Goal: Task Accomplishment & Management: Manage account settings

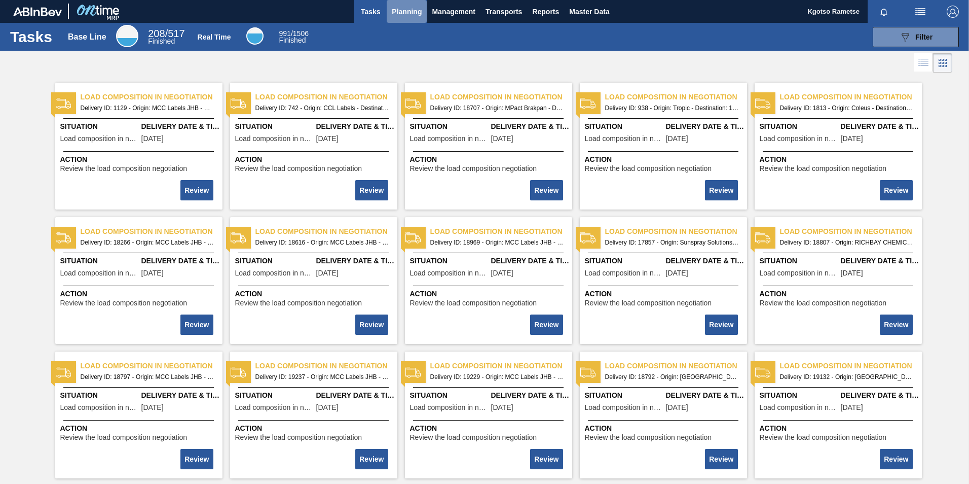
click at [398, 13] on span "Planning" at bounding box center [407, 12] width 30 height 12
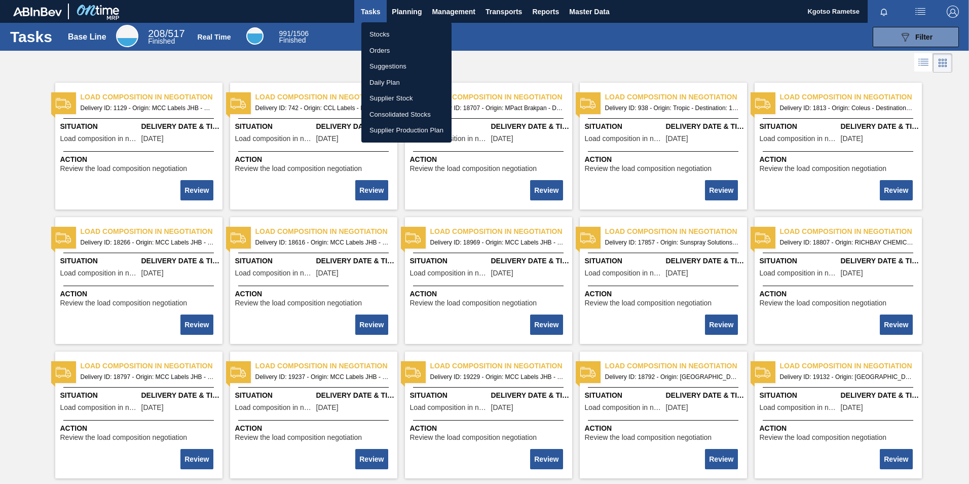
click at [375, 33] on li "Stocks" at bounding box center [406, 34] width 90 height 16
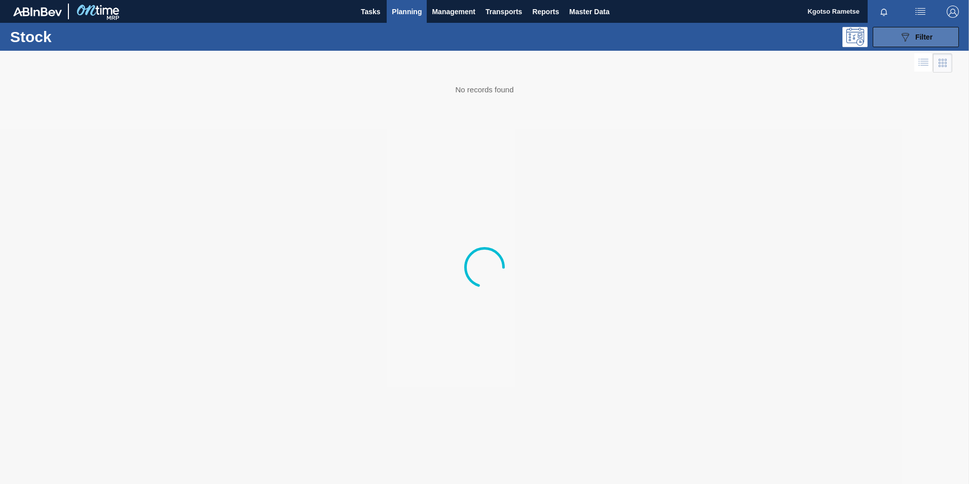
click at [644, 40] on icon "089F7B8B-B2A5-4AFE-B5C0-19BA573D28AC" at bounding box center [905, 37] width 12 height 12
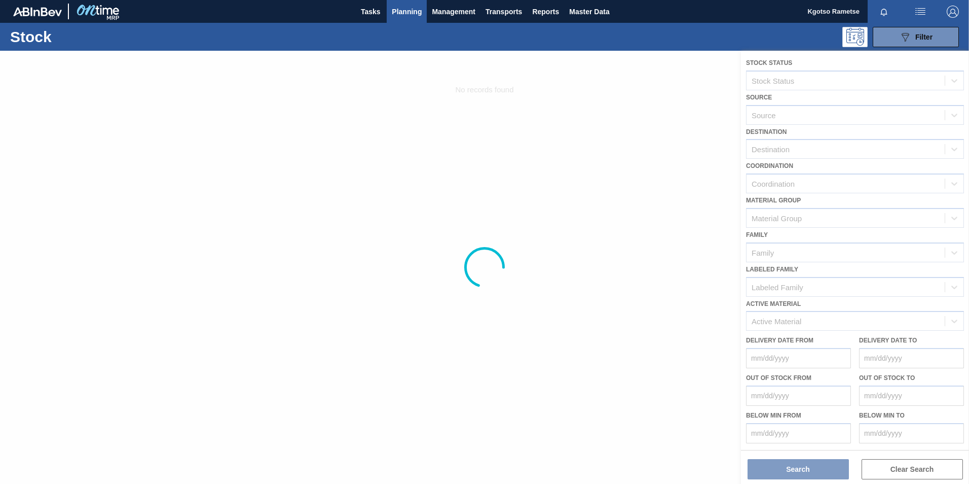
click at [644, 301] on div at bounding box center [484, 267] width 969 height 433
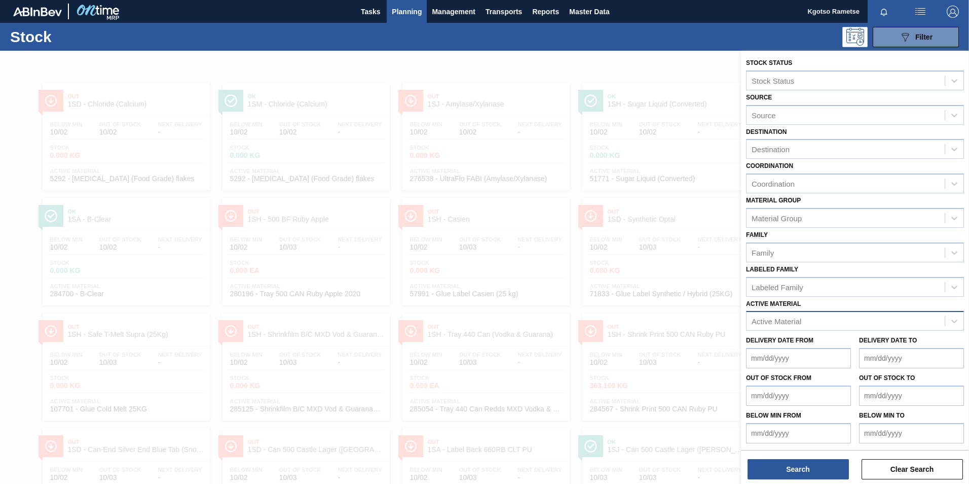
click at [644, 301] on div "Active Material" at bounding box center [777, 321] width 50 height 9
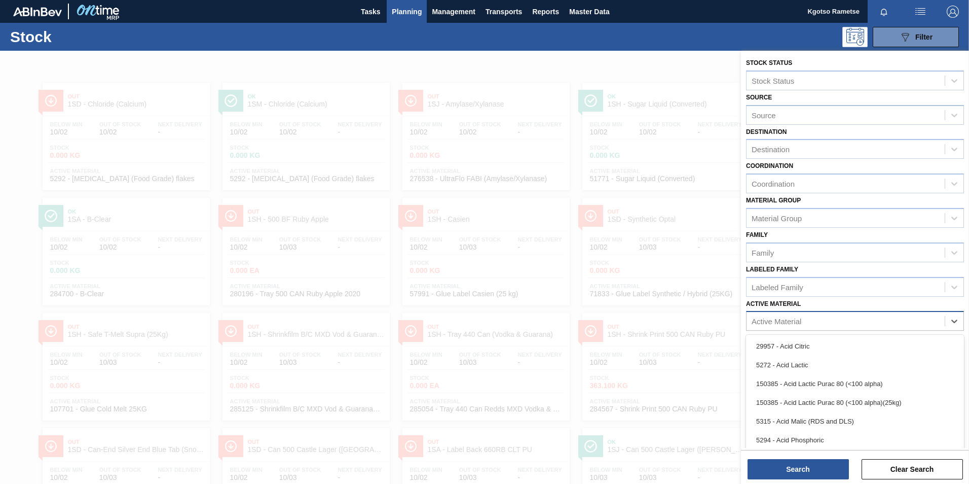
scroll to position [7, 0]
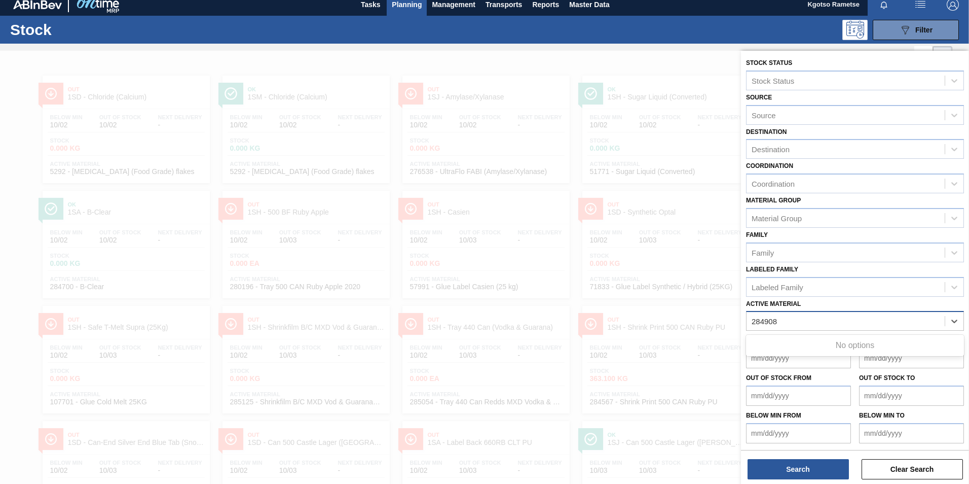
click at [644, 301] on Material "284908" at bounding box center [765, 321] width 26 height 9
type Material "284908"
click at [644, 152] on div "Destination" at bounding box center [846, 149] width 198 height 15
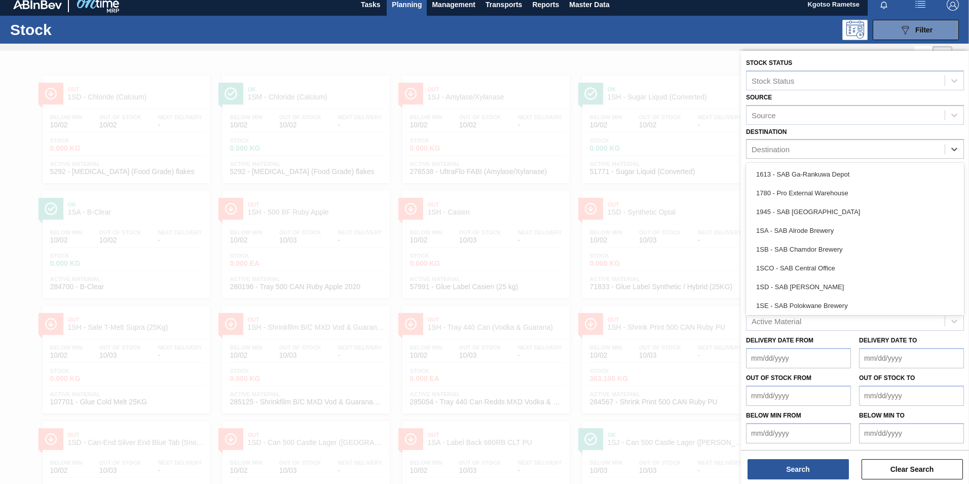
click at [644, 301] on div "Delivery Date from" at bounding box center [798, 350] width 105 height 35
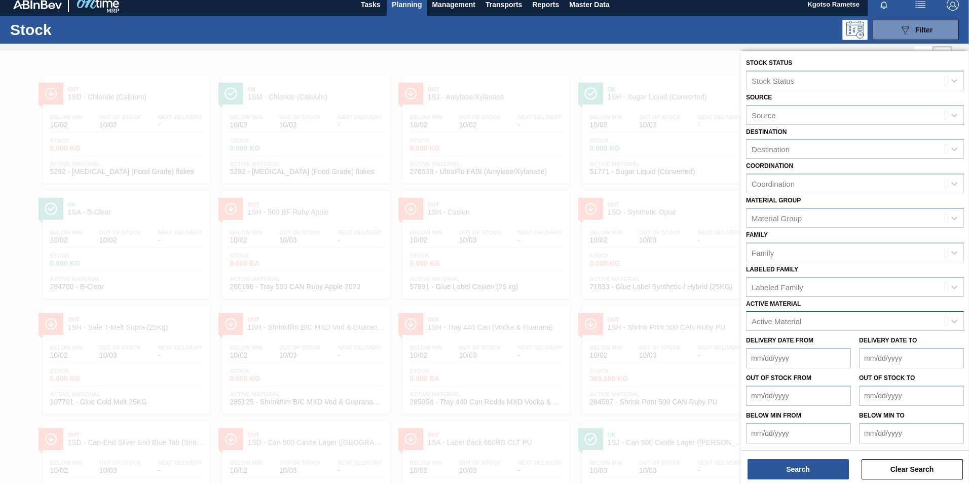
click at [644, 301] on div "Active Material" at bounding box center [777, 321] width 50 height 9
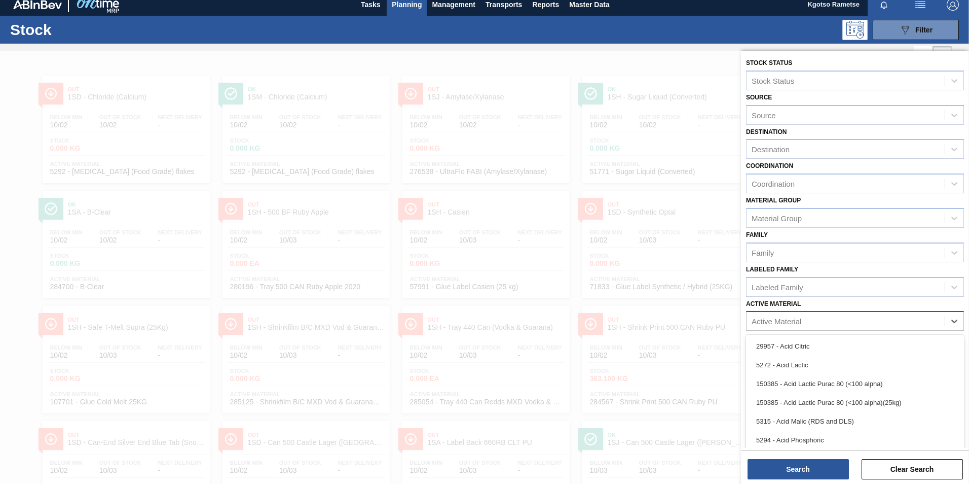
scroll to position [14, 0]
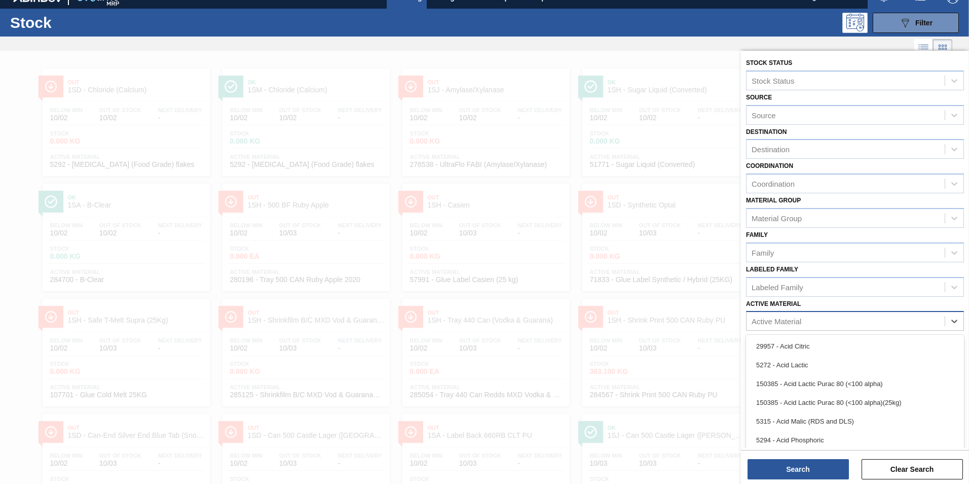
paste Material "284908"
type Material "2"
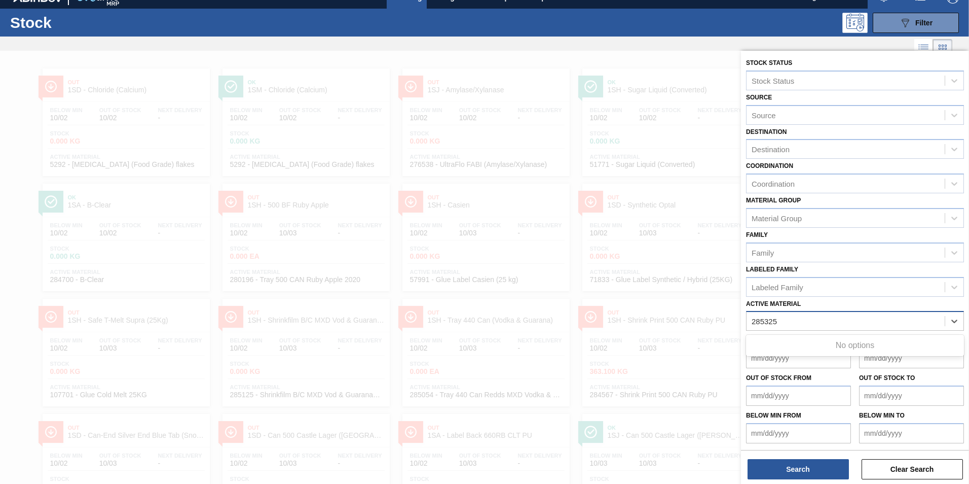
click at [644, 301] on Material "285325" at bounding box center [765, 321] width 26 height 9
type Material "285325"
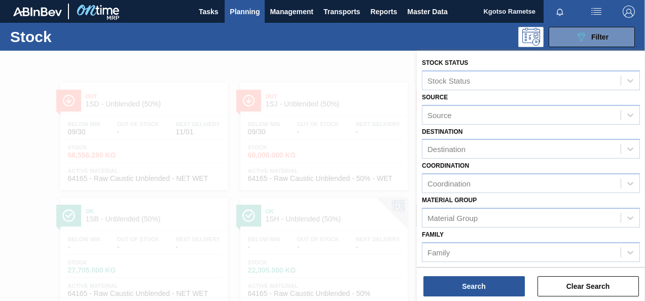
scroll to position [181, 0]
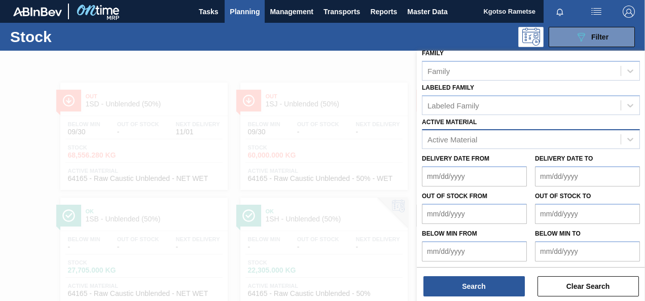
click at [459, 139] on div "Active Material" at bounding box center [452, 139] width 50 height 9
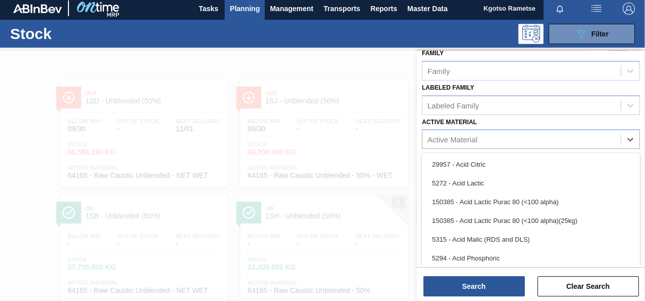
scroll to position [0, 0]
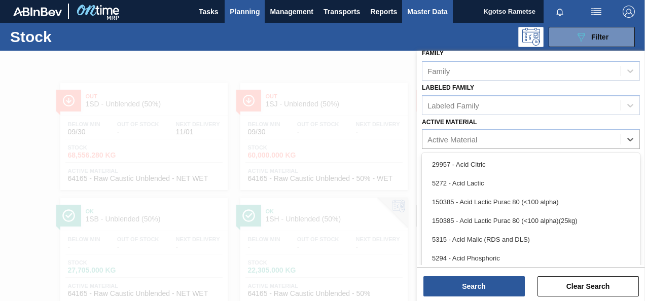
click at [408, 10] on span "Master Data" at bounding box center [427, 12] width 40 height 12
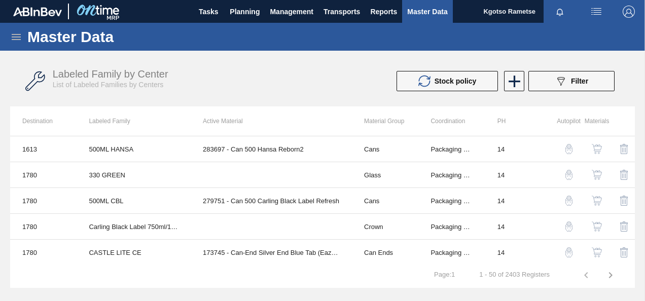
click at [16, 32] on icon at bounding box center [16, 37] width 12 height 12
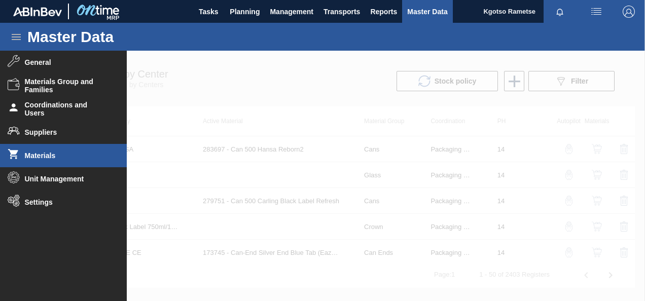
click at [65, 157] on span "Materials" at bounding box center [67, 156] width 84 height 8
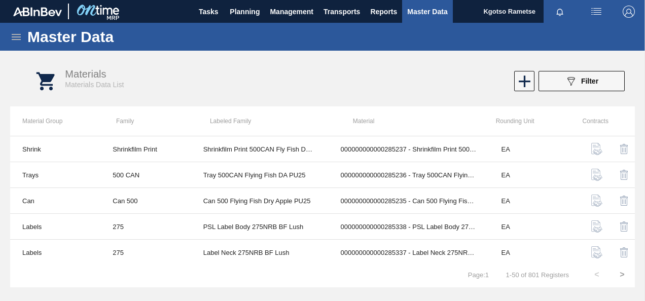
click at [15, 34] on icon at bounding box center [16, 37] width 9 height 6
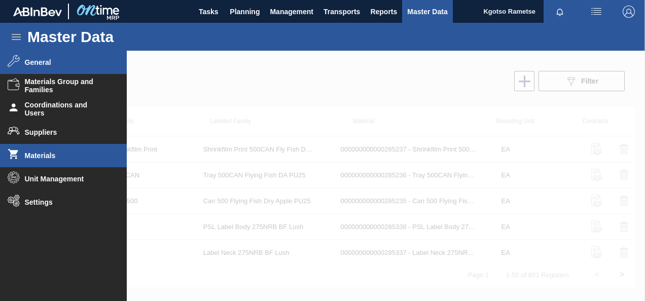
click at [64, 66] on span "General" at bounding box center [67, 62] width 84 height 8
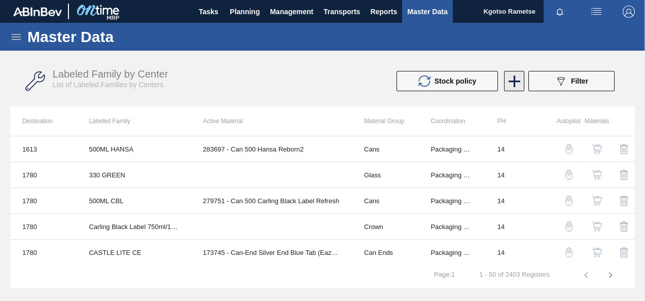
click at [514, 83] on icon at bounding box center [514, 82] width 12 height 12
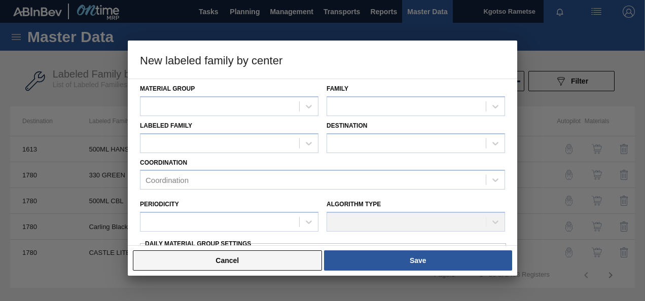
click at [256, 261] on button "Cancel" at bounding box center [227, 260] width 189 height 20
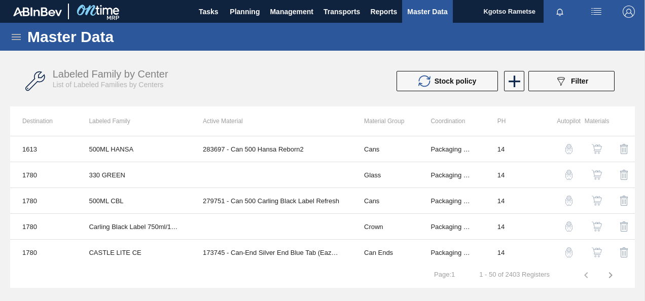
click at [14, 36] on icon at bounding box center [16, 37] width 12 height 12
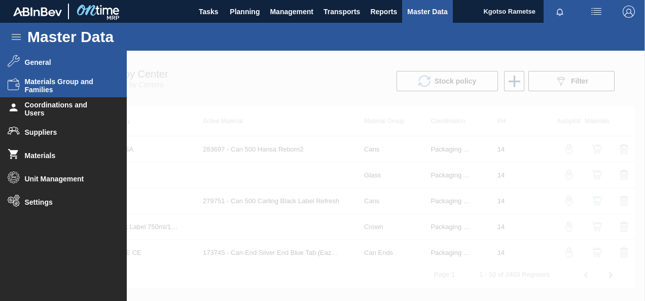
click at [32, 79] on span "Materials Group and Families" at bounding box center [67, 86] width 84 height 16
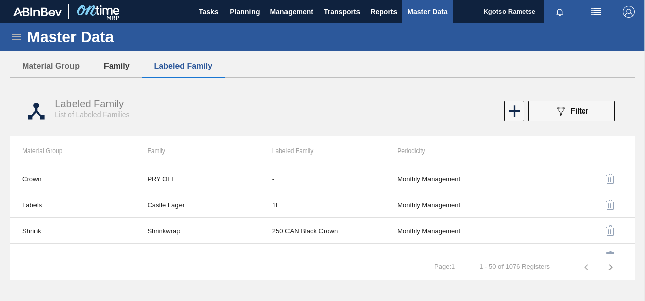
click at [127, 57] on button "Family" at bounding box center [117, 66] width 50 height 21
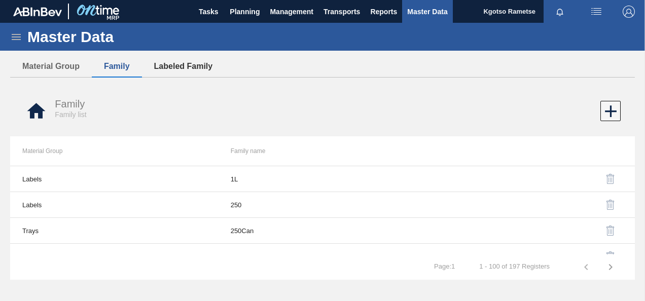
click at [196, 69] on button "Labeled Family" at bounding box center [183, 66] width 83 height 21
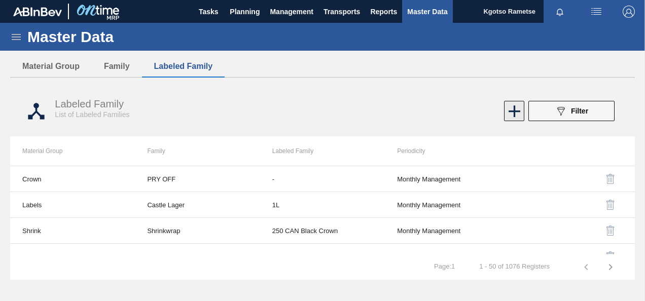
click at [514, 110] on icon at bounding box center [514, 111] width 12 height 12
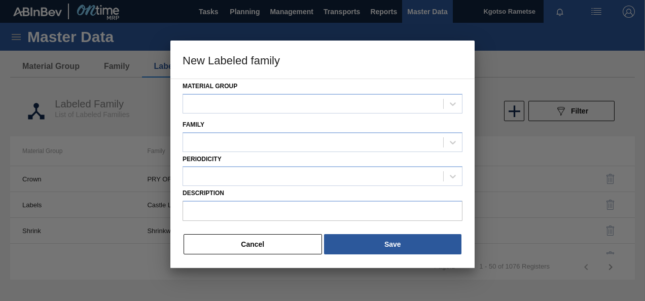
click at [281, 114] on div "Material Group" at bounding box center [322, 98] width 280 height 39
click at [270, 106] on div at bounding box center [313, 103] width 260 height 15
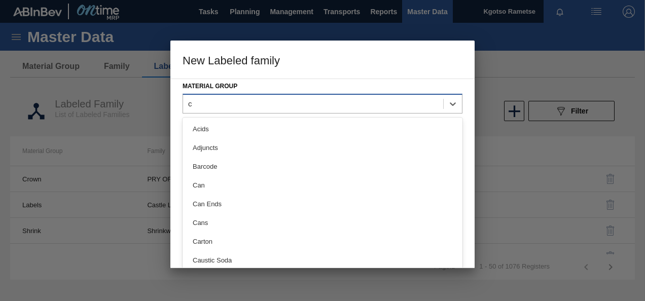
type Group "ca"
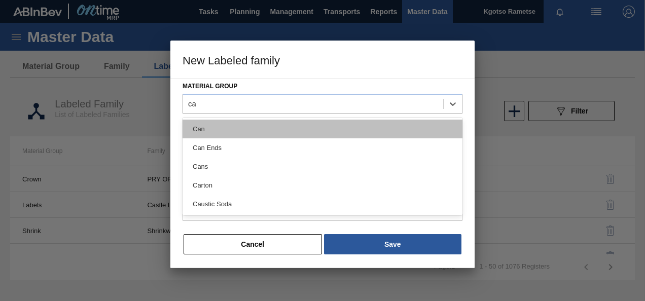
click at [265, 124] on div "Can" at bounding box center [322, 129] width 280 height 19
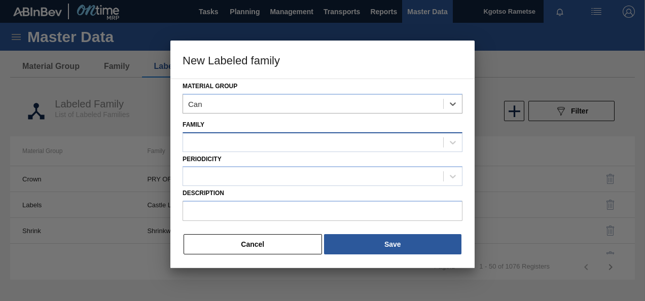
click at [246, 140] on div at bounding box center [313, 142] width 260 height 15
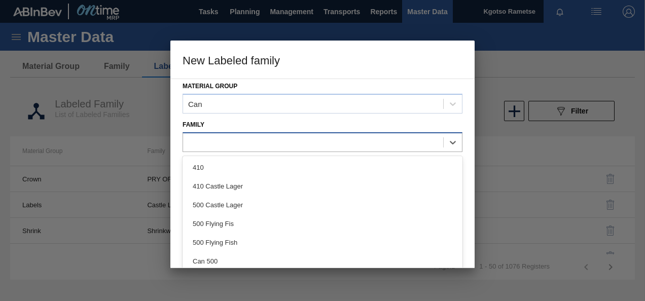
type input "5"
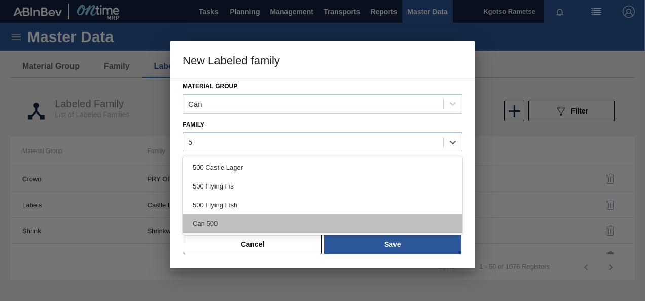
click at [235, 214] on div "Can 500" at bounding box center [322, 223] width 280 height 19
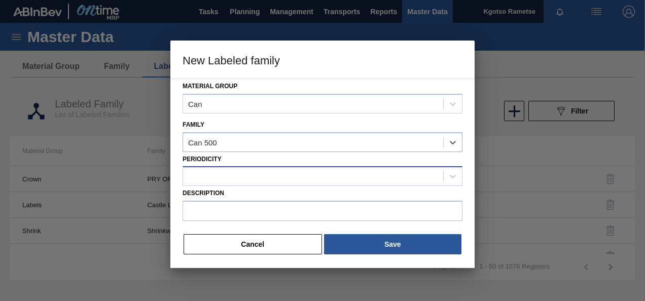
click at [231, 177] on div at bounding box center [313, 176] width 260 height 15
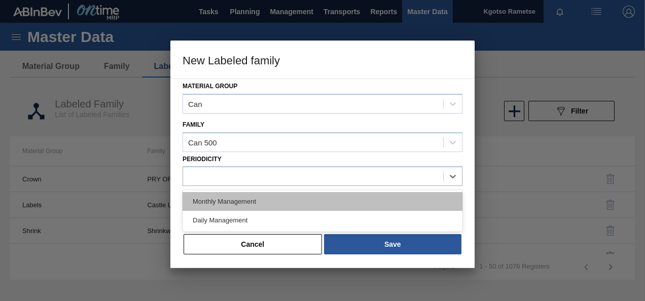
click at [226, 198] on div "Monthly Management" at bounding box center [322, 201] width 280 height 19
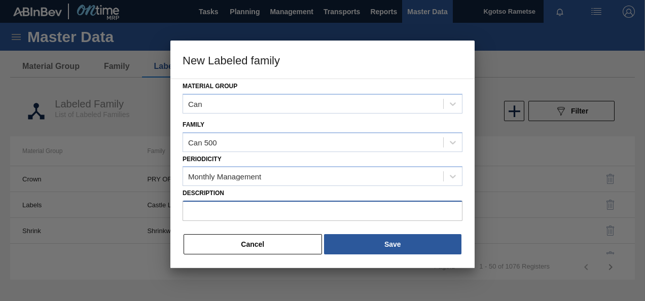
click at [299, 220] on input "Description" at bounding box center [322, 211] width 280 height 20
click at [296, 215] on input "Description" at bounding box center [322, 211] width 280 height 20
paste input "Can 500 BF Litchi PU 25"
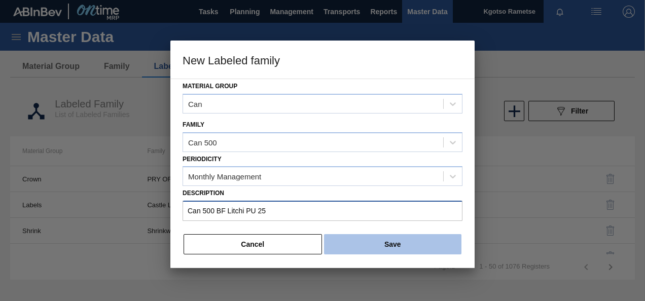
type input "Can 500 BF Litchi PU 25"
click at [376, 239] on button "Save" at bounding box center [392, 244] width 137 height 20
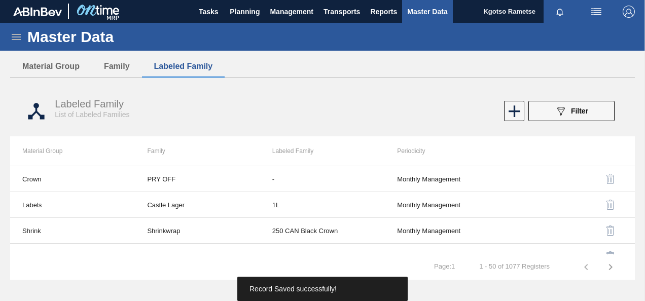
click at [12, 35] on icon at bounding box center [16, 37] width 12 height 12
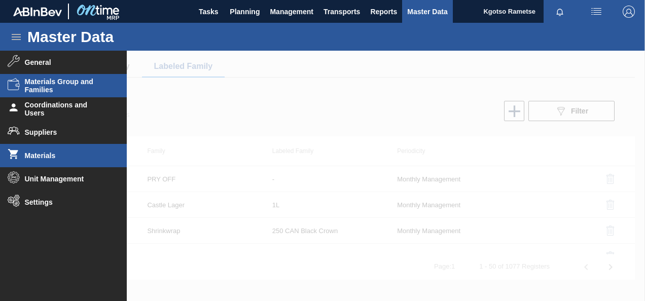
click at [54, 158] on span "Materials" at bounding box center [67, 156] width 84 height 8
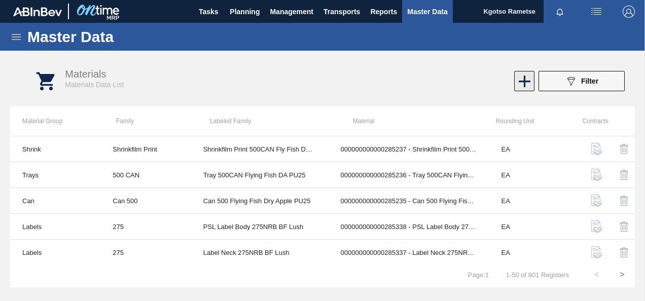
click at [520, 85] on icon at bounding box center [524, 81] width 20 height 20
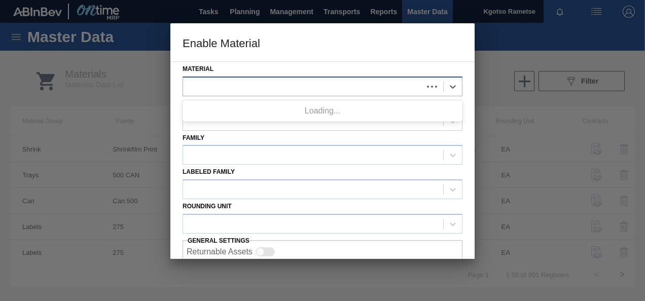
click at [308, 85] on div at bounding box center [303, 86] width 240 height 15
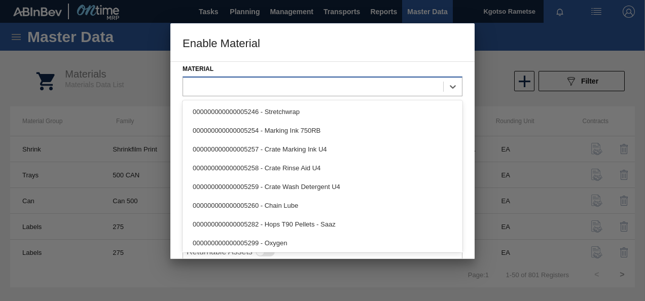
click at [244, 94] on div at bounding box center [322, 87] width 280 height 20
paste input "285325"
type input "285325"
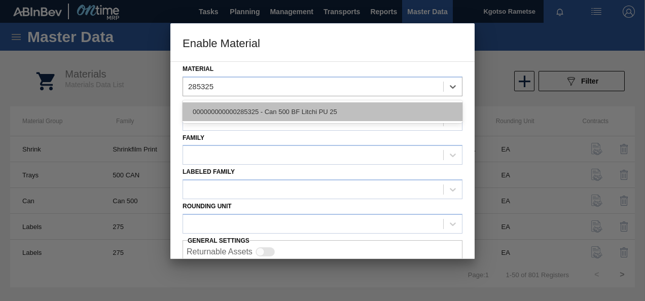
click at [239, 108] on div "000000000000285325 - Can 500 BF Litchi PU 25" at bounding box center [322, 111] width 280 height 19
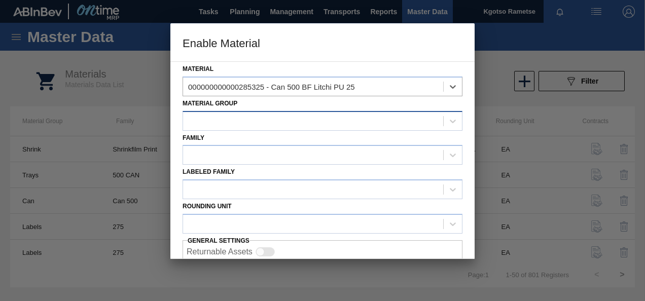
click at [225, 127] on div at bounding box center [313, 121] width 260 height 15
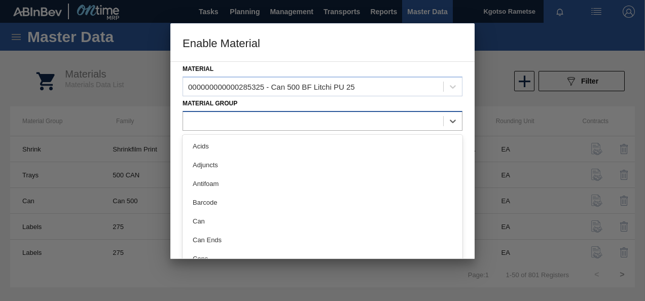
type Group "c"
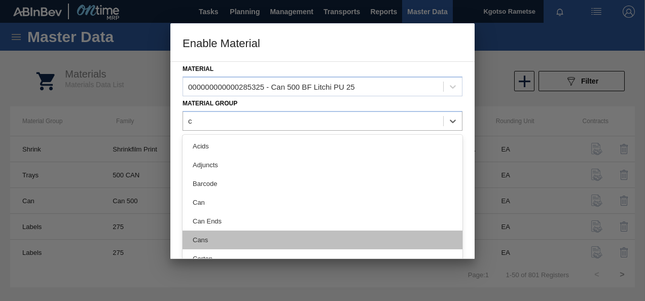
click at [232, 235] on div "Cans" at bounding box center [322, 240] width 280 height 19
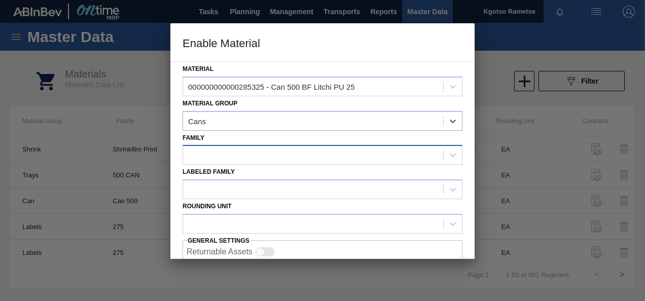
click at [243, 158] on div at bounding box center [313, 155] width 260 height 15
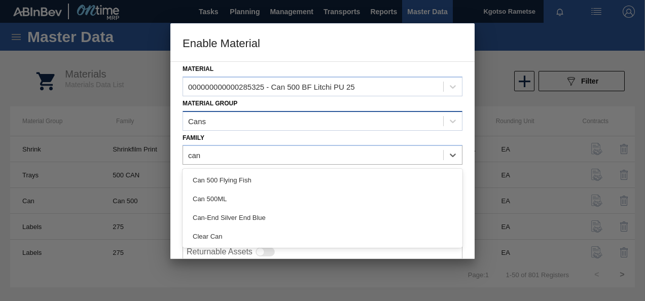
type input "can"
click at [237, 126] on div "Cans" at bounding box center [313, 121] width 260 height 15
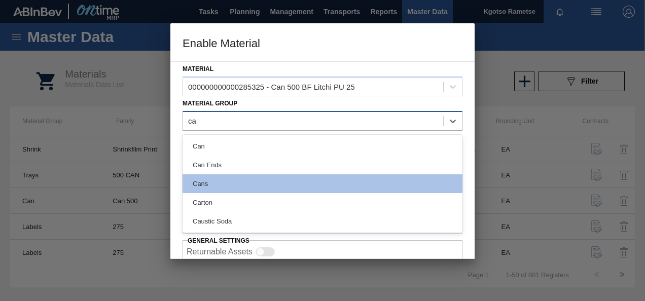
type Group "can"
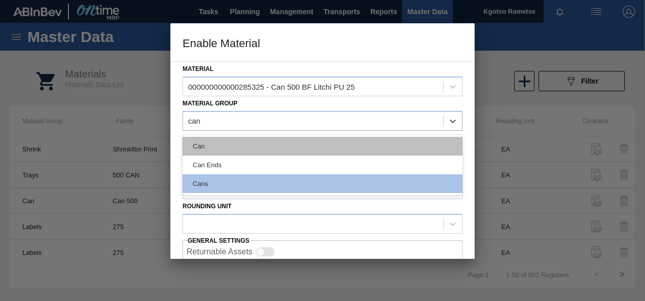
click at [225, 153] on div "Can" at bounding box center [322, 146] width 280 height 19
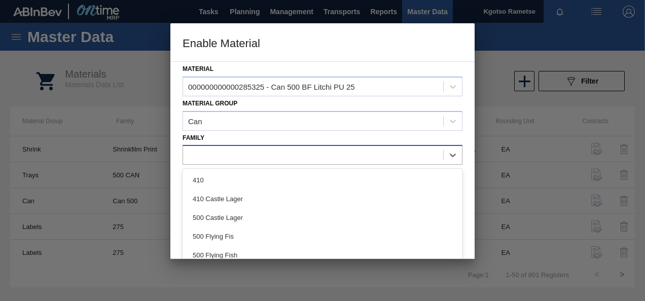
click at [220, 158] on div at bounding box center [313, 155] width 260 height 15
type input "ca"
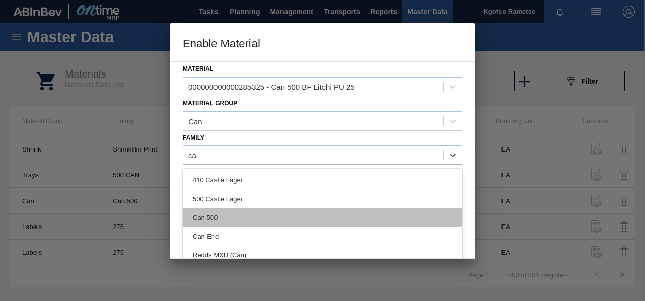
click at [226, 213] on div "Can 500" at bounding box center [322, 217] width 280 height 19
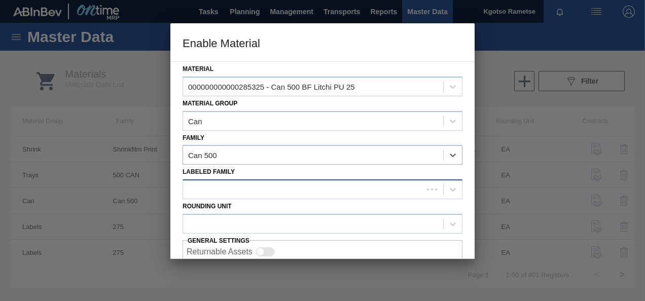
click at [220, 193] on div at bounding box center [303, 189] width 240 height 15
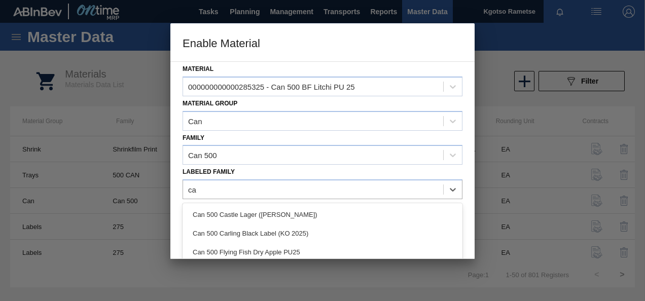
type Family "ca"
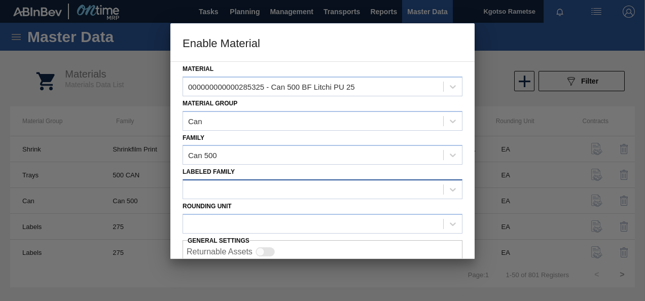
click at [210, 185] on div at bounding box center [313, 189] width 260 height 15
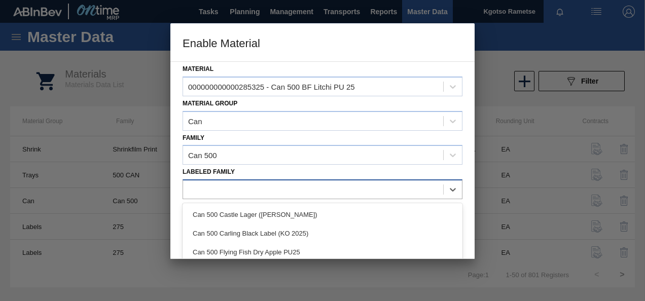
paste Family "Can 500 BF Litchi PU 25"
type Family "Can 500 BF Litchi PU 25"
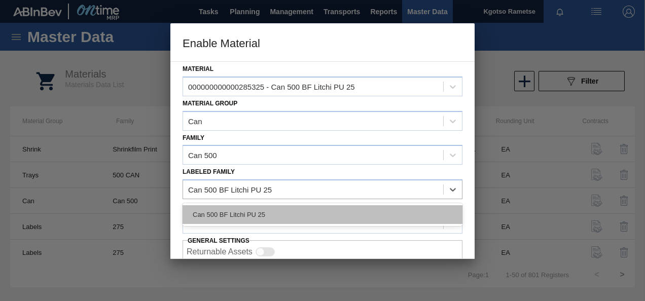
click at [219, 209] on div "Can 500 BF Litchi PU 25" at bounding box center [322, 214] width 280 height 19
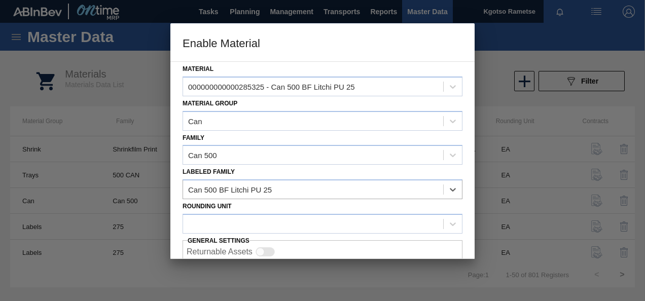
scroll to position [38, 0]
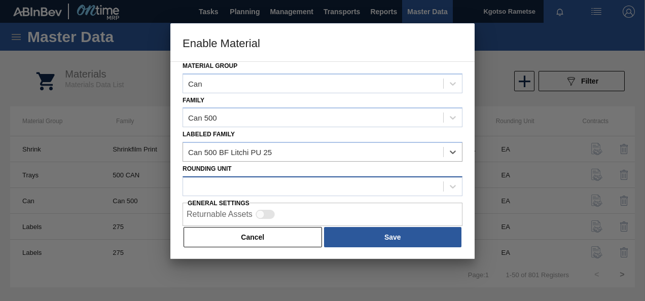
click at [220, 185] on div at bounding box center [313, 186] width 260 height 15
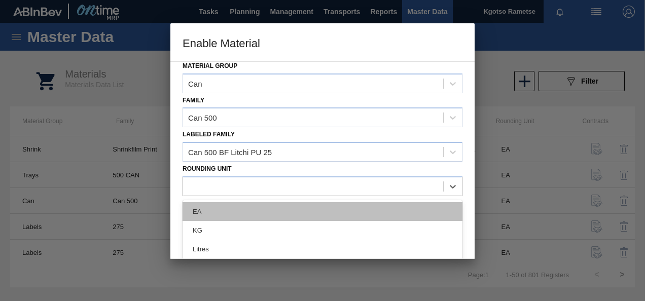
click at [219, 209] on div "EA" at bounding box center [322, 211] width 280 height 19
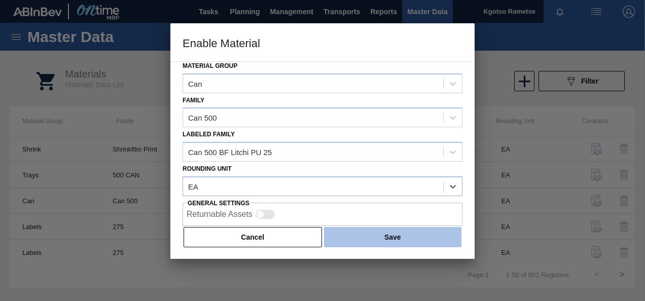
click at [426, 228] on button "Save" at bounding box center [392, 237] width 137 height 20
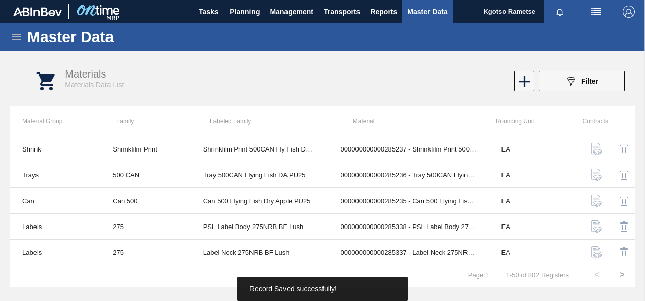
click at [19, 35] on icon at bounding box center [16, 37] width 12 height 12
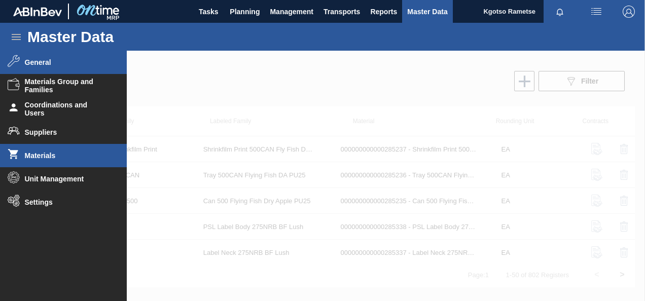
click at [33, 67] on li "General" at bounding box center [63, 62] width 127 height 23
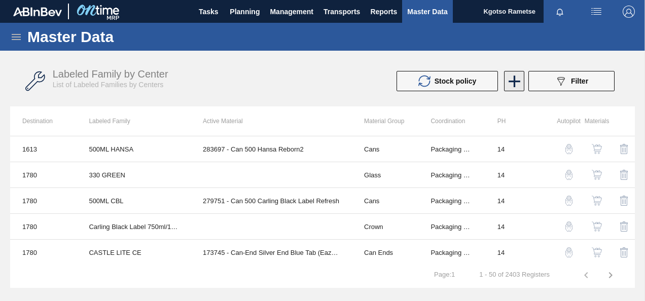
click at [513, 85] on icon at bounding box center [514, 82] width 12 height 12
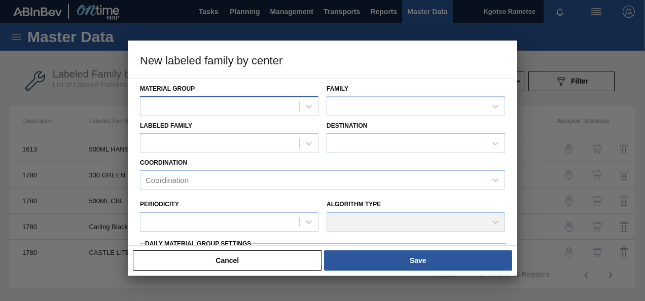
click at [175, 105] on div at bounding box center [219, 106] width 159 height 15
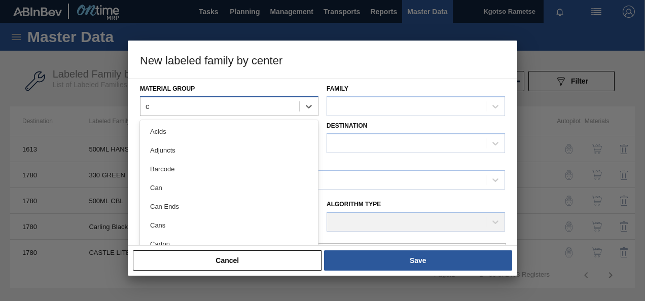
type Group "ca"
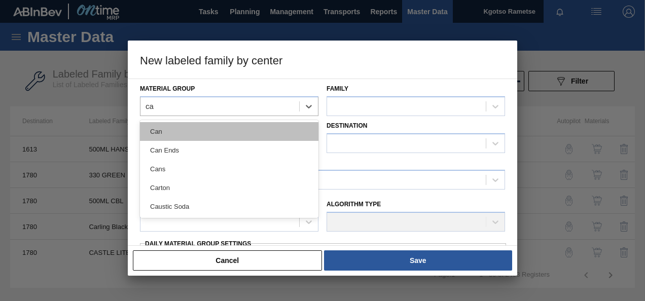
click at [170, 129] on div "Can" at bounding box center [229, 131] width 178 height 19
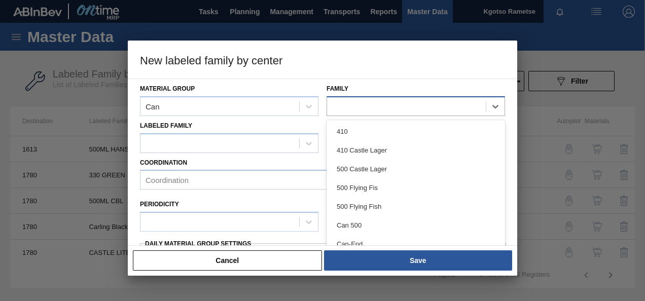
click at [381, 103] on div at bounding box center [406, 106] width 159 height 15
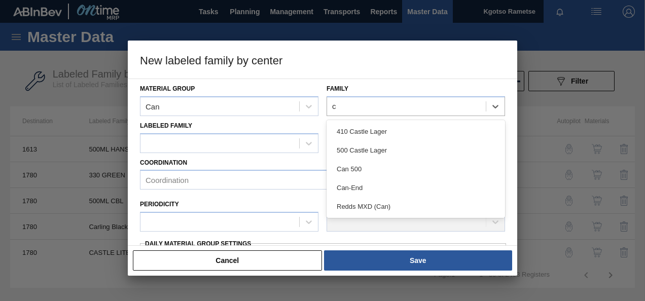
type input "ca"
drag, startPoint x: 354, startPoint y: 167, endPoint x: 249, endPoint y: 163, distance: 104.5
click at [352, 166] on div "Can 500" at bounding box center [415, 169] width 178 height 19
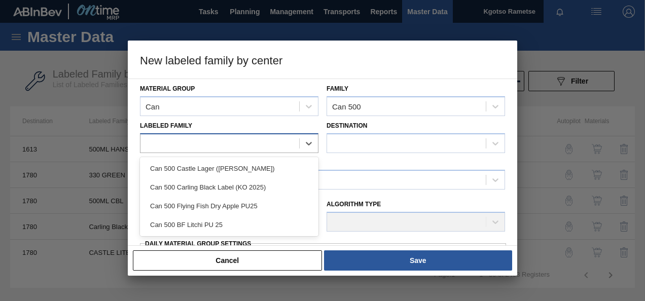
click at [214, 135] on div at bounding box center [229, 143] width 178 height 20
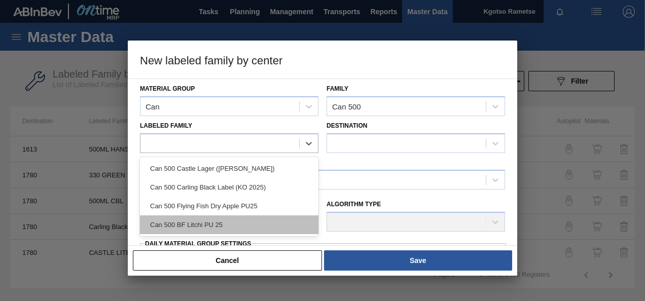
click at [223, 226] on div "Can 500 BF Litchi PU 25" at bounding box center [229, 224] width 178 height 19
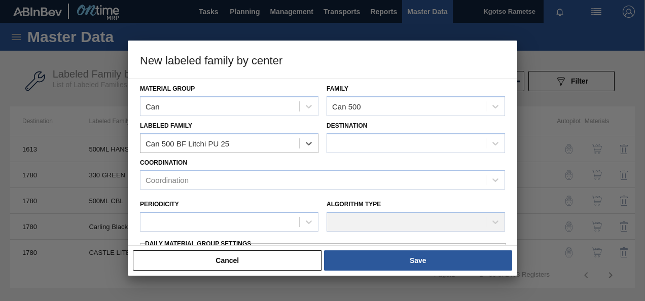
checkbox input "false"
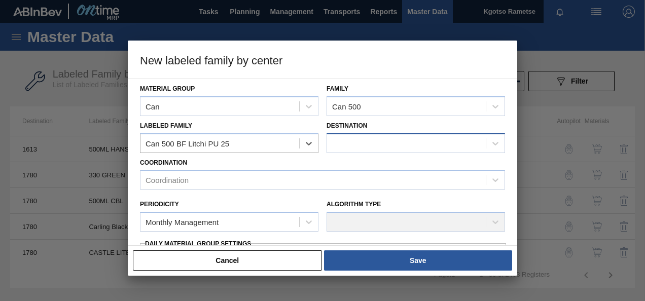
click at [346, 144] on div at bounding box center [406, 143] width 159 height 15
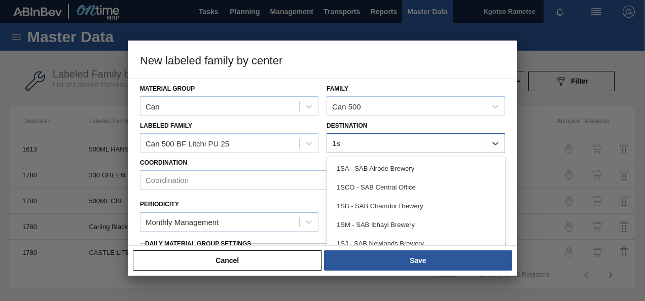
type input "1sb"
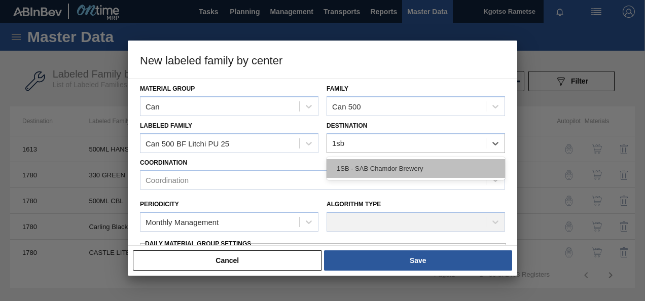
drag, startPoint x: 355, startPoint y: 175, endPoint x: 294, endPoint y: 185, distance: 62.1
click at [355, 175] on div "1SB - SAB Chamdor Brewery" at bounding box center [415, 168] width 178 height 19
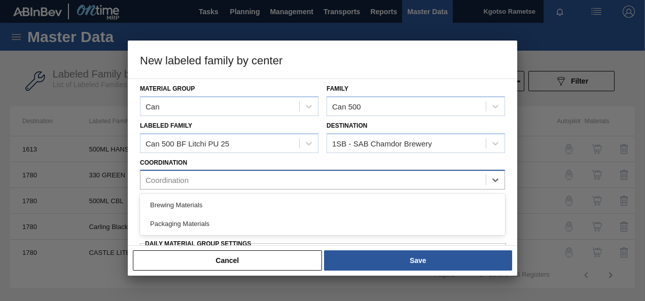
drag, startPoint x: 231, startPoint y: 188, endPoint x: 219, endPoint y: 170, distance: 21.7
click at [219, 170] on div "Coordination" at bounding box center [322, 180] width 365 height 20
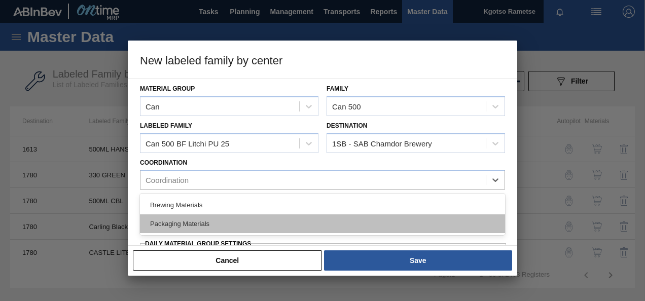
drag, startPoint x: 206, startPoint y: 217, endPoint x: 210, endPoint y: 211, distance: 7.5
click at [207, 217] on div "Packaging Materials" at bounding box center [322, 223] width 365 height 19
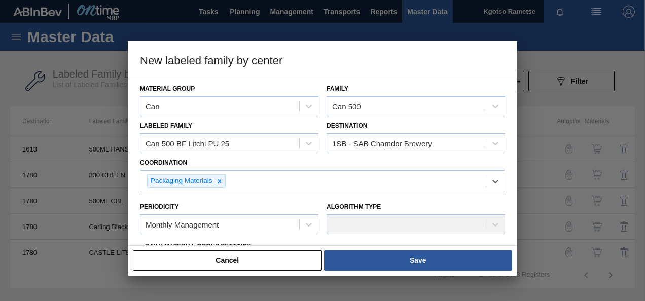
scroll to position [101, 0]
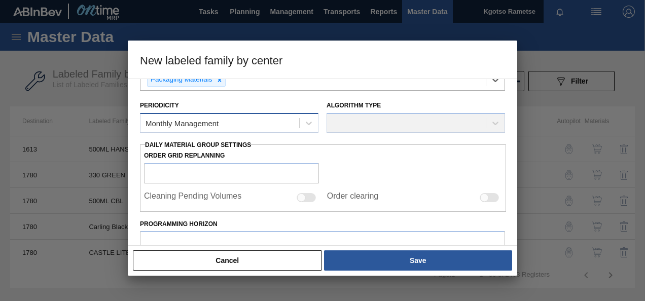
click at [205, 122] on div "Monthly Management" at bounding box center [181, 123] width 73 height 9
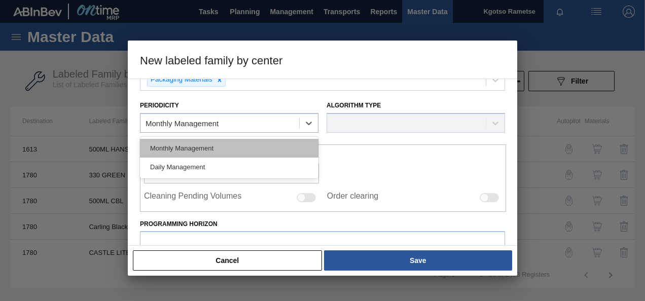
click at [204, 144] on div "Monthly Management" at bounding box center [229, 148] width 178 height 19
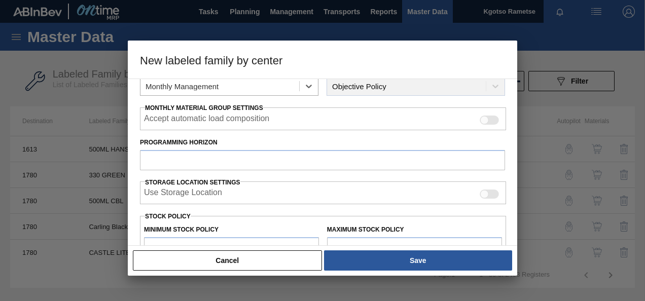
scroll to position [152, 0]
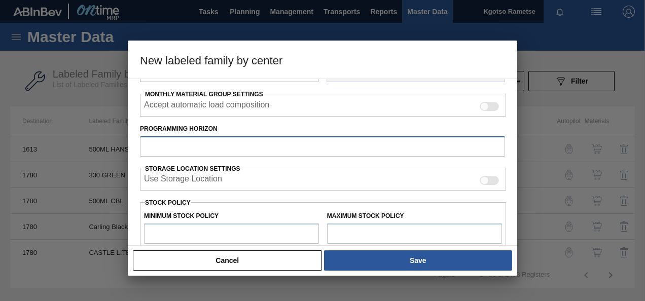
click at [180, 141] on input "Programming Horizon" at bounding box center [322, 146] width 365 height 20
type input "30"
click at [187, 229] on input "text" at bounding box center [231, 234] width 175 height 20
type input "1"
type input "1.000"
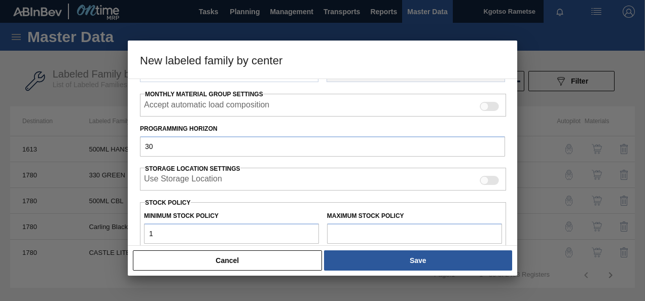
type input "10"
type input "10.000"
type input "100"
type input "100.000"
type input "1,000"
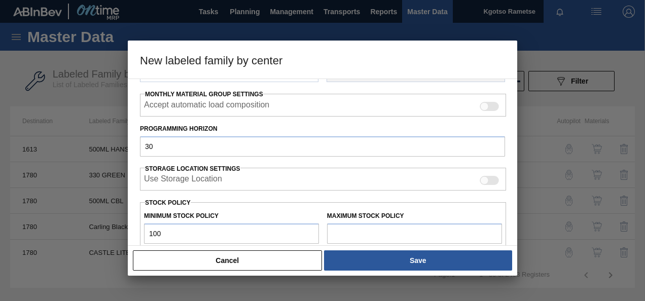
type input "1,000.000"
type input "10,000"
type input "10,000.000"
type input "100,000"
type input "100,000.000"
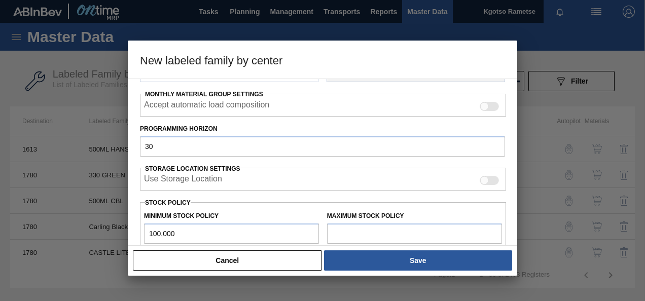
type input "1,000,000"
type input "1,000,000.000"
type input "1,000,000"
click at [342, 236] on input "text" at bounding box center [414, 234] width 175 height 20
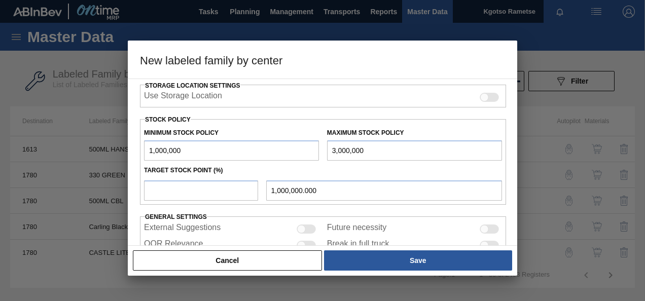
scroll to position [280, 0]
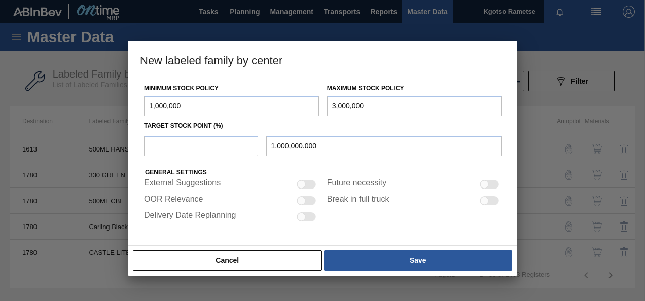
type input "3,000,000"
click at [170, 133] on div "1,000,000.000" at bounding box center [323, 144] width 366 height 23
click at [171, 144] on input "number" at bounding box center [201, 146] width 114 height 20
type input "1"
type input "1,020,000.000"
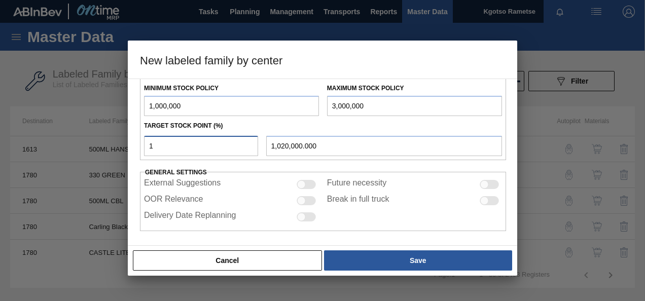
type input "10"
type input "1,200,000.000"
type input "100"
type input "3,000,000.000"
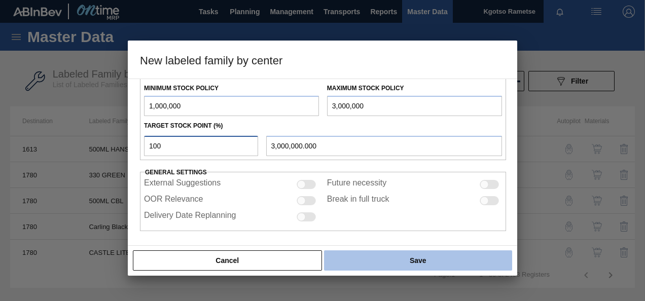
type input "100"
click at [355, 260] on button "Save" at bounding box center [418, 260] width 188 height 20
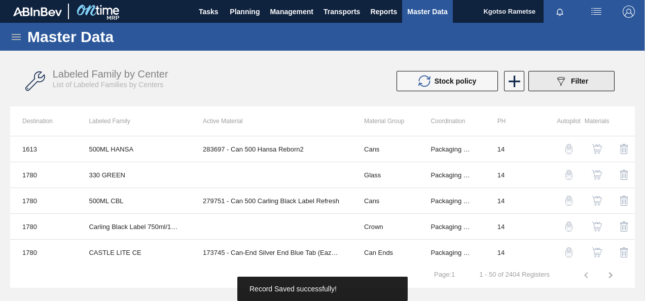
click at [560, 85] on icon "089F7B8B-B2A5-4AFE-B5C0-19BA573D28AC" at bounding box center [561, 81] width 12 height 12
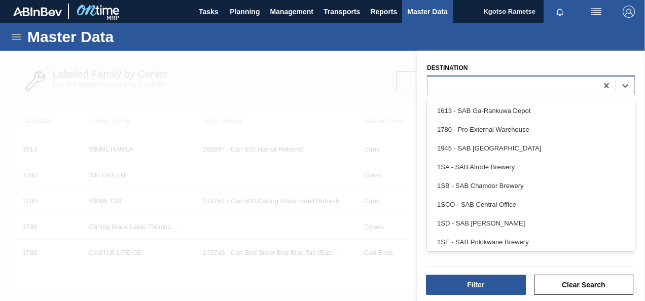
click at [452, 80] on div at bounding box center [512, 85] width 170 height 15
type input "1sb"
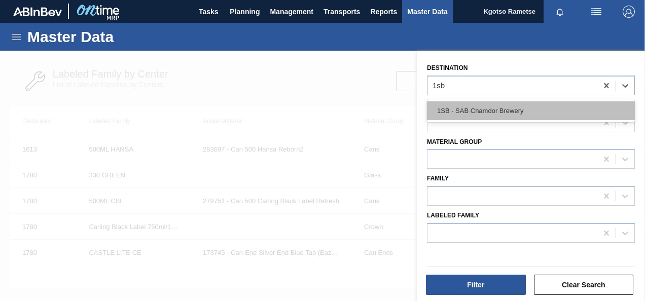
click at [459, 103] on div "1SB - SAB Chamdor Brewery" at bounding box center [531, 110] width 208 height 19
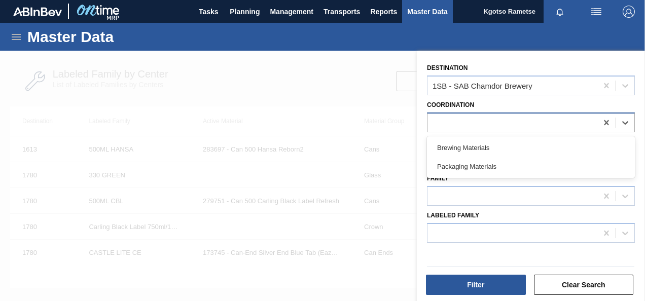
click at [456, 119] on div at bounding box center [512, 122] width 170 height 15
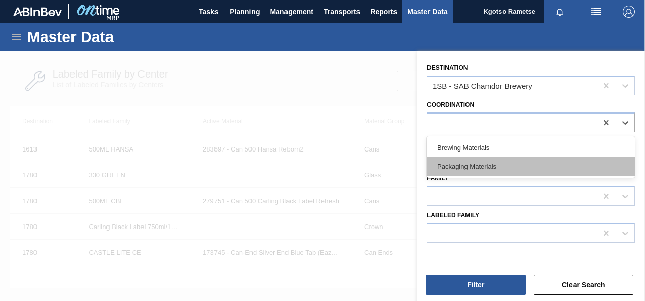
click at [467, 167] on div "Packaging Materials" at bounding box center [531, 166] width 208 height 19
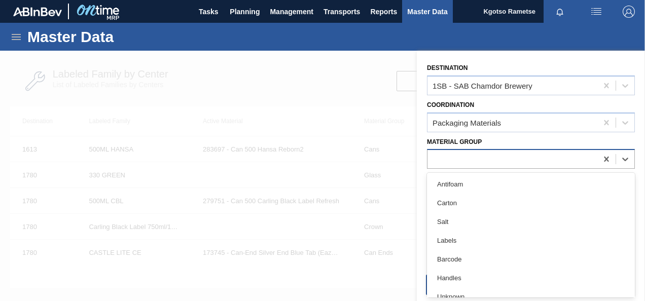
click at [463, 164] on div at bounding box center [512, 159] width 170 height 15
type Group "ca"
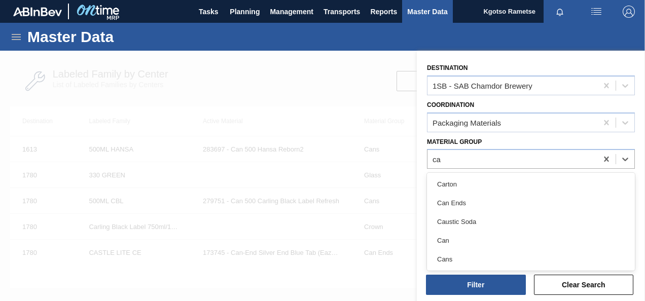
drag, startPoint x: 465, startPoint y: 240, endPoint x: 458, endPoint y: 219, distance: 21.8
click at [464, 240] on div "Can" at bounding box center [531, 240] width 208 height 19
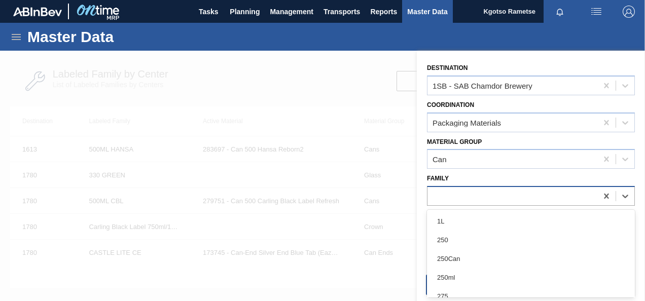
click at [457, 196] on div at bounding box center [512, 196] width 170 height 15
type input "can 5"
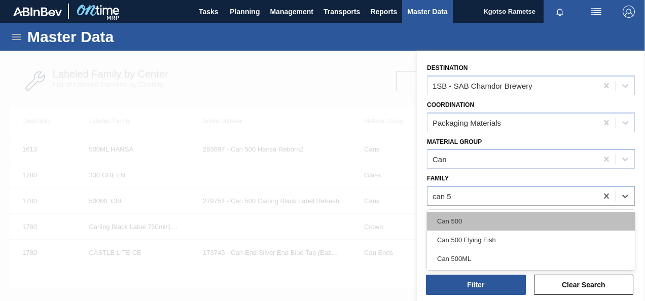
click at [466, 223] on div "Can 500" at bounding box center [531, 221] width 208 height 19
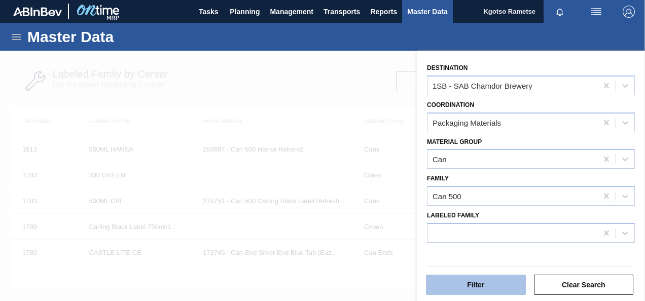
click at [474, 285] on button "Filter" at bounding box center [476, 285] width 100 height 20
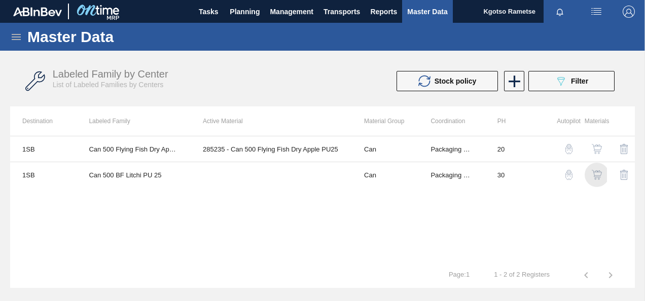
click at [596, 177] on img "button" at bounding box center [597, 175] width 10 height 10
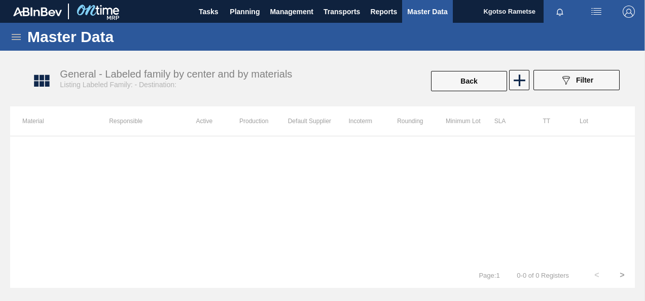
click at [524, 82] on icon at bounding box center [519, 80] width 20 height 20
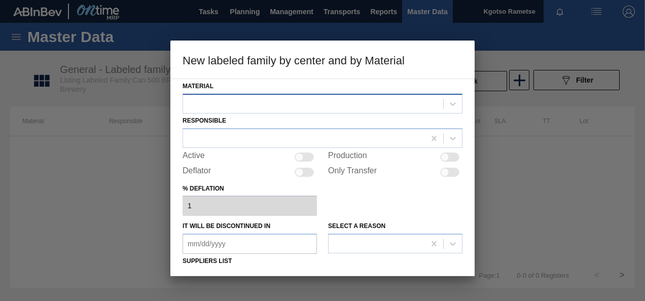
click at [255, 113] on div at bounding box center [322, 104] width 280 height 20
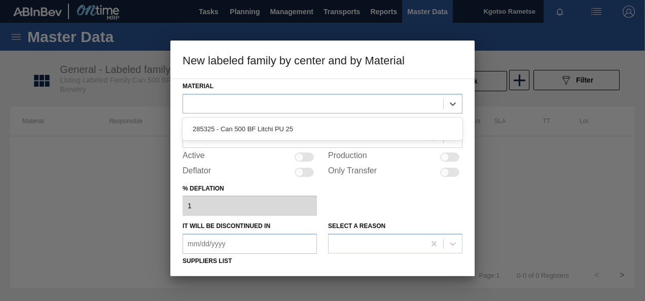
drag, startPoint x: 250, startPoint y: 127, endPoint x: 243, endPoint y: 134, distance: 9.7
click at [249, 128] on div "285325 - Can 500 BF Litchi PU 25" at bounding box center [322, 129] width 280 height 19
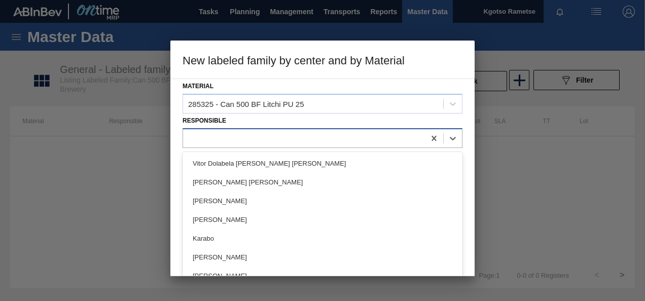
click at [238, 137] on div at bounding box center [304, 138] width 242 height 15
type input "kgot"
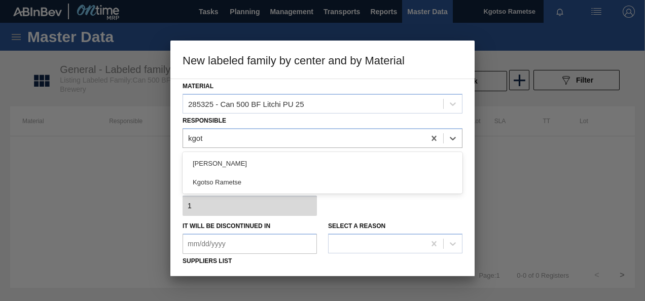
click at [249, 178] on div "Kgotso Rametse" at bounding box center [322, 182] width 280 height 19
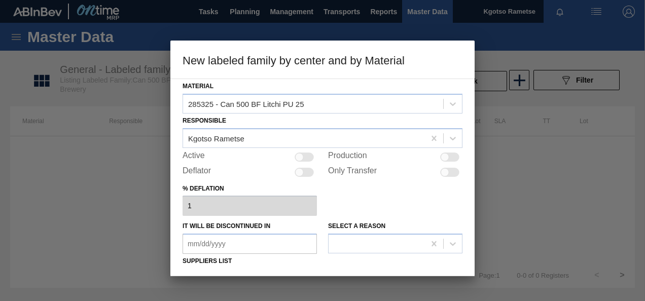
click at [311, 153] on div at bounding box center [303, 157] width 19 height 9
checkbox input "true"
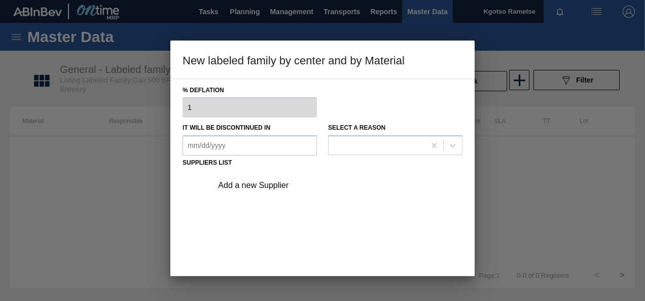
scroll to position [101, 0]
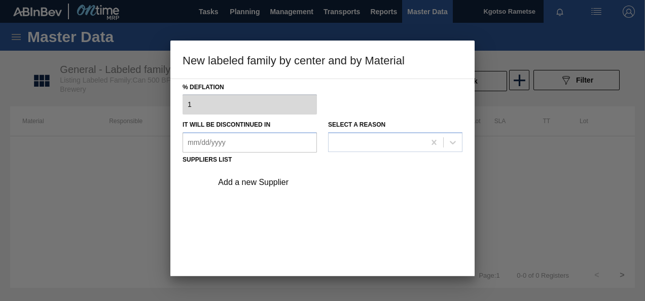
click at [257, 188] on div "Add a new Supplier" at bounding box center [334, 182] width 256 height 25
click at [245, 185] on div "Add a new Supplier" at bounding box center [317, 182] width 199 height 9
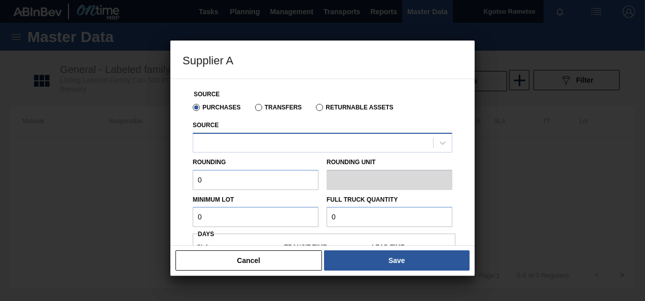
click at [232, 144] on div at bounding box center [313, 142] width 240 height 15
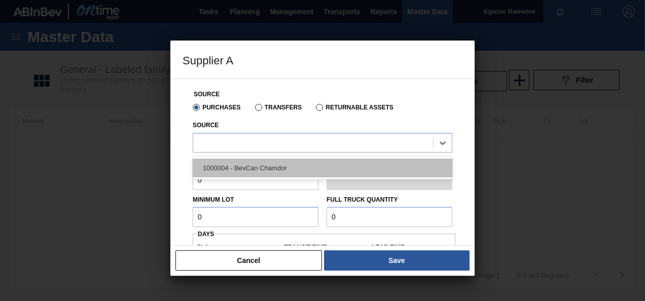
click at [230, 161] on div "1000004 - BevCan Chamdor" at bounding box center [323, 168] width 260 height 19
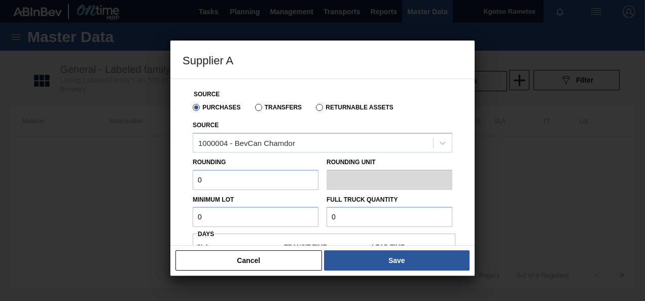
drag, startPoint x: 219, startPoint y: 172, endPoint x: 168, endPoint y: 177, distance: 51.4
click at [168, 177] on div "Supplier A Source Purchases Transfers Returnable Assets Source 1000004 - BevCan…" at bounding box center [322, 150] width 645 height 301
type input "1"
drag, startPoint x: 211, startPoint y: 216, endPoint x: 166, endPoint y: 216, distance: 44.6
click at [170, 216] on div "Source Purchases Transfers Returnable Assets Source 1000004 - BevCan Chamdor Ro…" at bounding box center [322, 162] width 304 height 167
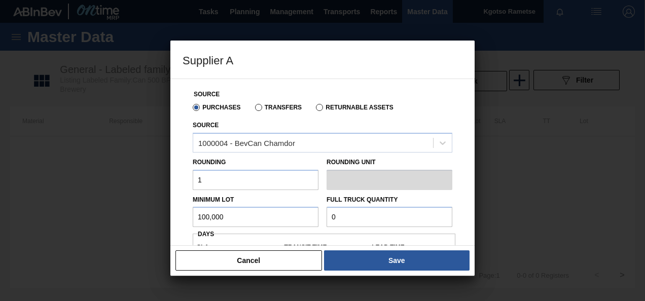
type input "100,000"
drag, startPoint x: 356, startPoint y: 222, endPoint x: 270, endPoint y: 221, distance: 86.2
click at [298, 222] on div "Minimum Lot 100,000 Full Truck Quantity 0" at bounding box center [323, 209] width 268 height 38
type input "2"
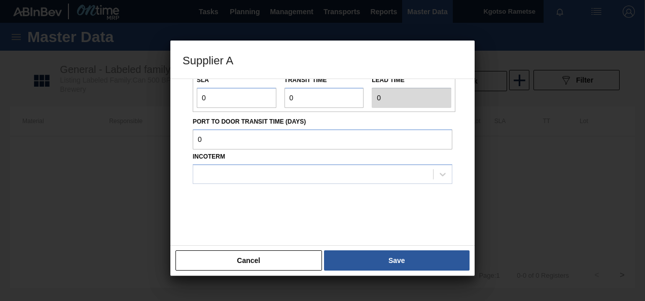
scroll to position [168, 0]
type input "100,000"
click at [193, 99] on div "SLA 0" at bounding box center [237, 89] width 88 height 35
type input "1"
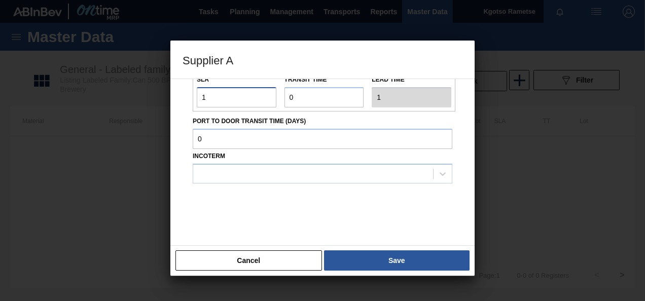
type input "1"
drag, startPoint x: 298, startPoint y: 100, endPoint x: 271, endPoint y: 98, distance: 26.4
click at [272, 98] on div "SLA 1 Transit time Lead time 1" at bounding box center [324, 89] width 263 height 38
type input "1"
type input "2"
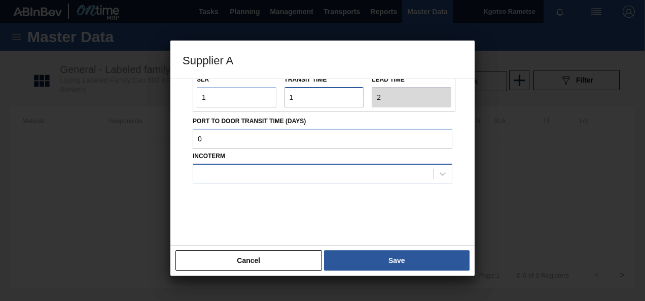
type input "1"
click at [248, 173] on div at bounding box center [313, 173] width 240 height 15
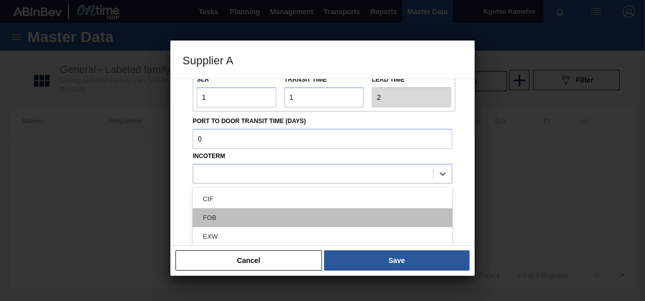
click at [246, 213] on div "FOB" at bounding box center [323, 217] width 260 height 19
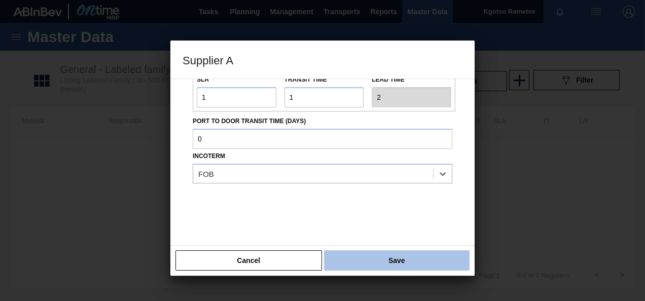
click at [372, 259] on button "Save" at bounding box center [396, 260] width 145 height 20
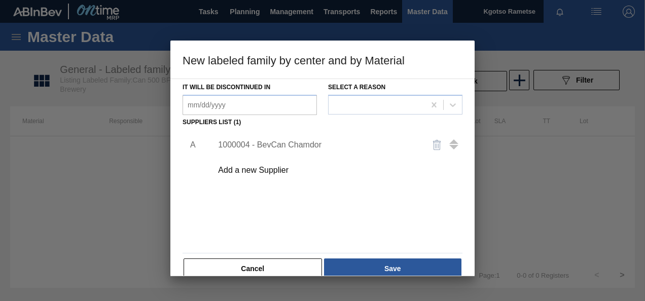
scroll to position [154, 0]
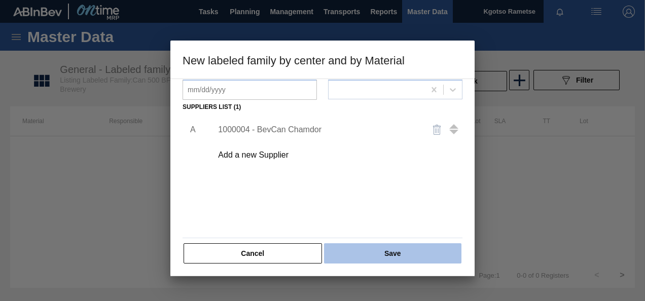
click at [372, 250] on button "Save" at bounding box center [392, 253] width 137 height 20
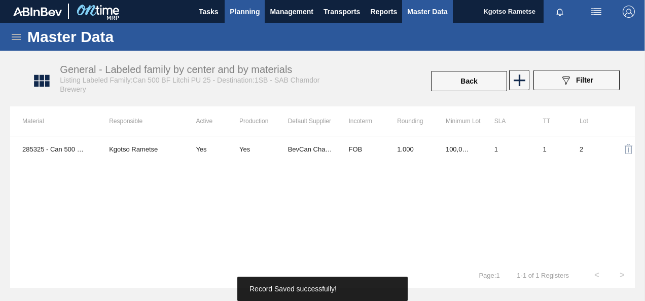
click at [241, 14] on span "Planning" at bounding box center [245, 12] width 30 height 12
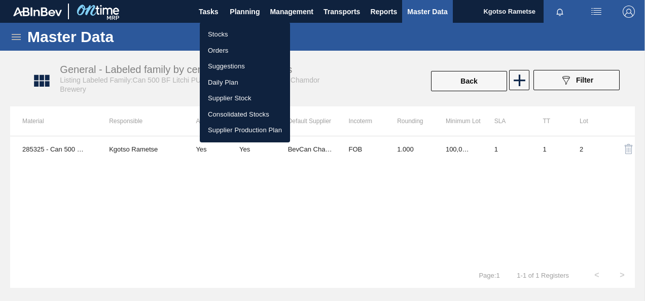
click at [237, 29] on li "Stocks" at bounding box center [245, 34] width 90 height 16
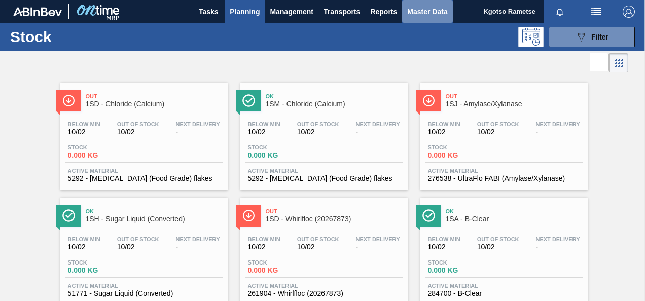
click at [422, 7] on span "Master Data" at bounding box center [427, 12] width 40 height 12
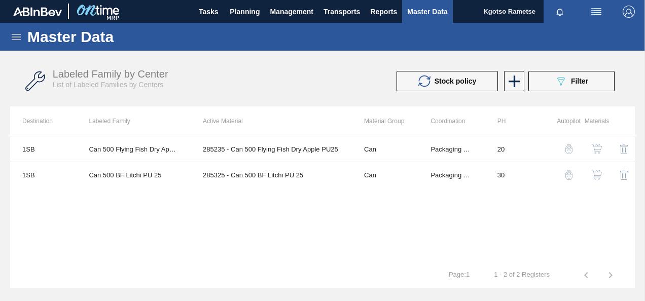
click at [13, 36] on icon at bounding box center [16, 37] width 9 height 6
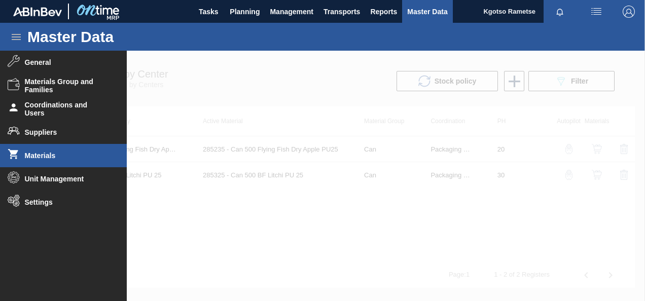
click at [40, 152] on span "Materials" at bounding box center [67, 156] width 84 height 8
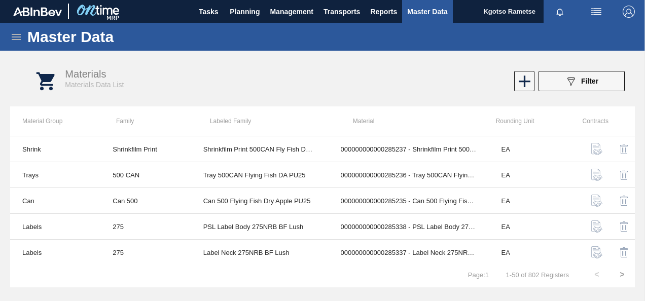
drag, startPoint x: 7, startPoint y: 29, endPoint x: 16, endPoint y: 35, distance: 11.3
click at [8, 30] on div "Master Data" at bounding box center [322, 37] width 645 height 28
click at [17, 37] on icon at bounding box center [16, 37] width 12 height 12
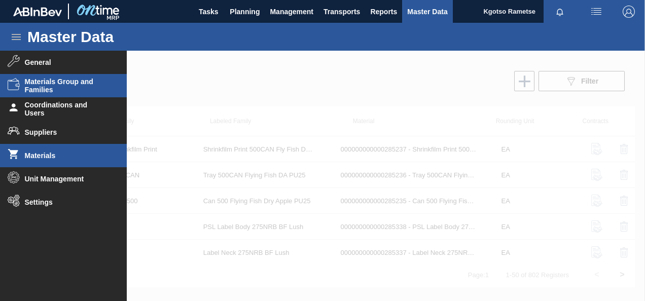
click at [44, 81] on span "Materials Group and Families" at bounding box center [67, 86] width 84 height 16
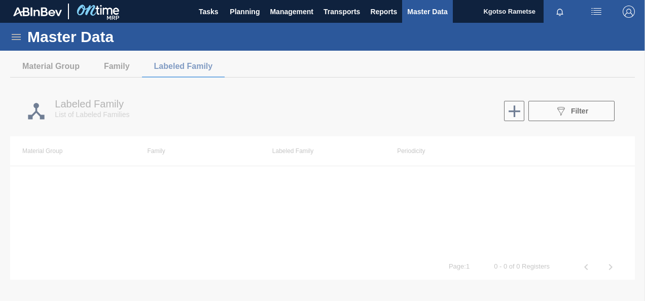
click at [15, 40] on icon at bounding box center [16, 37] width 12 height 12
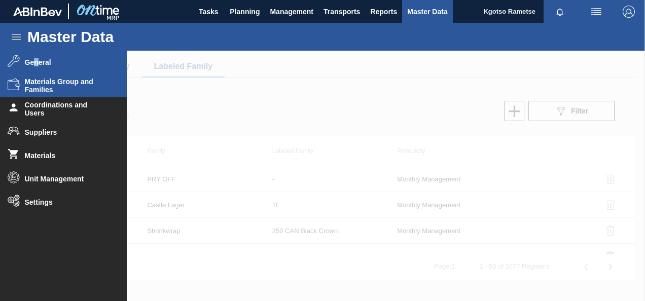
click at [36, 67] on li "General" at bounding box center [63, 62] width 127 height 23
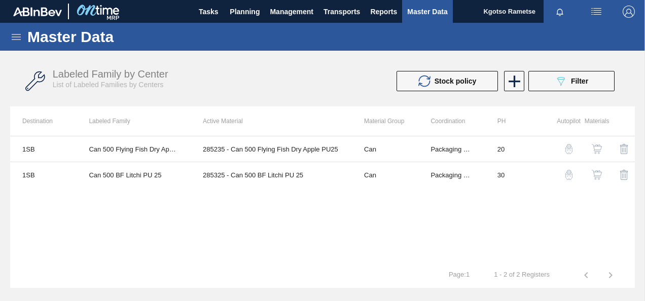
click at [24, 44] on div "Master Data" at bounding box center [322, 37] width 645 height 28
click at [20, 32] on icon at bounding box center [16, 37] width 12 height 12
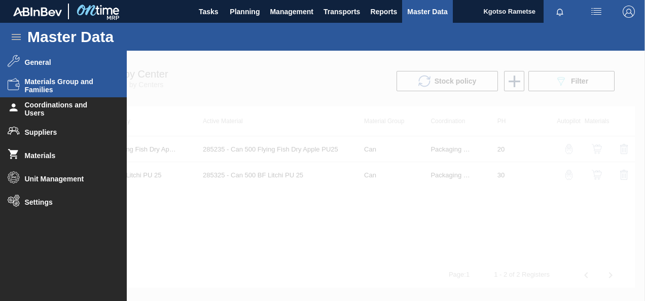
click at [58, 92] on span "Materials Group and Families" at bounding box center [67, 86] width 84 height 16
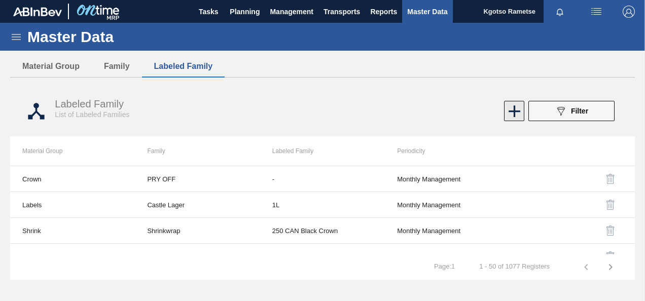
click at [514, 110] on icon at bounding box center [514, 111] width 12 height 12
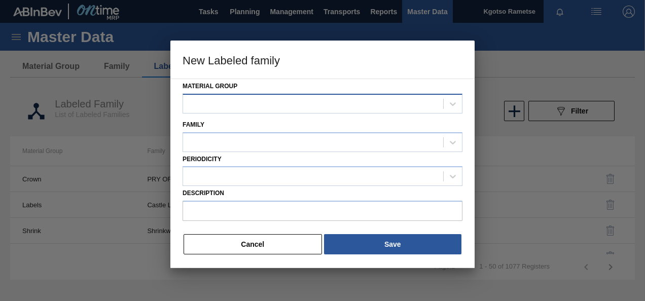
click at [256, 108] on div at bounding box center [313, 103] width 260 height 15
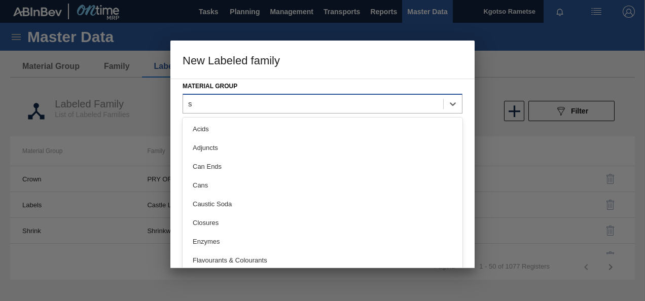
type Group "sh"
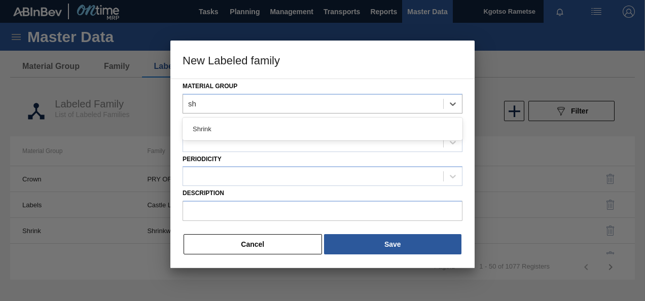
click at [248, 129] on div "Shrink" at bounding box center [322, 129] width 280 height 19
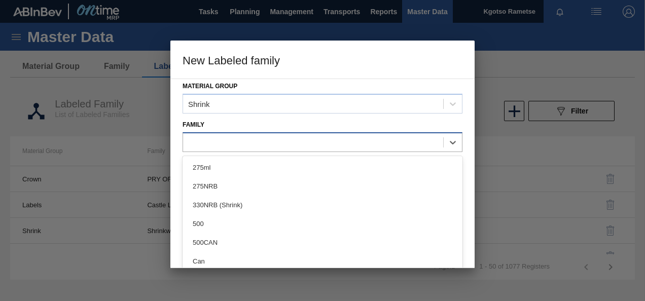
click at [244, 138] on div at bounding box center [313, 142] width 260 height 15
type input "sh"
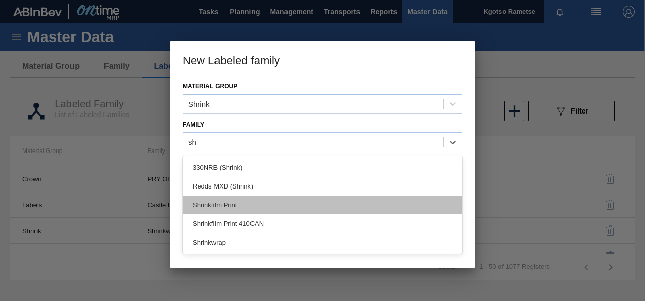
click at [245, 209] on div "Shrinkfilm Print" at bounding box center [322, 205] width 280 height 19
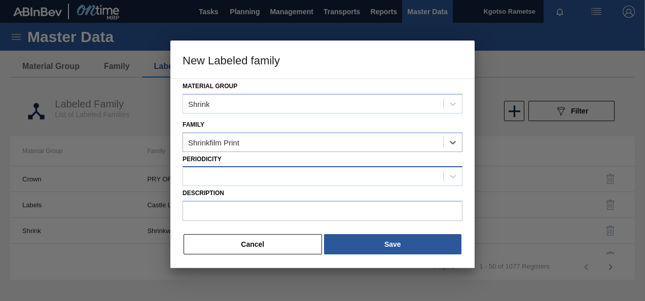
click at [216, 180] on div at bounding box center [313, 176] width 260 height 15
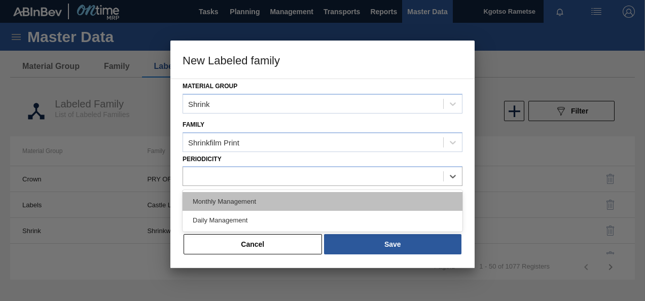
click at [219, 201] on div "Monthly Management" at bounding box center [322, 201] width 280 height 19
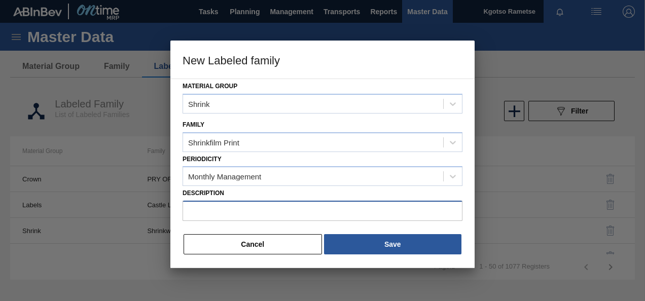
click at [219, 209] on input "Description" at bounding box center [322, 211] width 280 height 20
click at [269, 211] on input "Description" at bounding box center [322, 211] width 280 height 20
paste input "Shrinkfilm Print 500 CAN BF Litchi PU 25"
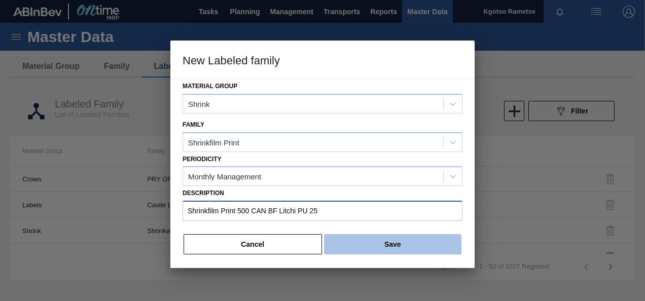
type input "Shrinkfilm Print 500 CAN BF Litchi PU 25"
click at [377, 246] on button "Save" at bounding box center [392, 244] width 137 height 20
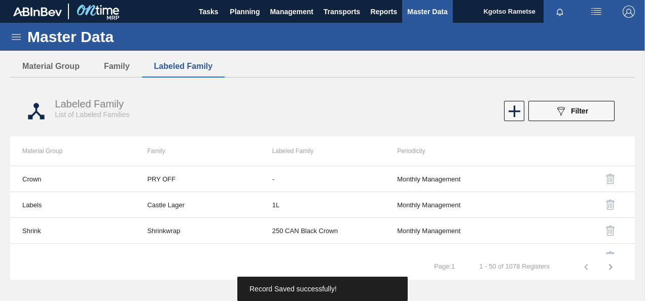
click at [15, 36] on icon at bounding box center [16, 37] width 12 height 12
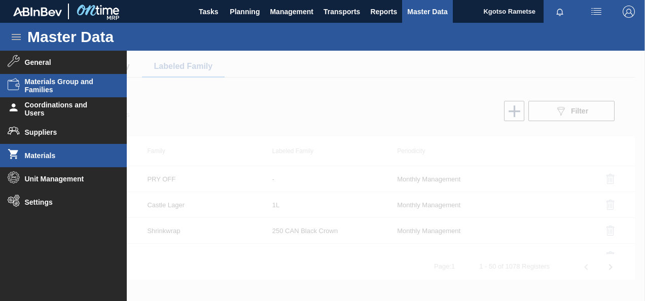
click at [58, 153] on span "Materials" at bounding box center [67, 156] width 84 height 8
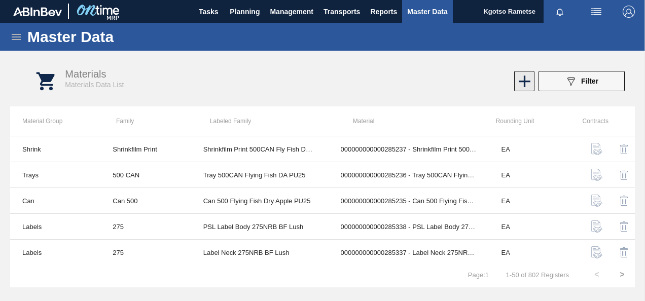
click at [518, 84] on icon at bounding box center [524, 81] width 20 height 20
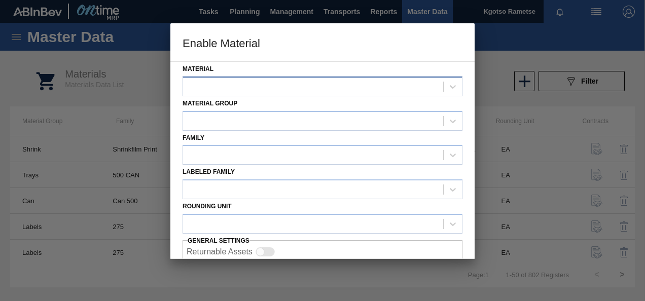
drag, startPoint x: 246, startPoint y: 83, endPoint x: 244, endPoint y: 78, distance: 5.7
click at [245, 82] on div at bounding box center [313, 86] width 260 height 15
paste input "285321"
type input "285321"
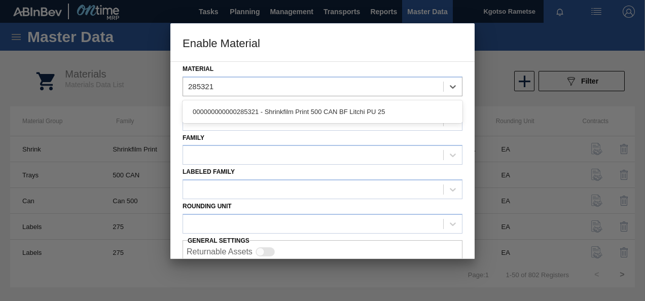
click at [243, 108] on div "000000000000285321 - Shrinkfilm Print 500 CAN BF Litchi PU 25" at bounding box center [322, 111] width 280 height 19
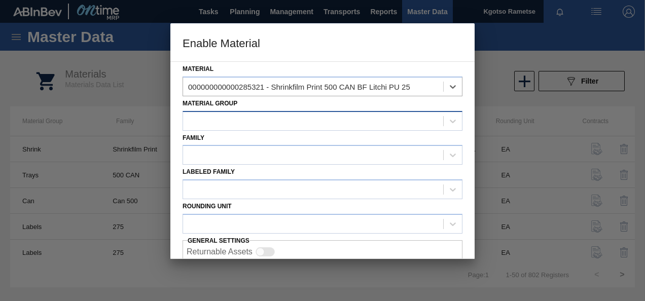
click at [233, 115] on div at bounding box center [313, 121] width 260 height 15
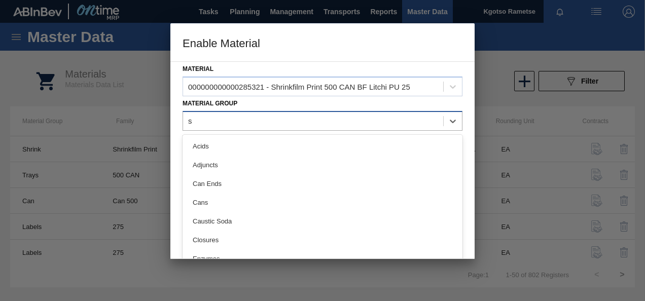
type Group "sh"
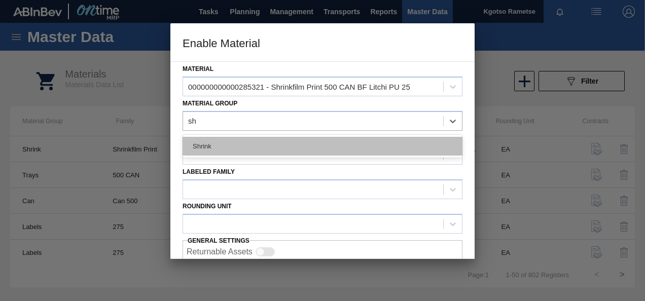
click at [232, 137] on div "Shrink" at bounding box center [322, 146] width 280 height 19
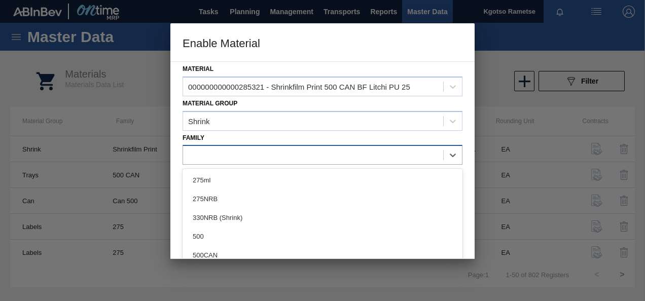
click at [231, 149] on div at bounding box center [313, 155] width 260 height 15
type input "shr"
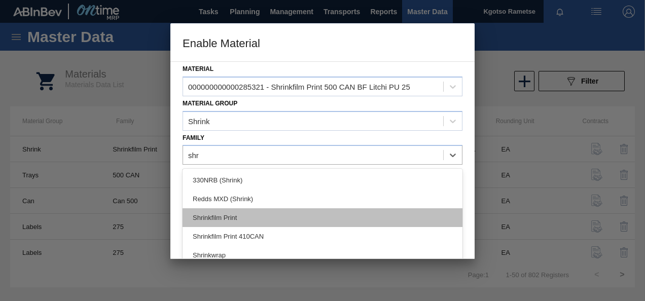
click at [239, 221] on div "Shrinkfilm Print" at bounding box center [322, 217] width 280 height 19
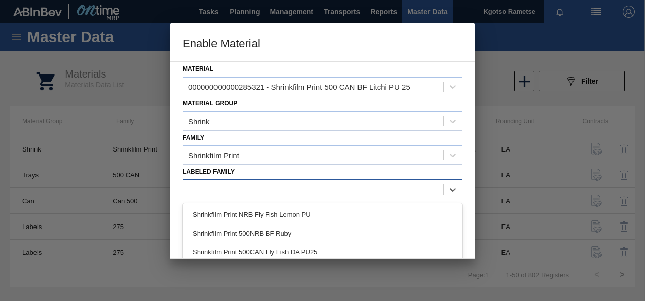
click at [233, 190] on div at bounding box center [313, 189] width 260 height 15
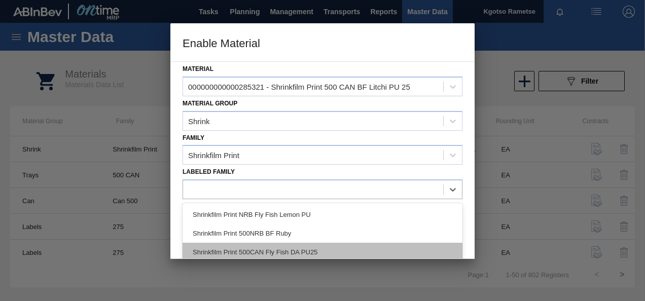
scroll to position [38, 0]
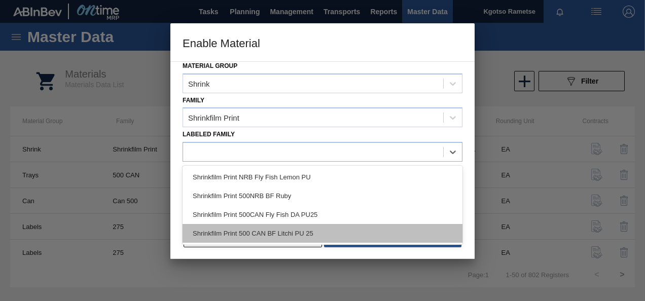
click at [272, 232] on div "Shrinkfilm Print 500 CAN BF Litchi PU 25" at bounding box center [322, 233] width 280 height 19
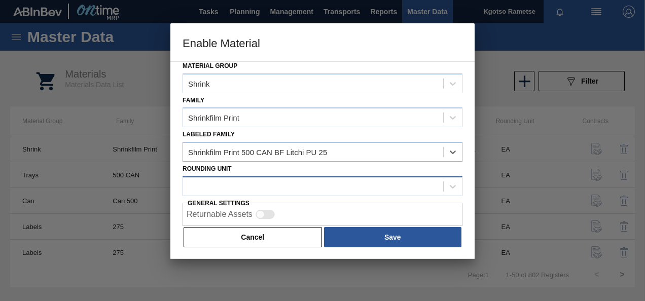
click at [246, 190] on div at bounding box center [313, 186] width 260 height 15
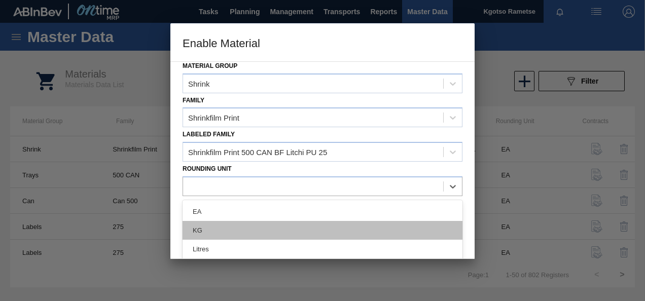
click at [235, 224] on div "KG" at bounding box center [322, 230] width 280 height 19
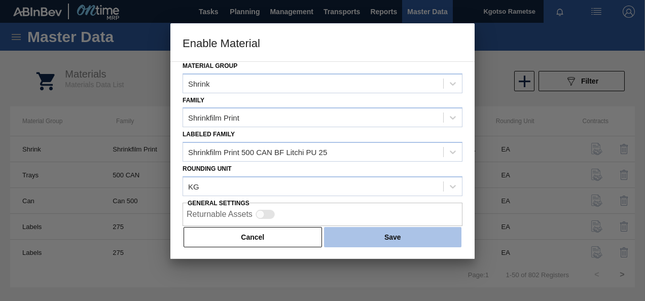
click at [346, 235] on button "Save" at bounding box center [392, 237] width 137 height 20
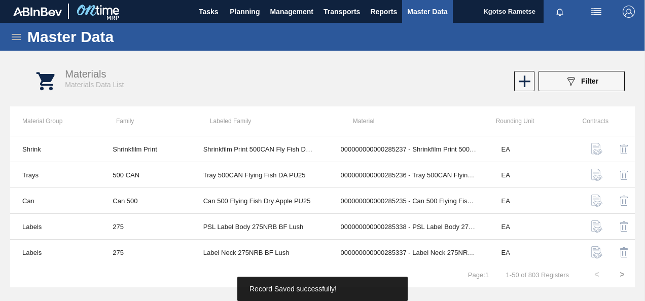
click at [14, 39] on icon at bounding box center [16, 37] width 9 height 6
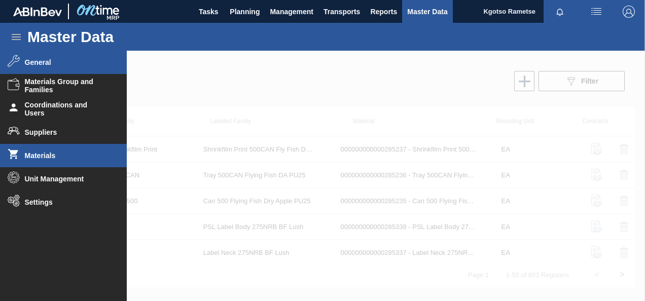
click at [42, 65] on span "General" at bounding box center [67, 62] width 84 height 8
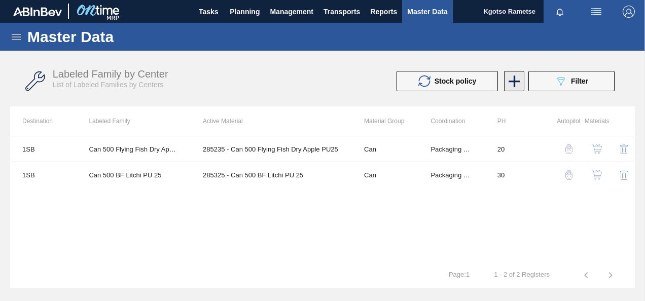
click at [508, 82] on icon at bounding box center [514, 82] width 12 height 12
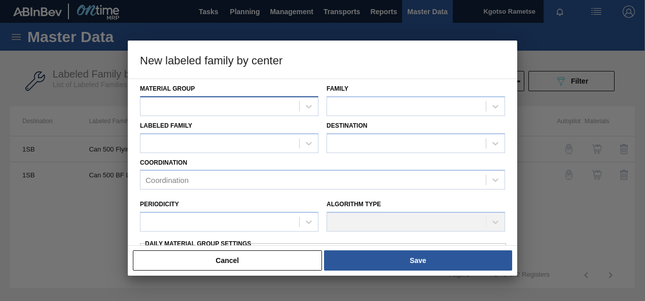
click at [291, 110] on div at bounding box center [219, 106] width 159 height 15
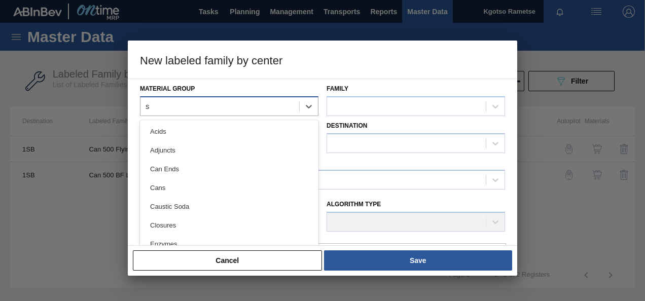
type Group "sh"
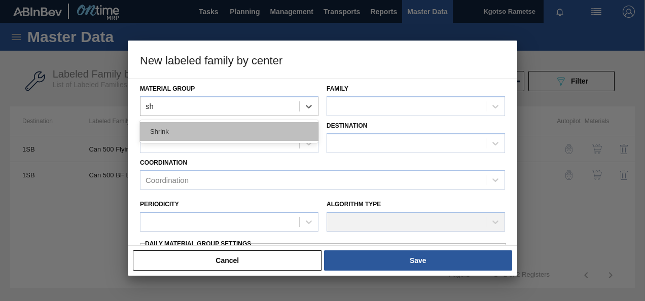
click at [224, 129] on div "Shrink" at bounding box center [229, 131] width 178 height 19
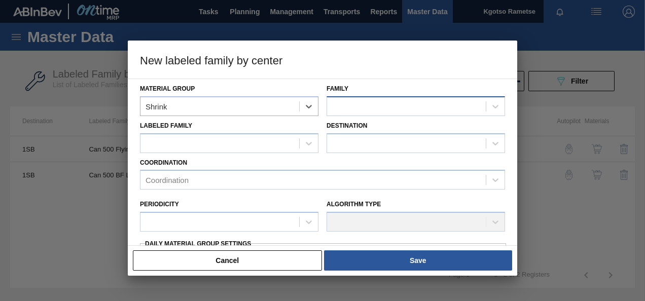
click at [377, 109] on div at bounding box center [406, 106] width 159 height 15
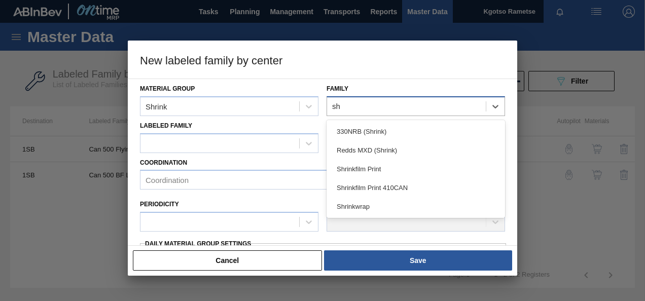
type input "shr"
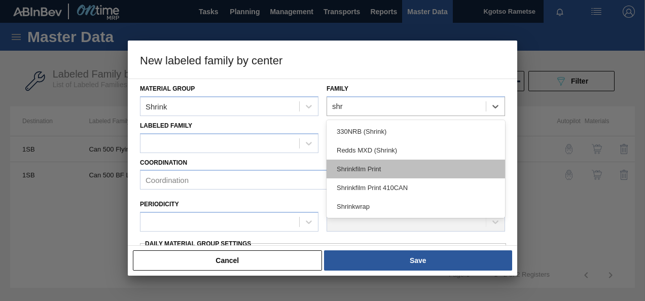
click at [367, 164] on div "Shrinkfilm Print" at bounding box center [415, 169] width 178 height 19
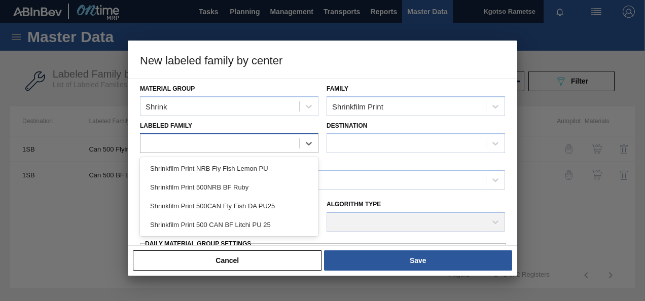
click at [202, 141] on div at bounding box center [219, 143] width 159 height 15
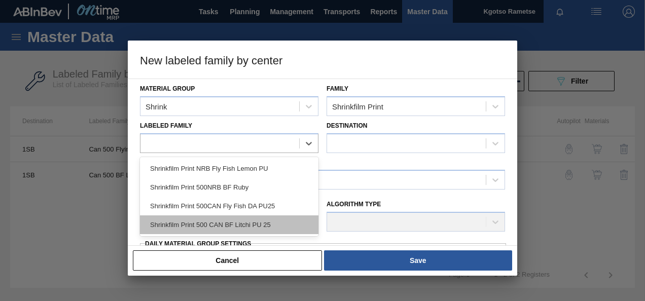
click at [214, 226] on div "Shrinkfilm Print 500 CAN BF Litchi PU 25" at bounding box center [229, 224] width 178 height 19
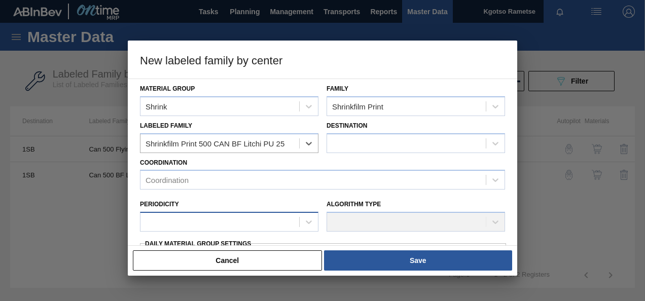
checkbox input "false"
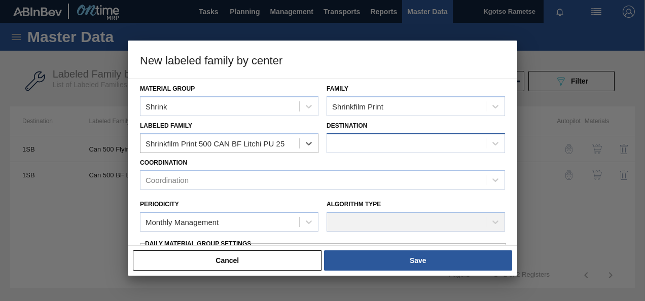
click at [413, 148] on div at bounding box center [406, 143] width 159 height 15
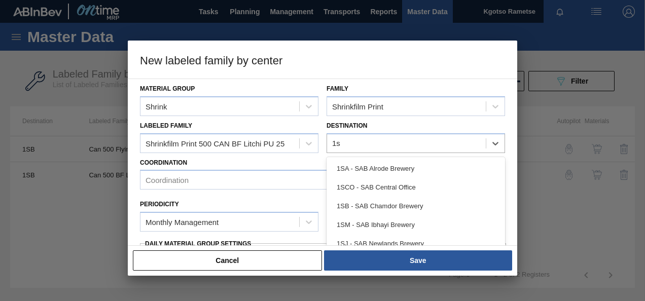
type input "1sb"
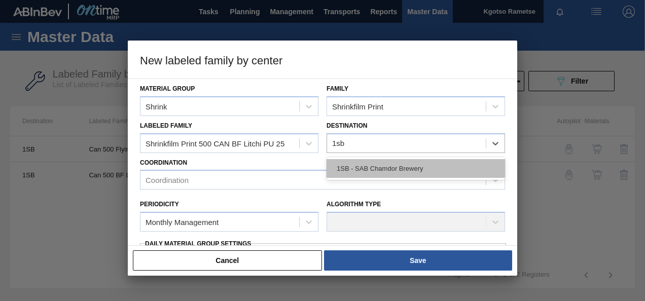
drag, startPoint x: 402, startPoint y: 174, endPoint x: 340, endPoint y: 181, distance: 63.3
click at [402, 174] on div "1SB - SAB Chamdor Brewery" at bounding box center [415, 168] width 178 height 19
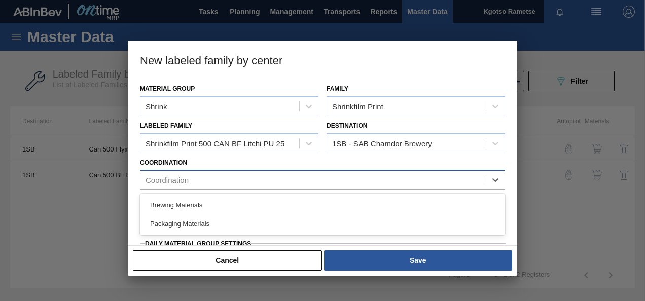
click at [271, 182] on div "Coordination" at bounding box center [312, 180] width 345 height 15
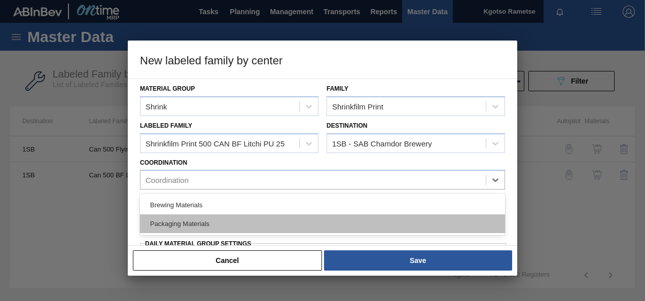
click at [230, 214] on div "Packaging Materials" at bounding box center [322, 223] width 365 height 19
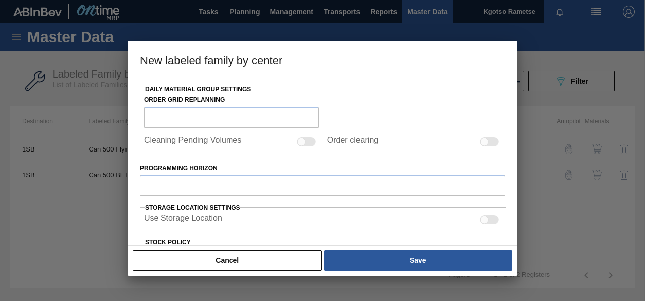
scroll to position [101, 0]
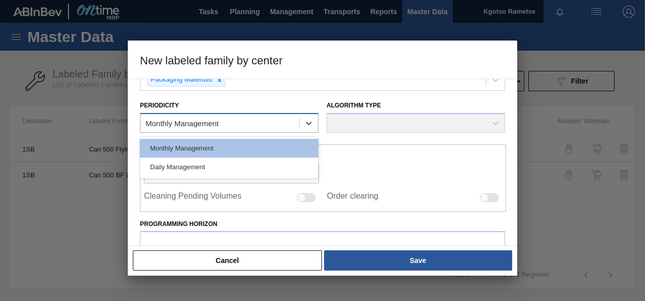
click at [205, 125] on div "Monthly Management" at bounding box center [181, 123] width 73 height 9
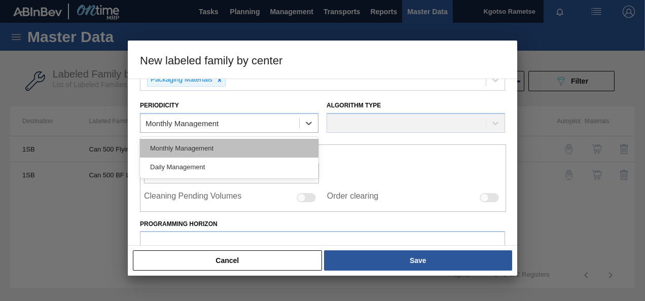
click at [205, 148] on div "Monthly Management" at bounding box center [229, 148] width 178 height 19
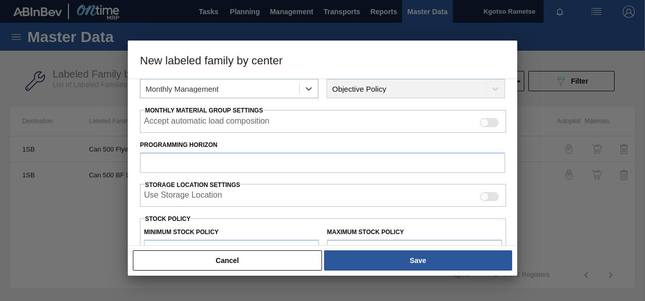
scroll to position [152, 0]
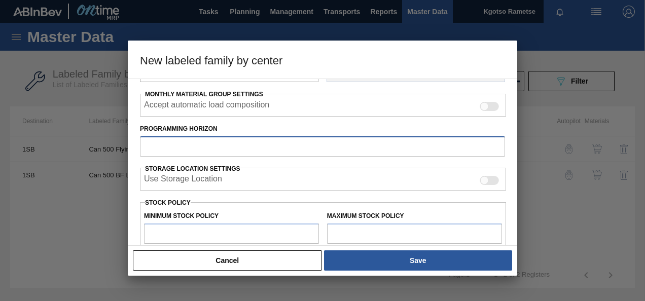
click at [195, 147] on input "Programming Horizon" at bounding box center [322, 146] width 365 height 20
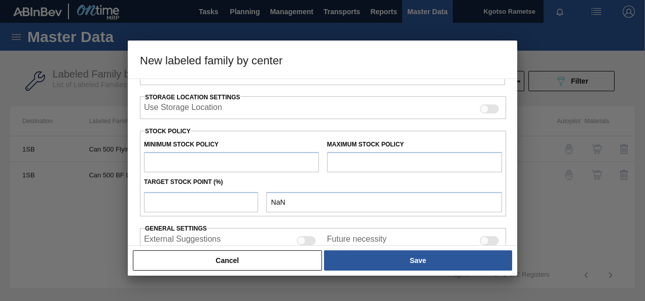
scroll to position [253, 0]
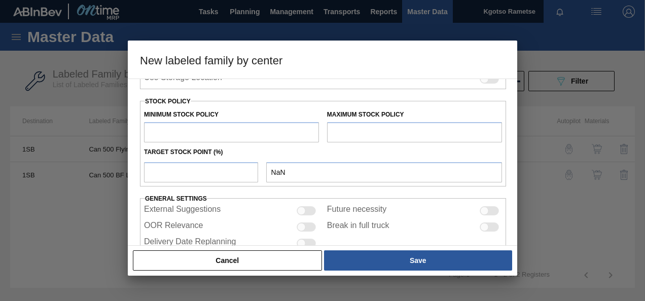
type input "30"
click at [176, 135] on input "text" at bounding box center [231, 132] width 175 height 20
type input "1"
type input "1.000"
type input "10"
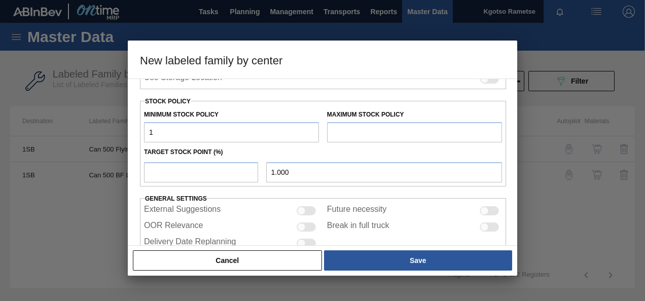
type input "10.000"
type input "100"
type input "100.000"
type input "1,000"
type input "1,000.000"
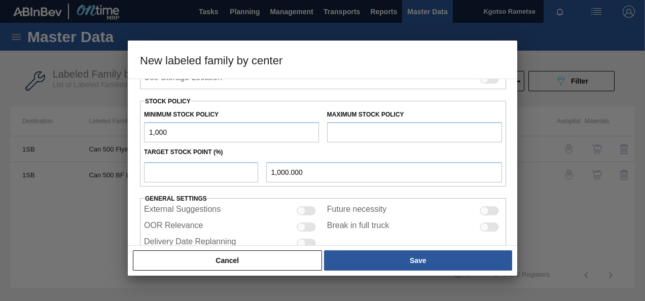
type input "10,000"
type input "10,000.000"
type input "10,000"
click at [370, 139] on input "text" at bounding box center [414, 132] width 175 height 20
type input "35,000"
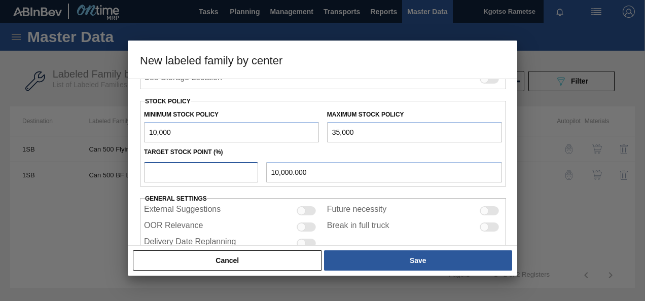
click at [196, 169] on input "number" at bounding box center [201, 172] width 114 height 20
type input "1"
type input "10,250.000"
type input "10"
type input "12,500.000"
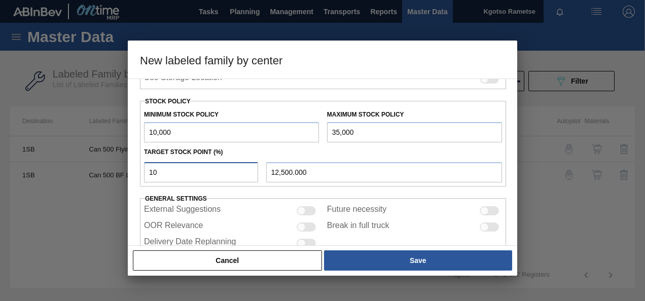
type input "100"
type input "35,000.000"
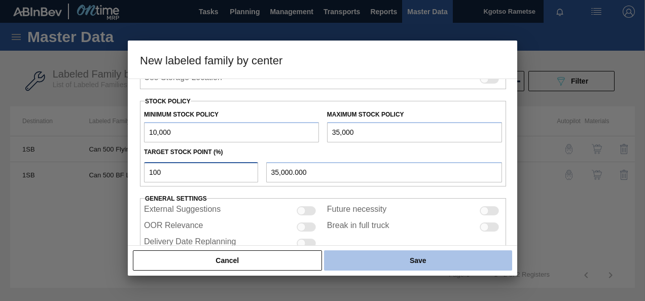
type input "100"
click at [357, 257] on button "Save" at bounding box center [418, 260] width 188 height 20
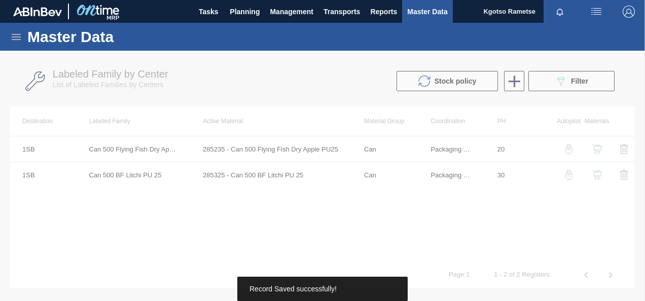
click at [584, 74] on div at bounding box center [322, 176] width 645 height 250
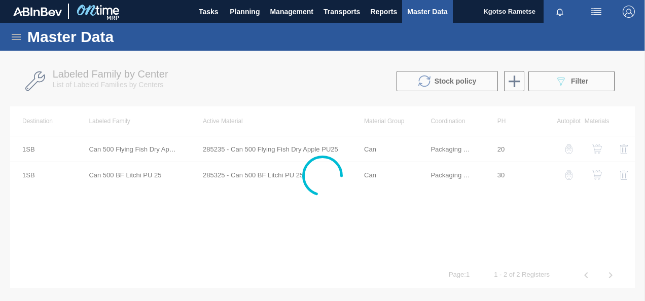
click at [576, 82] on div at bounding box center [322, 176] width 645 height 250
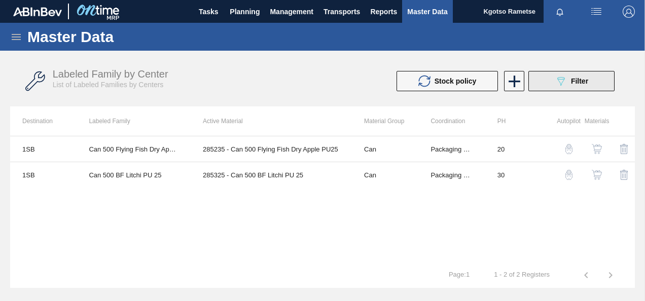
click at [558, 79] on icon "089F7B8B-B2A5-4AFE-B5C0-19BA573D28AC" at bounding box center [561, 81] width 12 height 12
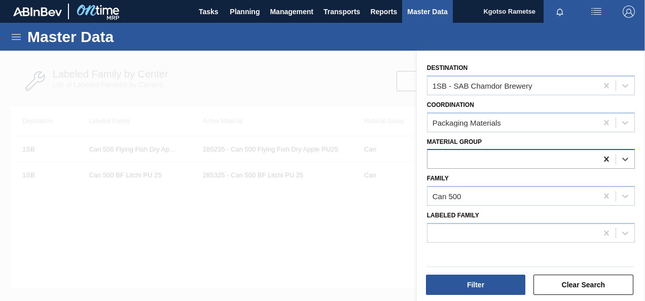
click at [605, 159] on icon at bounding box center [606, 159] width 5 height 5
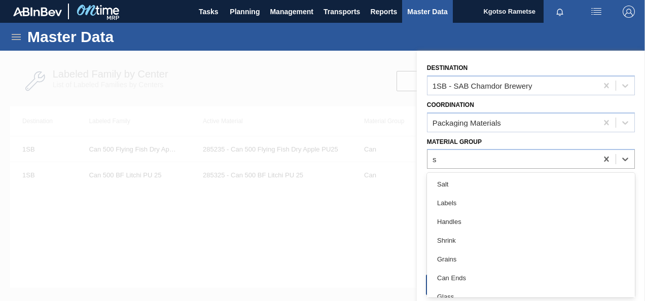
type Group "sh"
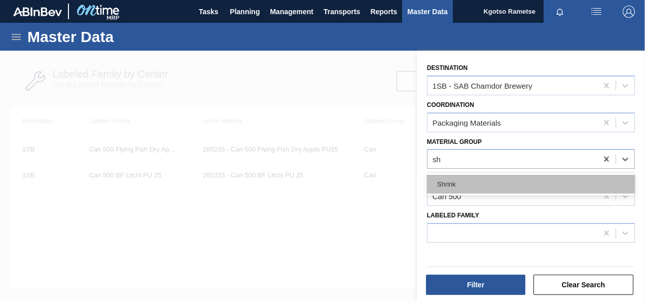
click at [474, 185] on div "Shrink" at bounding box center [531, 184] width 208 height 19
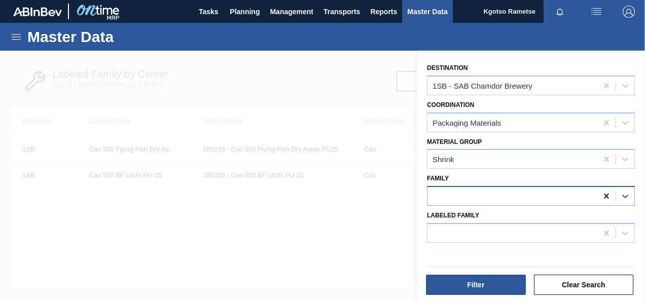
click at [603, 195] on icon at bounding box center [606, 196] width 10 height 10
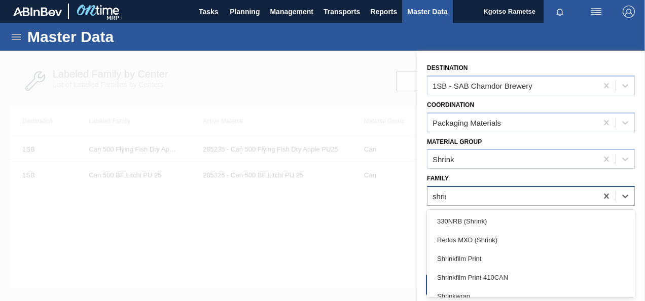
type input "shrink"
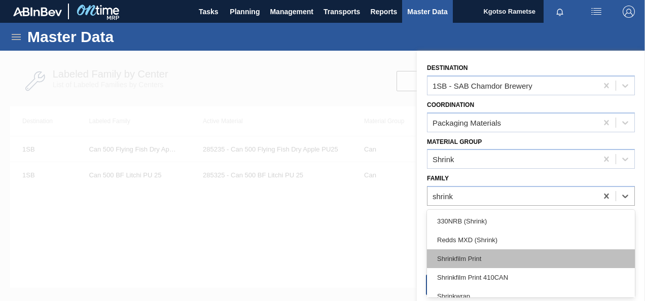
click at [480, 255] on div "Shrinkfilm Print" at bounding box center [531, 258] width 208 height 19
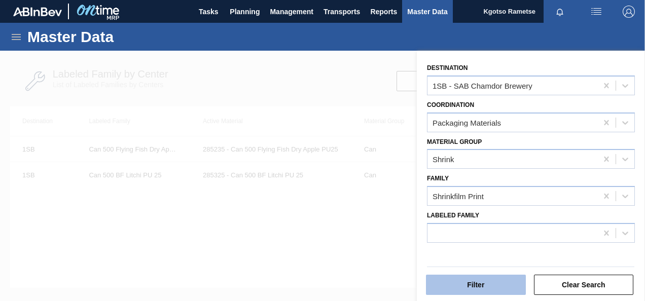
click at [478, 284] on button "Filter" at bounding box center [476, 285] width 100 height 20
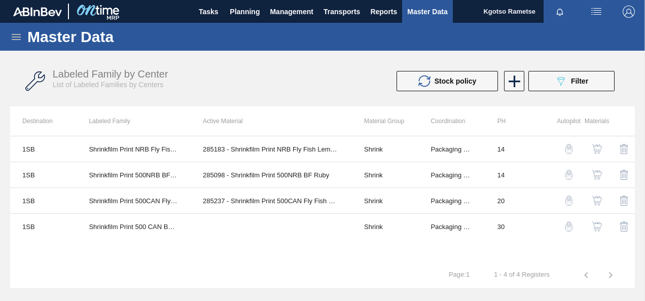
click at [594, 223] on img "button" at bounding box center [597, 227] width 10 height 10
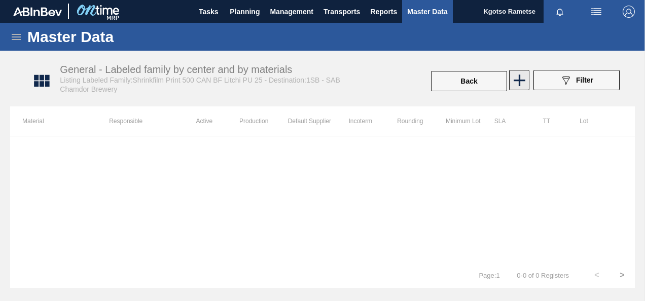
click at [514, 68] on div "General - Labeled family by center and by materials Listing Labeled Family:Shri…" at bounding box center [327, 81] width 624 height 38
click at [514, 76] on icon at bounding box center [519, 80] width 20 height 20
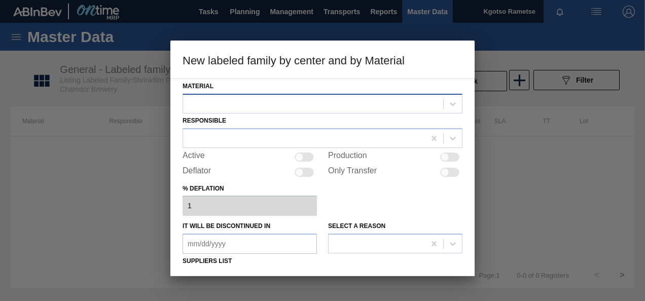
click at [254, 105] on div at bounding box center [313, 103] width 260 height 15
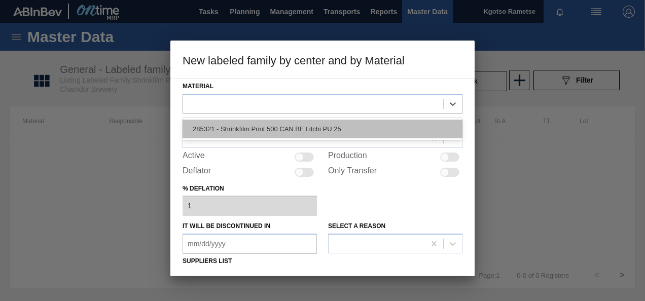
click at [252, 133] on div "285321 - Shrinkfilm Print 500 CAN BF Litchi PU 25" at bounding box center [322, 129] width 280 height 19
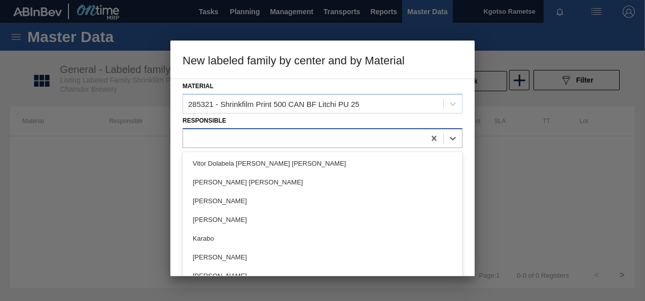
click at [247, 140] on div at bounding box center [304, 138] width 242 height 15
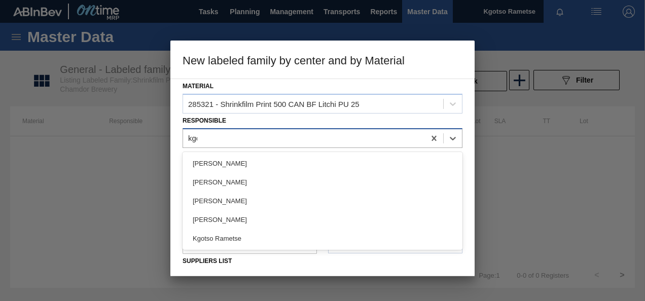
type input "kgot"
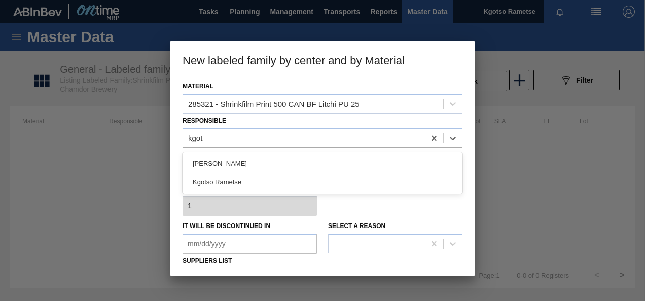
drag, startPoint x: 242, startPoint y: 179, endPoint x: 266, endPoint y: 167, distance: 26.3
click at [243, 179] on div "Kgotso Rametse" at bounding box center [322, 182] width 280 height 19
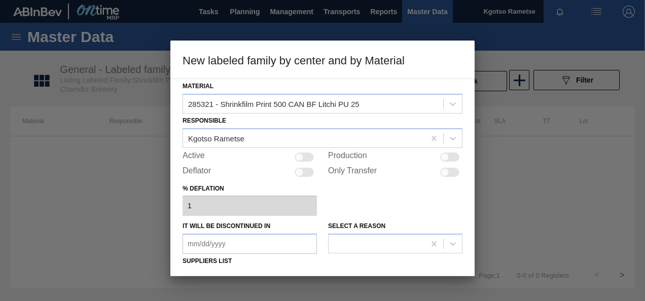
click at [305, 161] on div "Active" at bounding box center [249, 157] width 134 height 12
click at [307, 156] on div at bounding box center [303, 157] width 19 height 9
checkbox input "true"
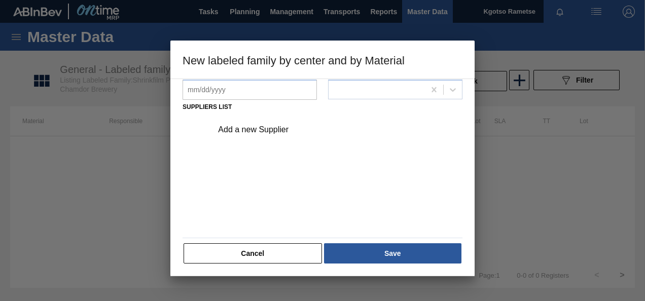
click at [259, 134] on div "Add a new Supplier" at bounding box center [334, 129] width 256 height 25
click at [243, 128] on div "Add a new Supplier" at bounding box center [317, 129] width 199 height 9
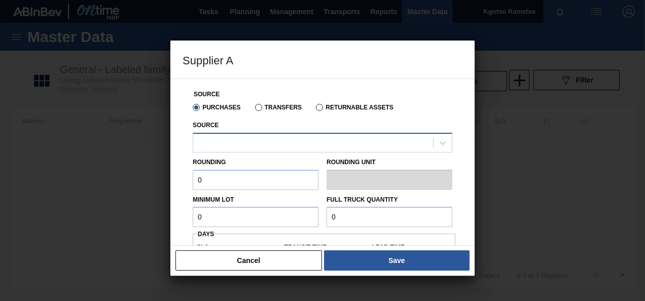
click at [232, 150] on div at bounding box center [313, 142] width 240 height 15
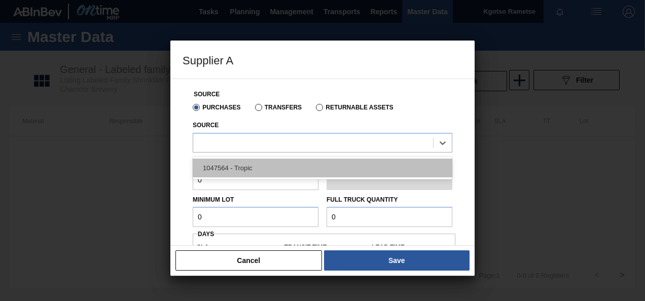
click at [227, 175] on div "1047564 - Tropic" at bounding box center [323, 168] width 260 height 19
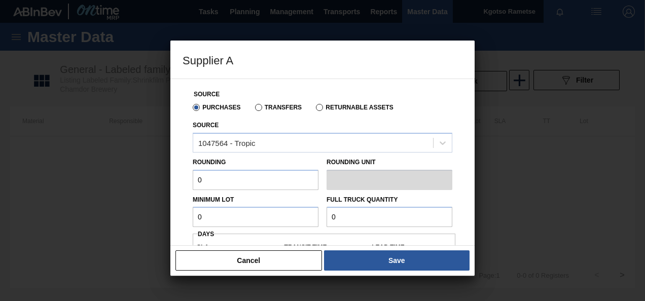
drag, startPoint x: 205, startPoint y: 179, endPoint x: 167, endPoint y: 178, distance: 38.0
click at [173, 178] on div "Source Purchases Transfers Returnable Assets Source 1047564 - Tropic Rounding 0…" at bounding box center [322, 162] width 304 height 167
type input "1"
drag, startPoint x: 215, startPoint y: 215, endPoint x: 85, endPoint y: 227, distance: 131.3
click at [112, 226] on div "Supplier A Source Purchases Transfers Returnable Assets Source 1047564 - Tropic…" at bounding box center [322, 150] width 645 height 301
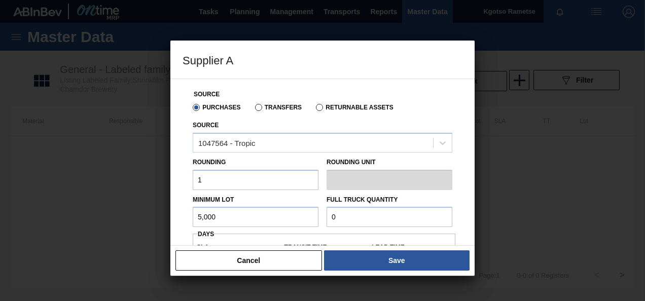
type input "5,000"
drag, startPoint x: 354, startPoint y: 217, endPoint x: 261, endPoint y: 212, distance: 93.4
click at [273, 212] on div "Minimum Lot 5,000 Full Truck Quantity 0" at bounding box center [323, 209] width 268 height 38
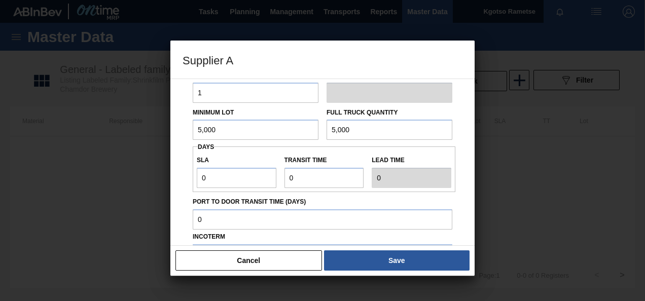
scroll to position [152, 0]
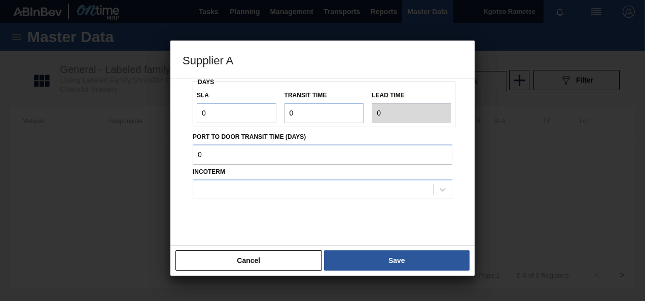
type input "5,000"
click at [192, 115] on div "Source Purchases Transfers Returnable Assets Source 1047564 - Tropic Rounding 1…" at bounding box center [322, 88] width 280 height 323
type input "1"
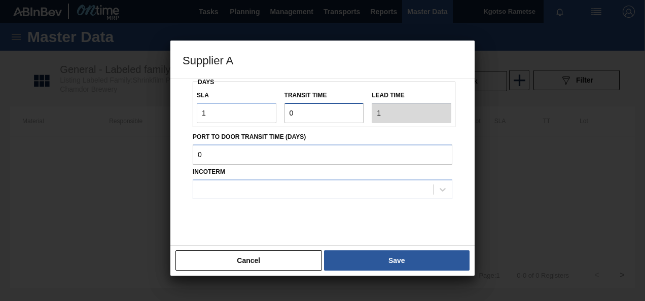
drag, startPoint x: 296, startPoint y: 112, endPoint x: 249, endPoint y: 112, distance: 46.6
click at [259, 112] on div "SLA 1 Transit time Lead time 1" at bounding box center [324, 105] width 263 height 38
type input "1"
type input "2"
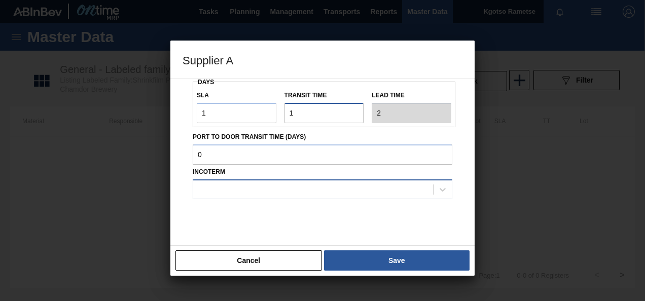
type input "1"
click at [300, 188] on div at bounding box center [313, 189] width 240 height 15
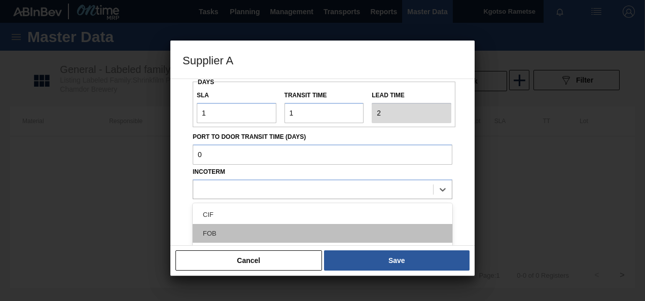
click at [281, 232] on div "FOB" at bounding box center [323, 233] width 260 height 19
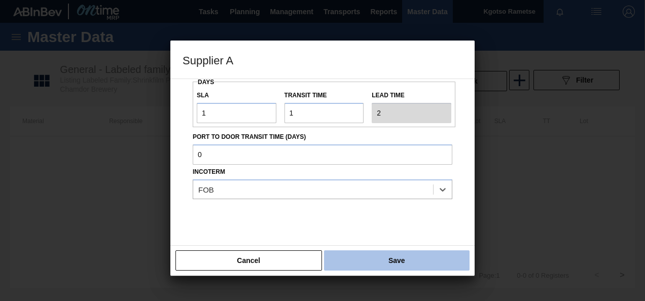
click at [365, 252] on button "Save" at bounding box center [396, 260] width 145 height 20
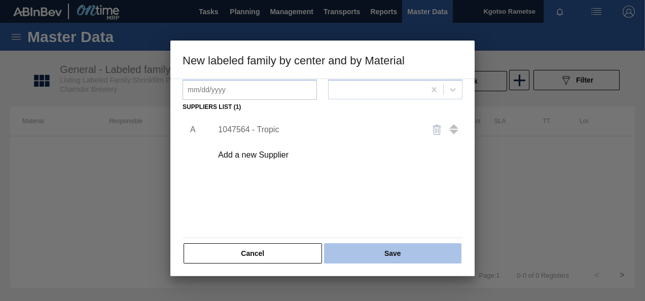
click at [358, 253] on button "Save" at bounding box center [392, 253] width 137 height 20
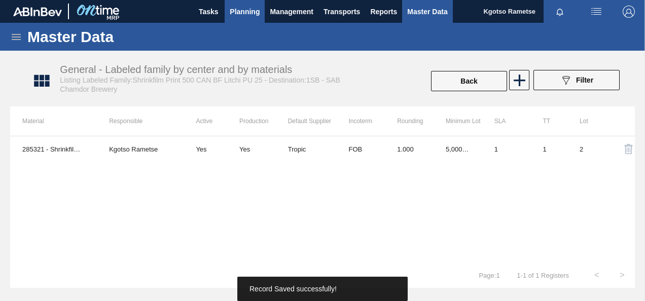
click at [238, 10] on span "Planning" at bounding box center [245, 12] width 30 height 12
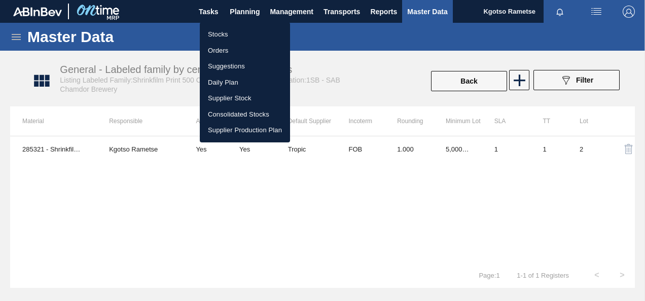
click at [234, 25] on ul "Stocks Orders Suggestions Daily Plan Supplier Stock Consolidated Stocks Supplie…" at bounding box center [245, 82] width 90 height 120
click at [234, 31] on li "Stocks" at bounding box center [245, 34] width 90 height 16
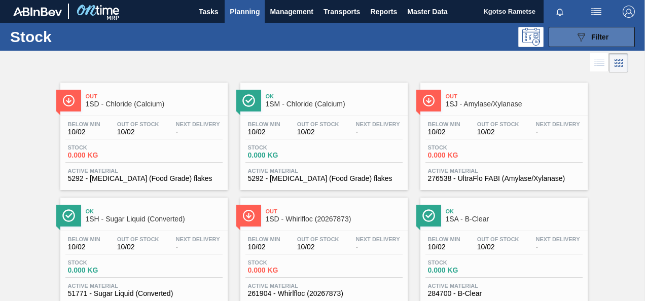
click at [570, 37] on button "089F7B8B-B2A5-4AFE-B5C0-19BA573D28AC Filter" at bounding box center [591, 37] width 86 height 20
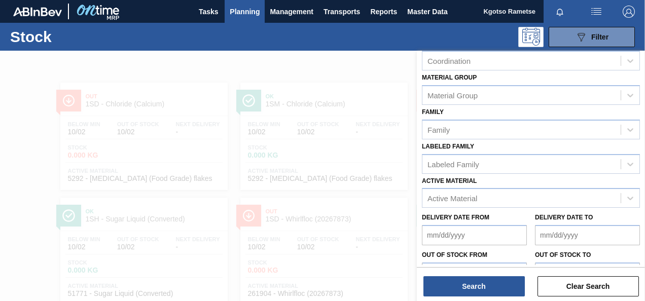
scroll to position [181, 0]
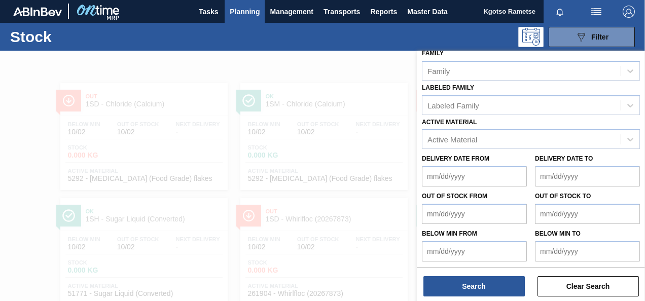
click at [450, 127] on div "Active Material Active Material" at bounding box center [531, 132] width 218 height 34
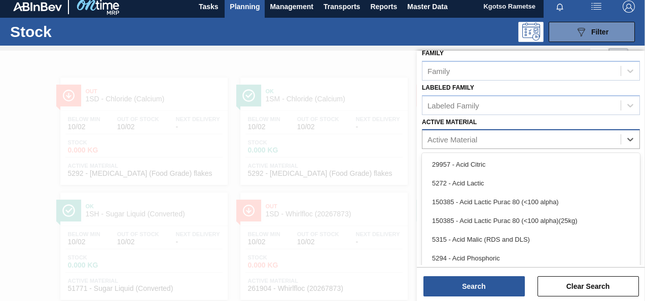
click at [447, 137] on div "Active Material" at bounding box center [452, 139] width 50 height 9
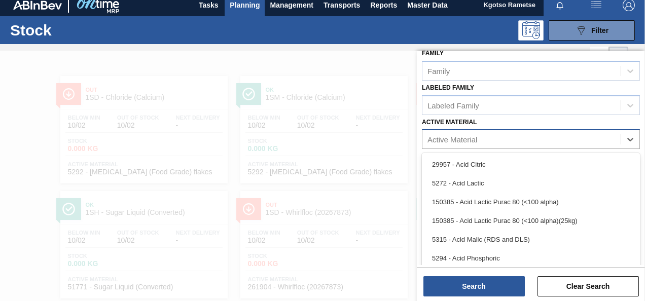
scroll to position [7, 0]
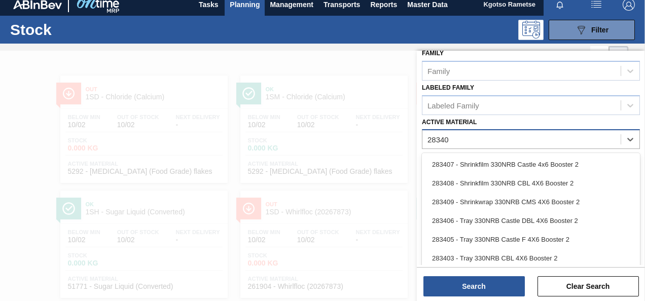
type Material "283405"
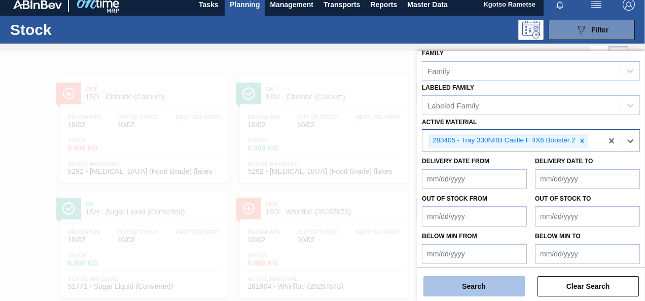
click at [424, 289] on button "Search" at bounding box center [473, 286] width 101 height 20
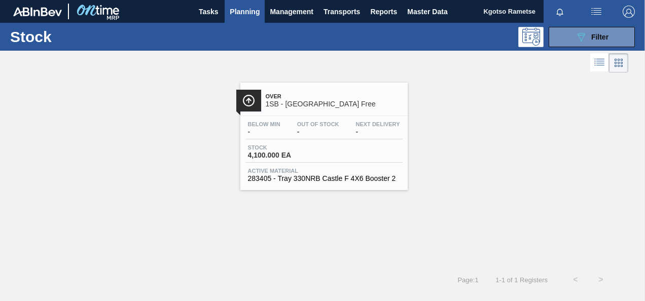
click at [354, 123] on div "Next Delivery -" at bounding box center [377, 128] width 49 height 15
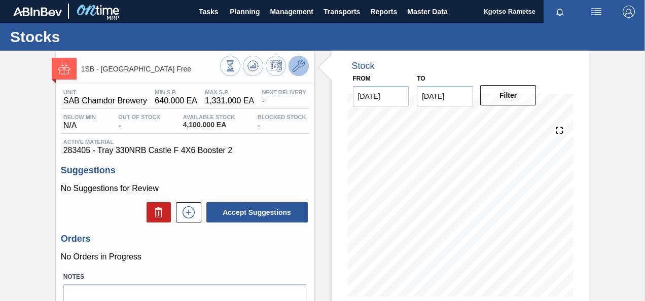
click at [301, 63] on icon at bounding box center [298, 66] width 12 height 12
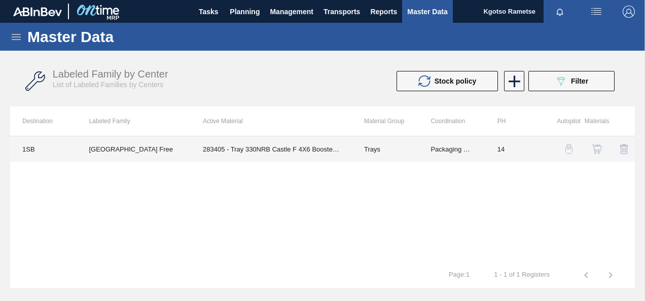
click at [388, 150] on td "Trays" at bounding box center [385, 148] width 66 height 25
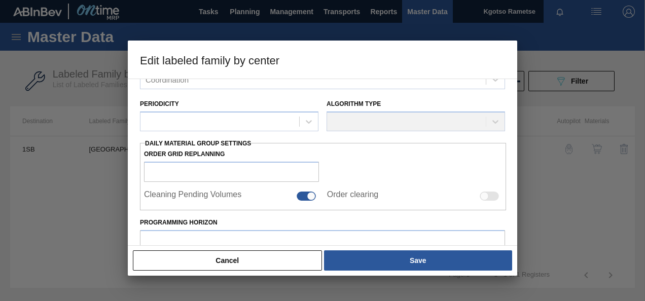
type input "Trays"
type input "Tray"
type input "330NRB Castle Free"
type input "1SB - SAB Chamdor Brewery"
type input "14"
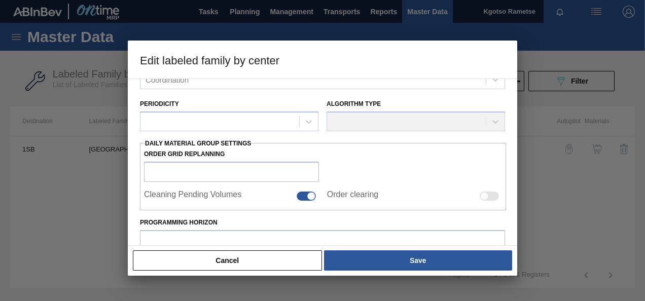
type input "640"
type input "1,331"
type input "100"
type input "1,331.000"
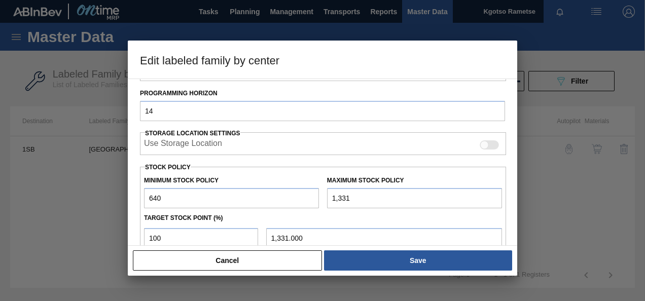
scroll to position [204, 0]
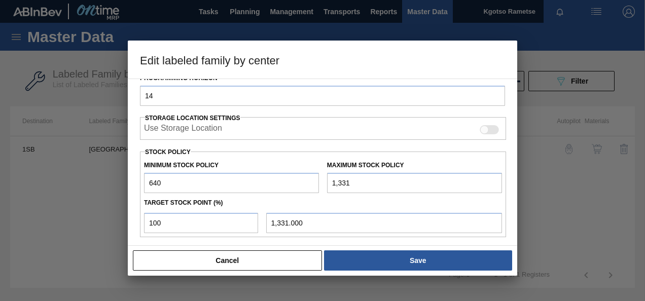
click at [148, 182] on input "640" at bounding box center [231, 183] width 175 height 20
type input "16,402"
click at [333, 182] on input "1,331" at bounding box center [414, 183] width 175 height 20
type input "91,331"
type input "91,331.000"
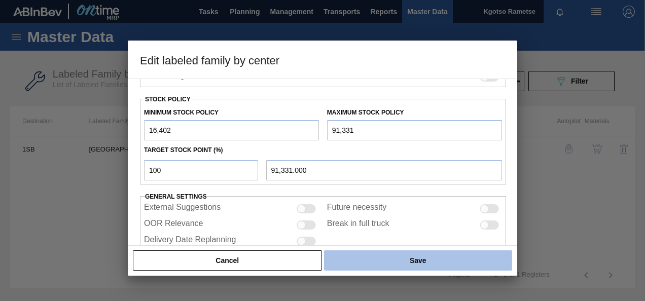
scroll to position [281, 0]
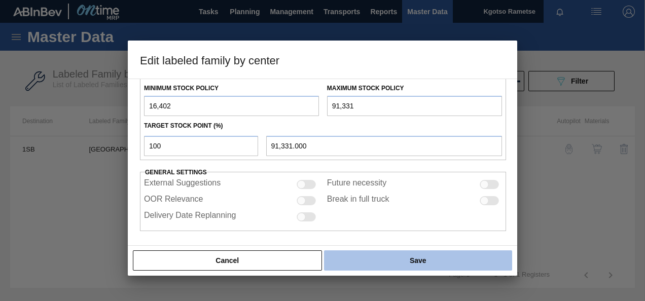
type input "91,331"
click at [356, 256] on button "Save" at bounding box center [418, 260] width 188 height 20
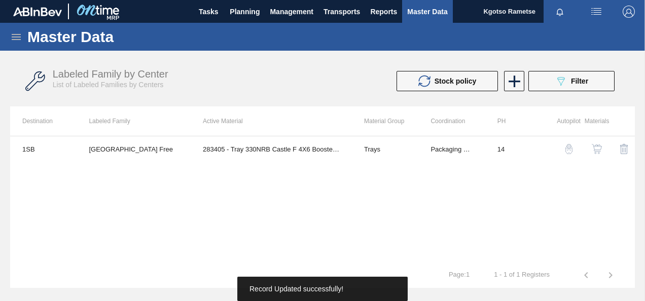
click at [592, 151] on img "button" at bounding box center [597, 149] width 10 height 10
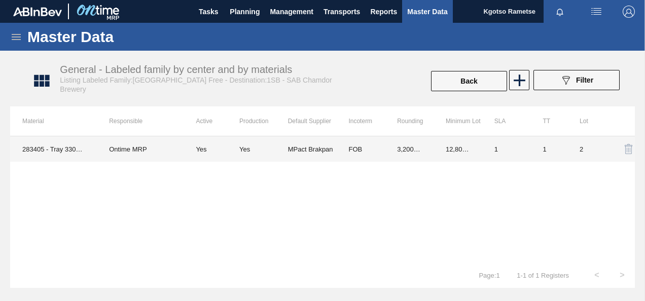
click at [280, 159] on td "Yes" at bounding box center [263, 148] width 49 height 25
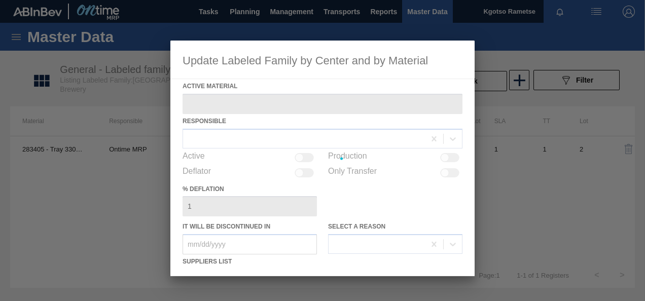
type Material "283405 - Tray 330NRB Castle F 4X6 Booster 2"
checkbox input "true"
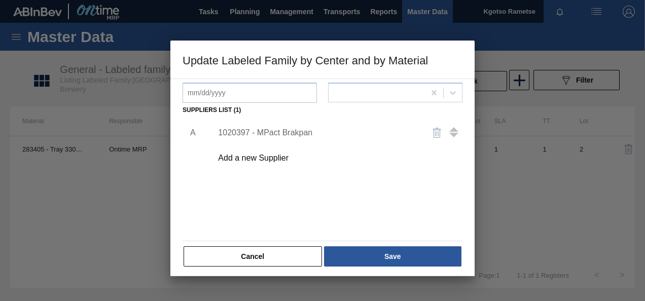
scroll to position [152, 0]
click at [240, 128] on div "1020397 - MPact Brakpan" at bounding box center [317, 132] width 199 height 9
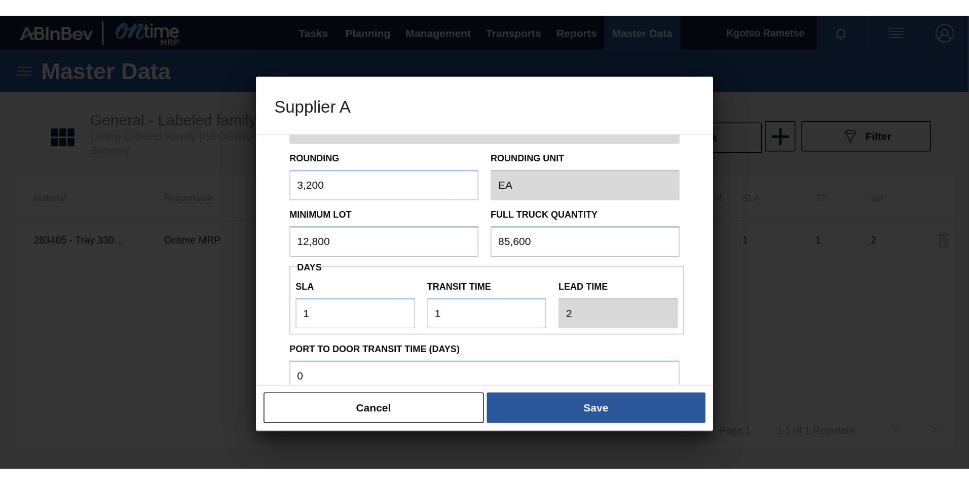
scroll to position [51, 0]
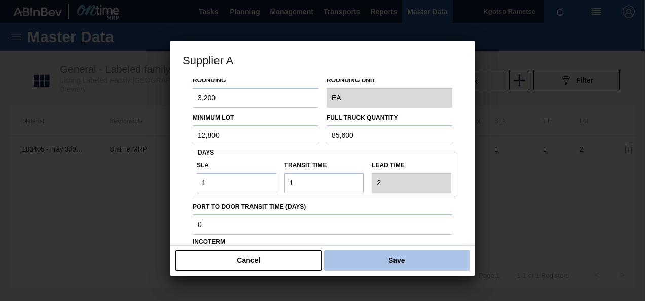
click at [360, 259] on button "Save" at bounding box center [396, 260] width 145 height 20
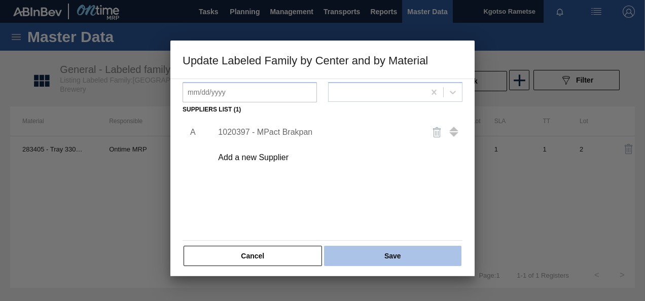
click at [362, 253] on button "Save" at bounding box center [392, 256] width 137 height 20
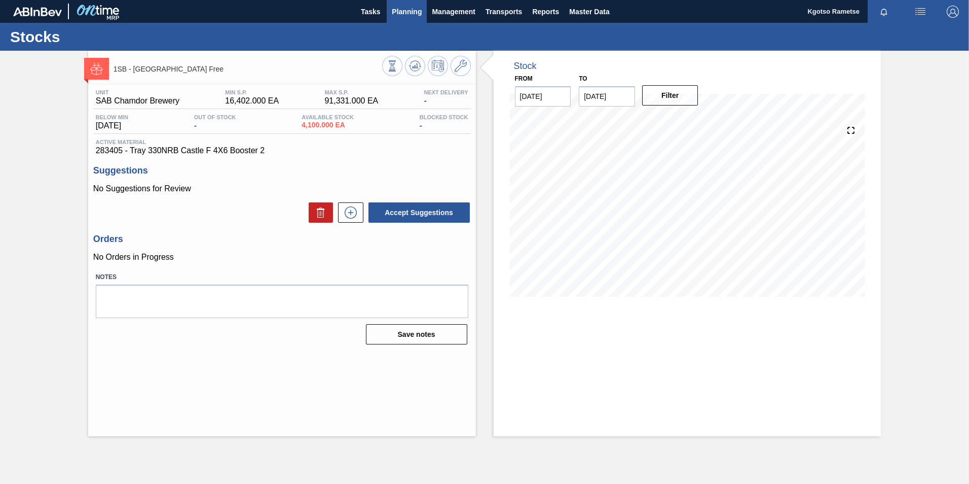
click at [399, 11] on span "Planning" at bounding box center [407, 12] width 30 height 12
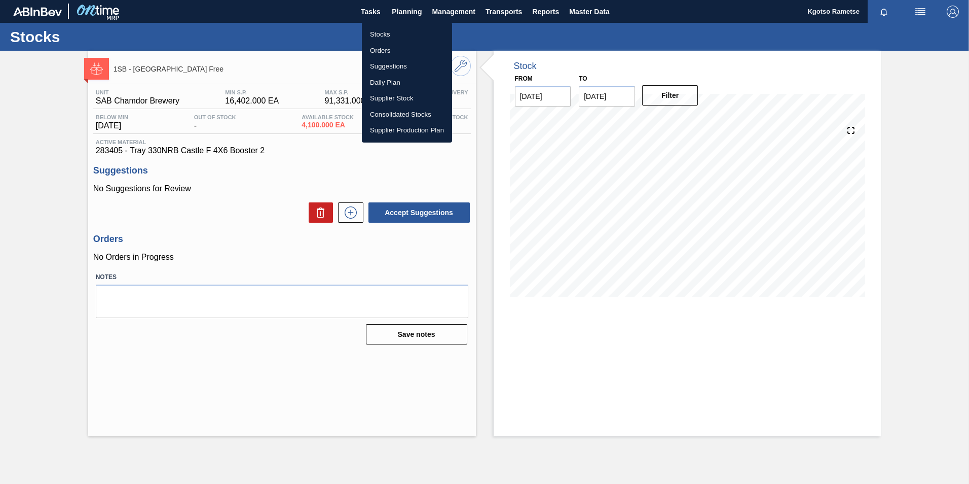
click at [385, 30] on li "Stocks" at bounding box center [407, 34] width 90 height 16
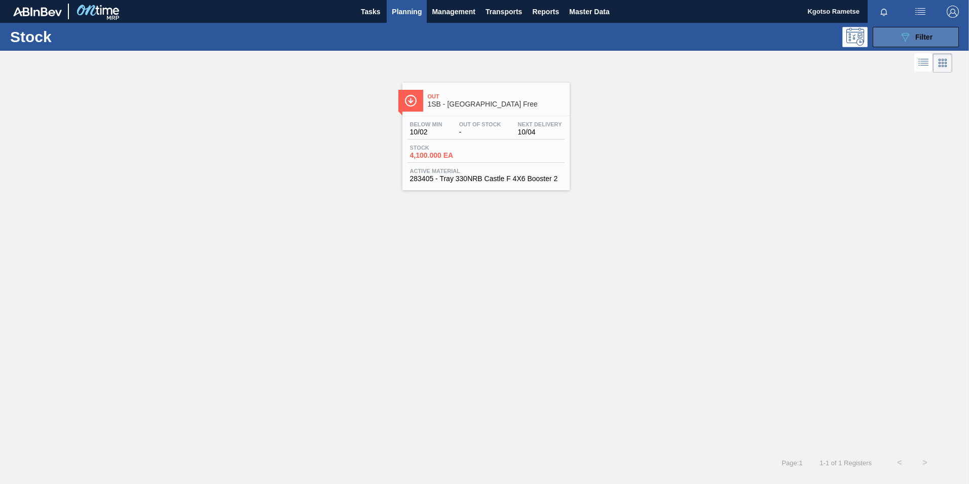
click at [644, 43] on button "089F7B8B-B2A5-4AFE-B5C0-19BA573D28AC Filter" at bounding box center [916, 37] width 86 height 20
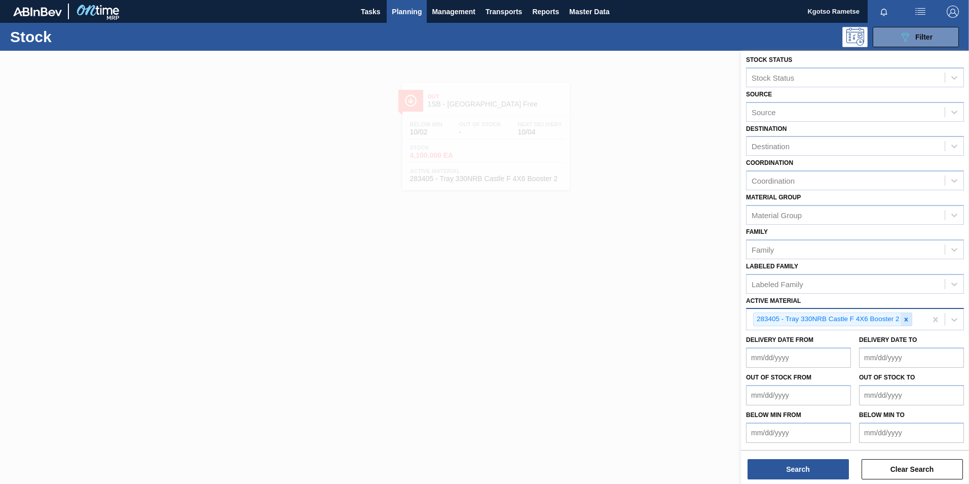
click at [644, 301] on icon at bounding box center [906, 319] width 7 height 7
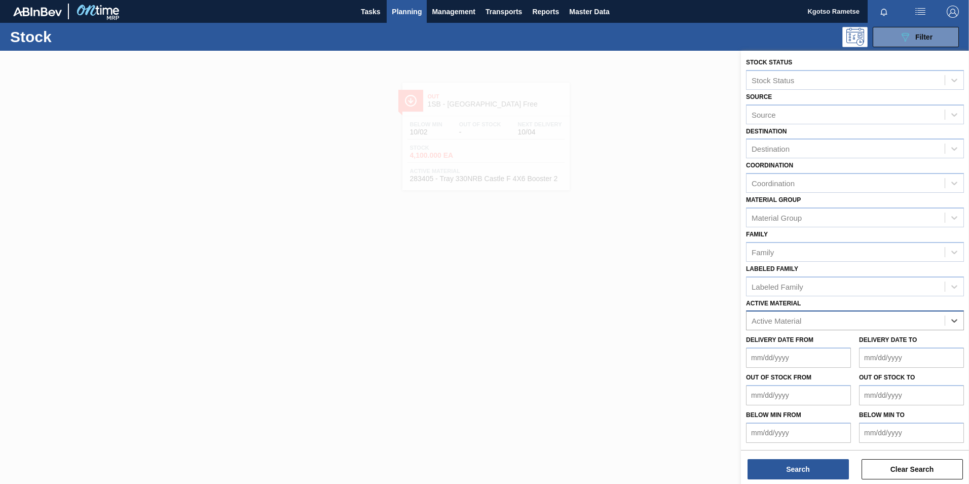
scroll to position [3, 0]
click at [644, 301] on div "Active Material" at bounding box center [846, 320] width 198 height 15
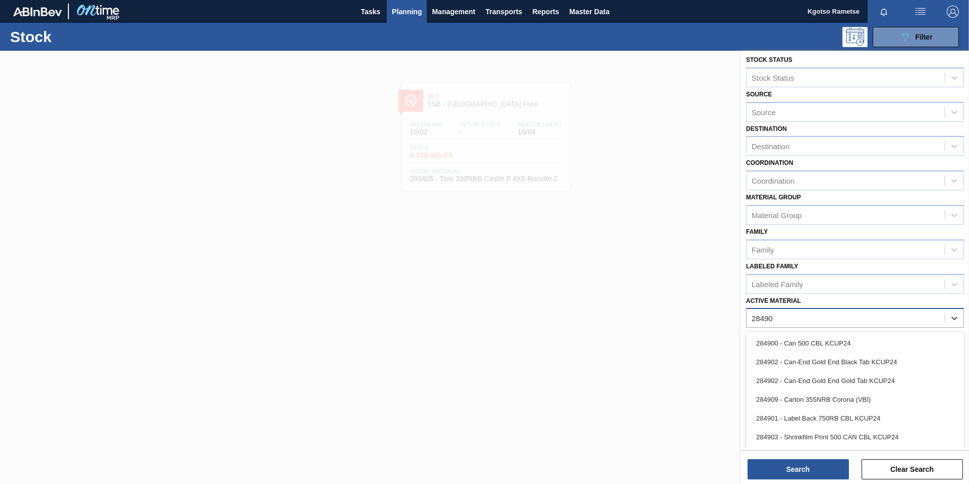
type Material "284909"
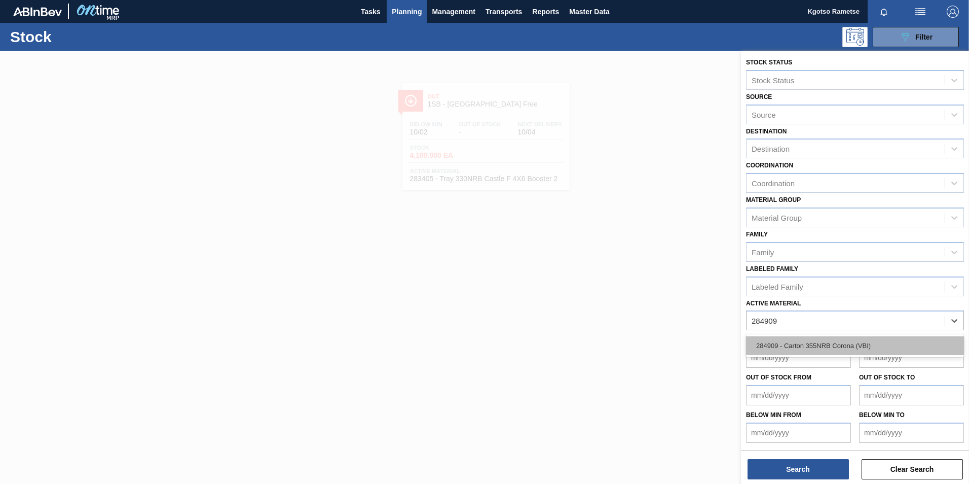
click at [644, 301] on div "284909 - Carton 355NRB Corona (VBI)" at bounding box center [855, 345] width 218 height 19
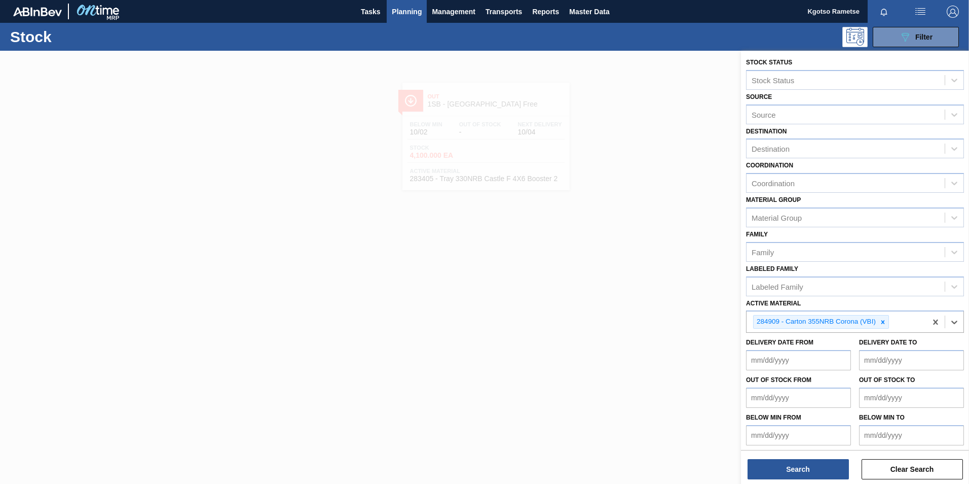
scroll to position [3, 0]
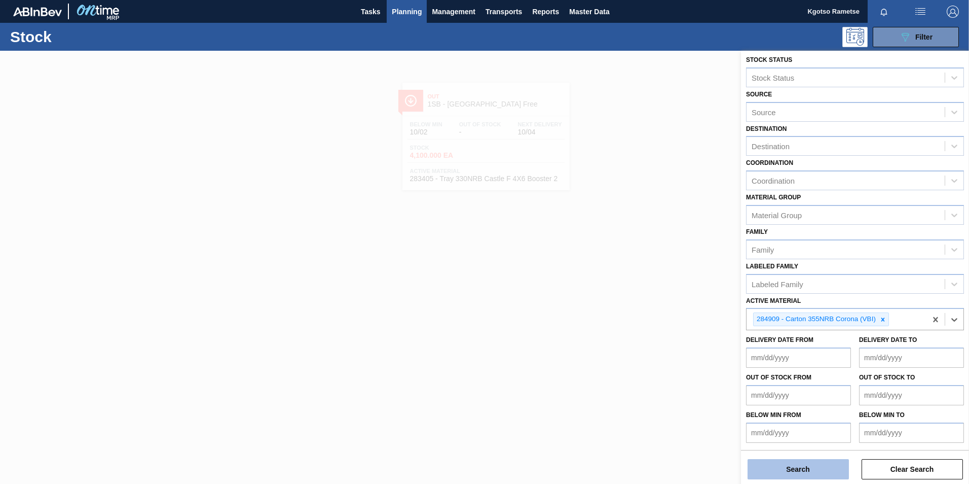
click at [644, 301] on button "Search" at bounding box center [798, 469] width 101 height 20
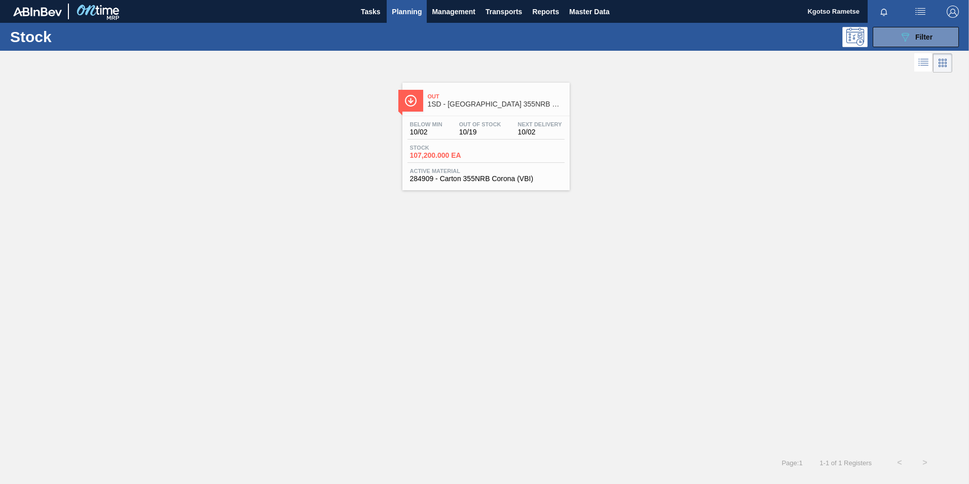
click at [479, 124] on span "Out Of Stock" at bounding box center [480, 124] width 42 height 6
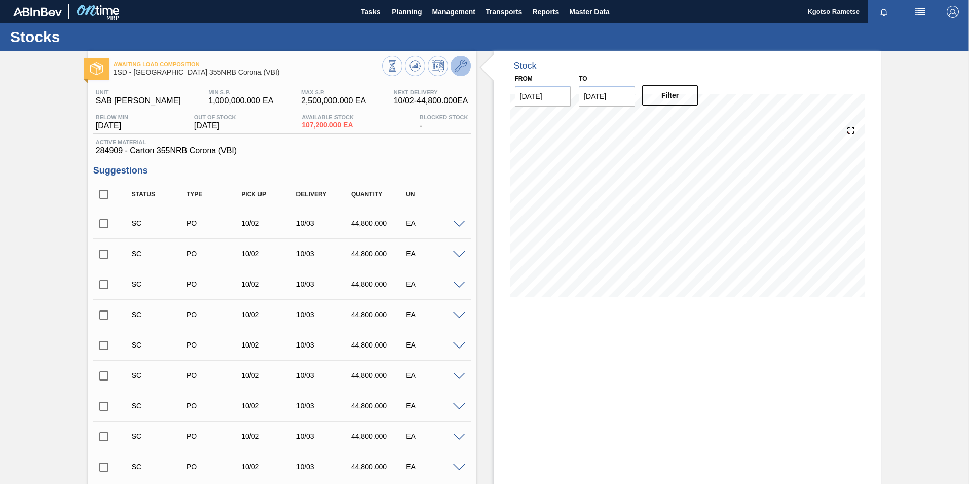
click at [457, 75] on button at bounding box center [461, 66] width 20 height 20
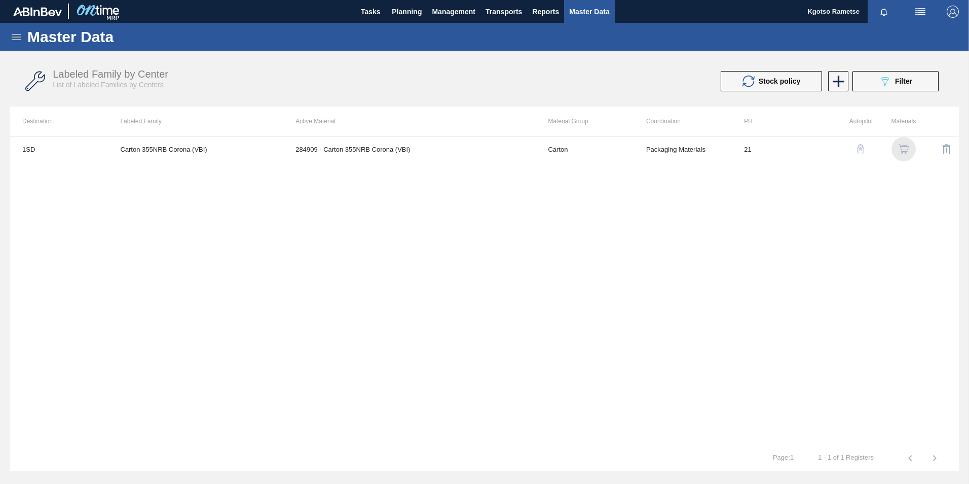
click at [644, 145] on img "button" at bounding box center [904, 149] width 10 height 10
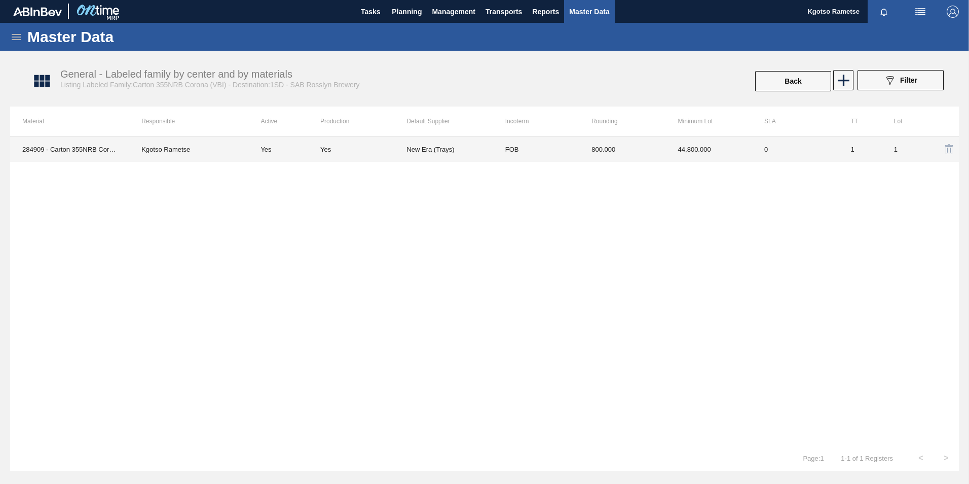
click at [576, 150] on td "FOB" at bounding box center [536, 148] width 86 height 25
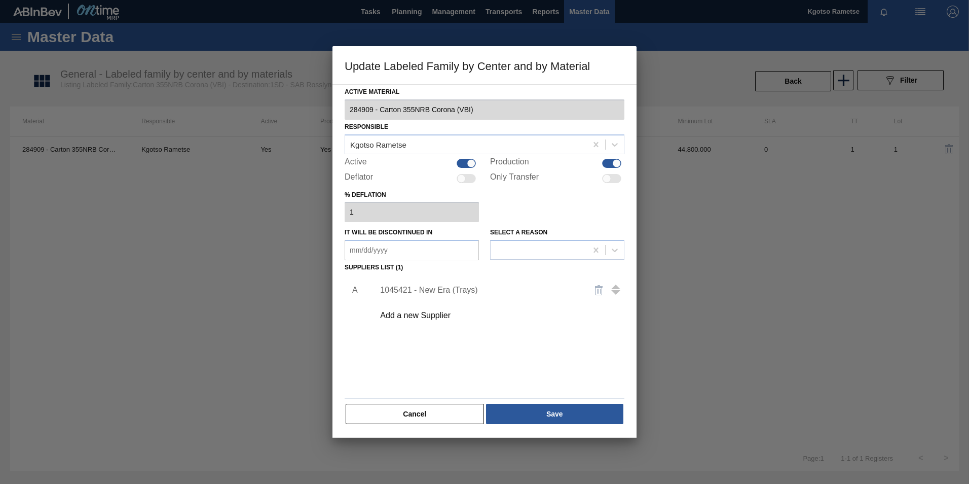
click at [448, 291] on div "1045421 - New Era (Trays)" at bounding box center [479, 289] width 199 height 9
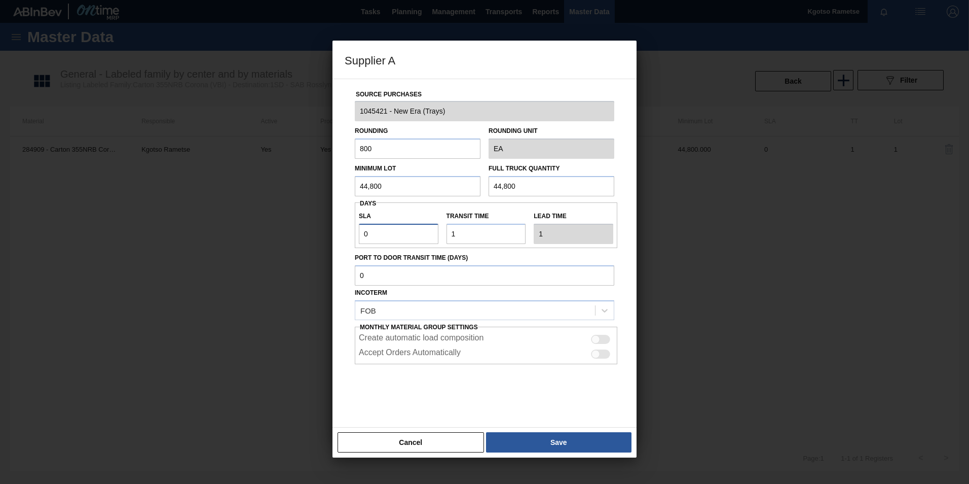
drag, startPoint x: 382, startPoint y: 228, endPoint x: 337, endPoint y: 231, distance: 44.7
click at [361, 228] on input "0" at bounding box center [399, 234] width 80 height 20
type input "6"
type input "7"
type input "6"
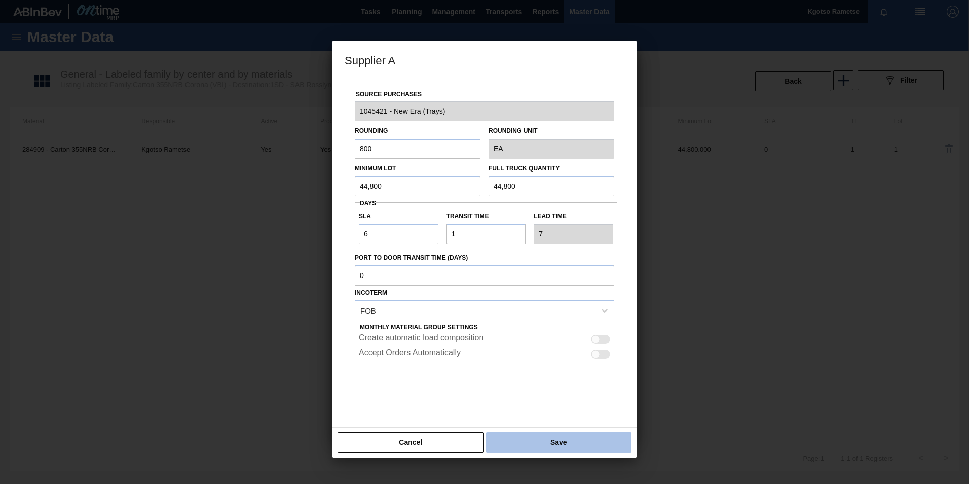
click at [558, 301] on button "Save" at bounding box center [558, 442] width 145 height 20
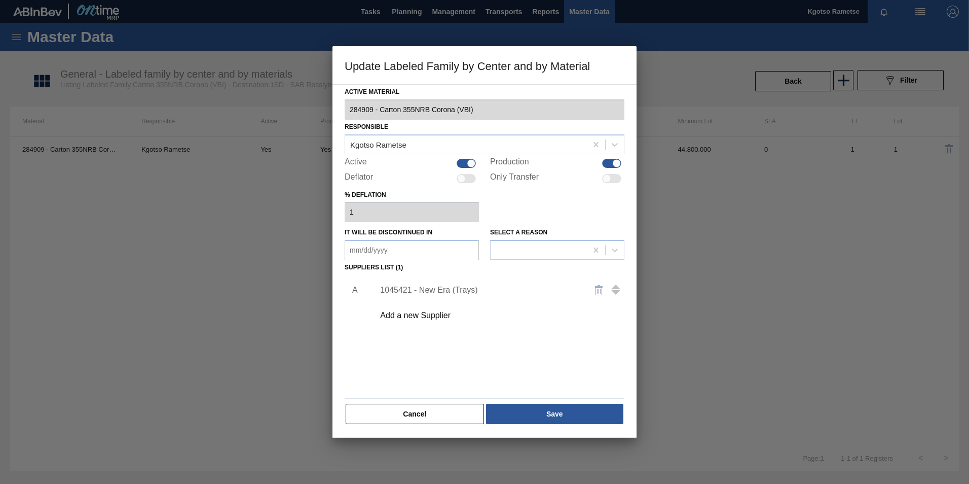
click at [546, 301] on div "Active Material 284909 - Carton 355NRB Corona (VBI) Responsible Kgotso Rametse …" at bounding box center [485, 260] width 304 height 353
click at [544, 301] on button "Save" at bounding box center [554, 413] width 137 height 20
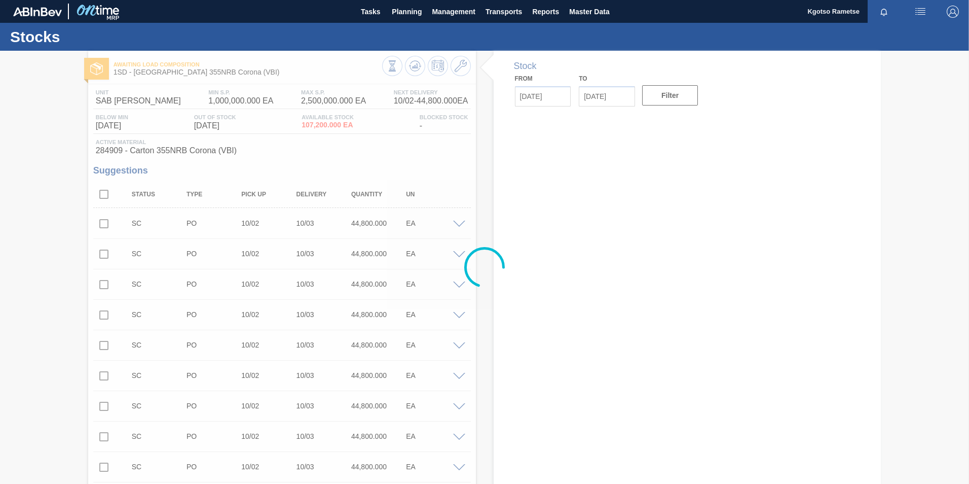
type input "[DATE]"
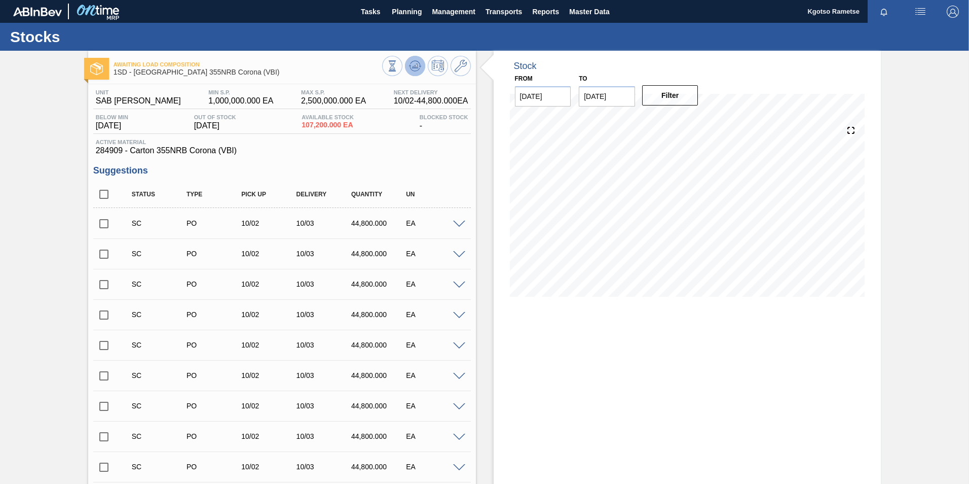
click at [414, 65] on icon at bounding box center [415, 65] width 7 height 5
click at [644, 18] on button "button" at bounding box center [953, 11] width 32 height 23
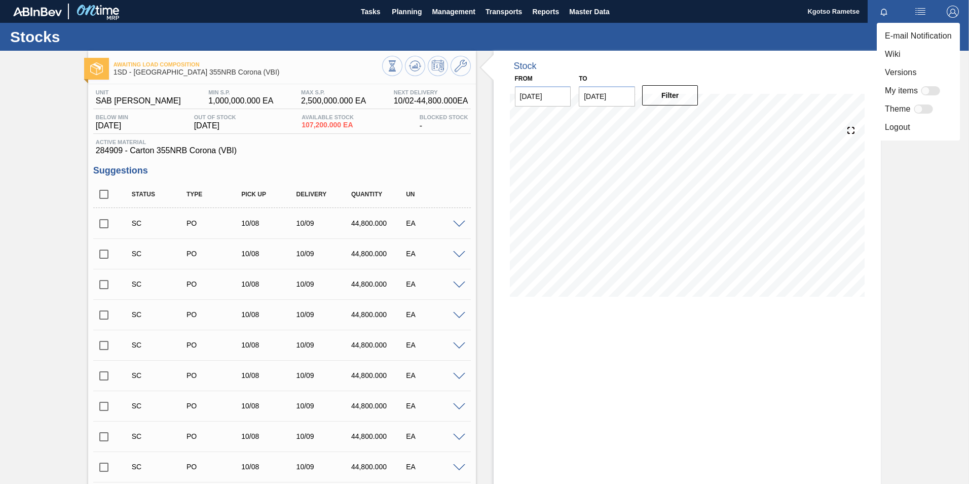
click at [524, 15] on div at bounding box center [484, 242] width 969 height 484
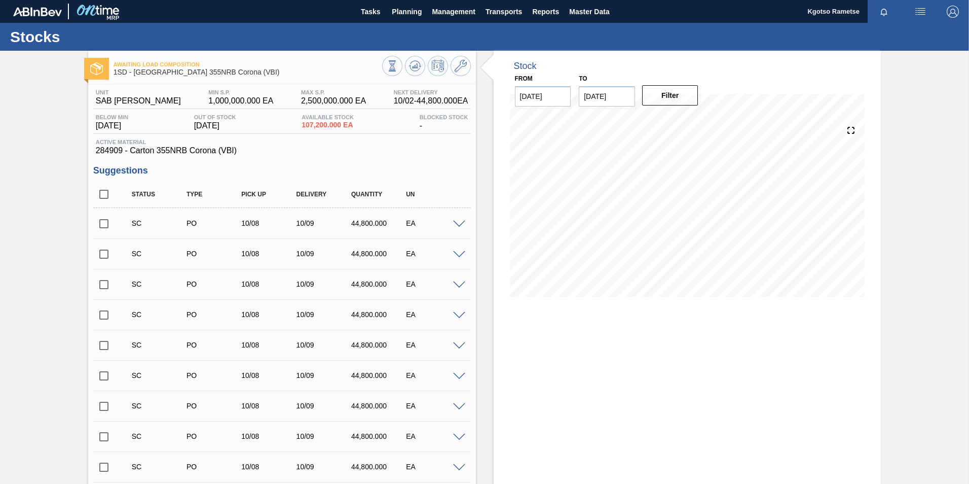
click at [644, 7] on img "button" at bounding box center [953, 12] width 12 height 12
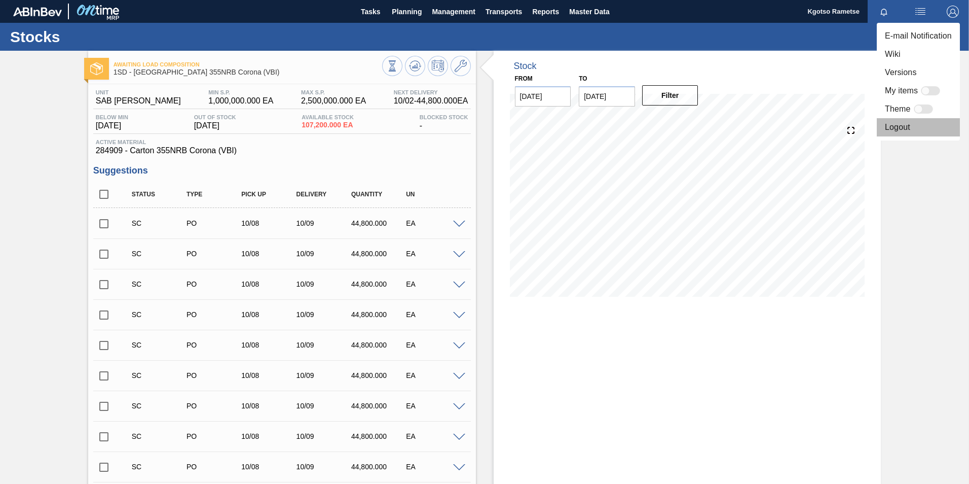
click at [644, 128] on li "Logout" at bounding box center [918, 127] width 83 height 18
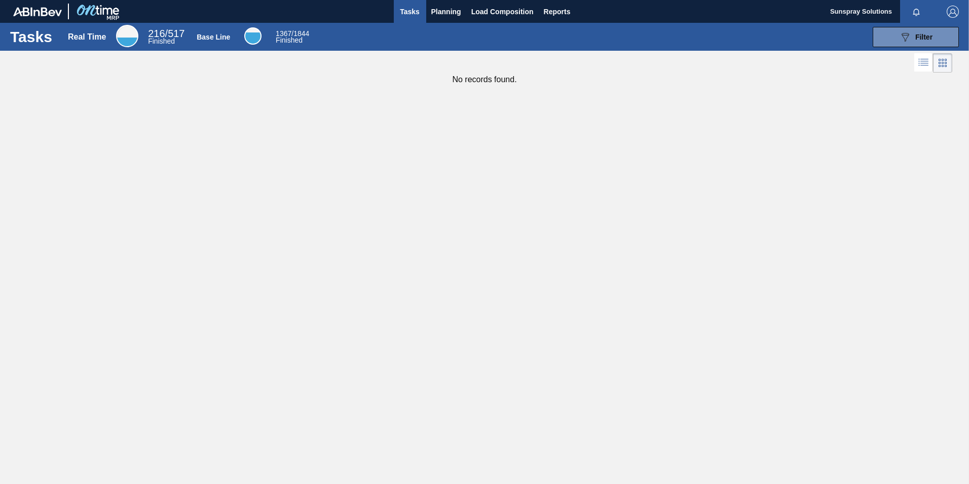
click at [950, 14] on img "button" at bounding box center [953, 12] width 12 height 12
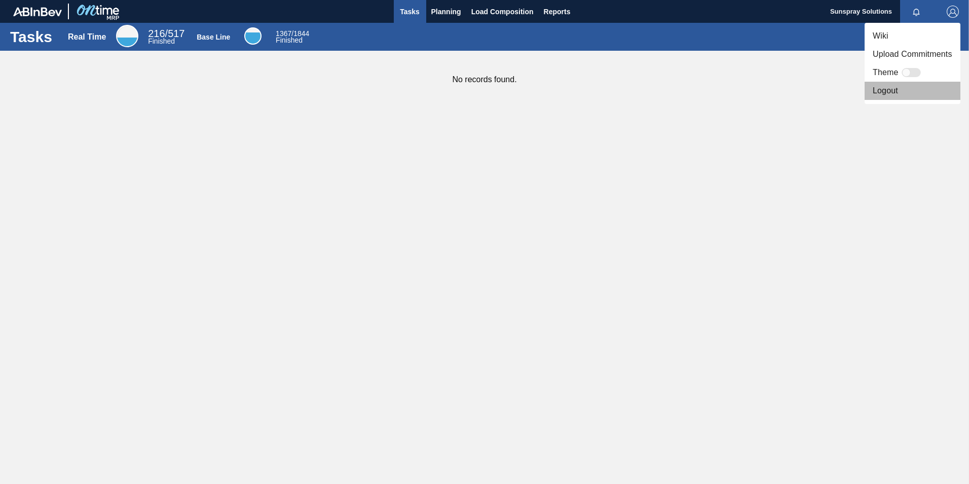
click at [920, 91] on li "Logout" at bounding box center [913, 91] width 96 height 18
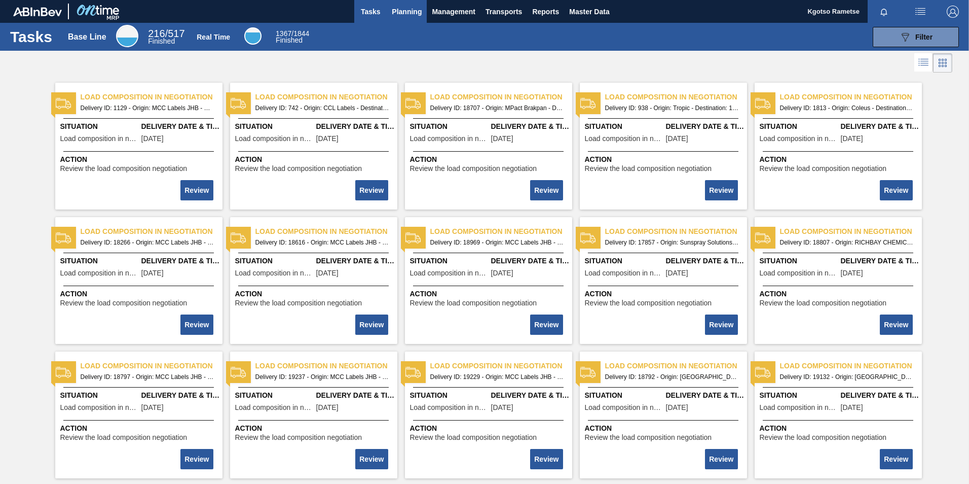
click at [408, 15] on span "Planning" at bounding box center [407, 12] width 30 height 12
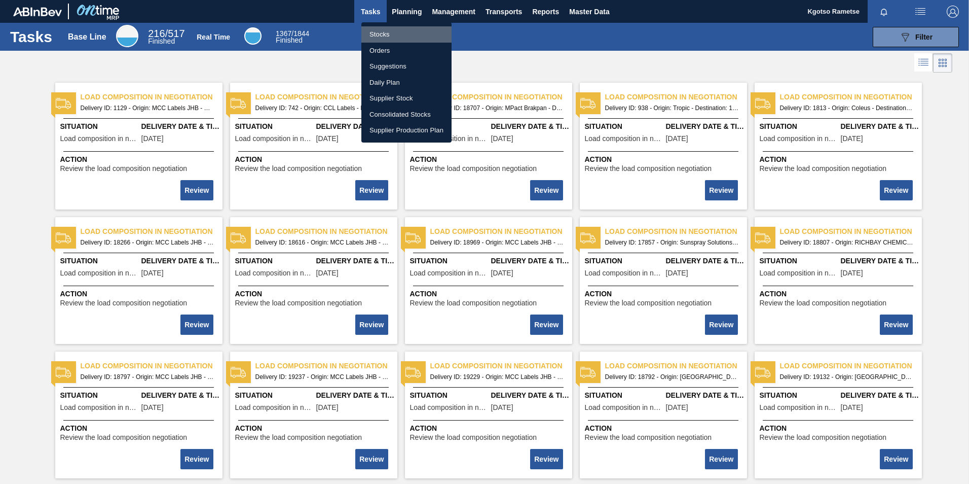
click at [402, 36] on li "Stocks" at bounding box center [406, 34] width 90 height 16
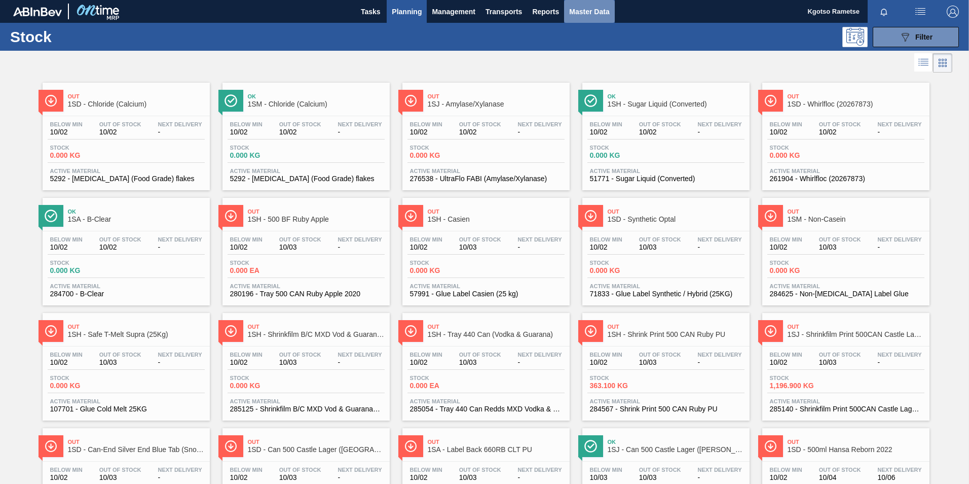
click at [590, 18] on button "Master Data" at bounding box center [589, 11] width 50 height 23
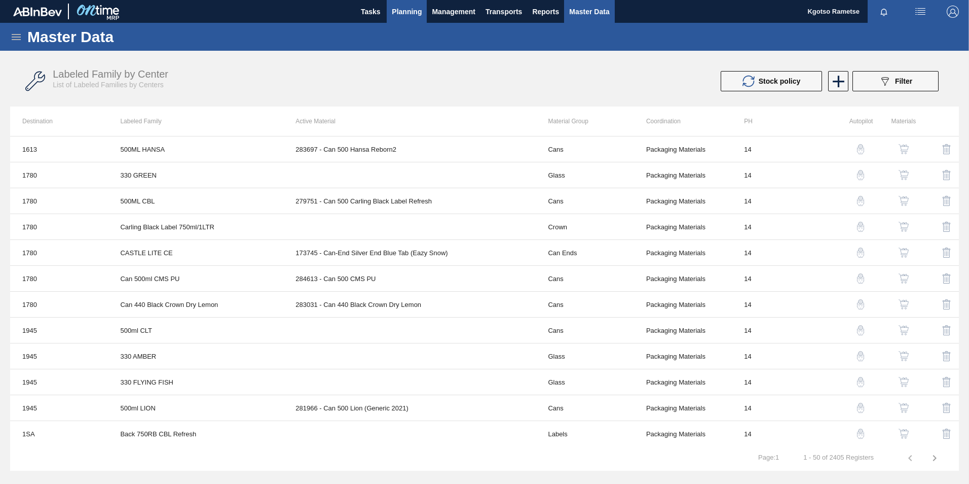
click at [400, 11] on span "Planning" at bounding box center [407, 12] width 30 height 12
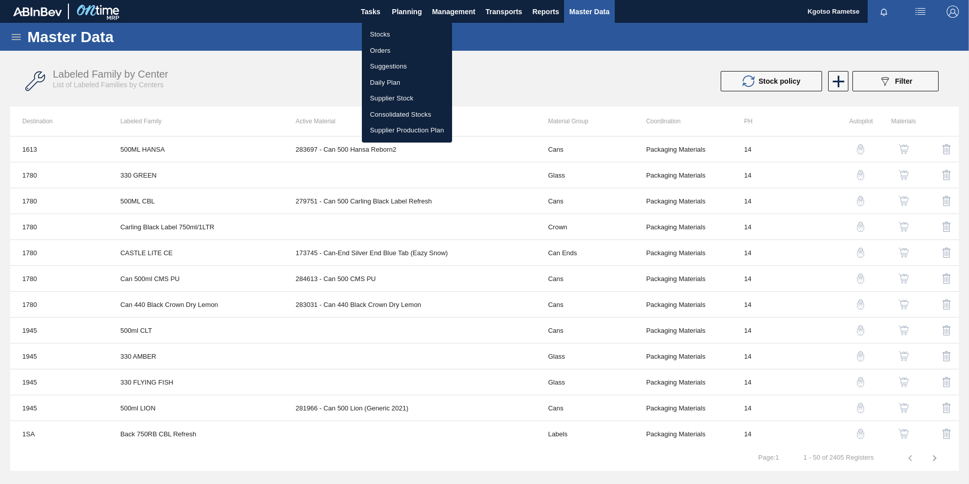
click at [405, 35] on li "Stocks" at bounding box center [407, 34] width 90 height 16
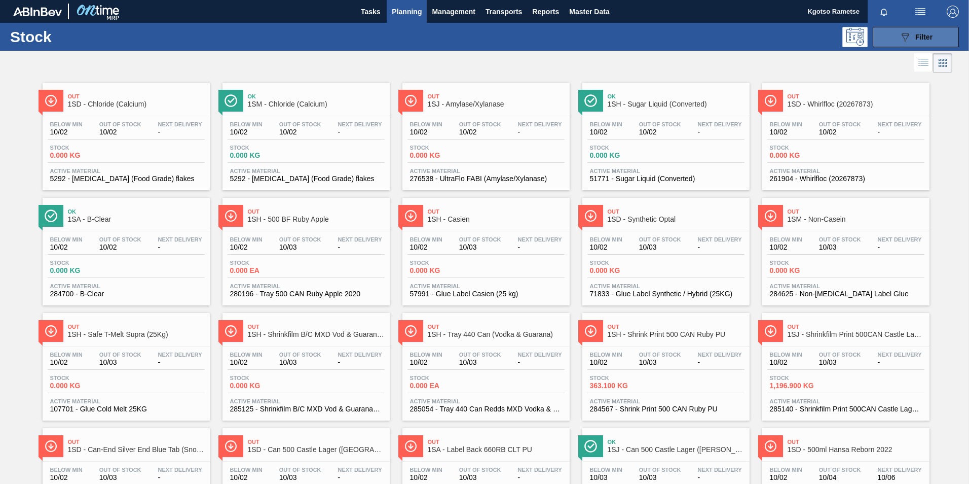
click at [933, 31] on button "089F7B8B-B2A5-4AFE-B5C0-19BA573D28AC Filter" at bounding box center [916, 37] width 86 height 20
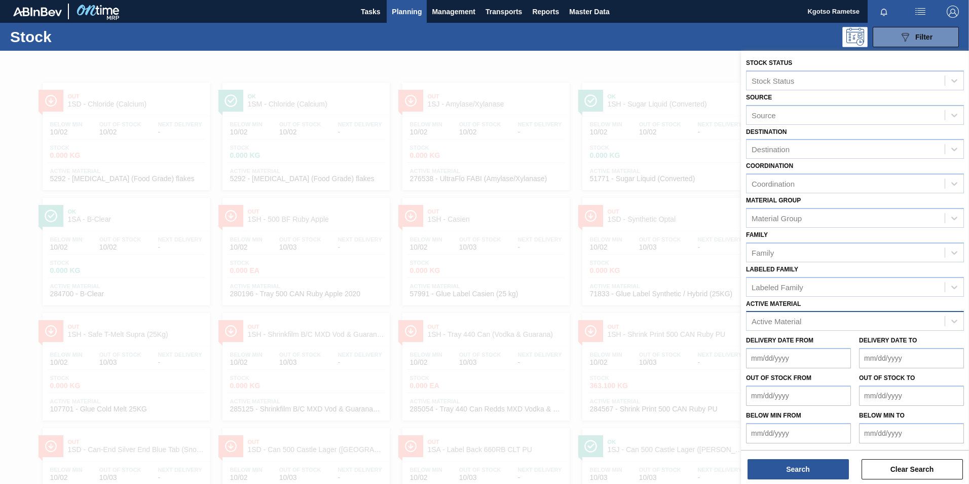
scroll to position [1, 0]
click at [591, 11] on span "Master Data" at bounding box center [589, 12] width 40 height 12
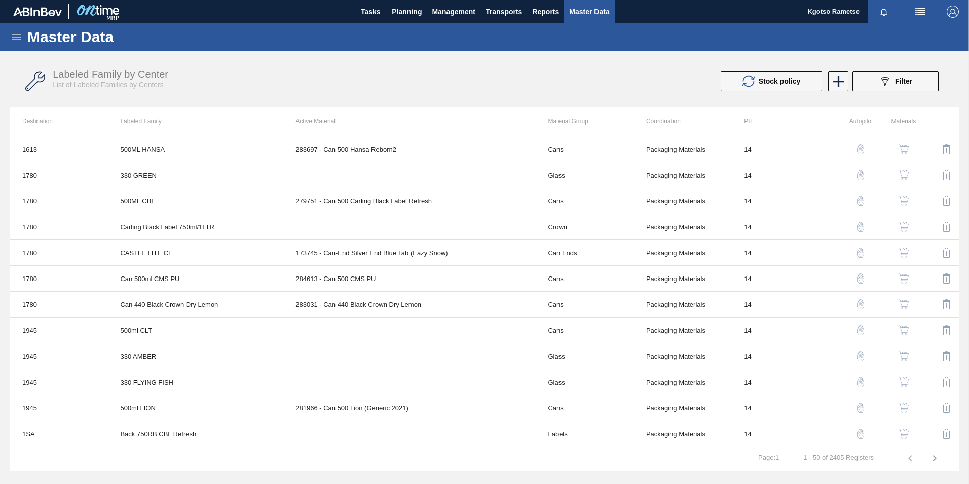
click at [14, 36] on icon at bounding box center [16, 37] width 12 height 12
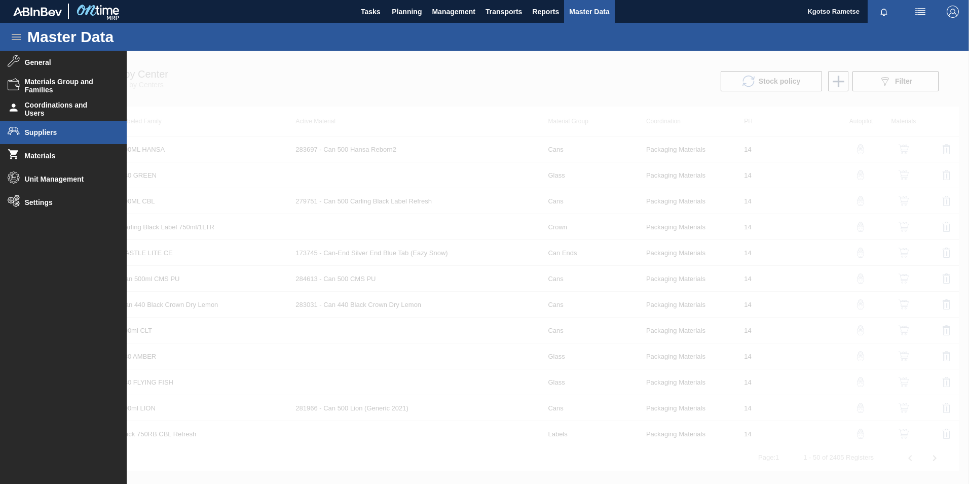
click at [69, 137] on li "Suppliers" at bounding box center [63, 132] width 127 height 23
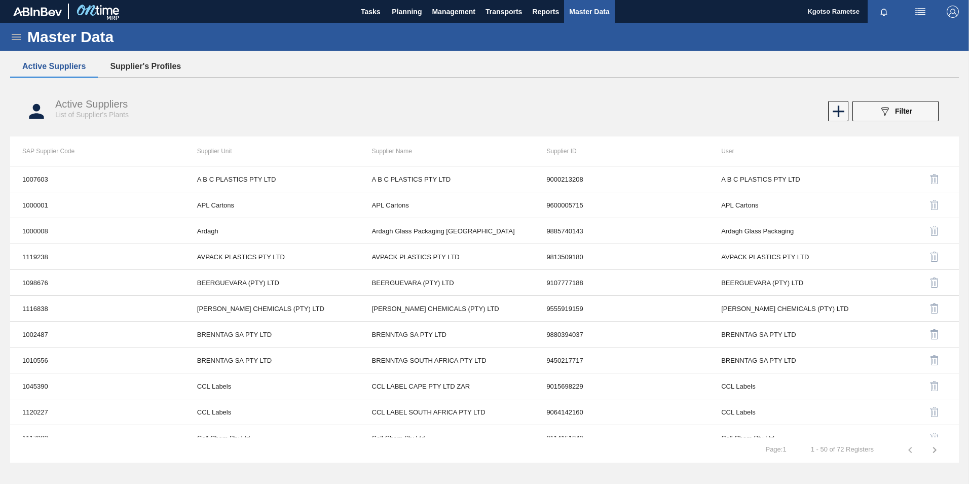
click at [165, 67] on button "Supplier's Profiles" at bounding box center [145, 66] width 95 height 21
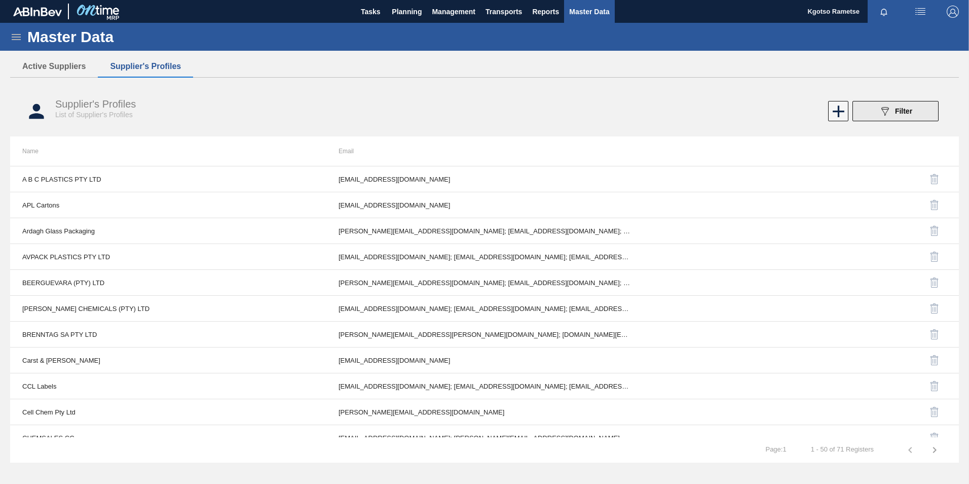
click at [912, 112] on span "Filter" at bounding box center [903, 111] width 17 height 8
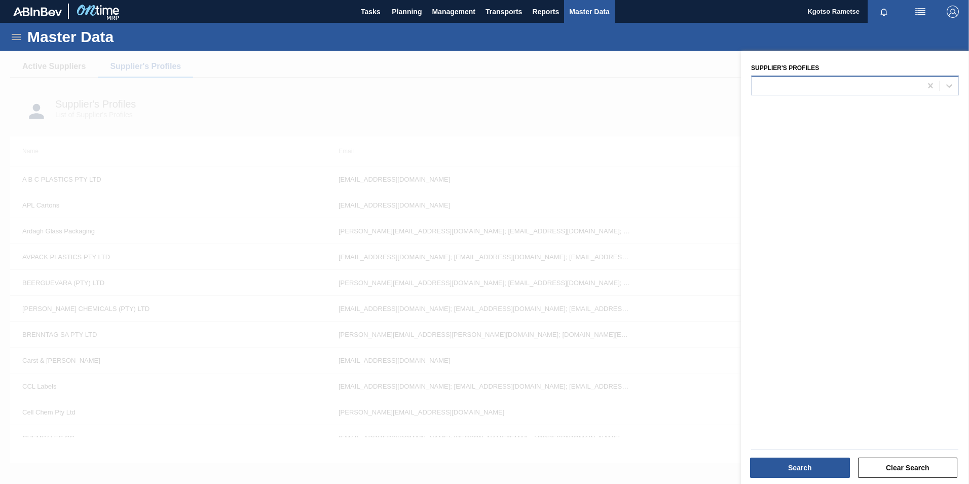
click at [785, 89] on div at bounding box center [837, 85] width 170 height 15
type Profiles "sun"
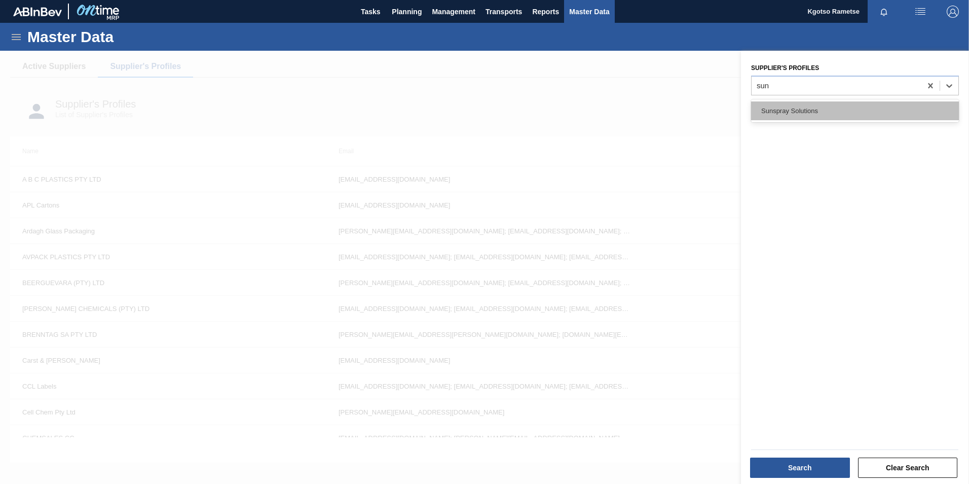
click at [786, 119] on div "Sunspray Solutions" at bounding box center [855, 110] width 208 height 19
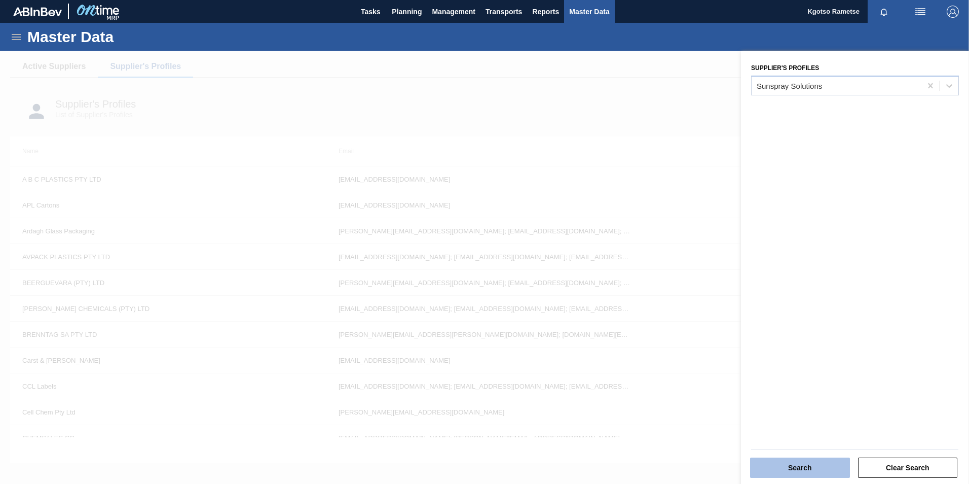
click at [829, 472] on button "Search" at bounding box center [800, 467] width 100 height 20
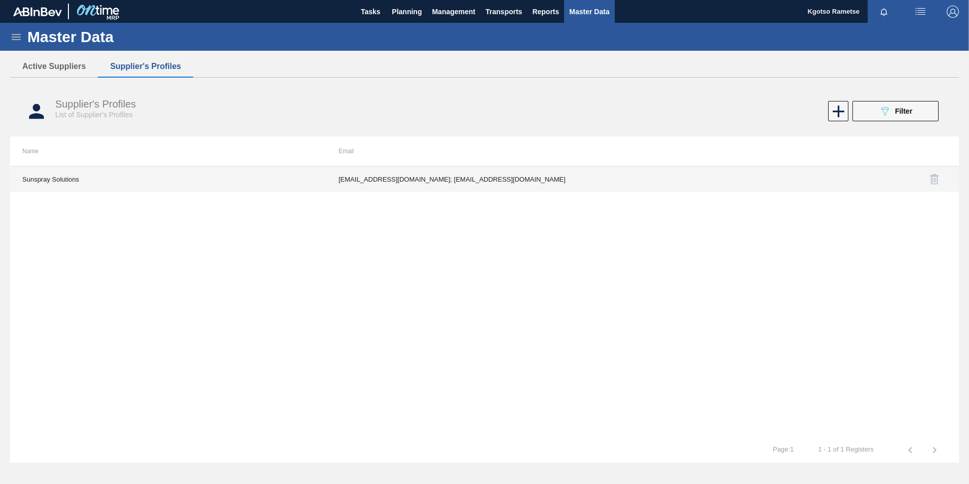
click at [391, 187] on td "xxx@test.com; Kgotso.rametse201@gmail.com" at bounding box center [484, 178] width 316 height 25
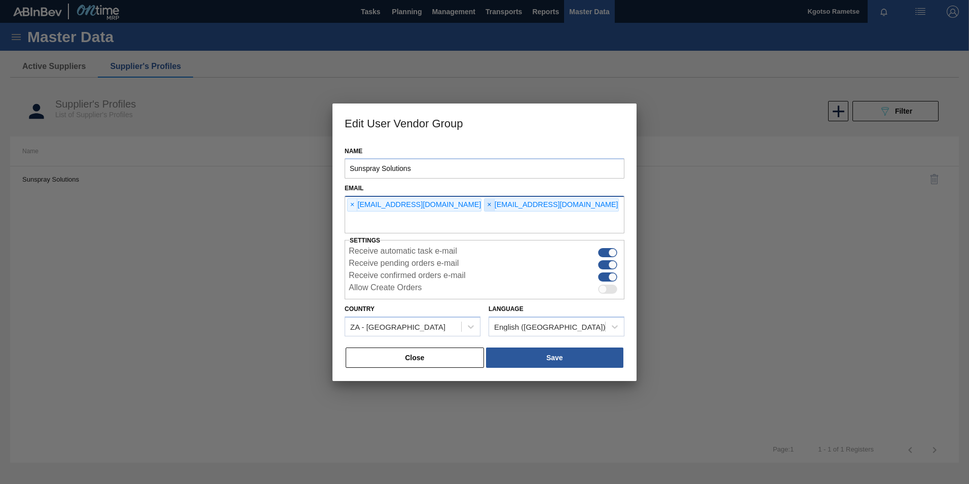
click at [485, 204] on span "×" at bounding box center [490, 205] width 10 height 12
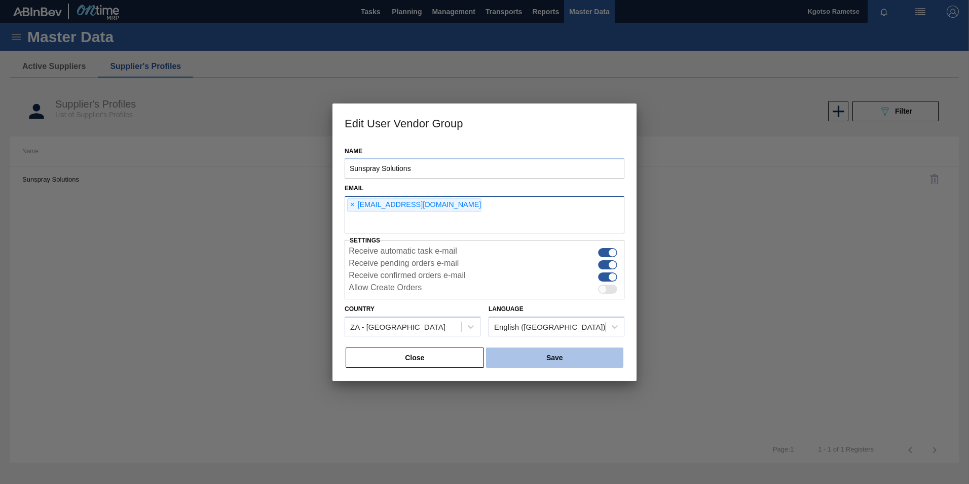
click at [528, 356] on button "Save" at bounding box center [554, 357] width 137 height 20
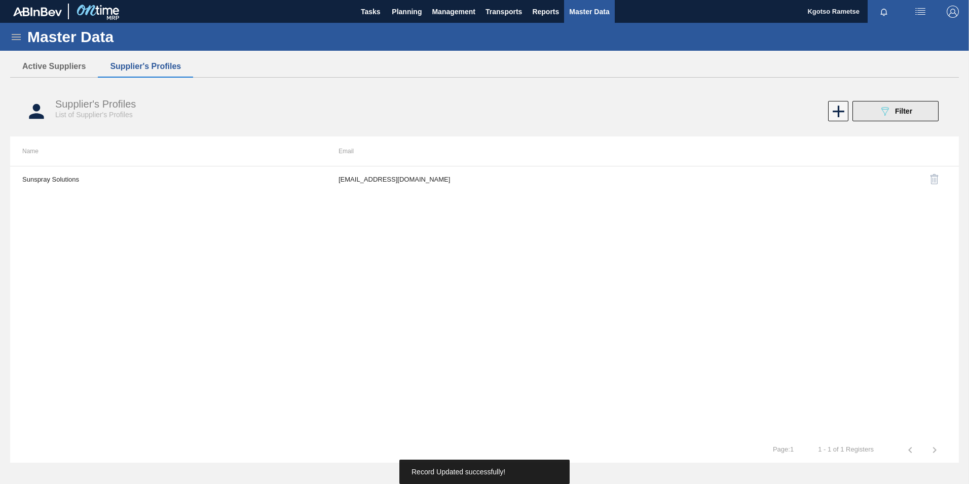
click at [901, 113] on span "Filter" at bounding box center [903, 111] width 17 height 8
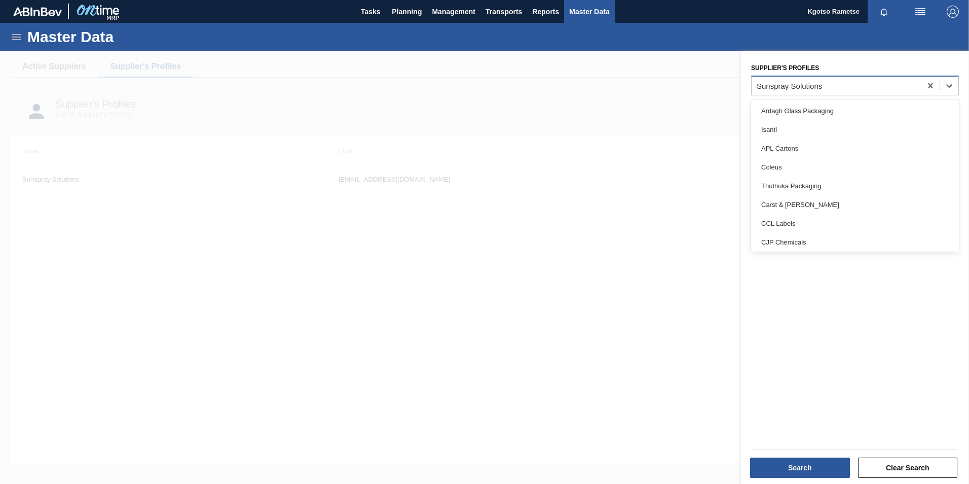
click at [835, 80] on div "Sunspray Solutions" at bounding box center [837, 85] width 170 height 15
type Profiles "ccl"
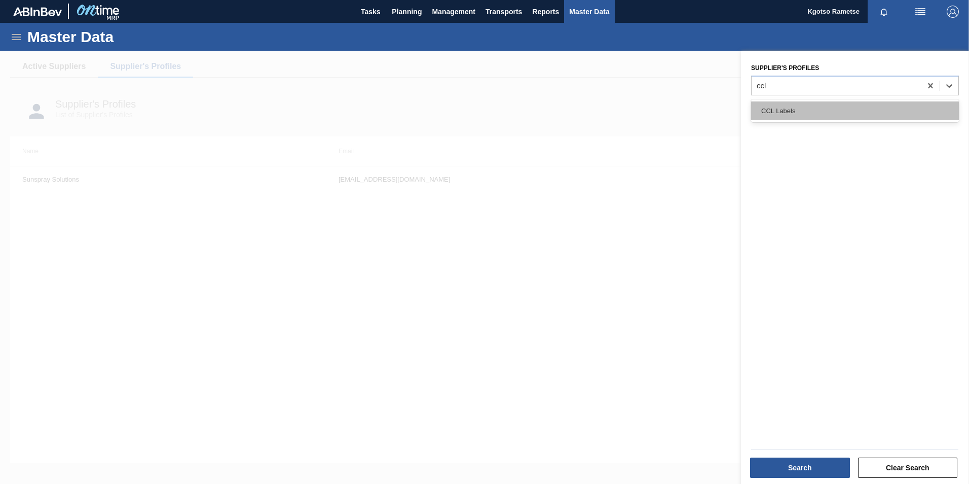
click at [817, 108] on div "CCL Labels" at bounding box center [855, 110] width 208 height 19
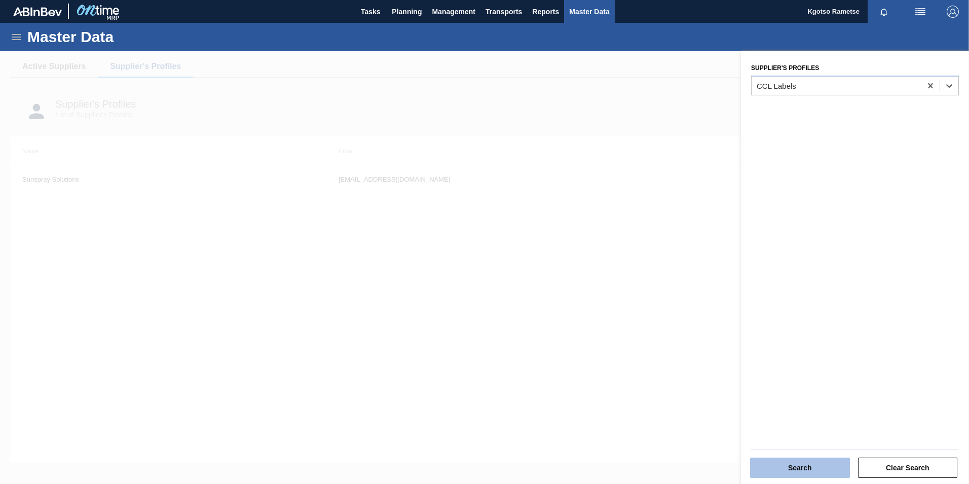
click at [788, 466] on button "Search" at bounding box center [800, 467] width 100 height 20
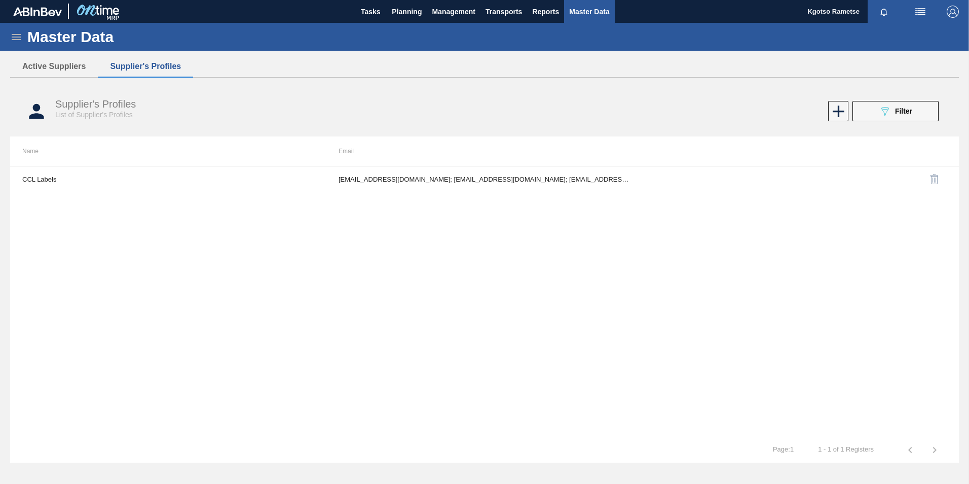
click at [513, 192] on div "CCL Labels lgermer1994@gmail.com; nnaidoo@cclind.com; PMolefe@cclind.com; SRedd…" at bounding box center [484, 301] width 949 height 271
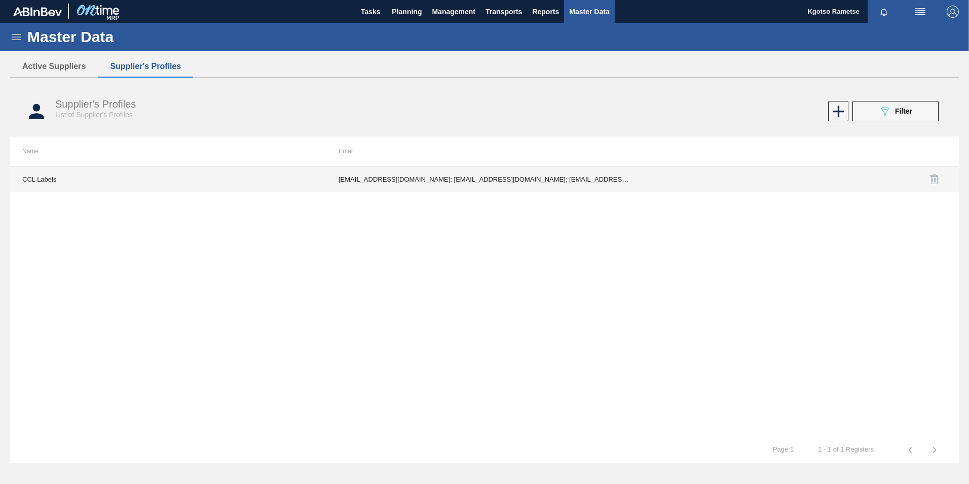
click at [499, 187] on td "lgermer1994@gmail.com; nnaidoo@cclind.com; PMolefe@cclind.com; SReddy@cclind.co…" at bounding box center [484, 178] width 316 height 25
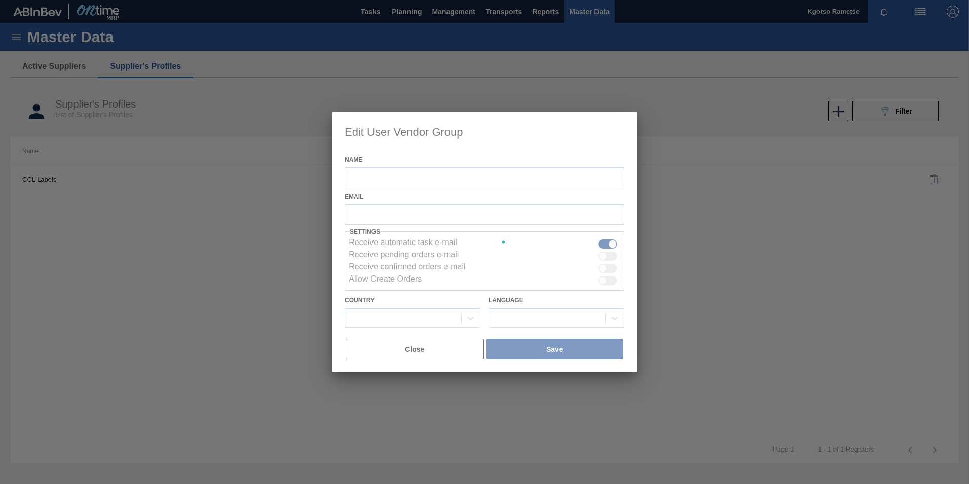
type input "CCL Labels"
checkbox input "true"
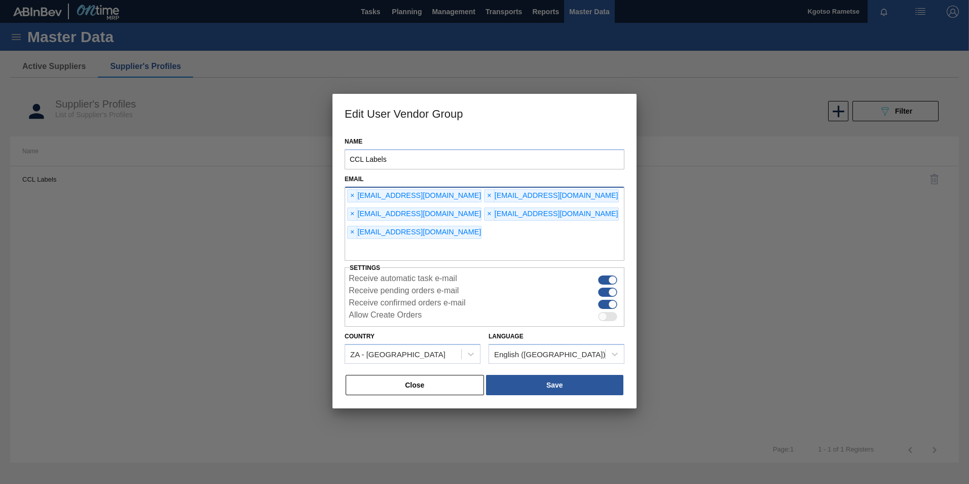
click at [438, 241] on input "text" at bounding box center [485, 250] width 280 height 19
type input "kgotso.rametse201@gmail.com"
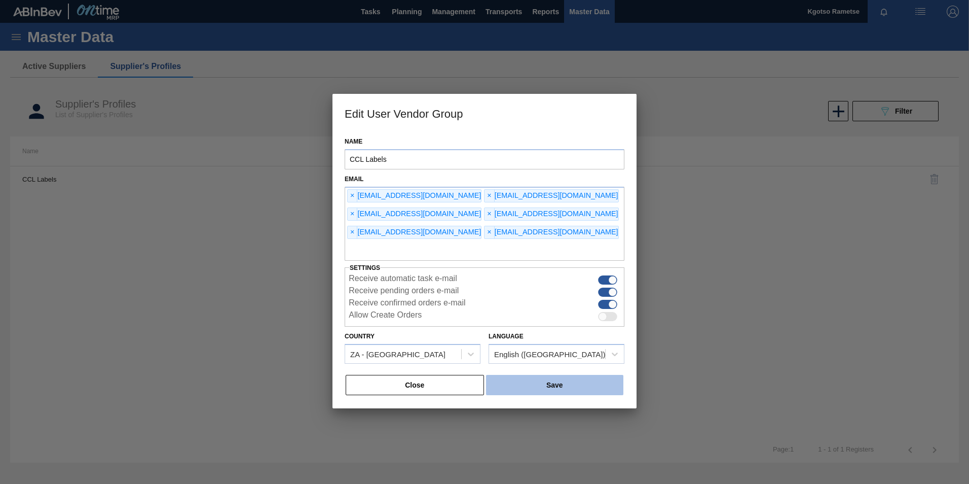
click at [530, 375] on button "Save" at bounding box center [554, 385] width 137 height 20
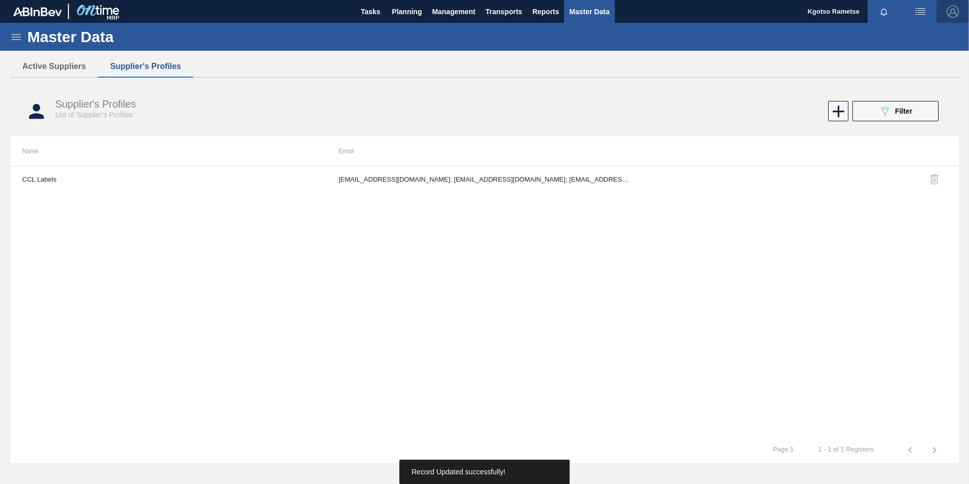
click at [951, 10] on img "button" at bounding box center [953, 12] width 12 height 12
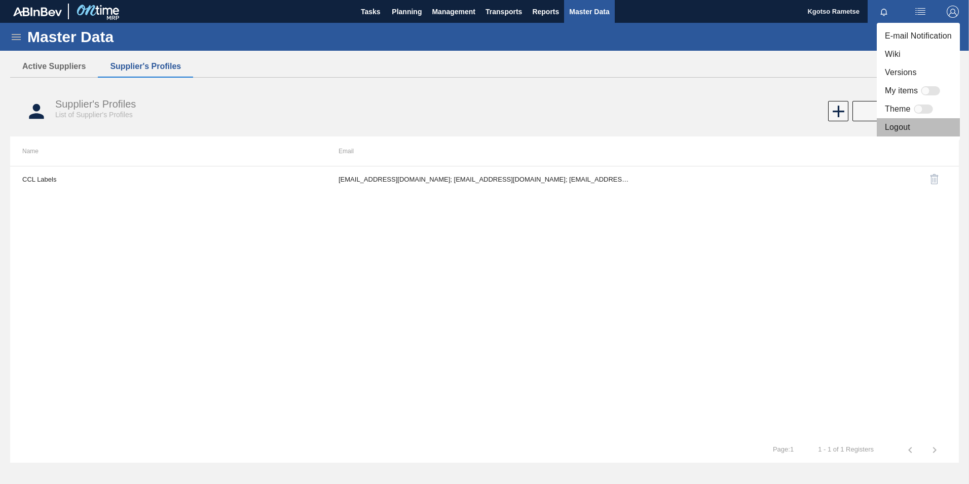
click at [895, 128] on li "Logout" at bounding box center [918, 127] width 83 height 18
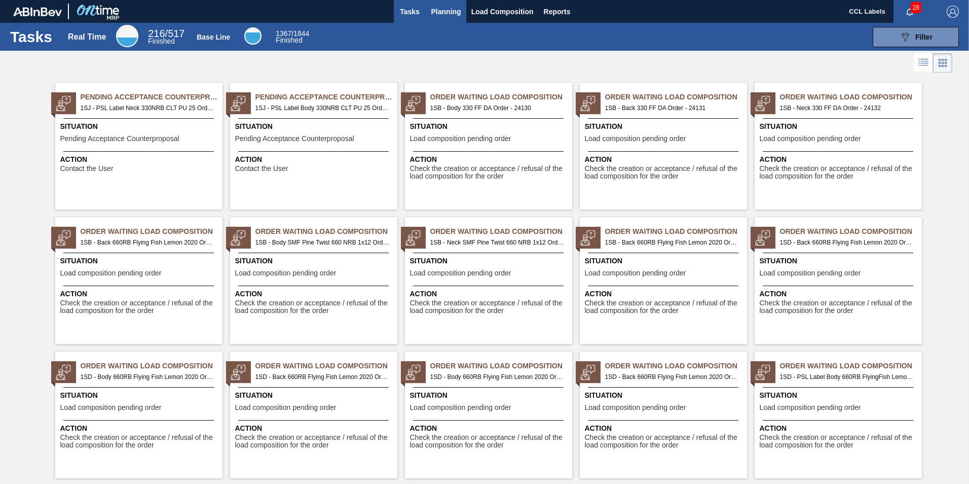
click at [446, 12] on span "Planning" at bounding box center [446, 12] width 30 height 12
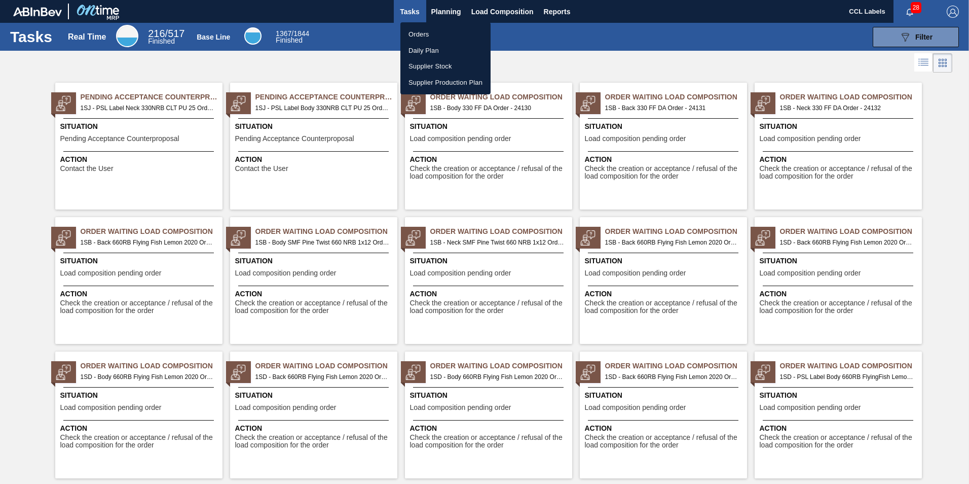
click at [431, 30] on li "Orders" at bounding box center [445, 34] width 90 height 16
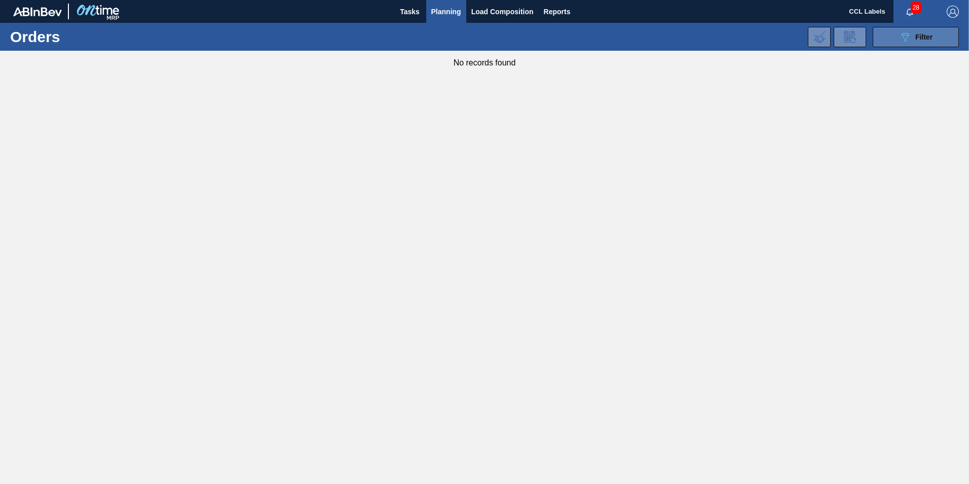
click at [905, 47] on button "089F7B8B-B2A5-4AFE-B5C0-19BA573D28AC Filter" at bounding box center [916, 37] width 86 height 20
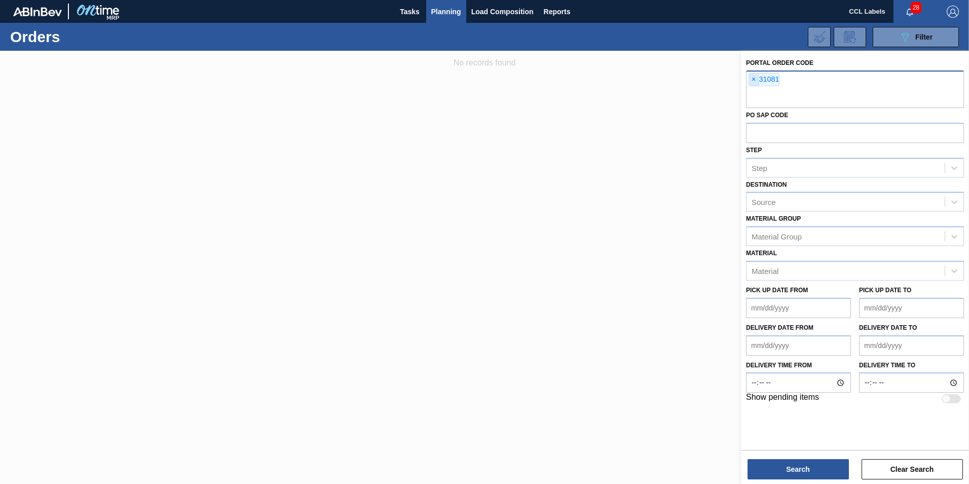
click at [758, 79] on span "×" at bounding box center [754, 79] width 10 height 12
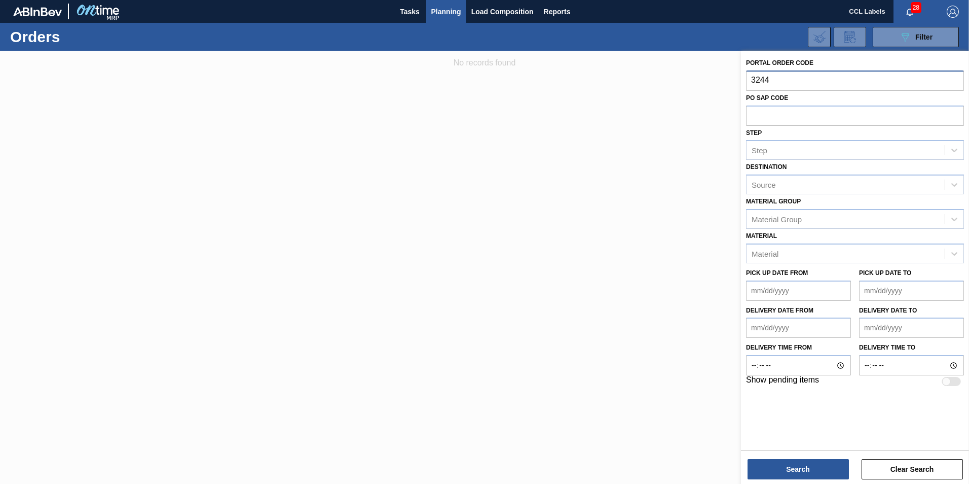
type input "32448"
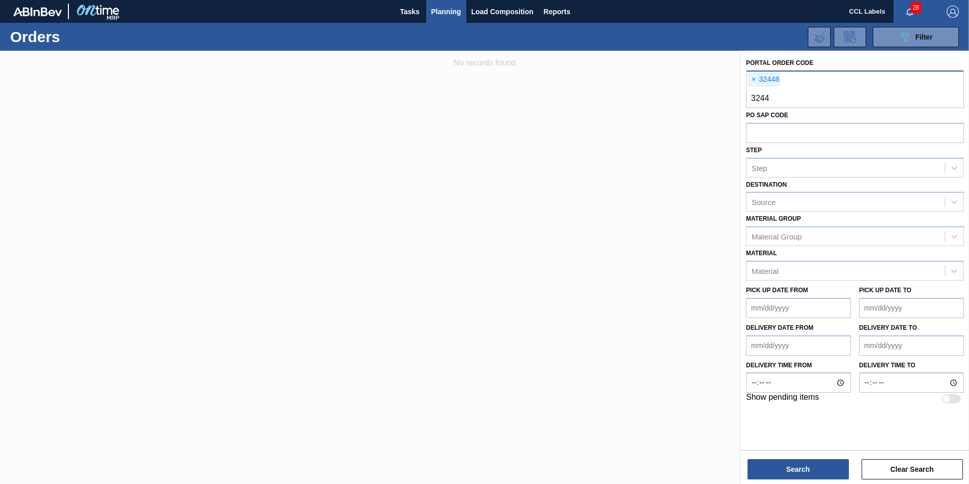
type input "32449"
type input "32450"
click at [779, 465] on button "Search" at bounding box center [798, 469] width 101 height 20
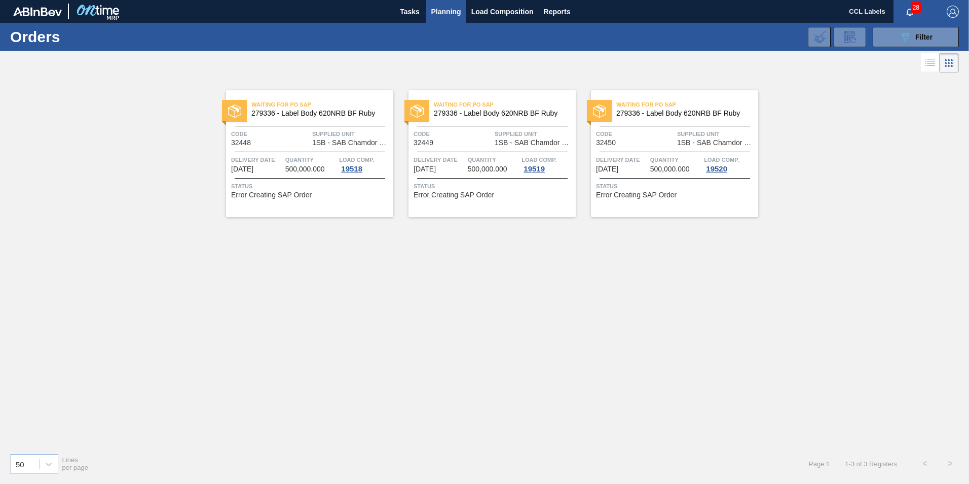
click at [491, 123] on div "Waiting for PO SAP 279336 - Label Body 620NRB BF Ruby Code 32449 Supplied Unit …" at bounding box center [492, 153] width 167 height 127
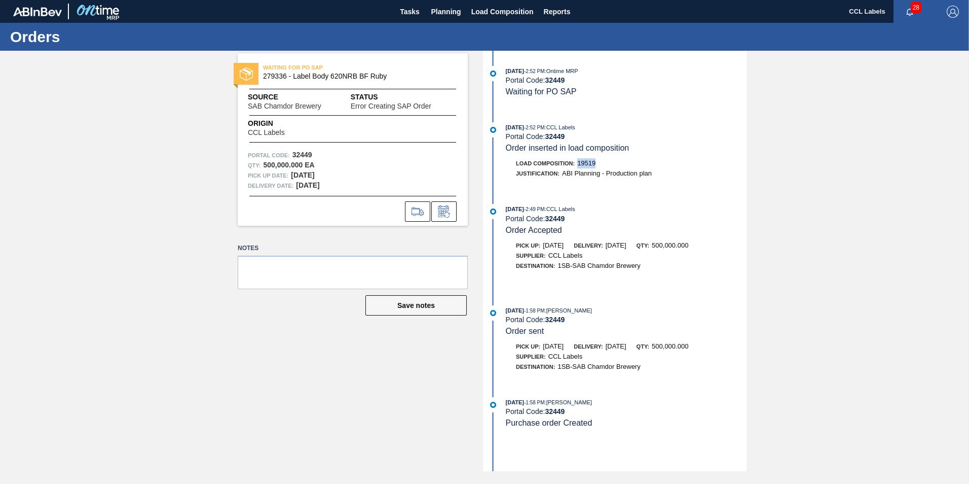
drag, startPoint x: 596, startPoint y: 162, endPoint x: 578, endPoint y: 164, distance: 17.8
click at [578, 164] on div "Load Composition : 19519" at bounding box center [626, 163] width 241 height 10
click at [435, 9] on span "Planning" at bounding box center [446, 12] width 30 height 12
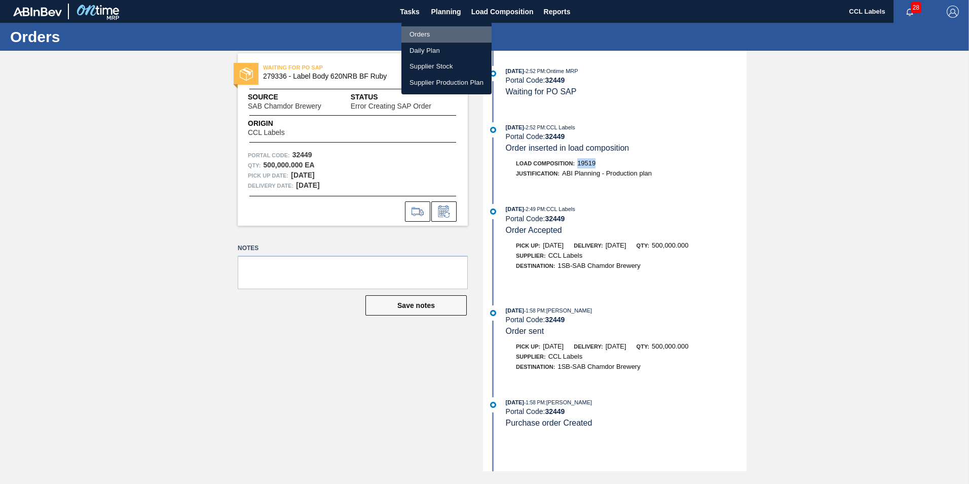
click at [438, 34] on li "Orders" at bounding box center [446, 34] width 90 height 16
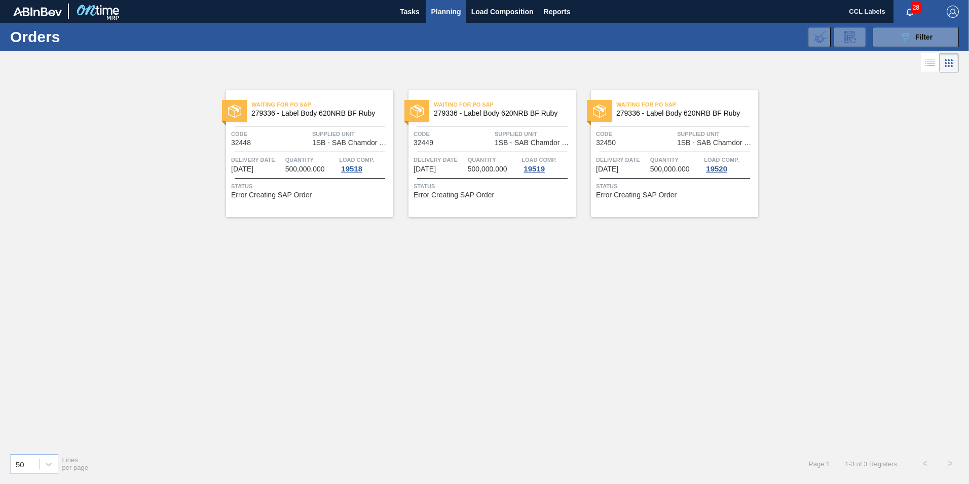
click at [514, 106] on span "Waiting for PO SAP" at bounding box center [505, 104] width 142 height 10
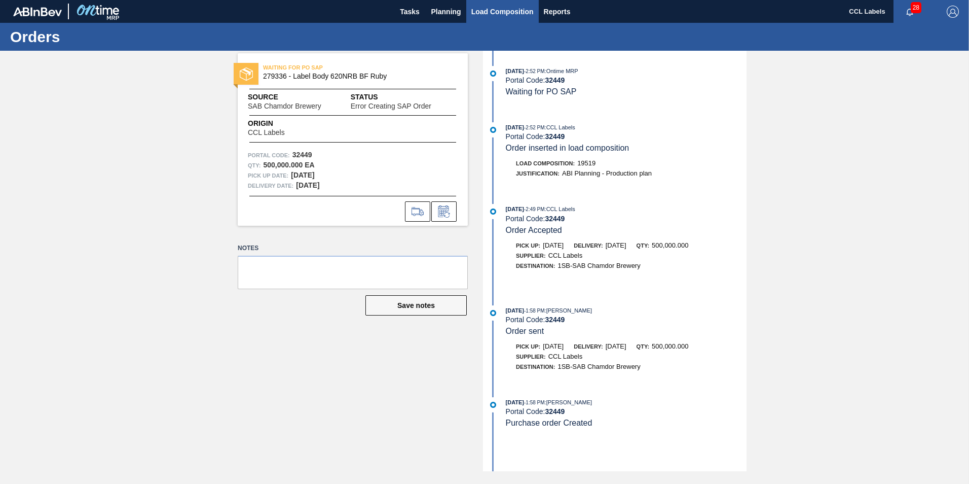
click at [514, 14] on span "Load Composition" at bounding box center [502, 12] width 62 height 12
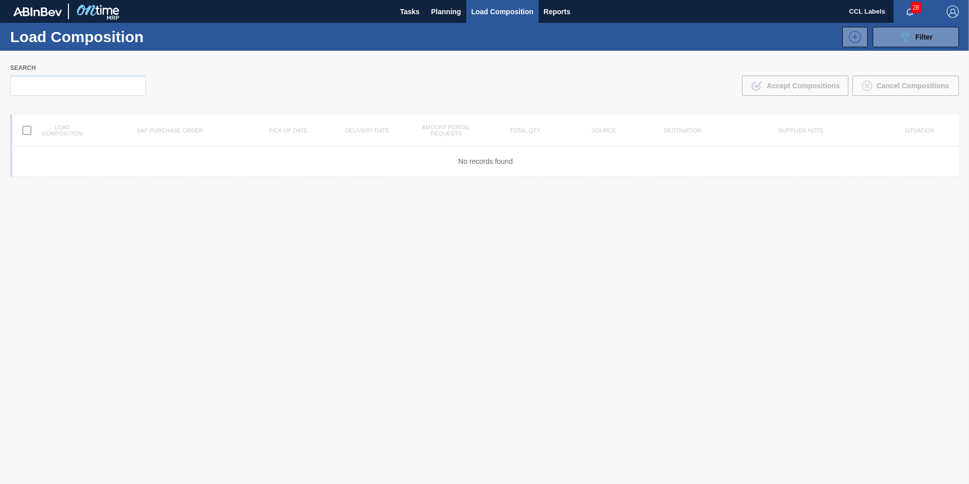
click at [99, 83] on div at bounding box center [484, 267] width 969 height 433
click at [90, 88] on div at bounding box center [484, 267] width 969 height 433
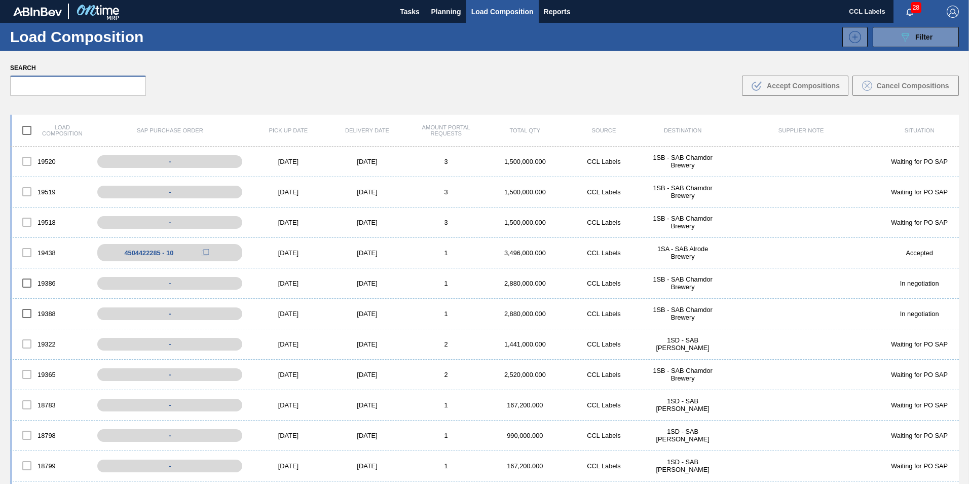
click at [43, 81] on input "text" at bounding box center [78, 86] width 136 height 20
paste input "Shrinkfilm Print 500 CAN BF Litchi PU 25"
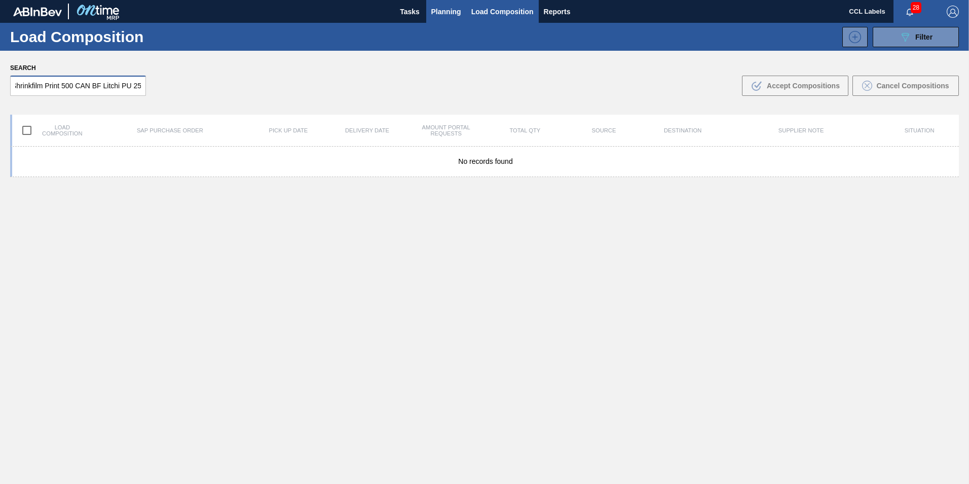
type input "Shrinkfilm Print 500 CAN BF Litchi PU 25"
click at [445, 9] on span "Planning" at bounding box center [446, 12] width 30 height 12
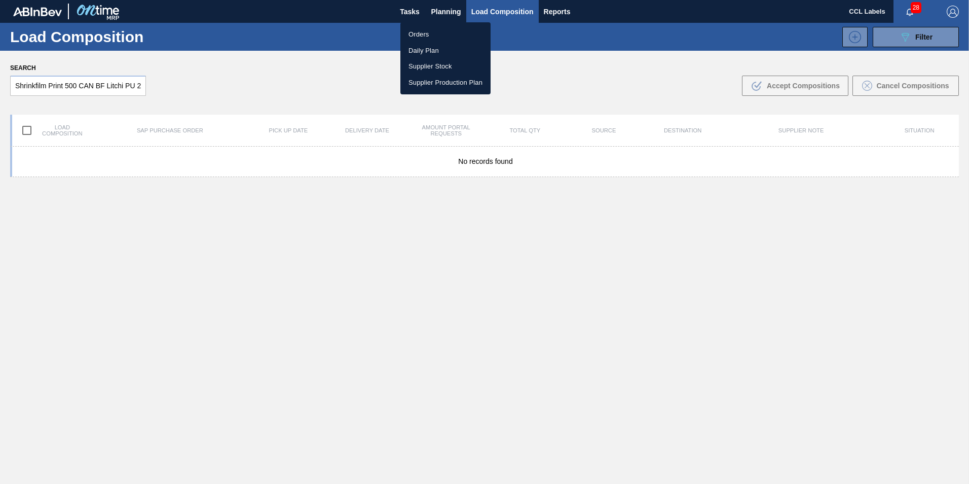
click at [449, 32] on li "Orders" at bounding box center [445, 34] width 90 height 16
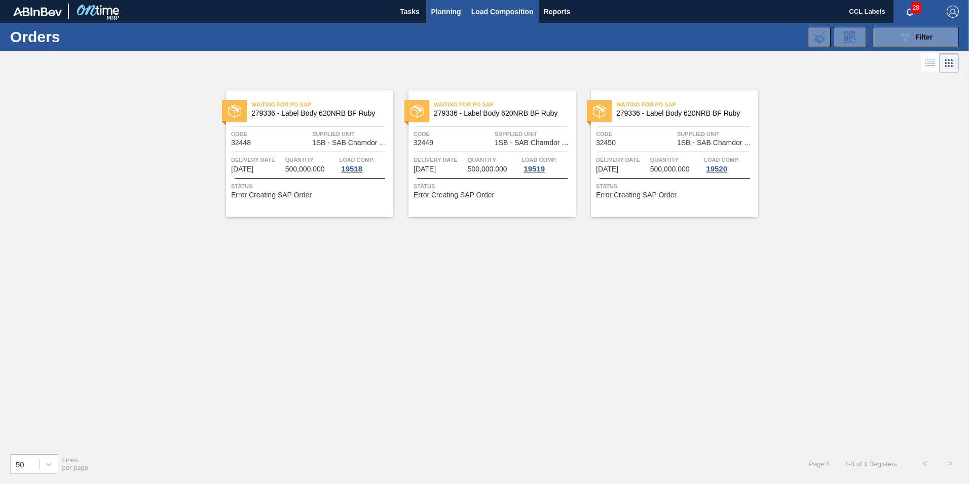
click at [491, 9] on span "Load Composition" at bounding box center [502, 12] width 62 height 12
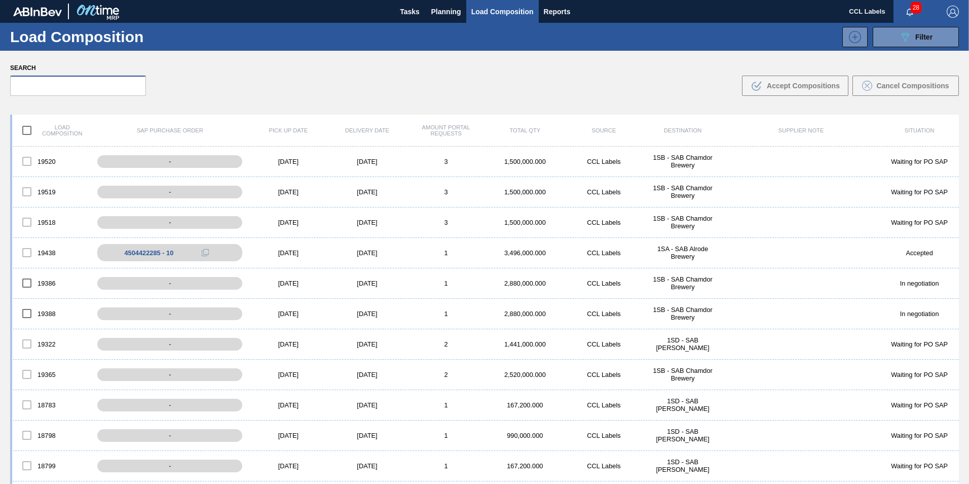
click at [97, 92] on input "text" at bounding box center [78, 86] width 136 height 20
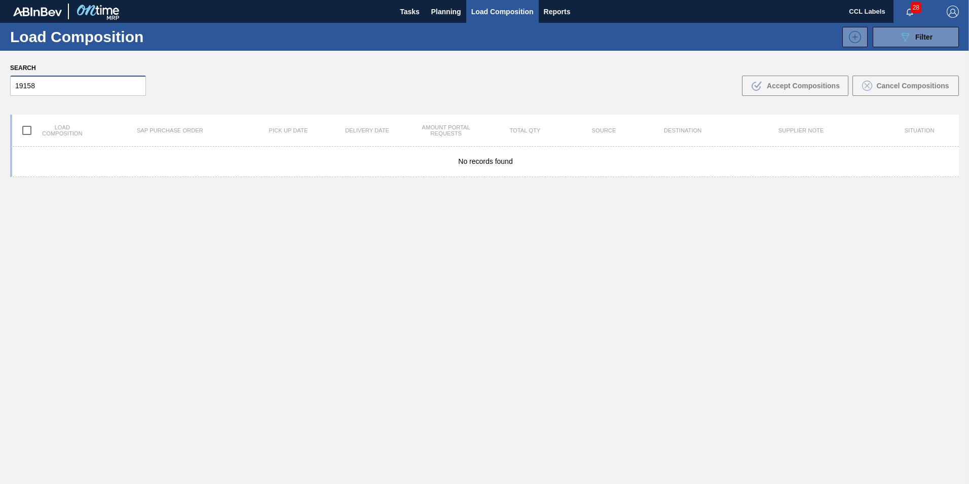
drag, startPoint x: 66, startPoint y: 83, endPoint x: -66, endPoint y: 92, distance: 132.1
click at [0, 0] on html "Tasks Planning Load Composition Reports CCL Labels 28 Mark all as read Load Com…" at bounding box center [484, 0] width 969 height 0
type input "19158"
click at [454, 5] on button "Planning" at bounding box center [446, 11] width 40 height 23
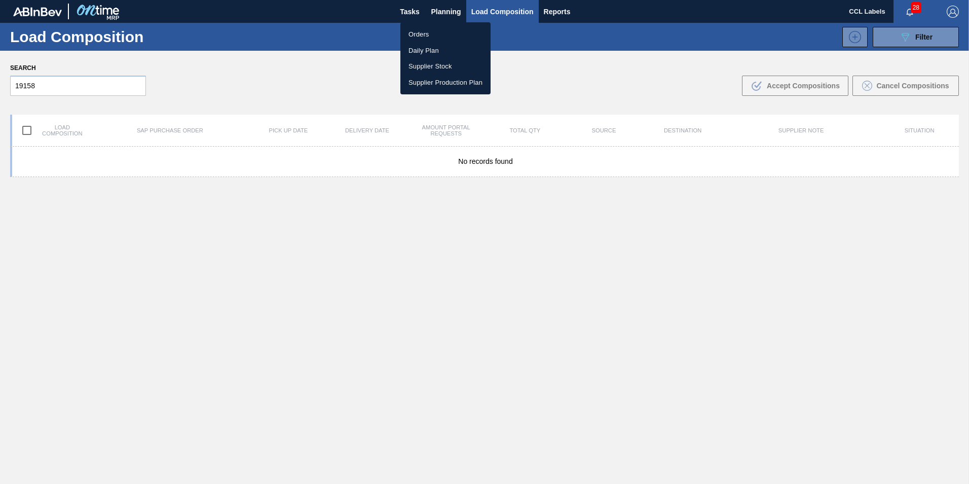
click at [430, 33] on li "Orders" at bounding box center [445, 34] width 90 height 16
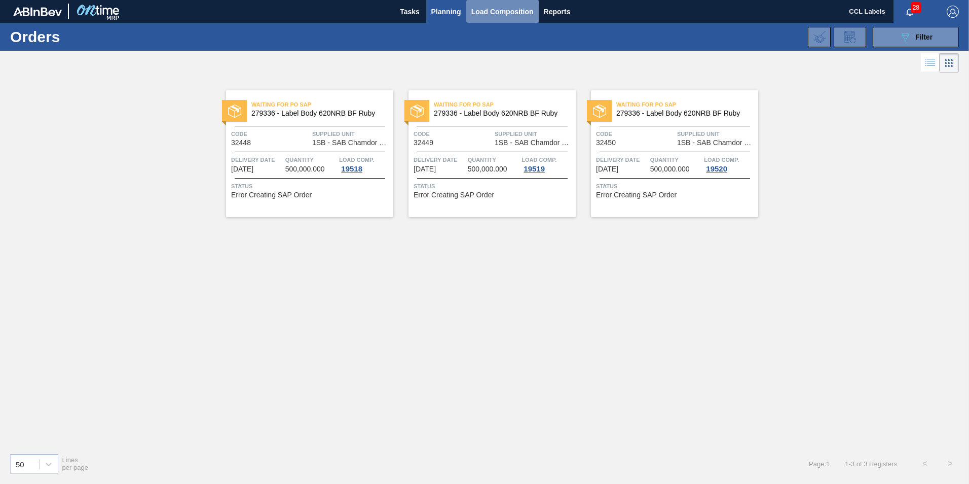
click at [483, 9] on span "Load Composition" at bounding box center [502, 12] width 62 height 12
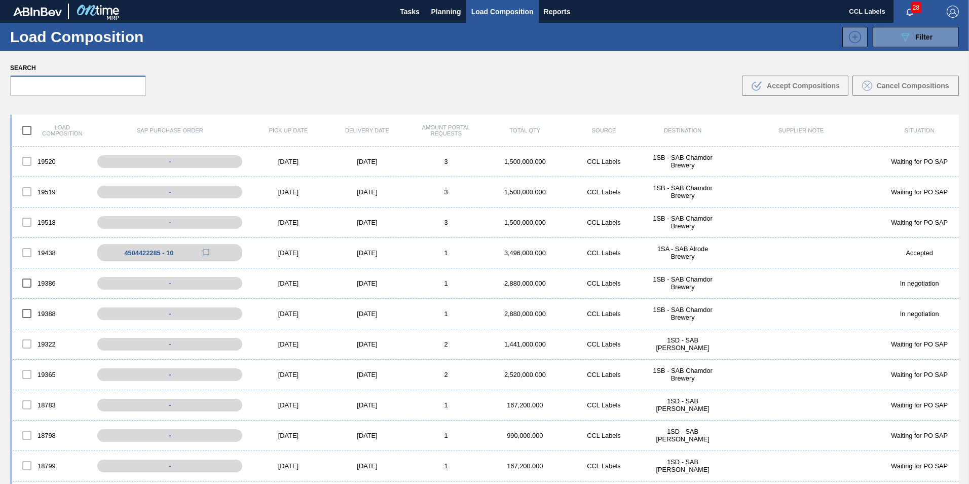
click at [93, 95] on input "text" at bounding box center [78, 86] width 136 height 20
paste input "19158"
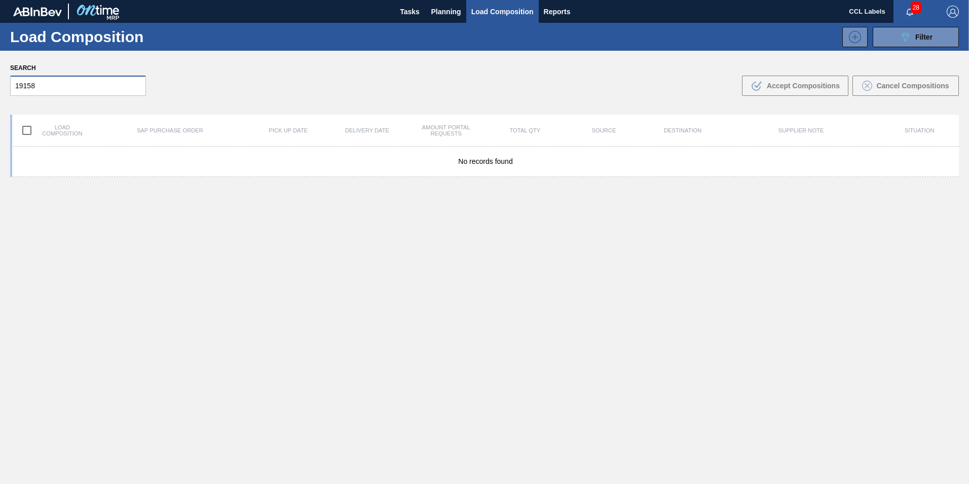
click at [26, 86] on input "19158" at bounding box center [78, 86] width 136 height 20
click at [27, 85] on input "1958" at bounding box center [78, 86] width 136 height 20
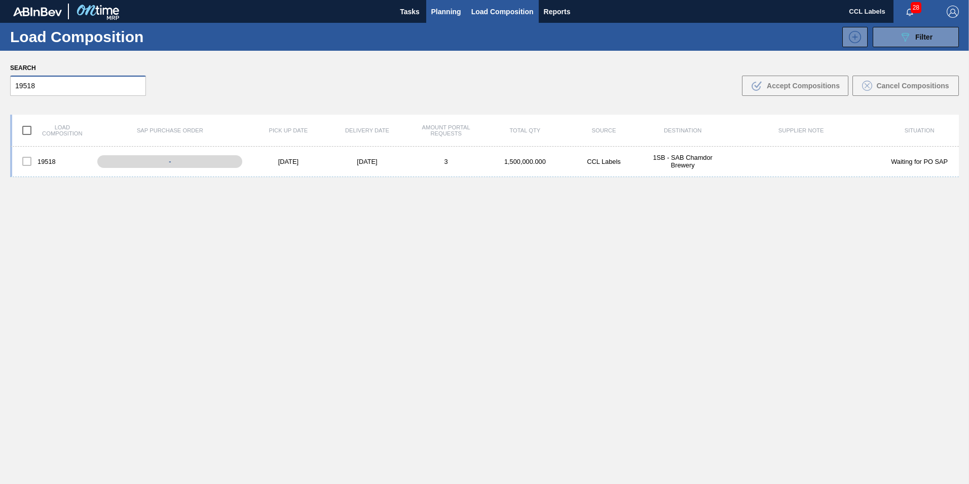
type input "19518"
click at [443, 14] on span "Planning" at bounding box center [446, 12] width 30 height 12
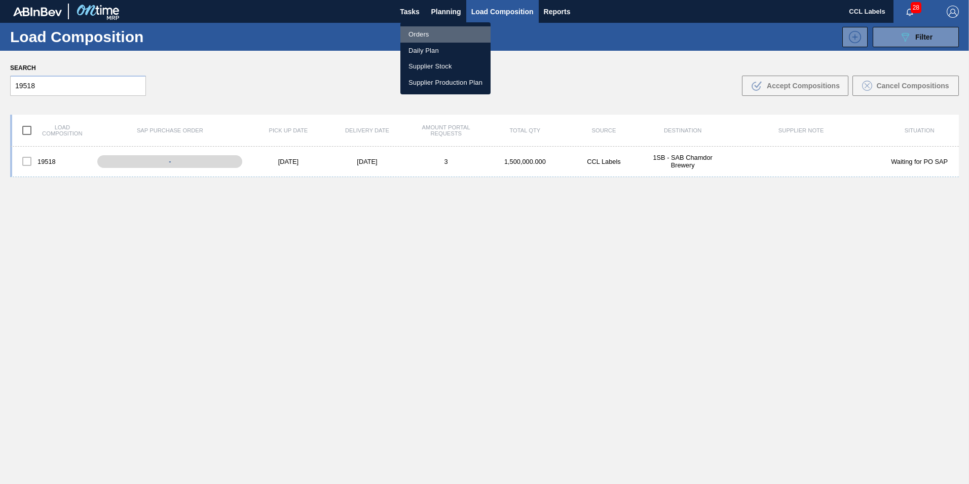
click at [431, 31] on li "Orders" at bounding box center [445, 34] width 90 height 16
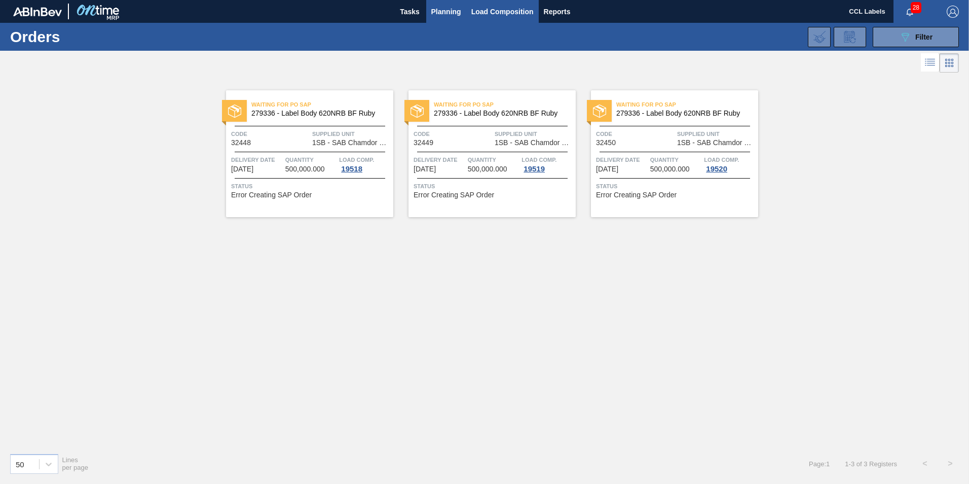
click at [481, 4] on button "Load Composition" at bounding box center [502, 11] width 72 height 23
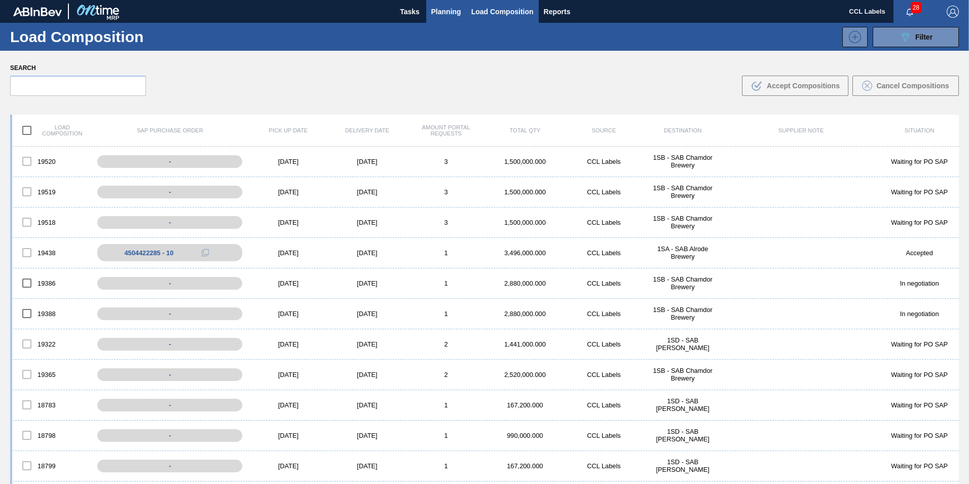
click at [444, 10] on span "Planning" at bounding box center [446, 12] width 30 height 12
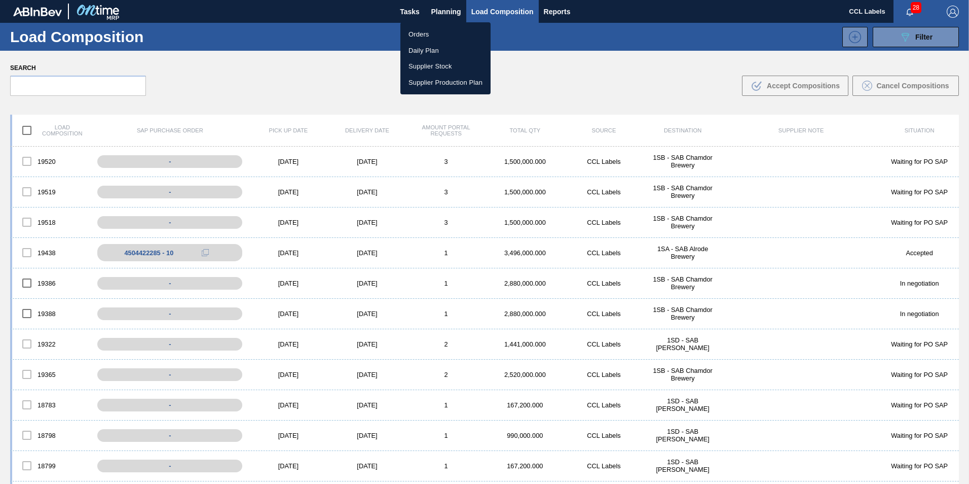
click at [430, 36] on li "Orders" at bounding box center [445, 34] width 90 height 16
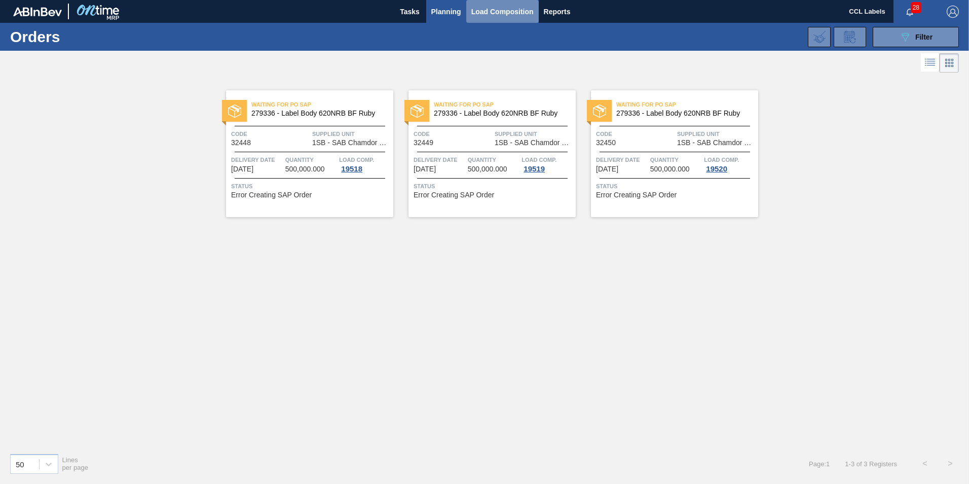
click at [486, 15] on span "Load Composition" at bounding box center [502, 12] width 62 height 12
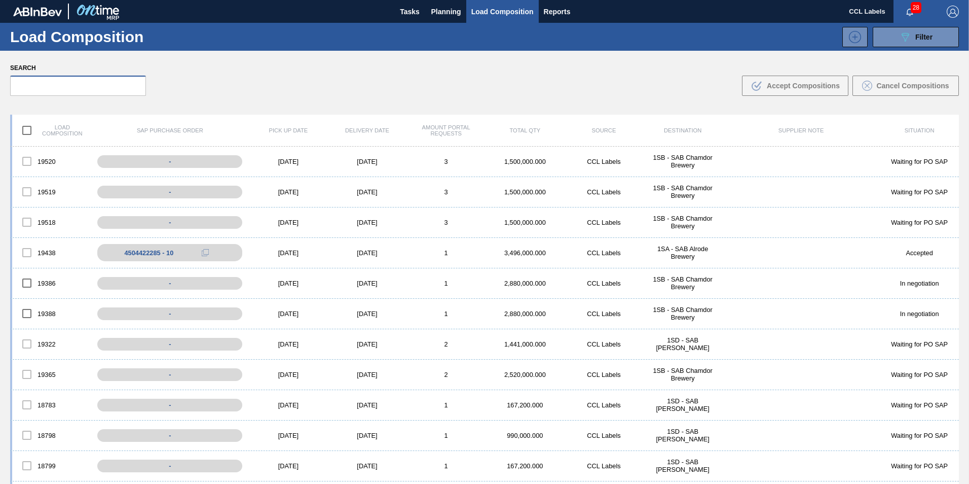
click at [44, 80] on input "text" at bounding box center [78, 86] width 136 height 20
click at [29, 220] on div at bounding box center [26, 221] width 21 height 21
click at [29, 217] on div at bounding box center [26, 221] width 21 height 21
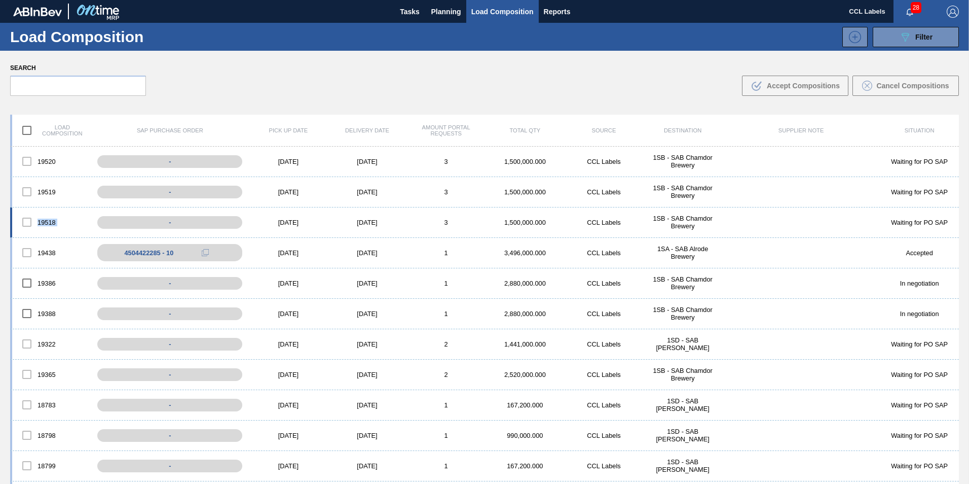
click at [29, 217] on div at bounding box center [26, 221] width 21 height 21
drag, startPoint x: 29, startPoint y: 217, endPoint x: 25, endPoint y: 222, distance: 6.5
click at [25, 222] on div at bounding box center [26, 221] width 21 height 21
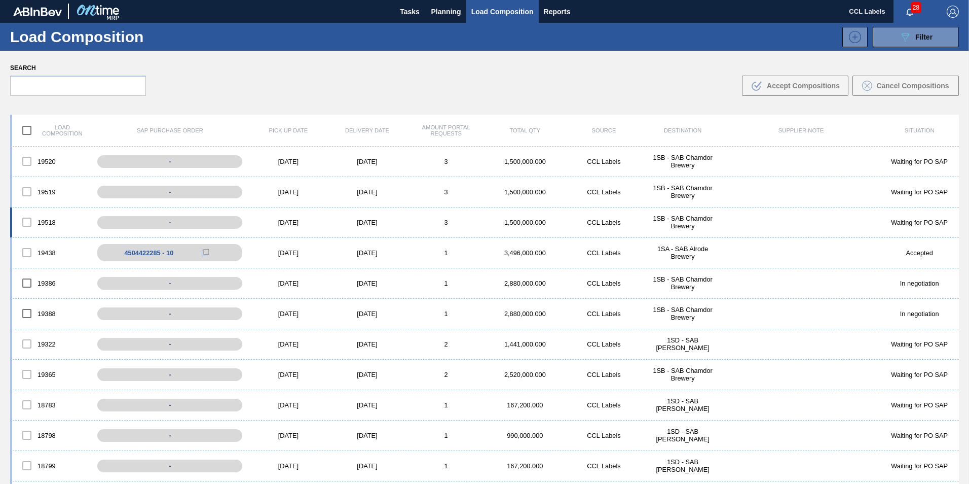
click at [28, 221] on div at bounding box center [26, 221] width 21 height 21
click at [284, 83] on div "Search .b{fill:var(--color-action-default)} Accept Compositions Cancel Composit…" at bounding box center [484, 78] width 969 height 55
click at [26, 222] on div at bounding box center [26, 221] width 21 height 21
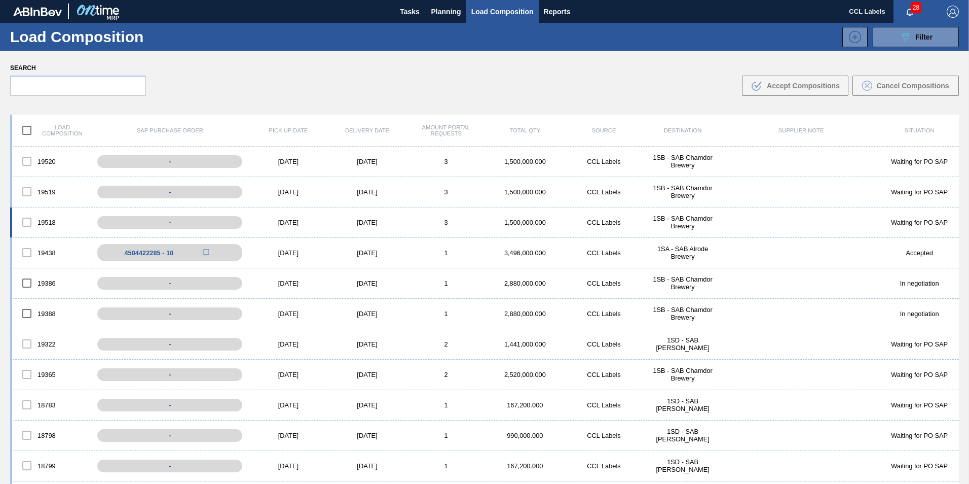
click at [243, 230] on div "19518 - [DATE] [DATE] 3 1,500,000.000 CCL Labels 1SB - SAB Chamdor Brewery Wait…" at bounding box center [484, 222] width 949 height 30
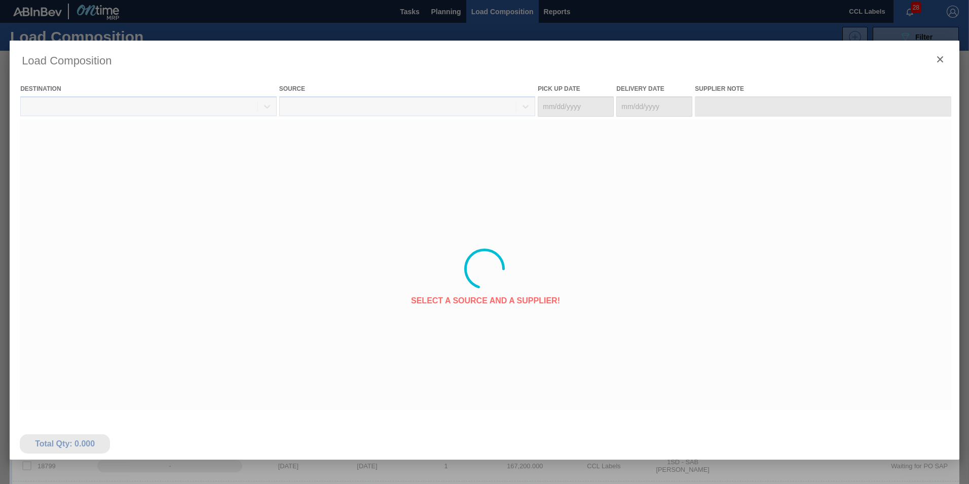
type Date "[DATE]"
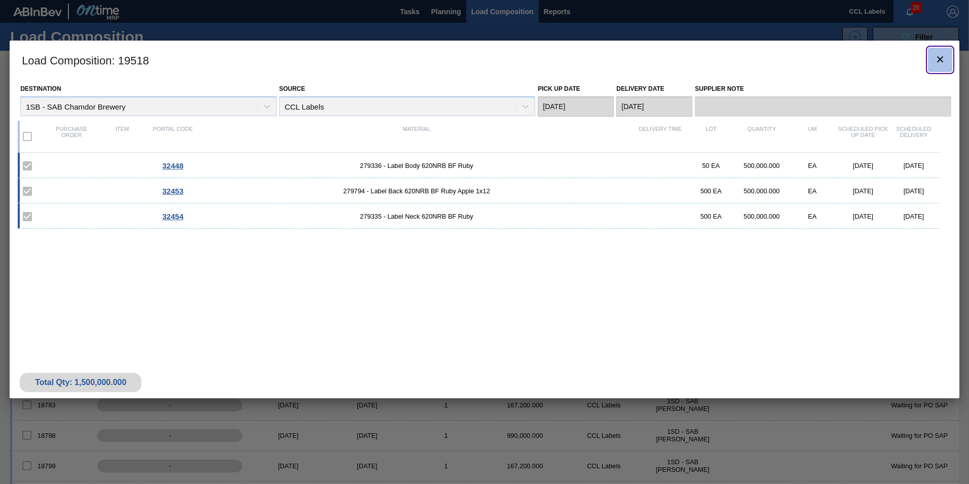
click at [941, 58] on icon "botão de ícone" at bounding box center [940, 59] width 6 height 6
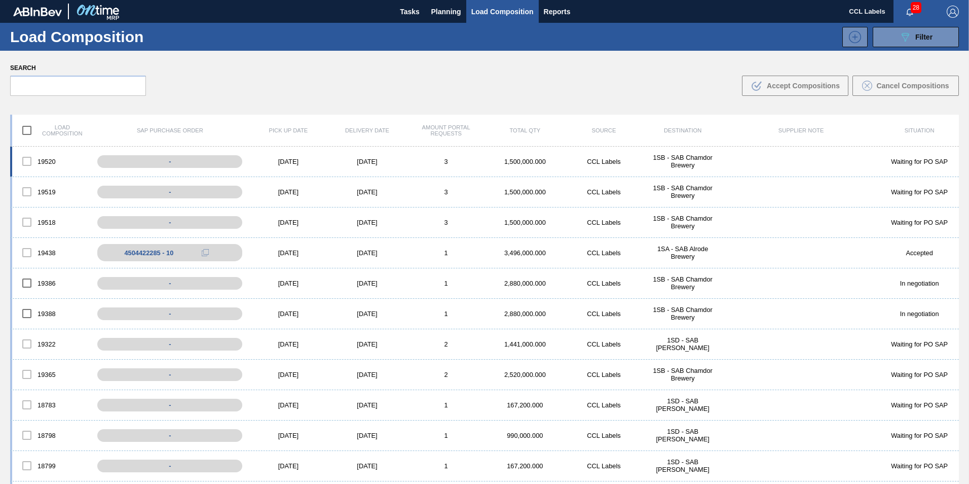
click at [24, 162] on div at bounding box center [26, 161] width 21 height 21
click at [954, 10] on img "button" at bounding box center [953, 12] width 12 height 12
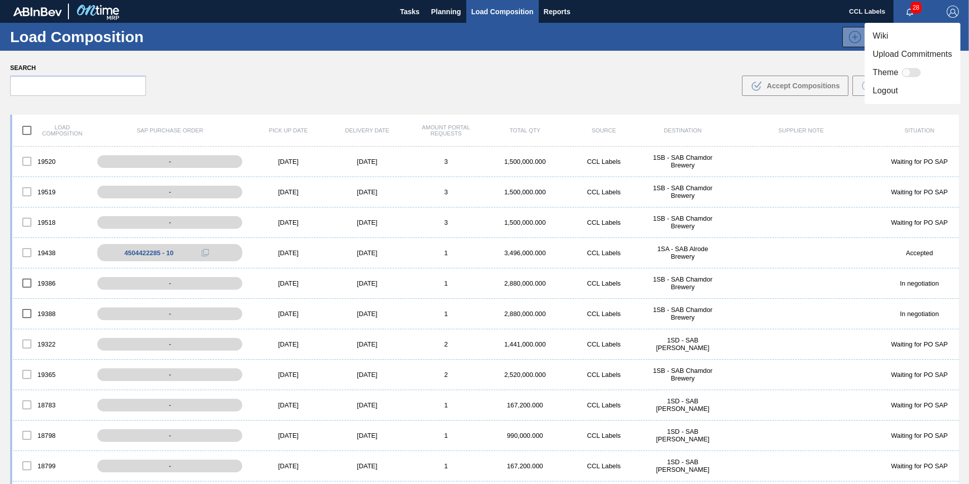
click at [900, 89] on li "Logout" at bounding box center [913, 91] width 96 height 18
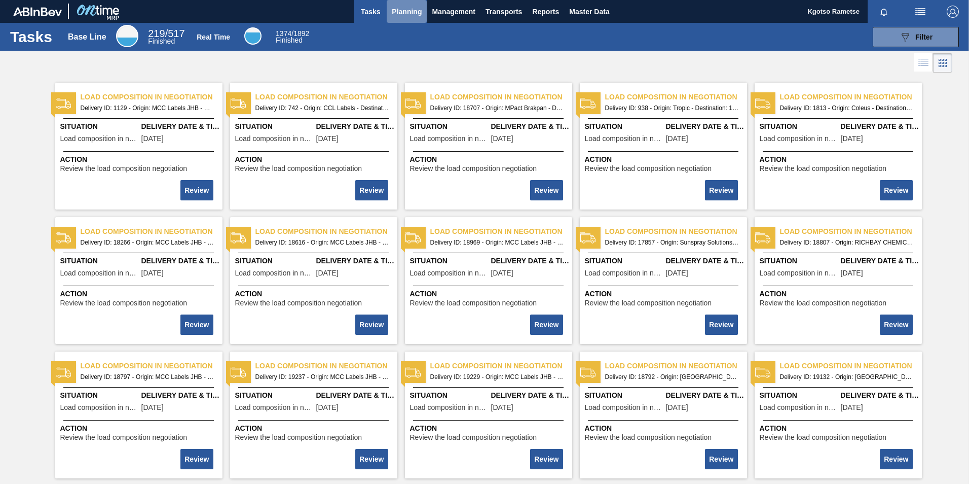
click at [392, 17] on span "Planning" at bounding box center [407, 12] width 30 height 12
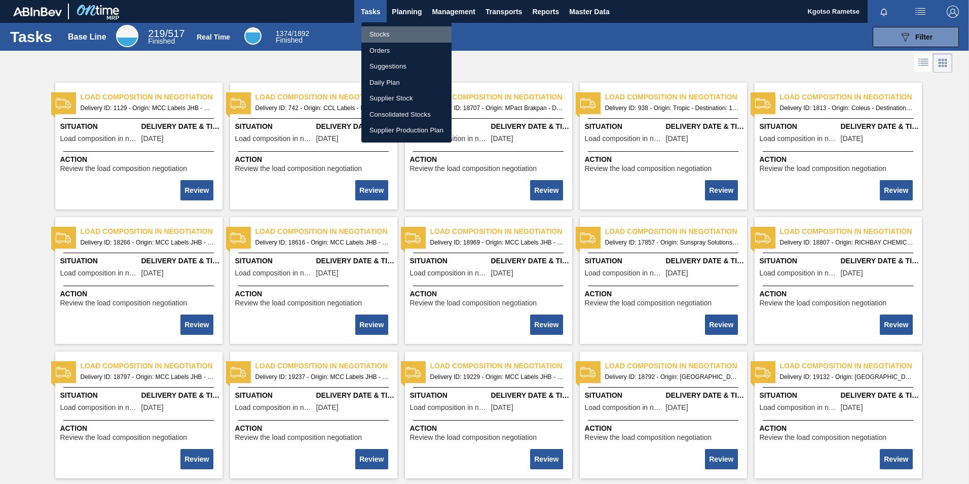
click at [380, 39] on li "Stocks" at bounding box center [406, 34] width 90 height 16
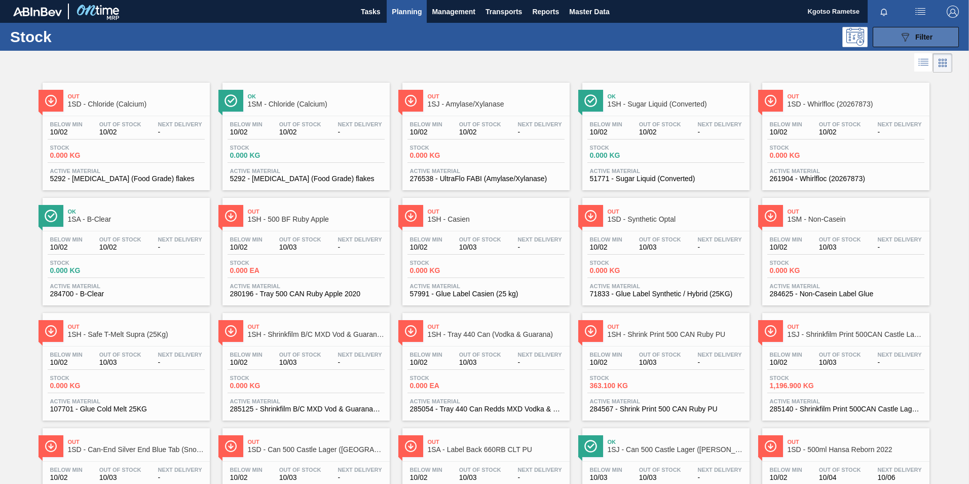
click at [928, 35] on span "Filter" at bounding box center [923, 37] width 17 height 8
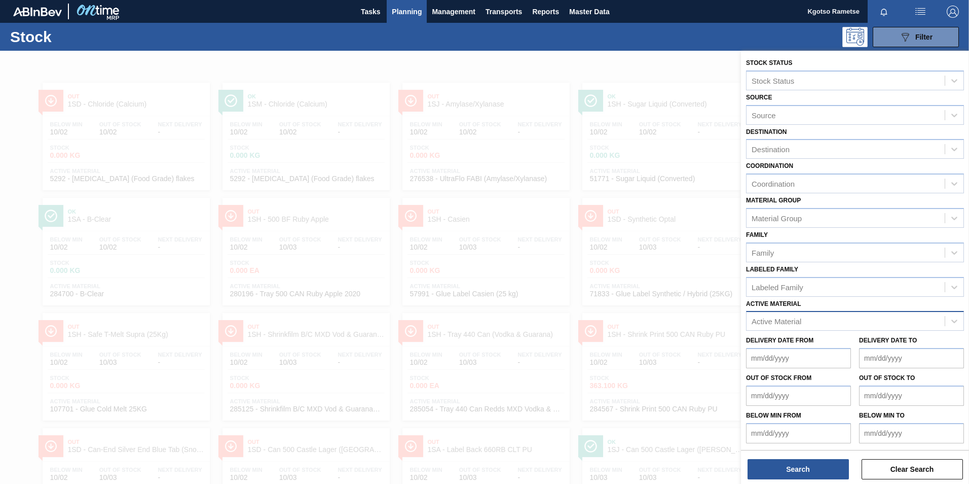
click at [789, 322] on div "Active Material" at bounding box center [777, 321] width 50 height 9
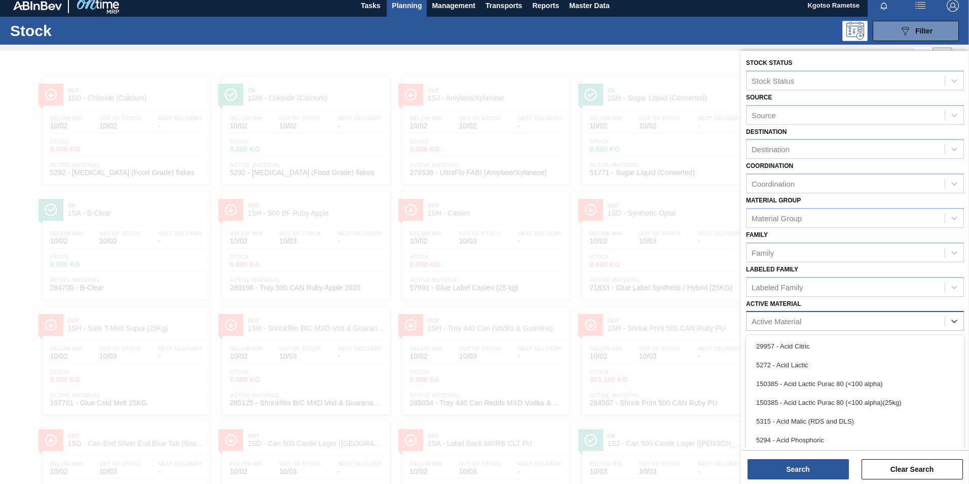
scroll to position [7, 0]
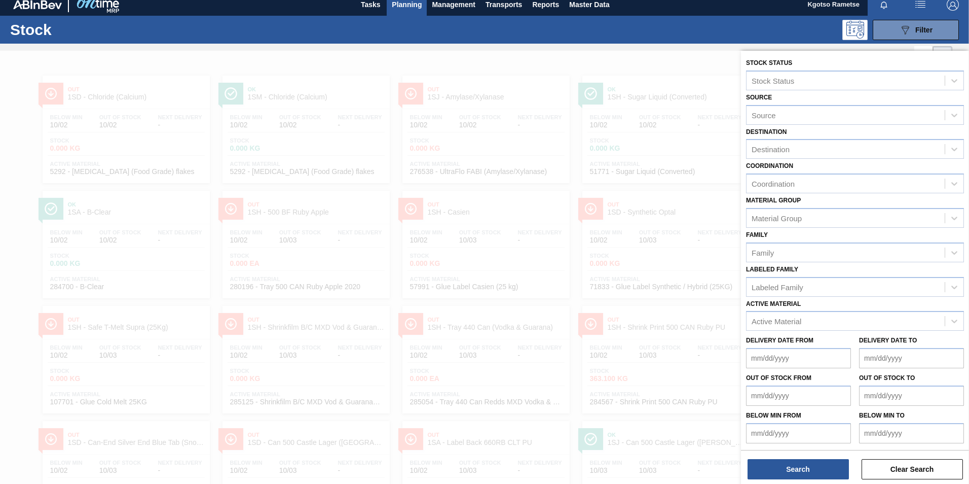
click at [398, 8] on span "Planning" at bounding box center [407, 4] width 30 height 12
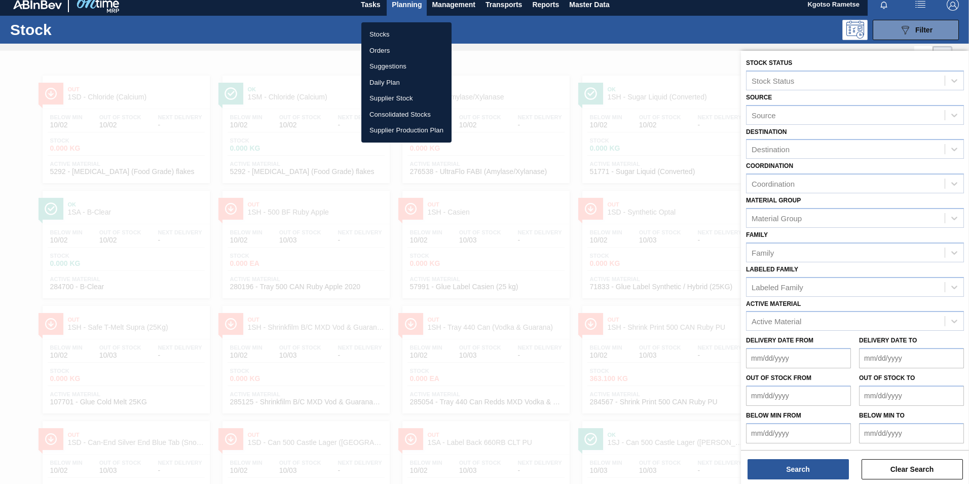
click at [383, 47] on li "Orders" at bounding box center [406, 51] width 90 height 16
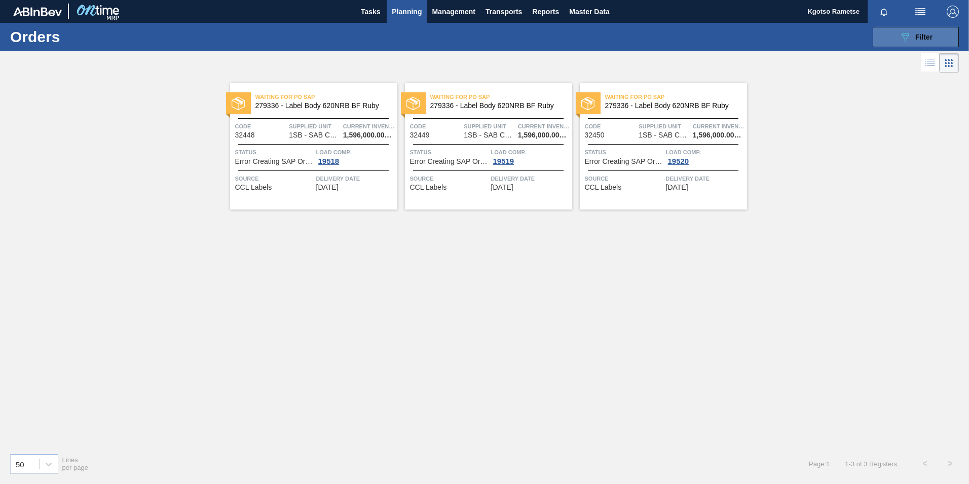
click at [942, 40] on button "089F7B8B-B2A5-4AFE-B5C0-19BA573D28AC Filter" at bounding box center [916, 37] width 86 height 20
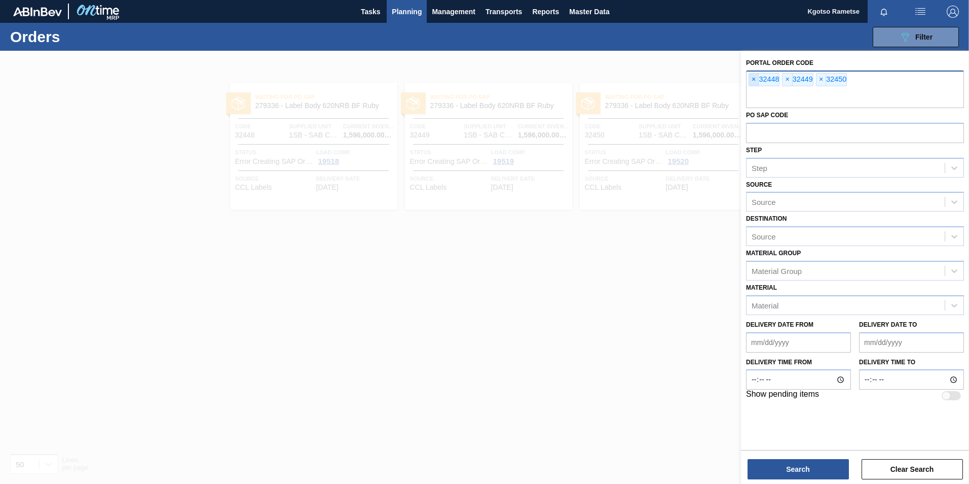
click at [756, 82] on span "×" at bounding box center [754, 79] width 10 height 12
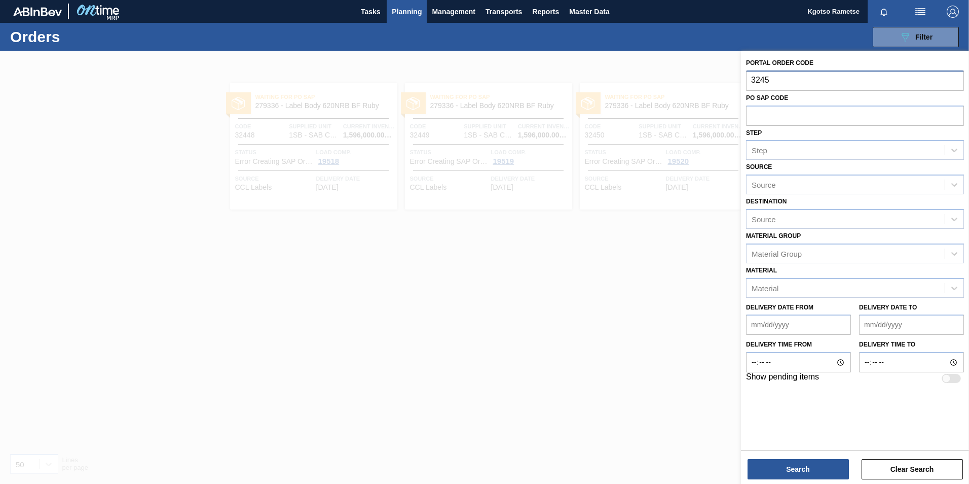
type input "32454"
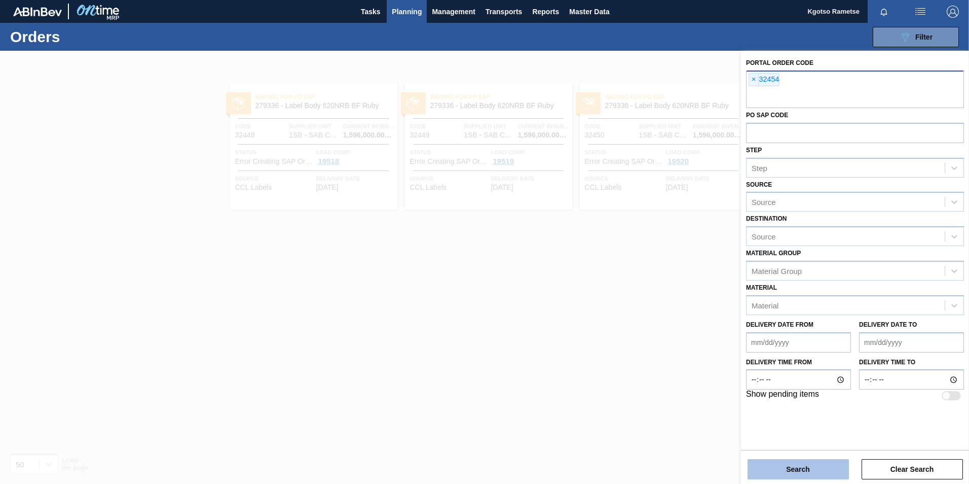
click at [791, 469] on button "Search" at bounding box center [798, 469] width 101 height 20
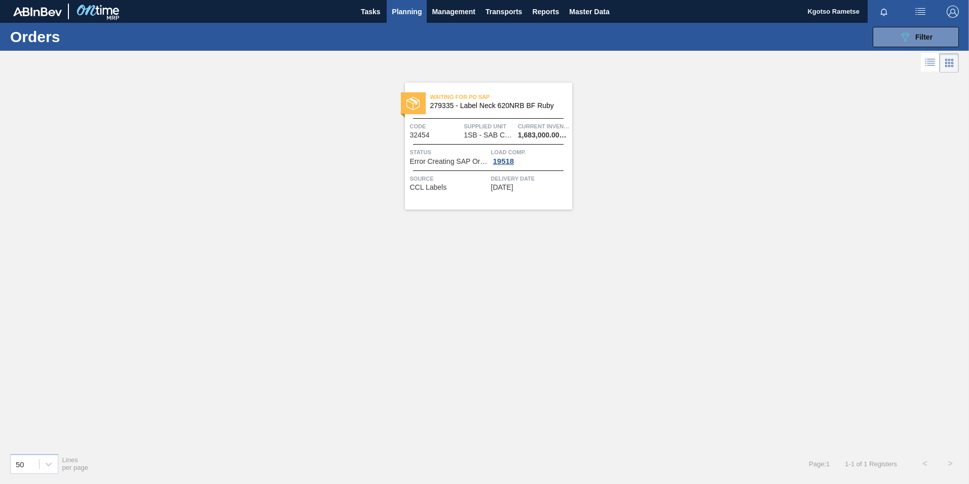
click at [452, 114] on div "Waiting for PO SAP 279335 - Label Neck 620NRB BF Ruby Code 32454 Supplied Unit …" at bounding box center [488, 146] width 167 height 127
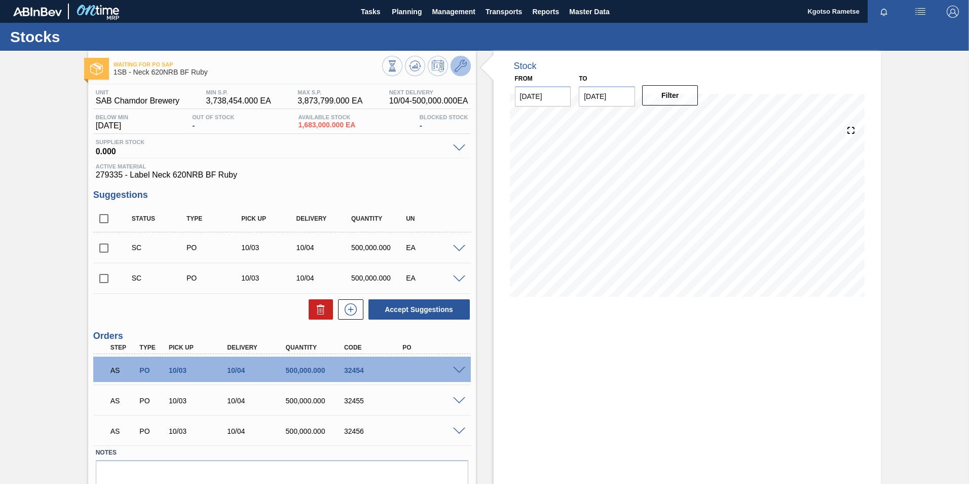
click at [458, 68] on icon at bounding box center [461, 66] width 12 height 12
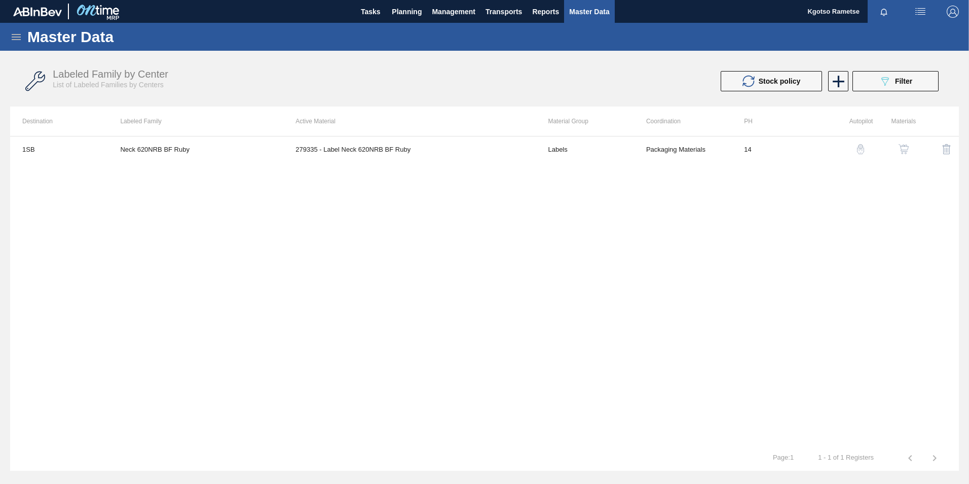
click at [908, 141] on button "button" at bounding box center [904, 149] width 24 height 24
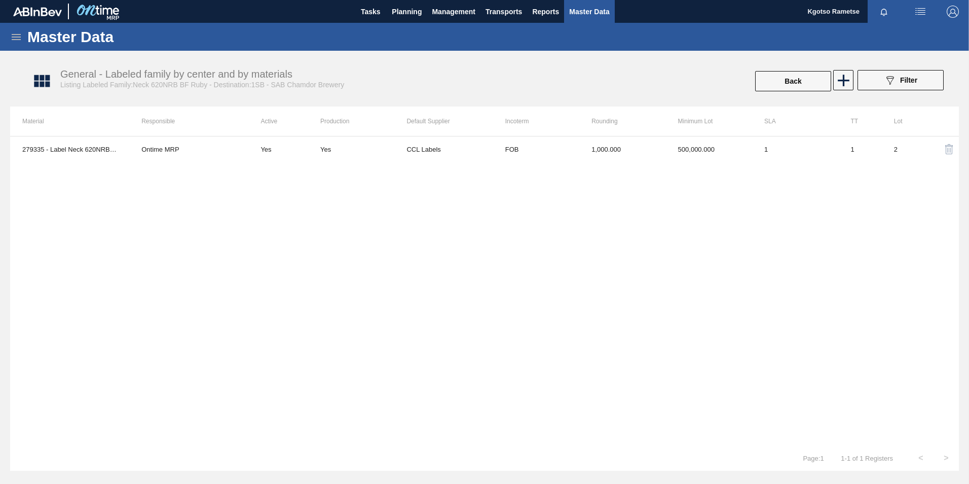
click at [563, 168] on div "279335 - Label Neck 620NRB BF Ruby Ontime MRP Yes Yes CCL Labels FOB 1,000.000 …" at bounding box center [484, 290] width 949 height 309
click at [545, 136] on div "279335 - Label Neck 620NRB BF Ruby Ontime MRP Yes Yes CCL Labels FOB 1,000.000 …" at bounding box center [484, 290] width 949 height 309
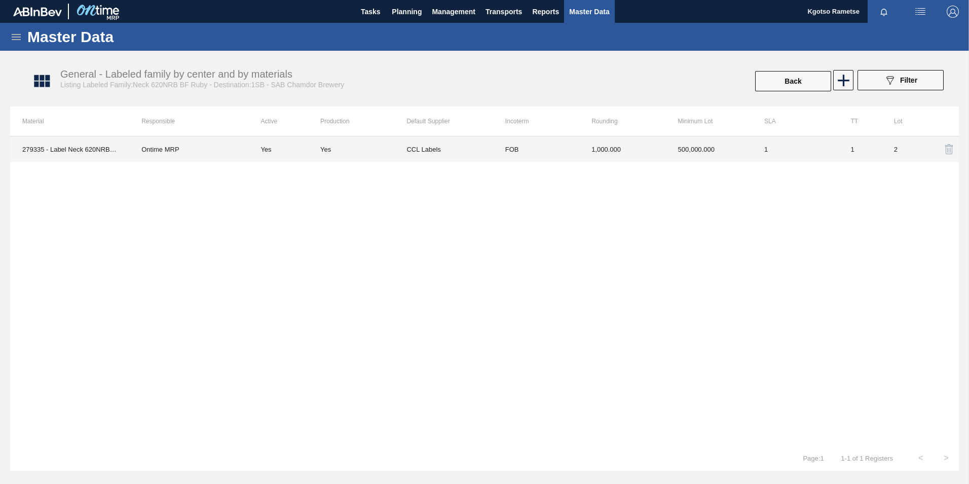
click at [539, 150] on td "FOB" at bounding box center [536, 148] width 86 height 25
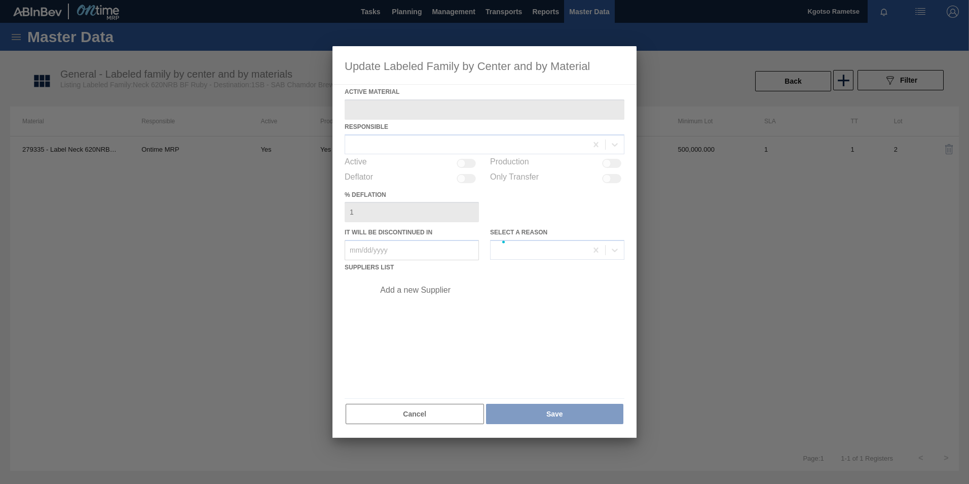
type Material "279335 - Label Neck 620NRB BF Ruby"
checkbox input "true"
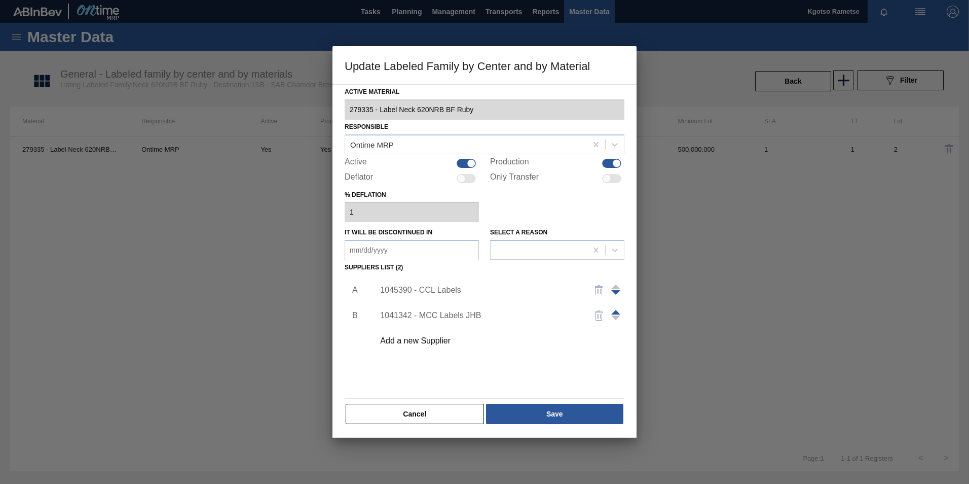
click at [431, 291] on div "1045390 - CCL Labels" at bounding box center [479, 289] width 199 height 9
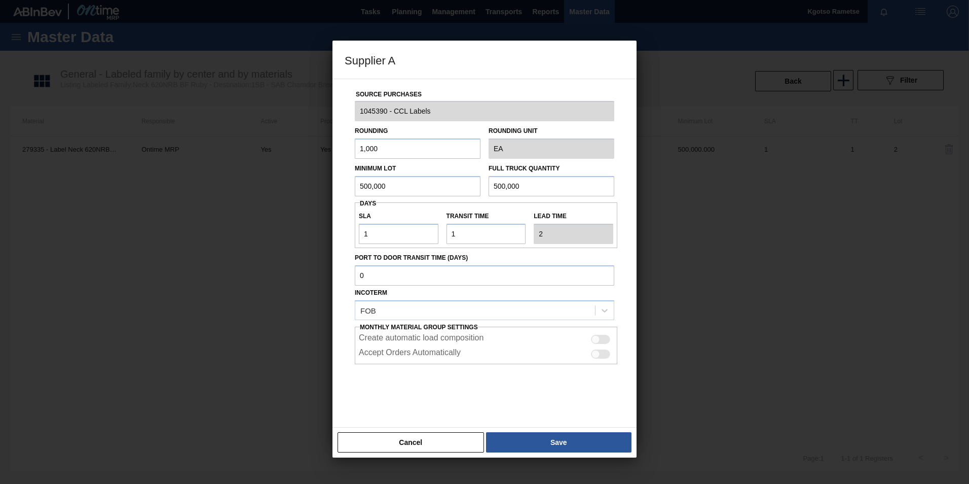
click at [383, 186] on input "500,000" at bounding box center [418, 186] width 126 height 20
click at [383, 186] on input "1,500,000" at bounding box center [418, 186] width 126 height 20
type input "1,500,000"
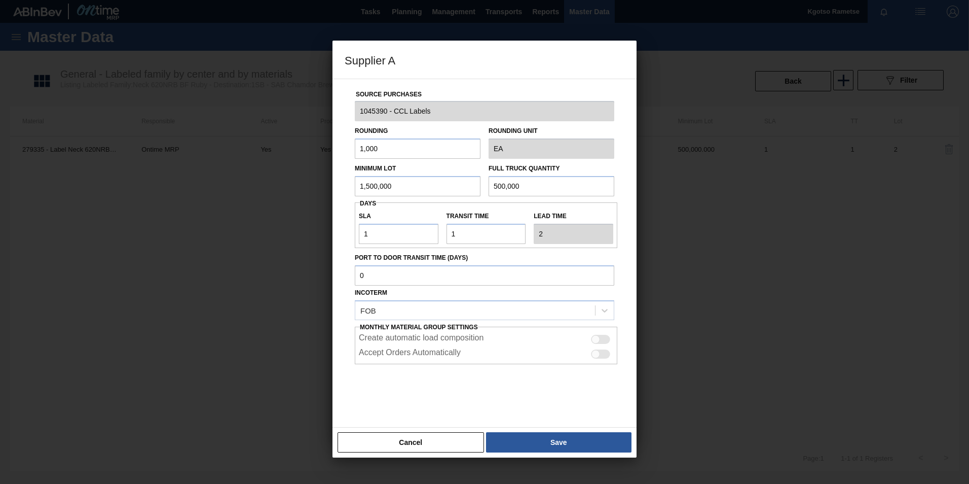
click at [491, 191] on input "500,000" at bounding box center [552, 186] width 126 height 20
paste input "1,"
type input "1,500,000"
click at [516, 437] on button "Save" at bounding box center [558, 442] width 145 height 20
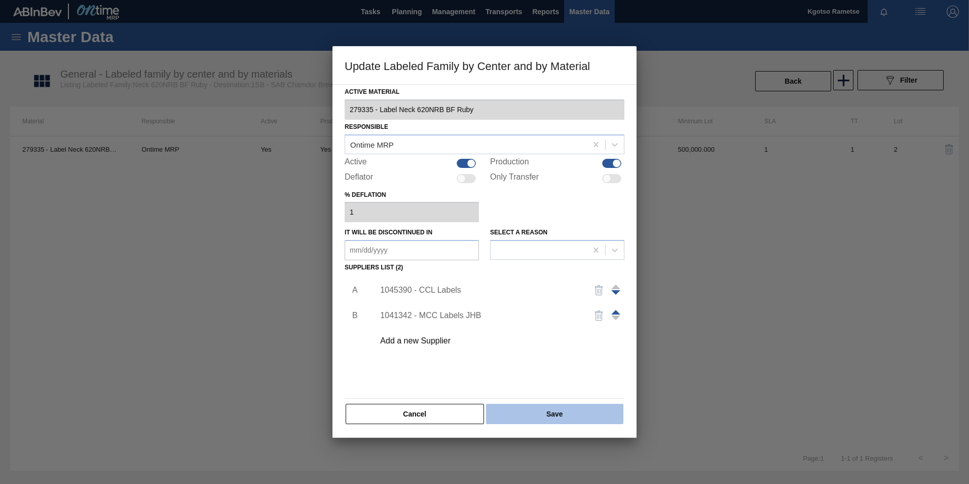
click at [501, 411] on button "Save" at bounding box center [554, 413] width 137 height 20
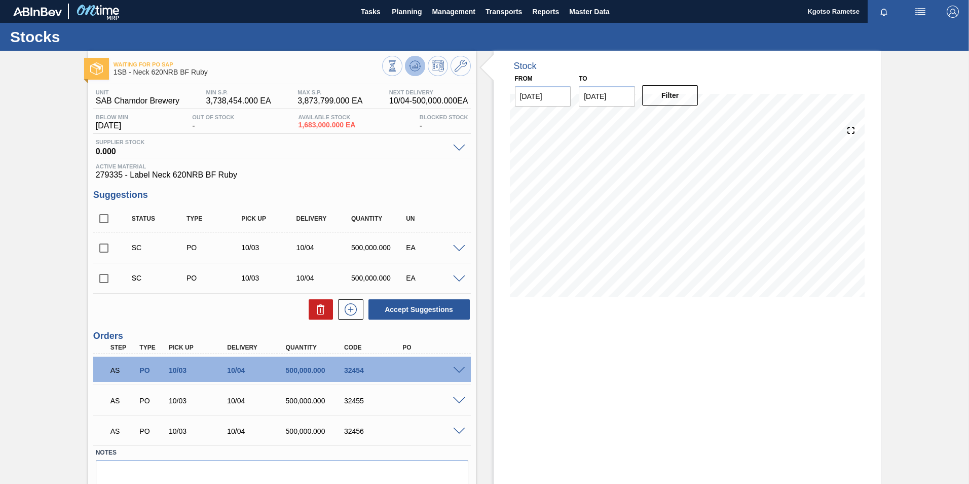
click at [414, 64] on icon at bounding box center [415, 66] width 12 height 12
click at [460, 368] on span at bounding box center [459, 370] width 12 height 8
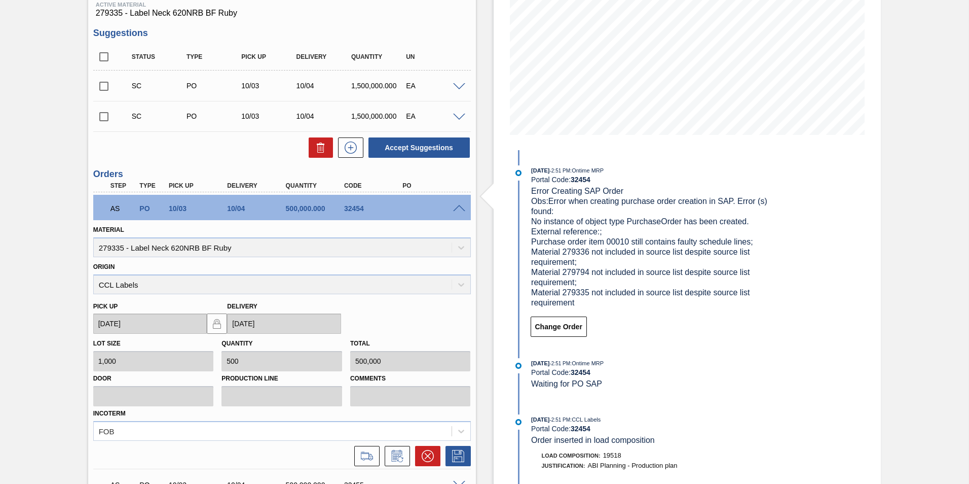
scroll to position [161, 0]
click at [424, 448] on button at bounding box center [427, 457] width 25 height 20
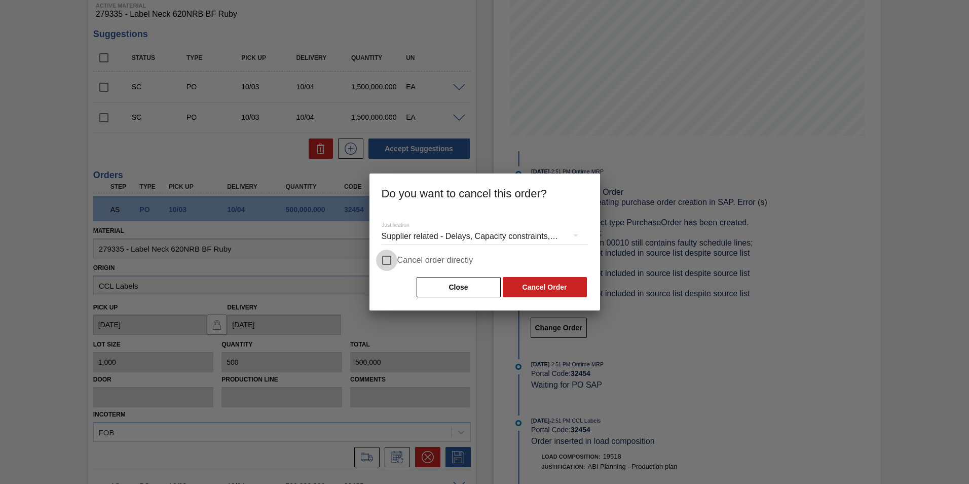
click at [383, 262] on input "Cancel order directly" at bounding box center [386, 259] width 21 height 21
checkbox input "true"
click at [529, 277] on button "Cancel Order" at bounding box center [545, 287] width 84 height 20
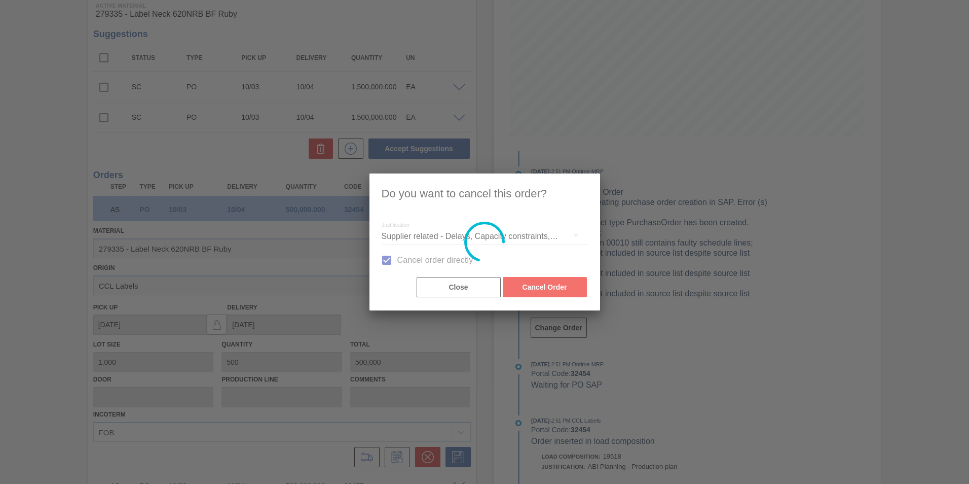
scroll to position [14, 0]
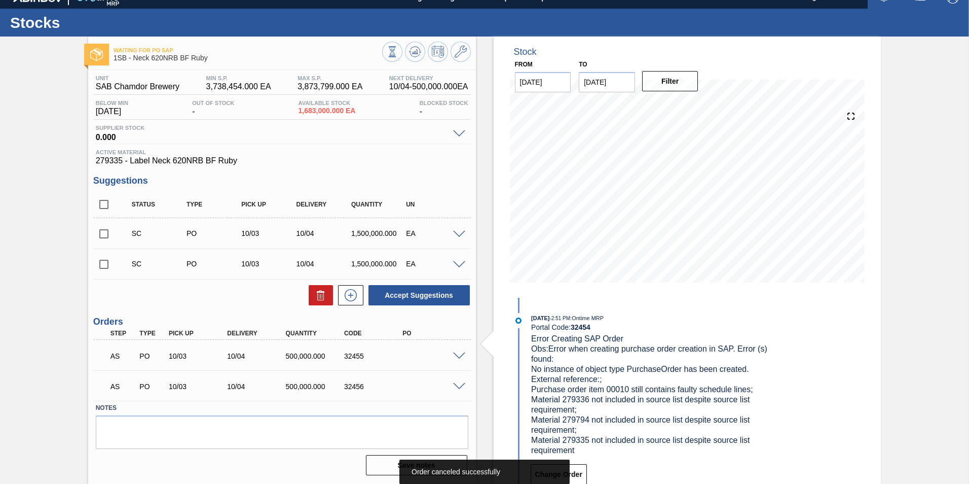
click at [459, 351] on div at bounding box center [461, 355] width 20 height 8
click at [459, 352] on span at bounding box center [459, 356] width 12 height 8
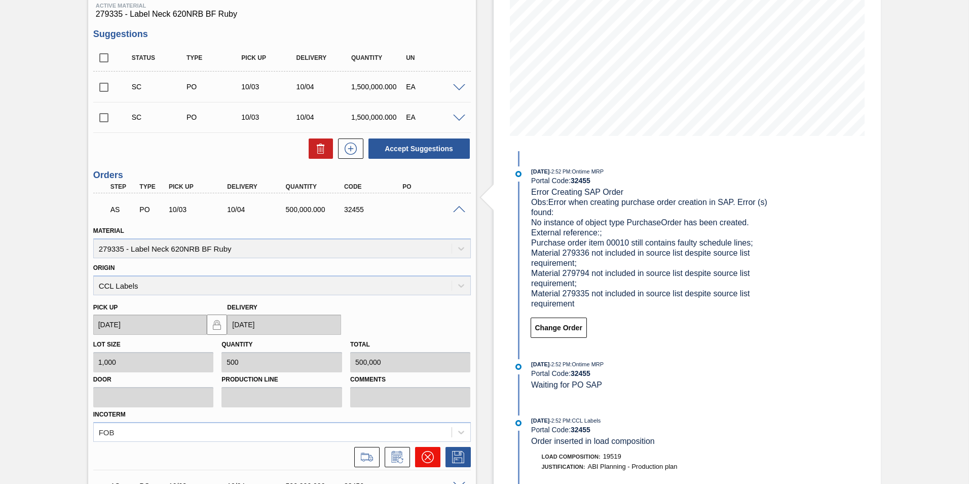
click at [429, 451] on icon at bounding box center [427, 457] width 12 height 12
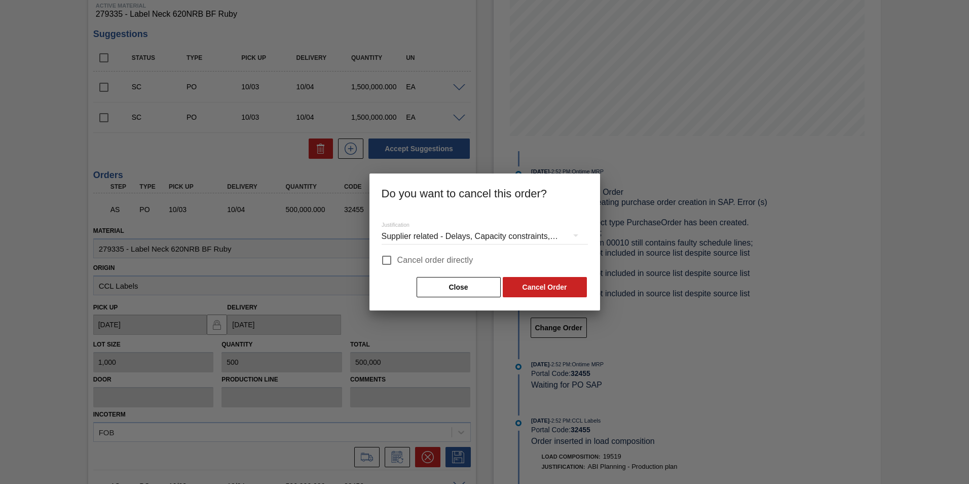
click at [385, 261] on input "Cancel order directly" at bounding box center [386, 259] width 21 height 21
checkbox input "true"
click at [527, 294] on button "Cancel Order" at bounding box center [545, 287] width 84 height 20
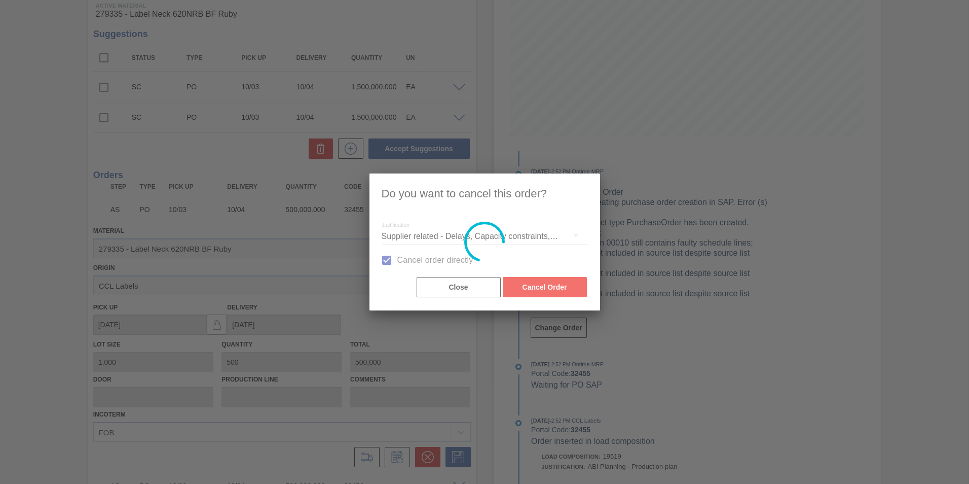
scroll to position [0, 0]
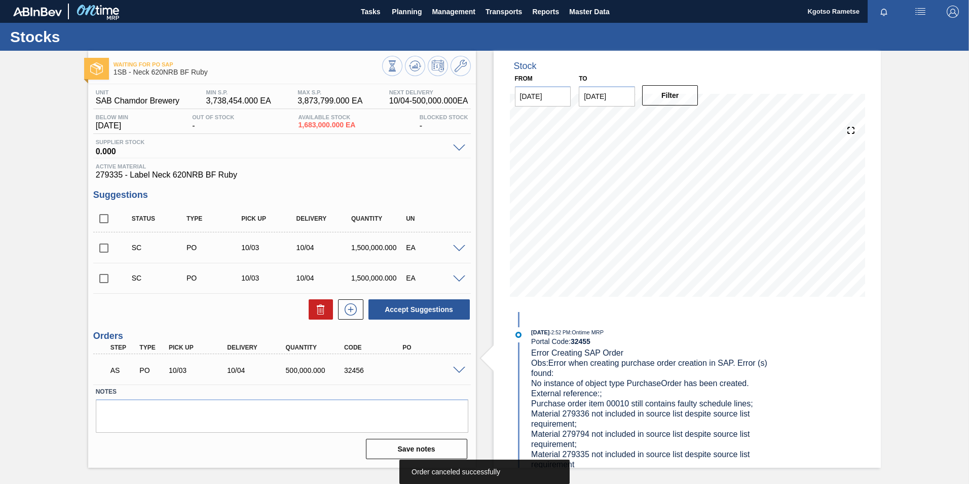
click at [456, 371] on span at bounding box center [459, 370] width 12 height 8
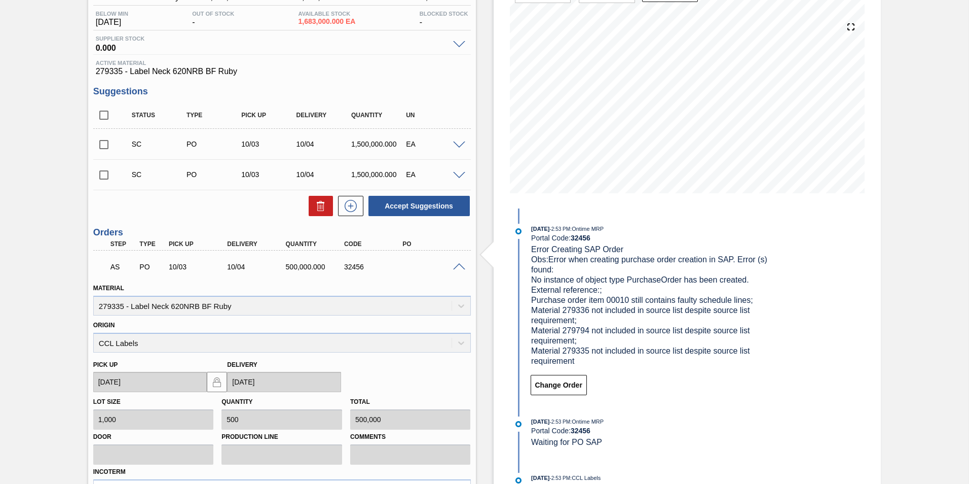
scroll to position [150, 0]
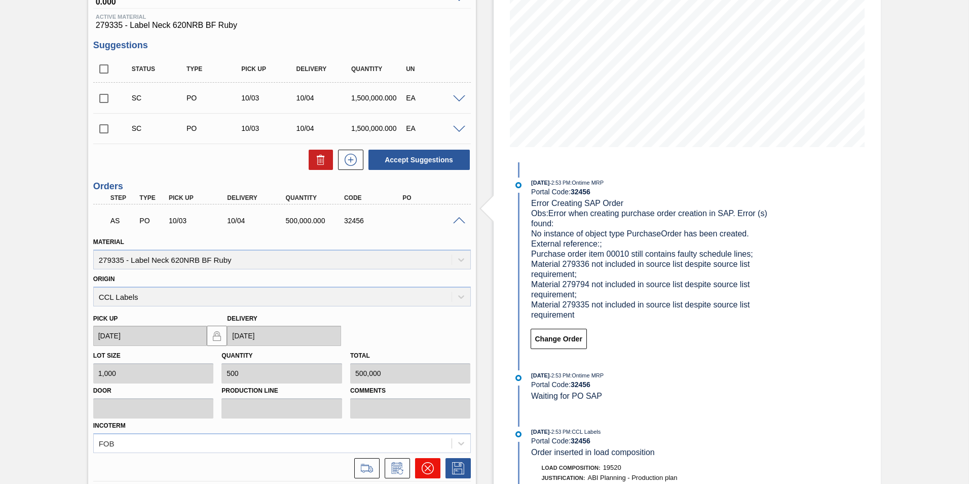
click at [433, 467] on button at bounding box center [427, 468] width 25 height 20
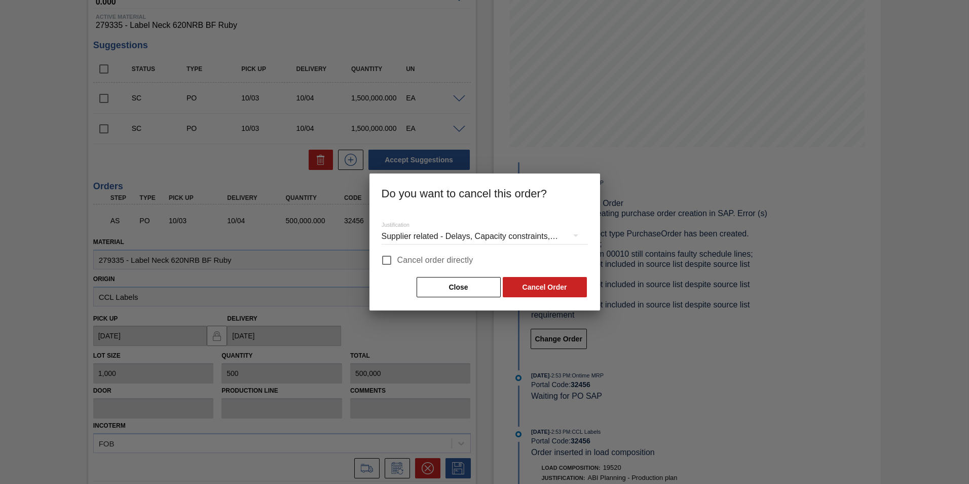
click at [383, 255] on input "Cancel order directly" at bounding box center [386, 259] width 21 height 21
checkbox input "true"
click at [543, 292] on button "Cancel Order" at bounding box center [545, 287] width 84 height 20
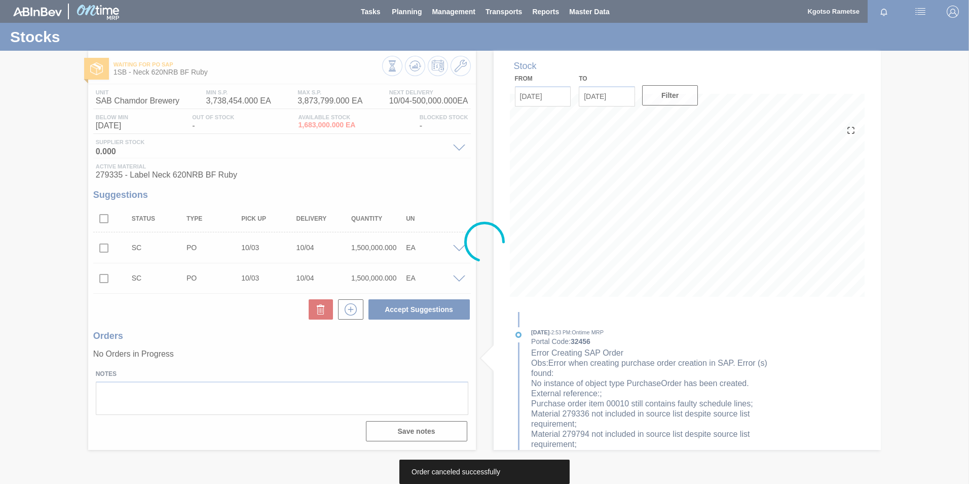
scroll to position [0, 0]
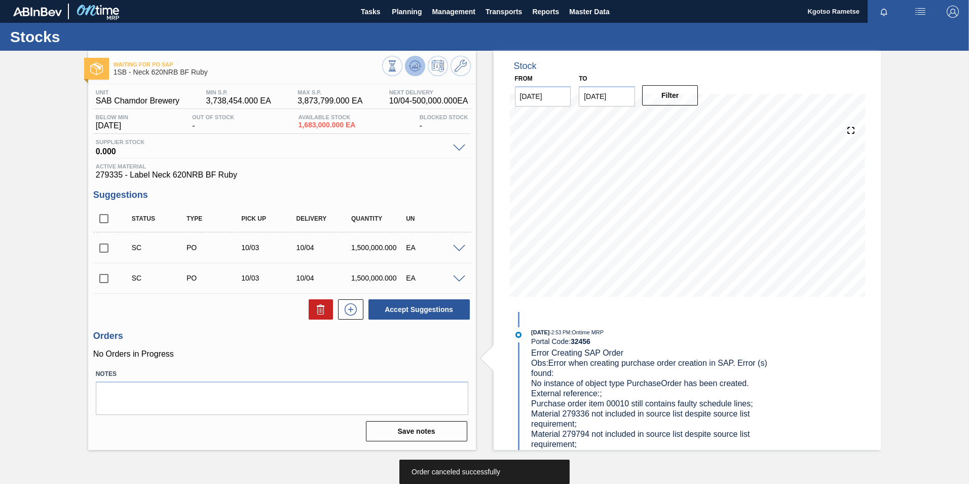
click at [409, 63] on icon at bounding box center [415, 66] width 12 height 12
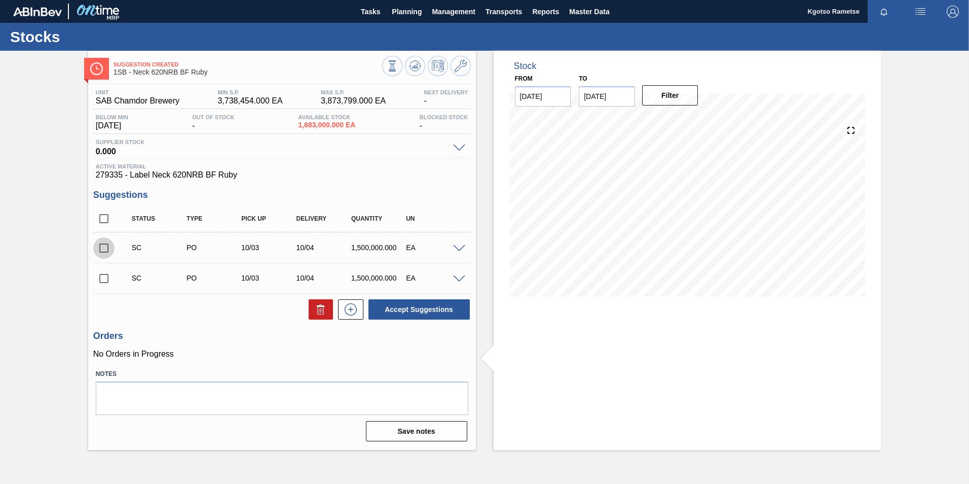
click at [105, 251] on input "checkbox" at bounding box center [103, 247] width 21 height 21
click at [417, 314] on button "Accept Suggestions" at bounding box center [418, 309] width 101 height 20
checkbox input "false"
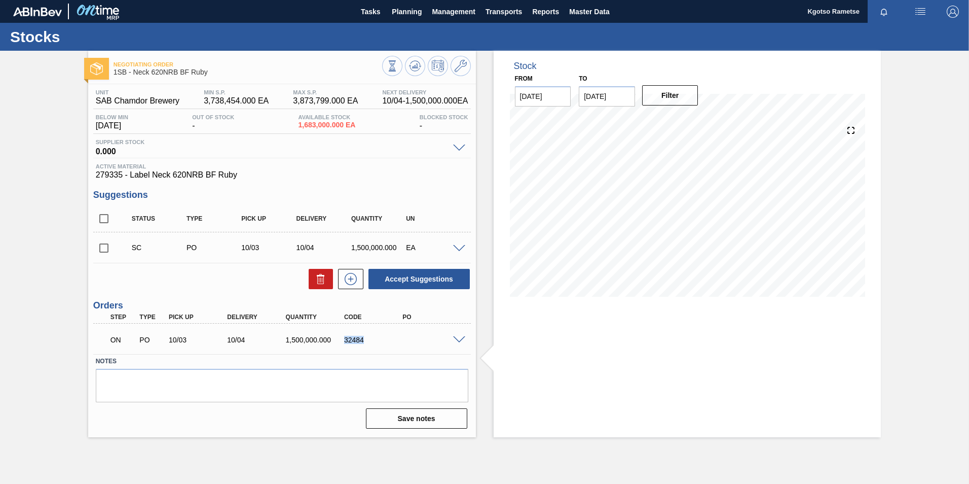
drag, startPoint x: 365, startPoint y: 341, endPoint x: 345, endPoint y: 342, distance: 19.8
click at [345, 342] on div "32484" at bounding box center [374, 340] width 65 height 8
copy div "32484"
click at [401, 9] on span "Planning" at bounding box center [407, 12] width 30 height 12
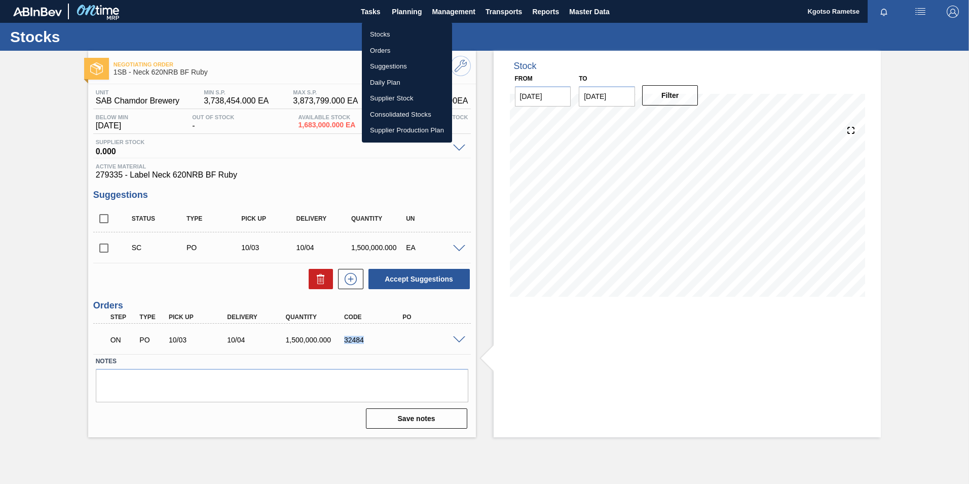
click at [377, 30] on li "Stocks" at bounding box center [407, 34] width 90 height 16
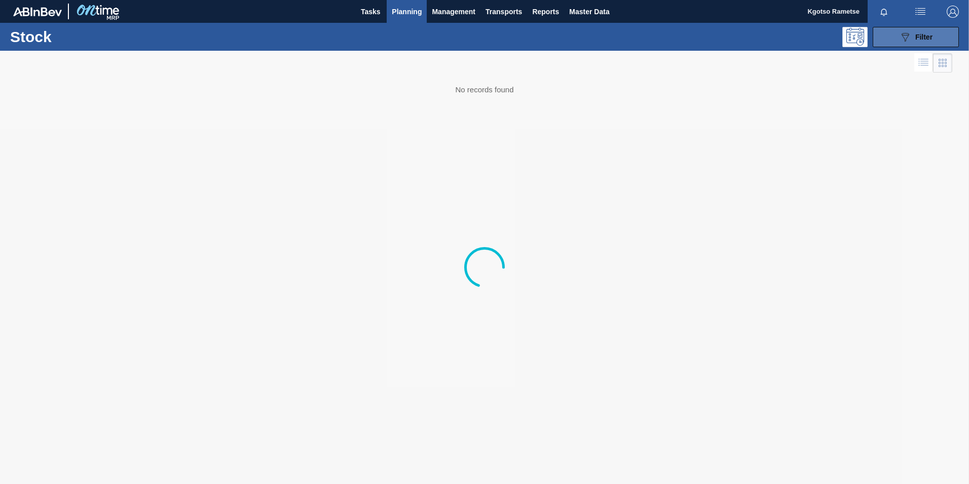
click at [904, 43] on icon "089F7B8B-B2A5-4AFE-B5C0-19BA573D28AC" at bounding box center [905, 37] width 12 height 12
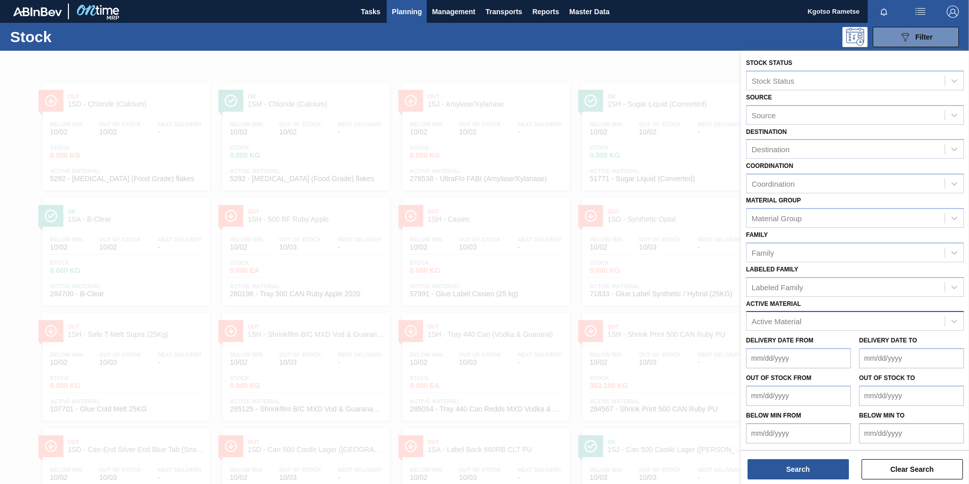
click at [800, 326] on div "Active Material" at bounding box center [846, 321] width 198 height 15
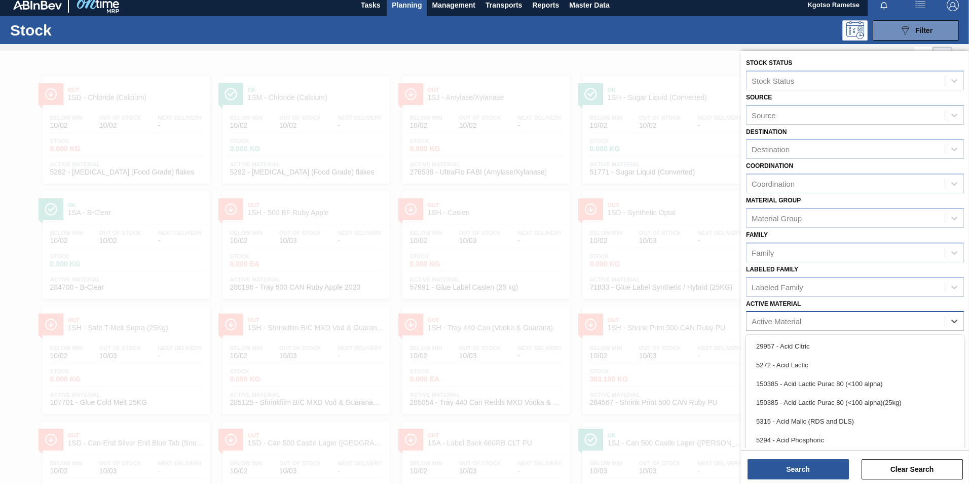
scroll to position [7, 0]
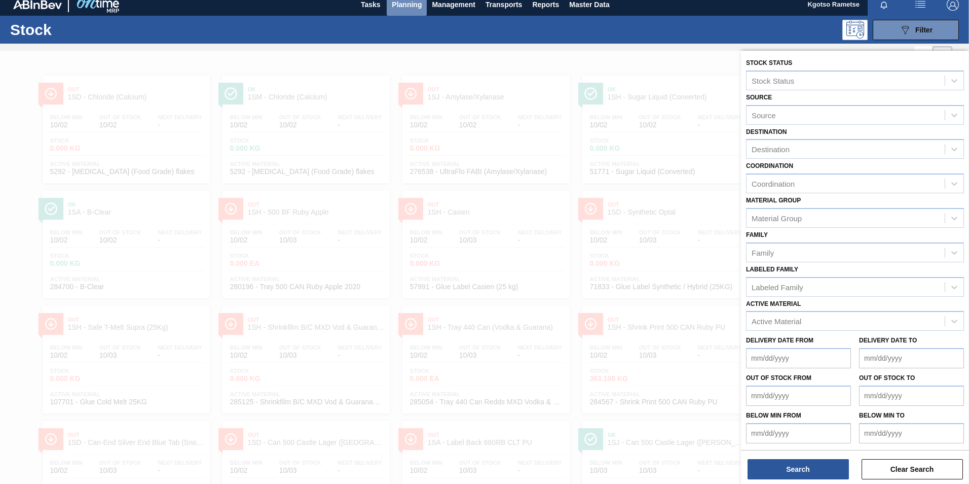
click at [394, 7] on span "Planning" at bounding box center [407, 4] width 30 height 12
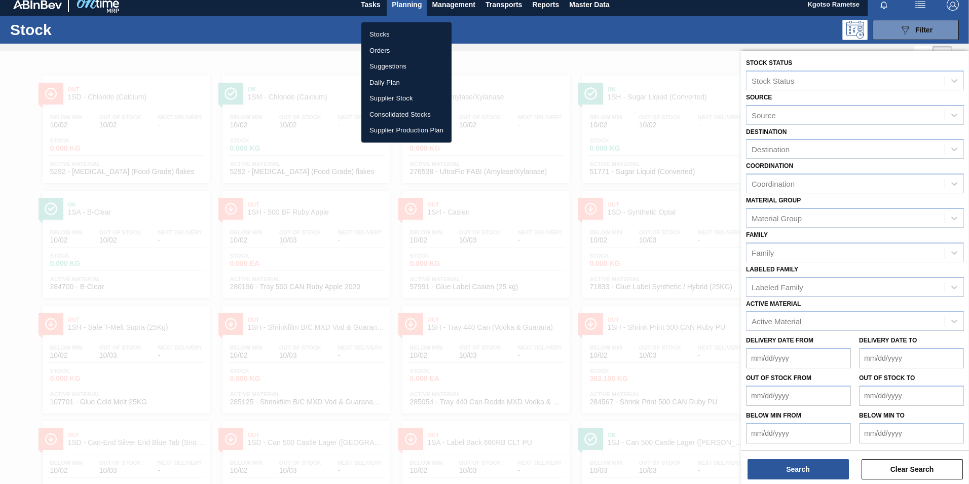
click at [387, 48] on li "Orders" at bounding box center [406, 51] width 90 height 16
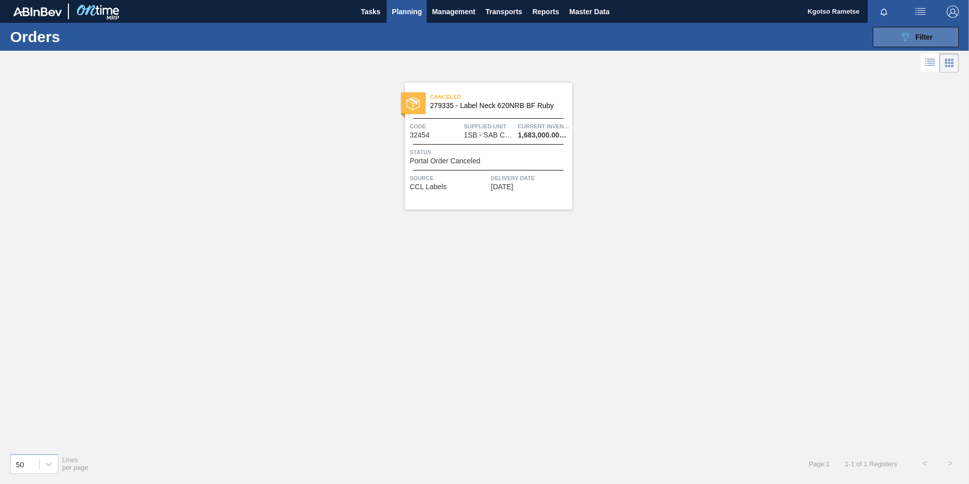
click at [907, 36] on icon "089F7B8B-B2A5-4AFE-B5C0-19BA573D28AC" at bounding box center [905, 37] width 12 height 12
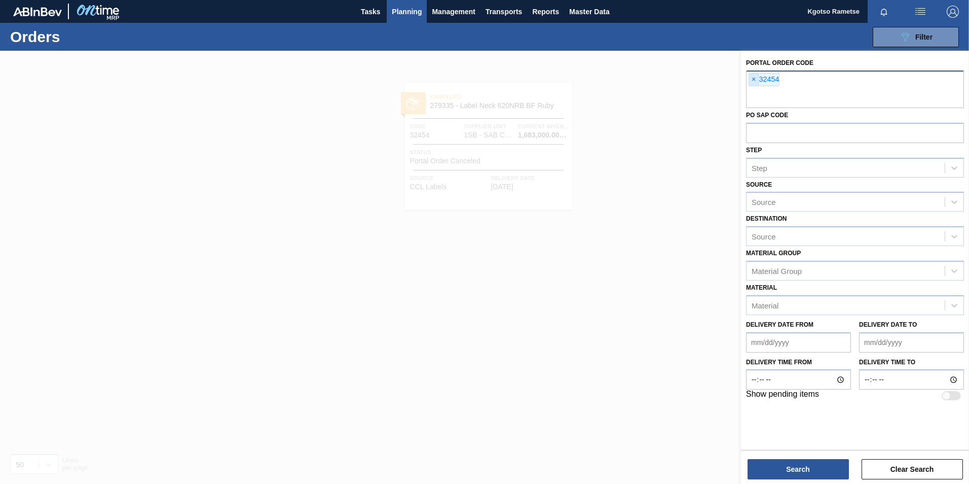
click at [754, 83] on span "×" at bounding box center [754, 79] width 10 height 12
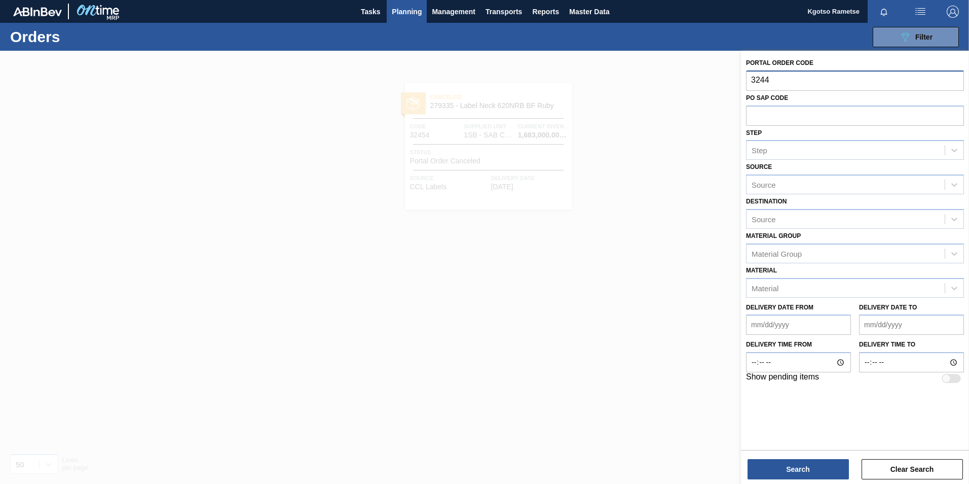
type input "32448"
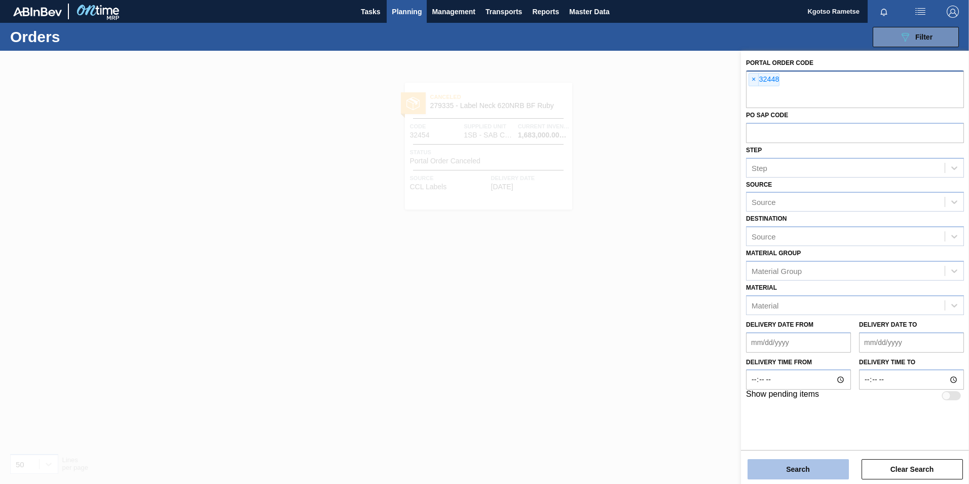
click at [777, 470] on button "Search" at bounding box center [798, 469] width 101 height 20
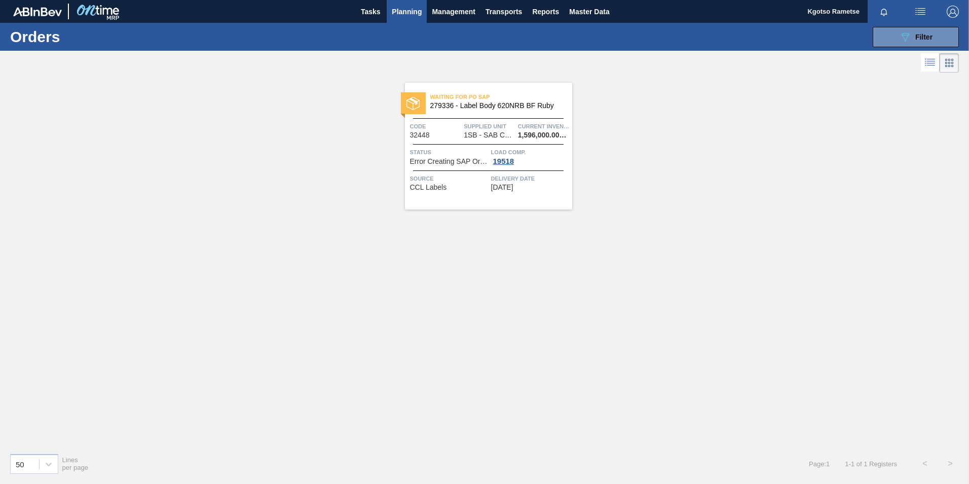
click at [442, 134] on div "Code 32448" at bounding box center [436, 130] width 52 height 18
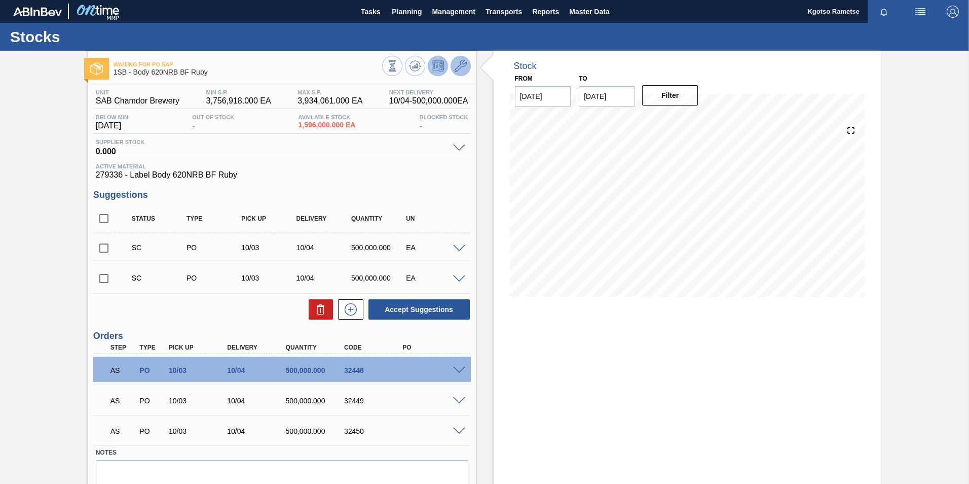
click at [459, 73] on button at bounding box center [461, 66] width 20 height 20
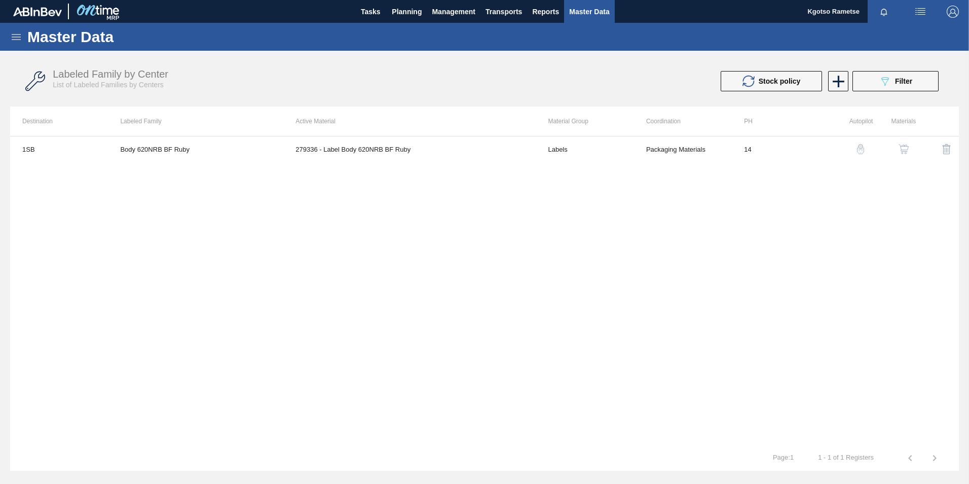
click at [908, 150] on img "button" at bounding box center [904, 149] width 10 height 10
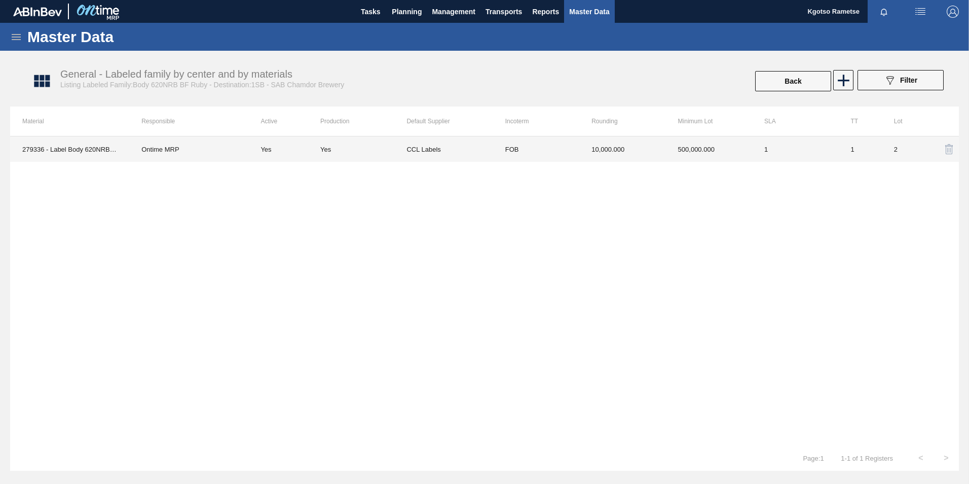
click at [676, 144] on td "500,000.000" at bounding box center [709, 148] width 86 height 25
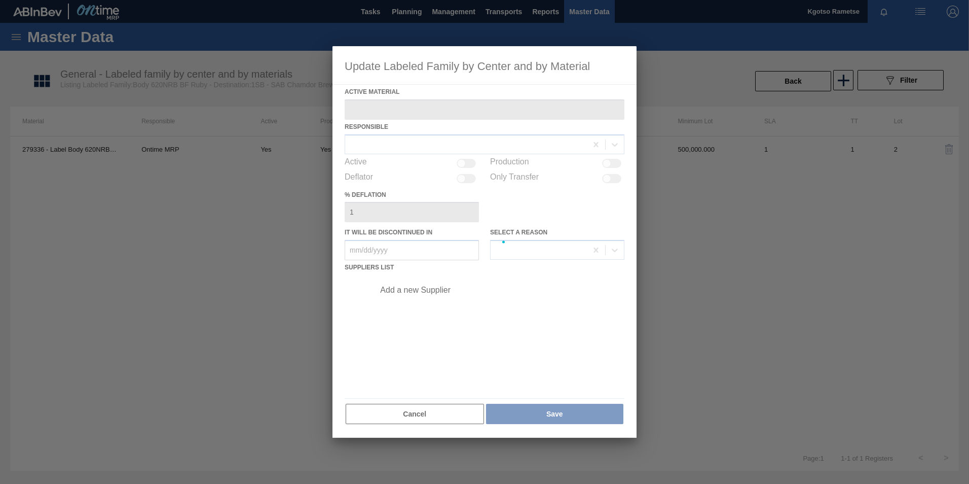
type Material "279336 - Label Body 620NRB BF Ruby"
checkbox input "true"
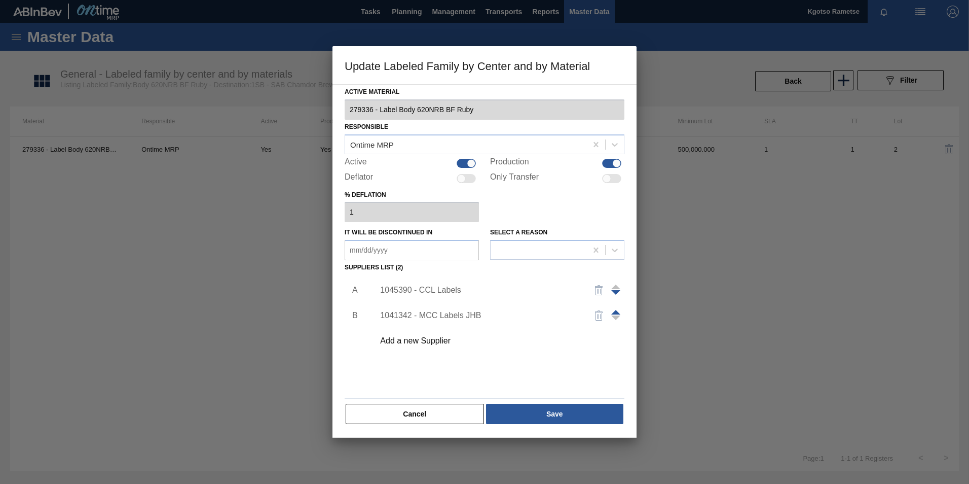
click at [432, 297] on div "1045390 - CCL Labels" at bounding box center [496, 289] width 256 height 25
click at [433, 292] on div "1045390 - CCL Labels" at bounding box center [479, 289] width 199 height 9
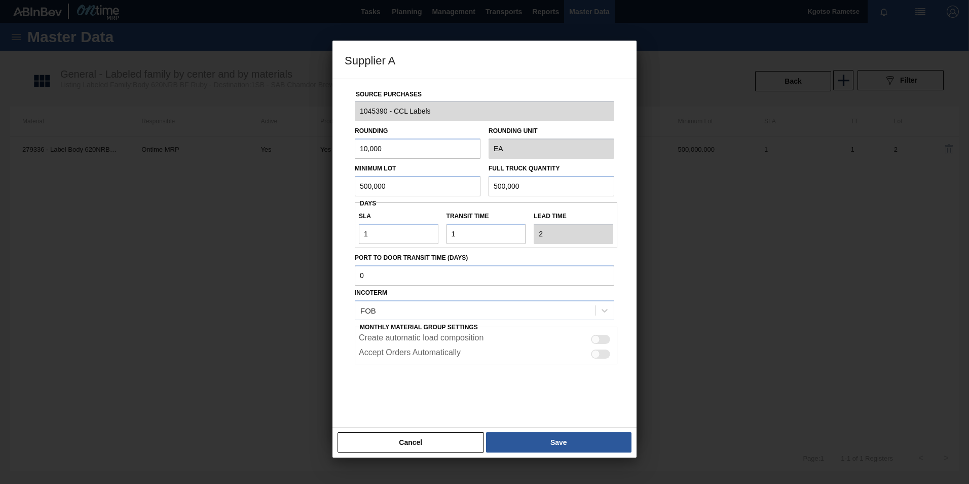
click at [388, 192] on input "500,000" at bounding box center [418, 186] width 126 height 20
type input "1,500,000"
click at [446, 130] on div "Rounding 10,000" at bounding box center [418, 141] width 126 height 35
click at [376, 183] on input "1,500,000" at bounding box center [418, 186] width 126 height 20
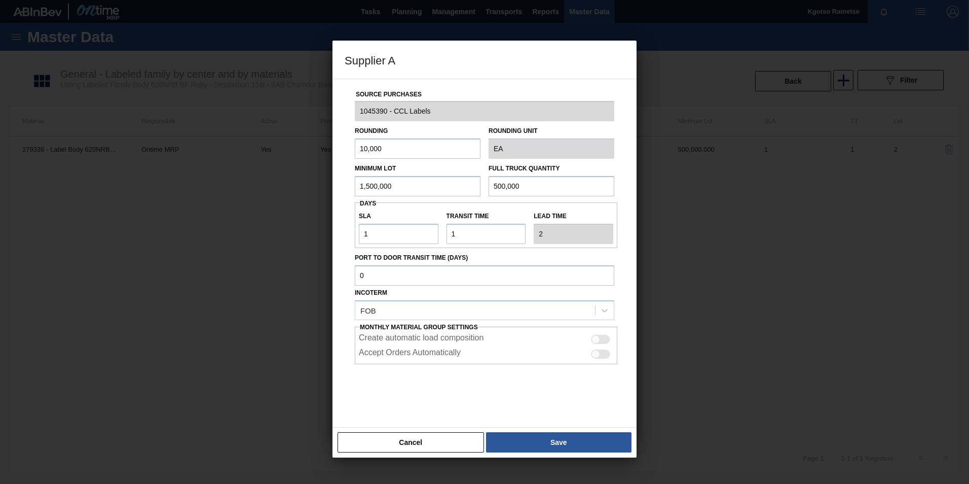
click at [376, 183] on input "1,500,000" at bounding box center [418, 186] width 126 height 20
click at [512, 190] on input "500,000" at bounding box center [552, 186] width 126 height 20
paste input "1,"
type input "1,500,000"
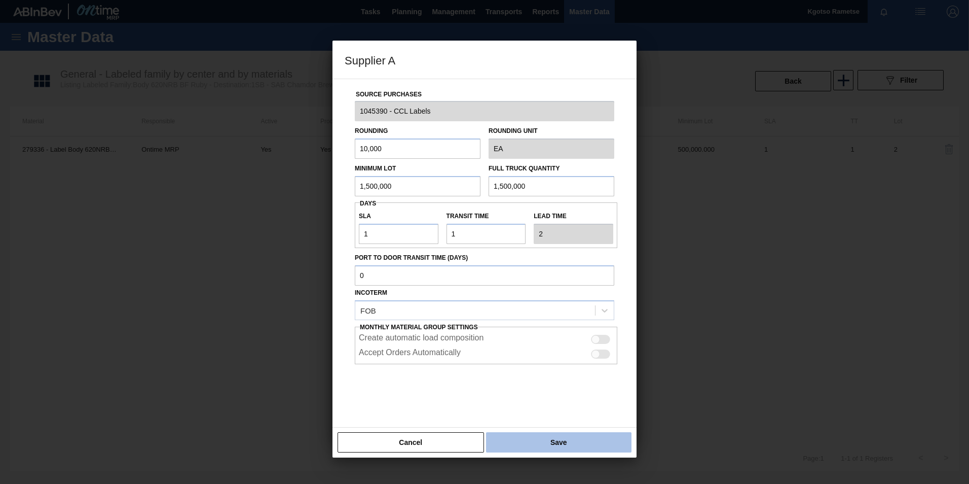
click at [531, 437] on button "Save" at bounding box center [558, 442] width 145 height 20
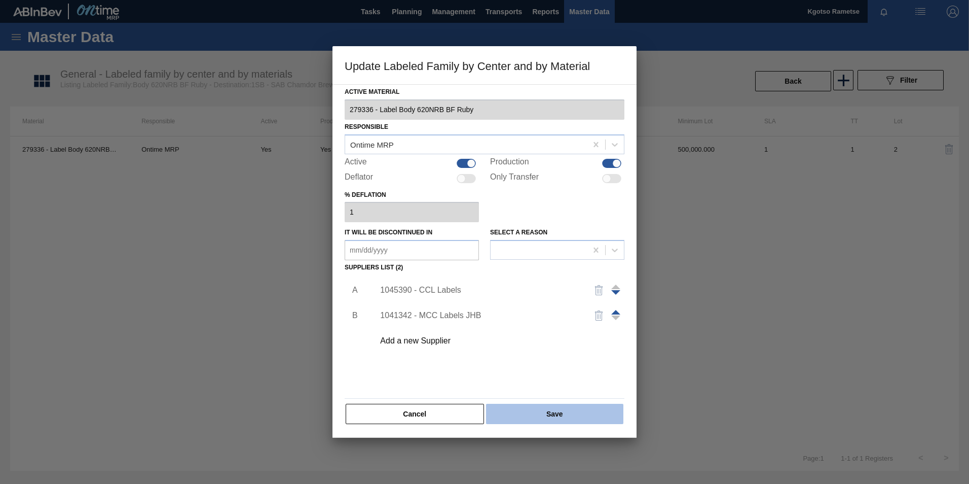
click at [529, 421] on button "Save" at bounding box center [554, 413] width 137 height 20
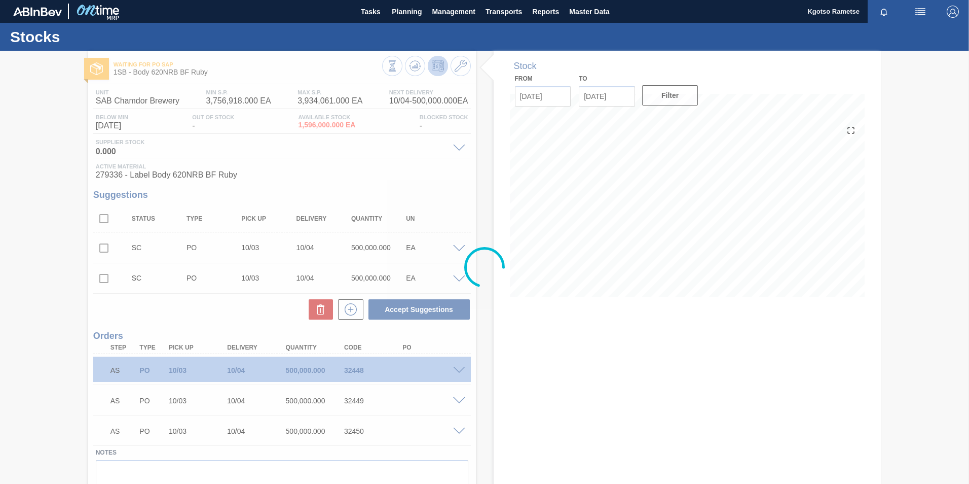
click at [416, 69] on div at bounding box center [484, 267] width 969 height 433
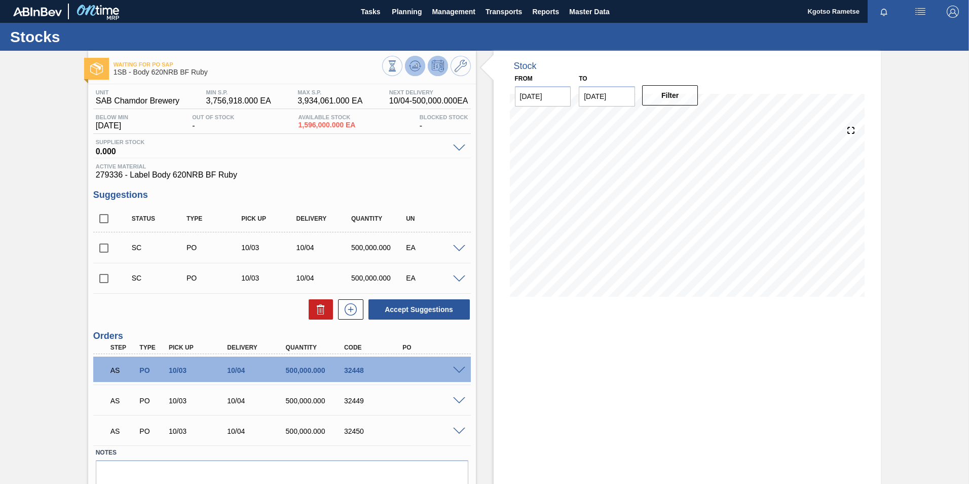
click at [416, 69] on icon at bounding box center [415, 66] width 12 height 12
click at [461, 370] on span at bounding box center [459, 370] width 12 height 8
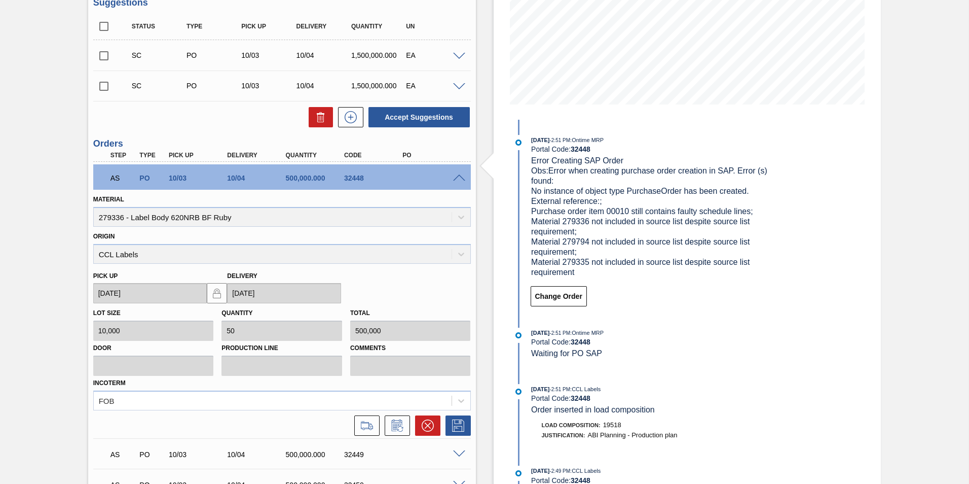
scroll to position [290, 0]
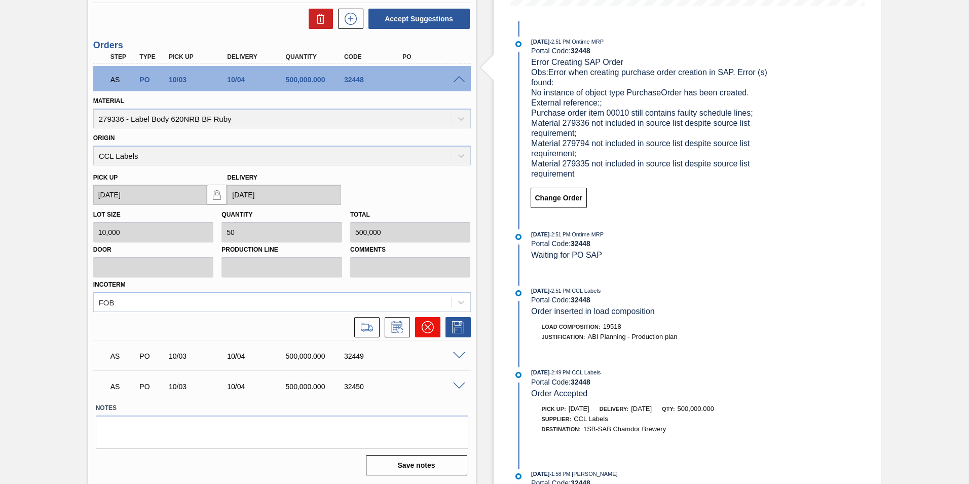
click at [419, 322] on button at bounding box center [427, 327] width 25 height 20
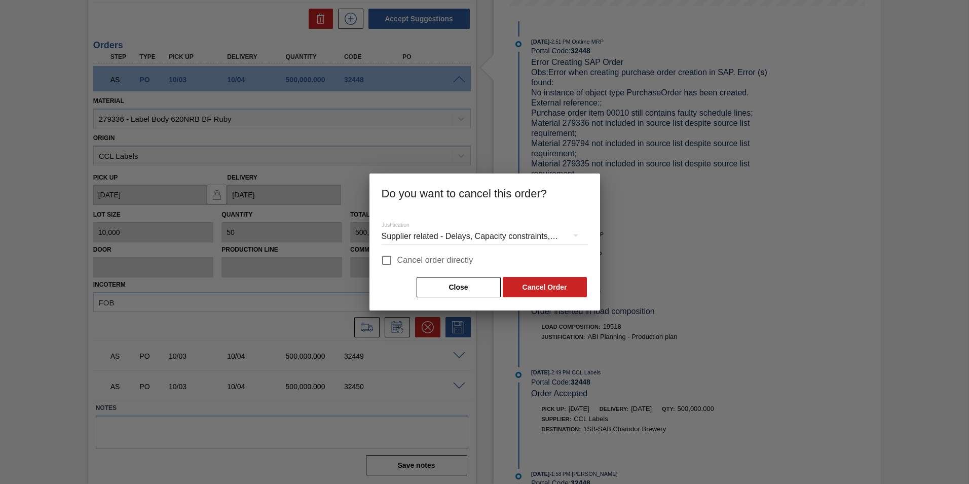
click at [388, 264] on input "Cancel order directly" at bounding box center [386, 259] width 21 height 21
checkbox input "true"
click at [536, 286] on button "Cancel Order" at bounding box center [545, 287] width 84 height 20
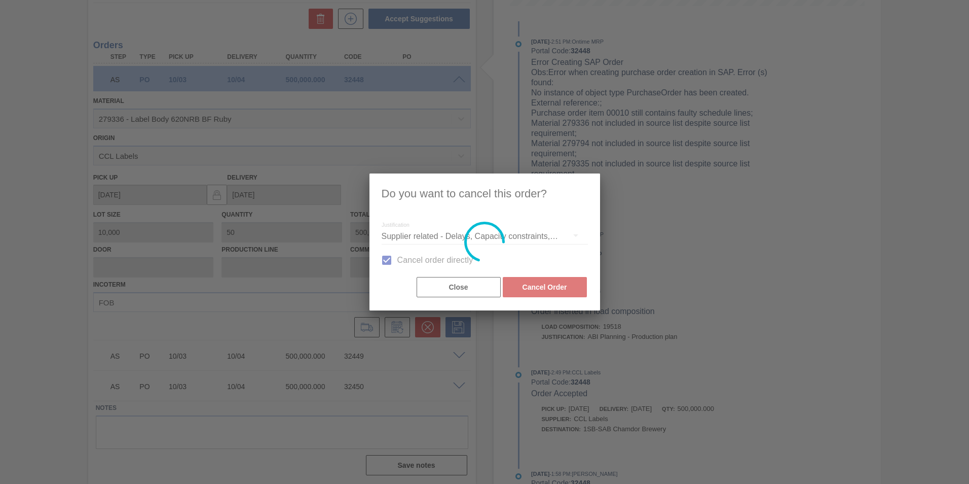
scroll to position [14, 0]
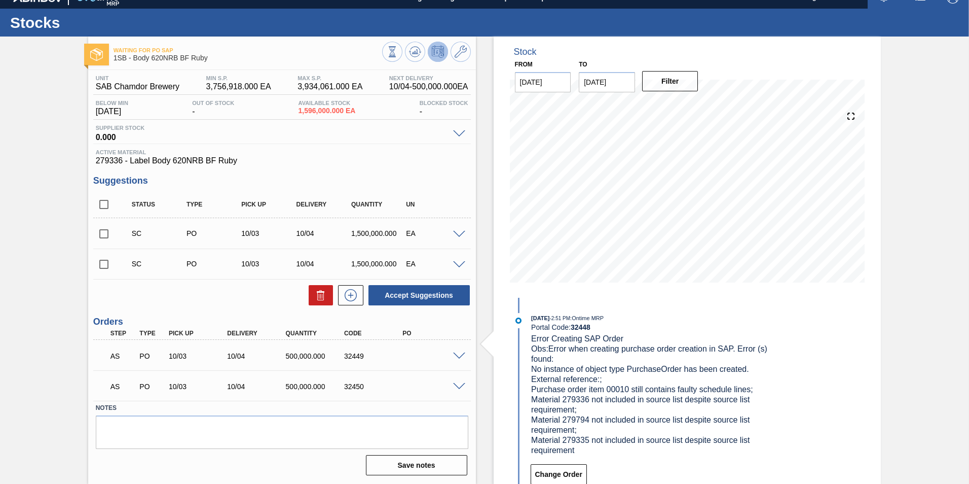
click at [457, 356] on span at bounding box center [459, 356] width 12 height 8
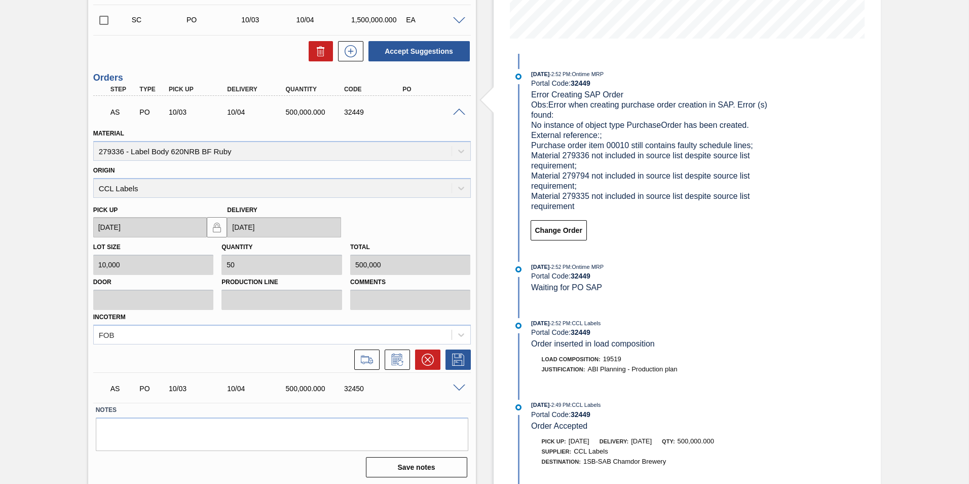
scroll to position [260, 0]
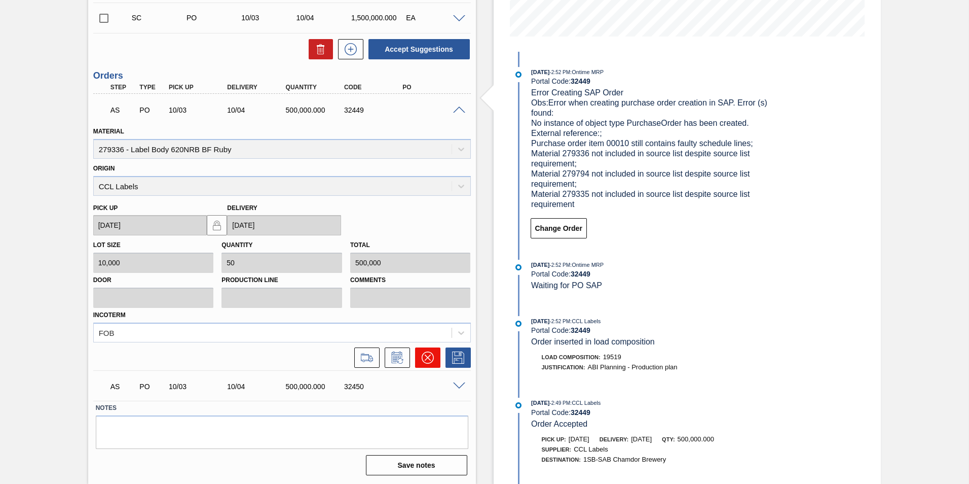
click at [422, 361] on icon at bounding box center [428, 357] width 12 height 12
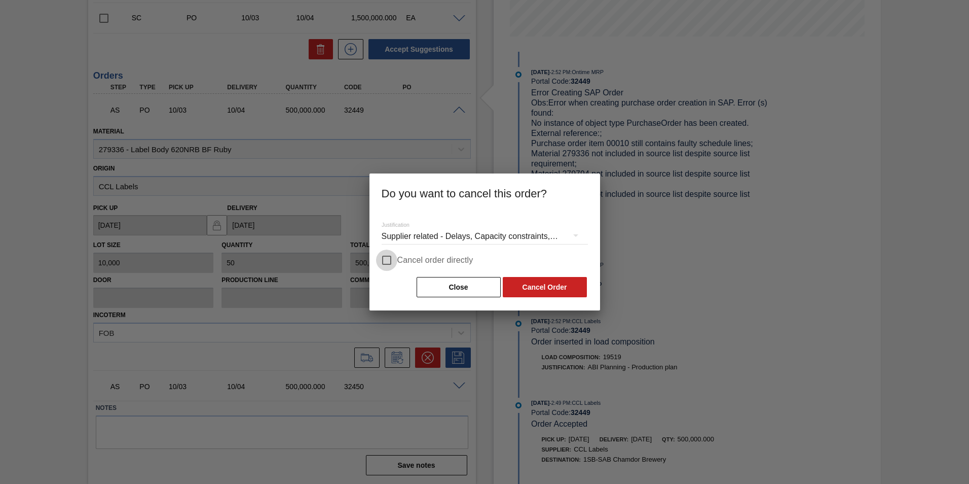
click at [391, 266] on input "Cancel order directly" at bounding box center [386, 259] width 21 height 21
checkbox input "true"
click at [525, 282] on button "Cancel Order" at bounding box center [545, 287] width 84 height 20
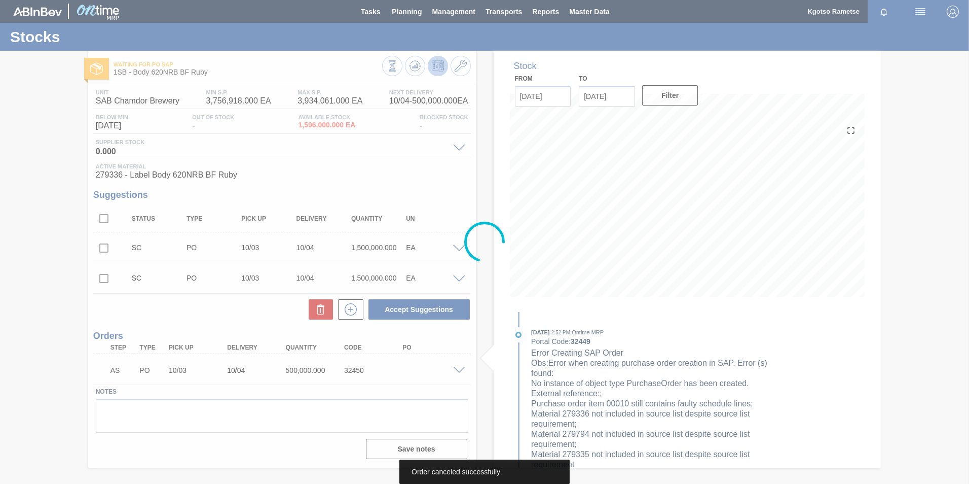
scroll to position [0, 0]
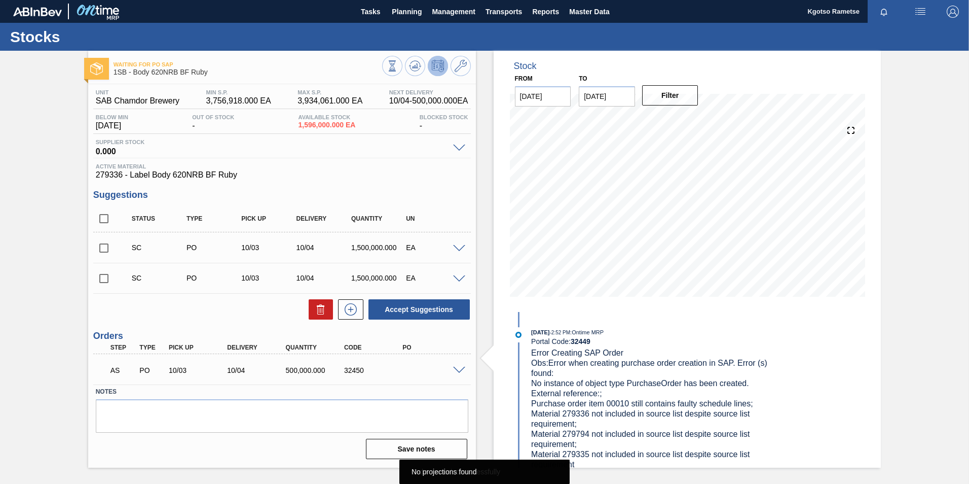
click at [454, 368] on span at bounding box center [459, 370] width 12 height 8
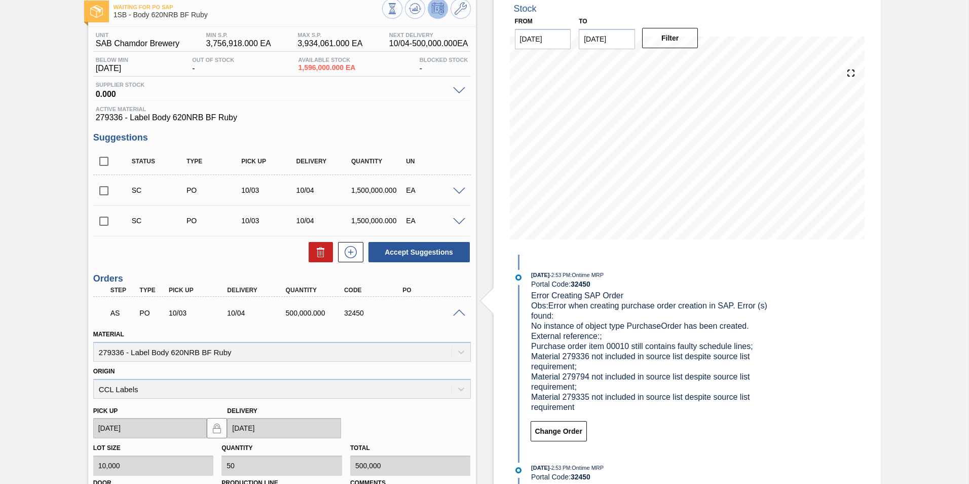
scroll to position [230, 0]
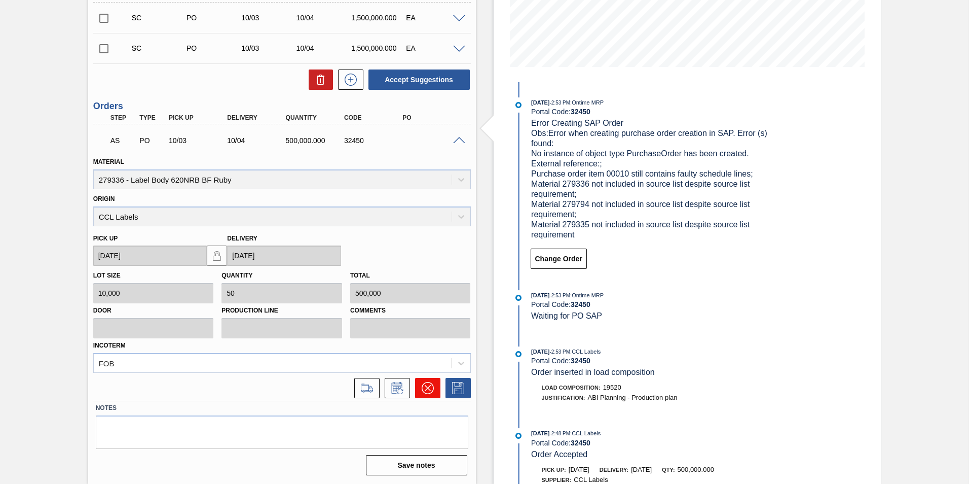
click at [428, 386] on icon at bounding box center [427, 388] width 6 height 6
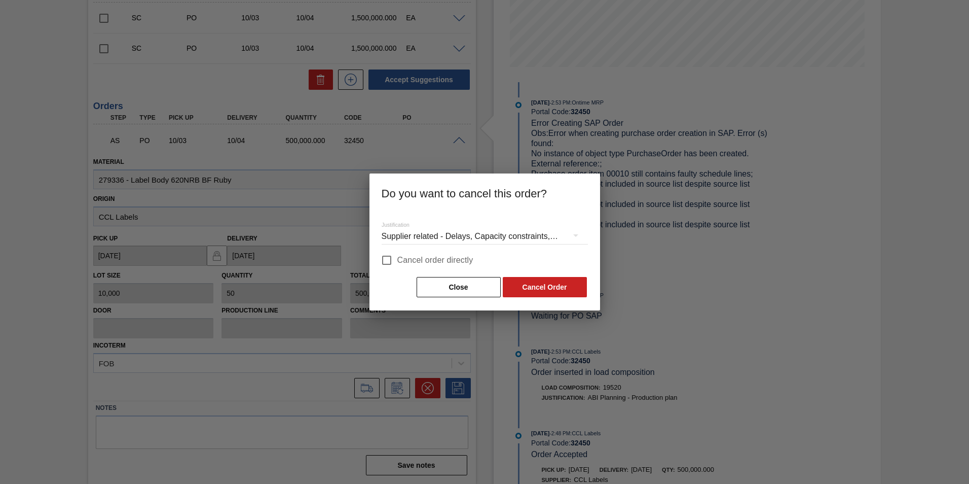
click at [391, 262] on input "Cancel order directly" at bounding box center [386, 259] width 21 height 21
checkbox input "true"
click at [537, 279] on button "Cancel Order" at bounding box center [545, 287] width 84 height 20
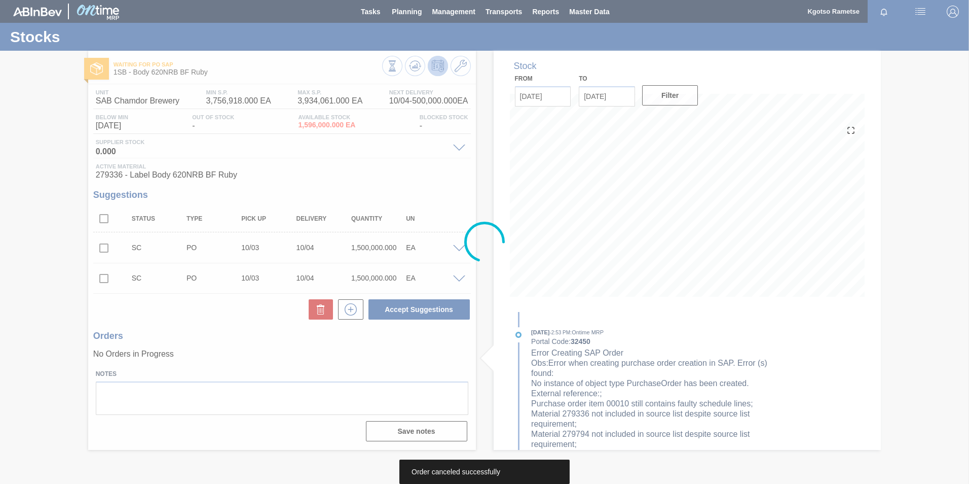
scroll to position [0, 0]
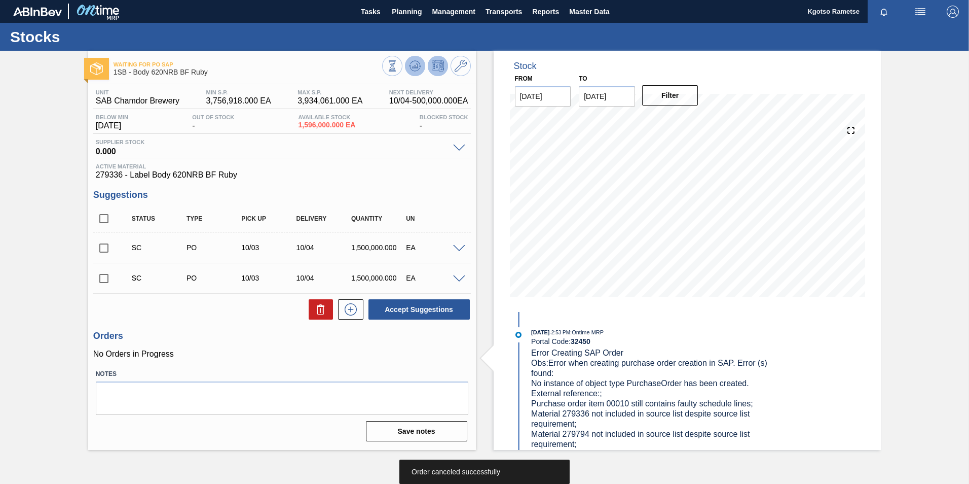
click at [419, 63] on icon at bounding box center [415, 66] width 12 height 12
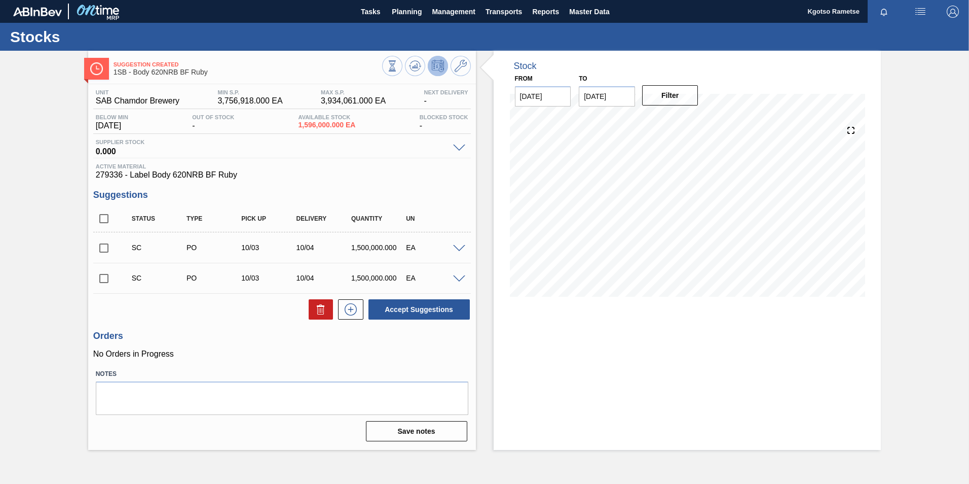
click at [102, 250] on input "checkbox" at bounding box center [103, 247] width 21 height 21
click at [381, 315] on button "Accept Suggestions" at bounding box center [418, 309] width 101 height 20
checkbox input "false"
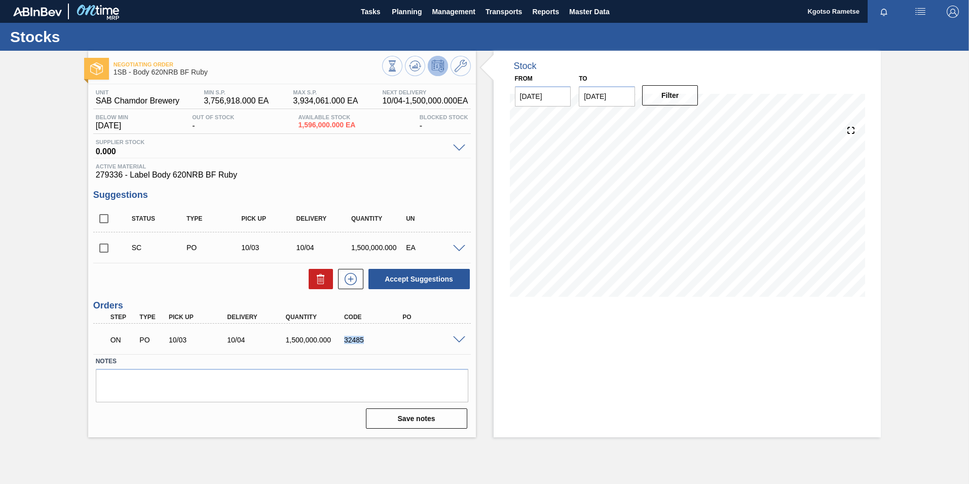
drag, startPoint x: 365, startPoint y: 340, endPoint x: 344, endPoint y: 340, distance: 21.3
click at [344, 340] on div "32485" at bounding box center [374, 340] width 65 height 8
copy div "32485"
click at [416, 8] on span "Planning" at bounding box center [407, 12] width 30 height 12
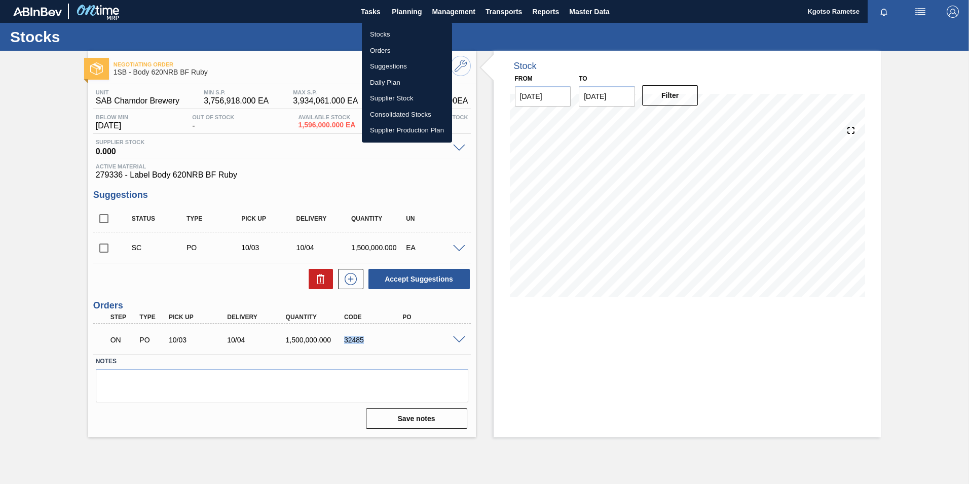
click at [403, 34] on li "Stocks" at bounding box center [407, 34] width 90 height 16
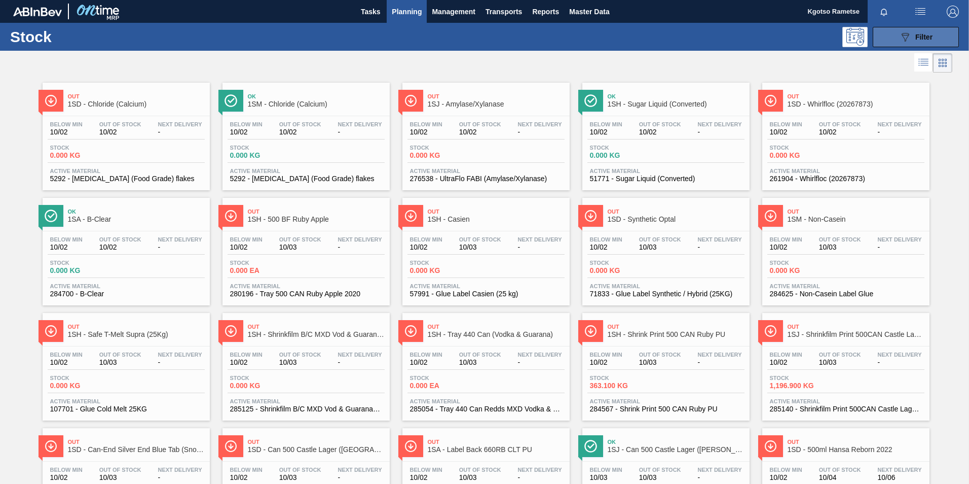
click at [906, 32] on icon "089F7B8B-B2A5-4AFE-B5C0-19BA573D28AC" at bounding box center [905, 37] width 12 height 12
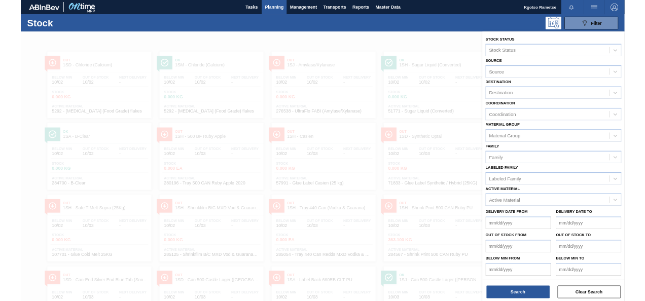
scroll to position [1, 0]
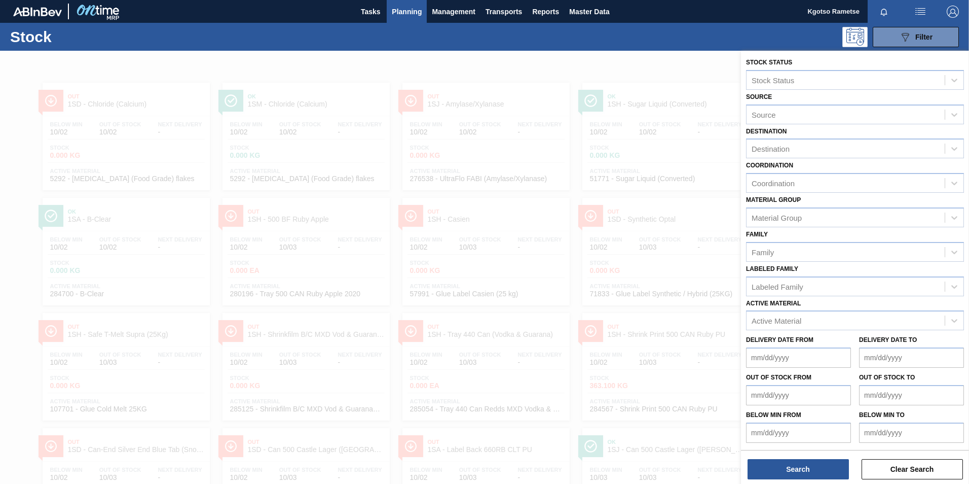
click at [405, 7] on span "Planning" at bounding box center [407, 12] width 30 height 12
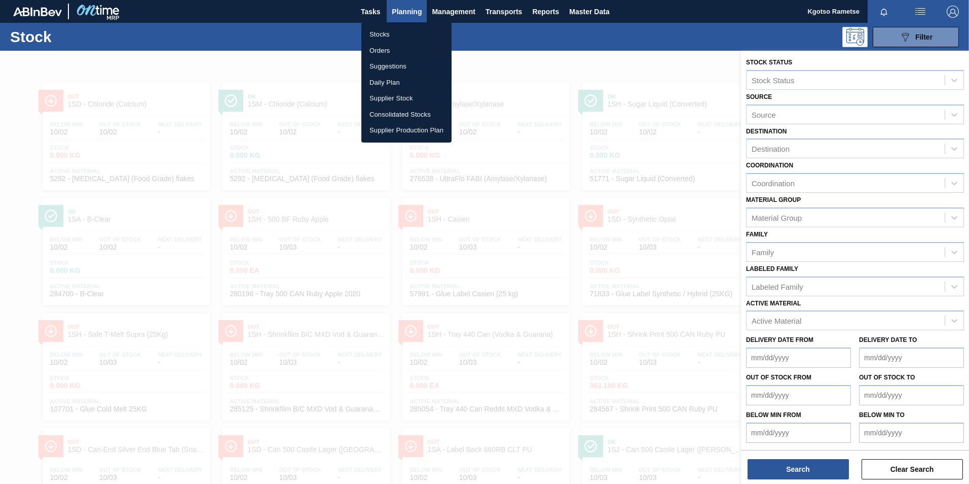
click at [403, 46] on li "Orders" at bounding box center [406, 51] width 90 height 16
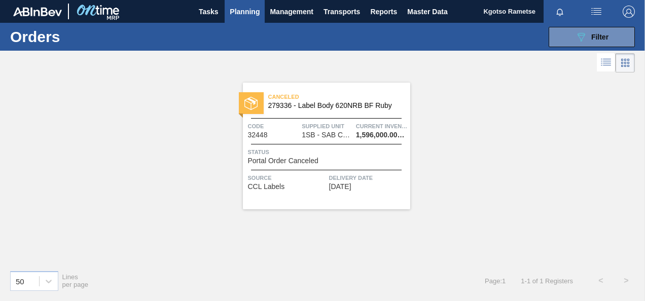
click at [319, 112] on div "Canceled 279336 - Label Body 620NRB BF Ruby" at bounding box center [326, 101] width 167 height 23
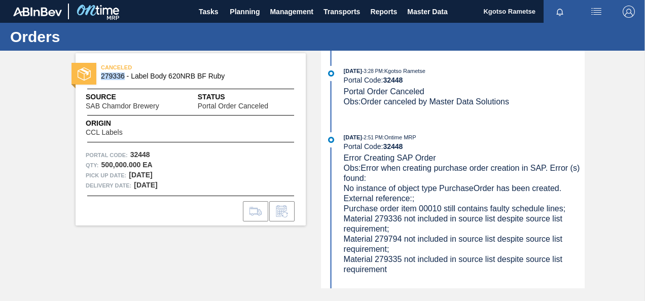
drag, startPoint x: 125, startPoint y: 75, endPoint x: 100, endPoint y: 80, distance: 25.3
click at [101, 80] on span "279336 - Label Body 620NRB BF Ruby" at bounding box center [193, 76] width 184 height 8
copy span "279336"
click at [240, 4] on button "Planning" at bounding box center [245, 11] width 40 height 23
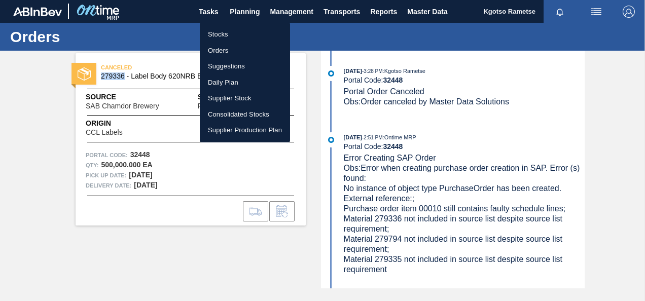
click at [226, 36] on li "Stocks" at bounding box center [245, 34] width 90 height 16
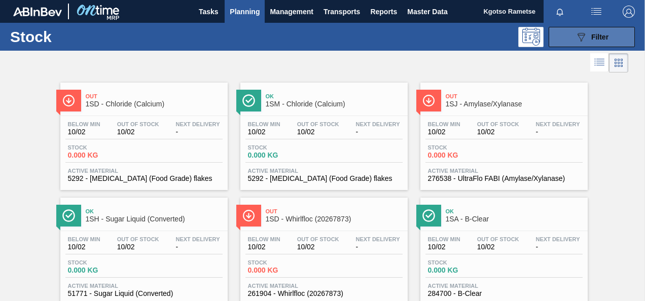
click at [570, 38] on button "089F7B8B-B2A5-4AFE-B5C0-19BA573D28AC Filter" at bounding box center [591, 37] width 86 height 20
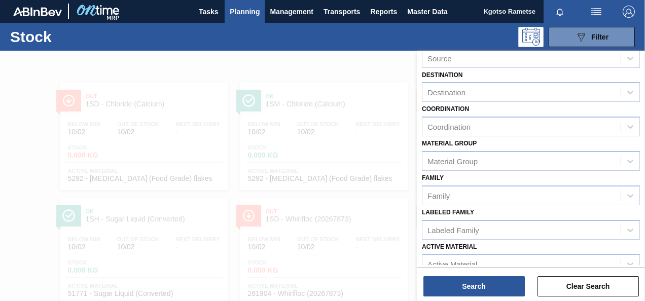
scroll to position [181, 0]
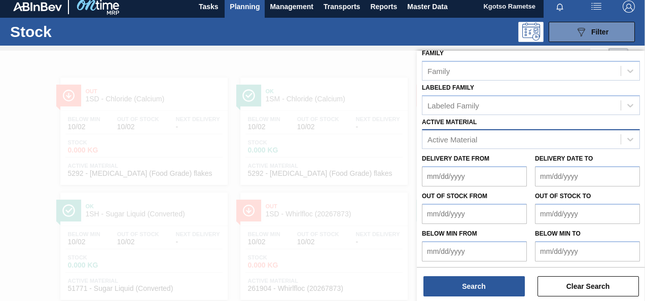
click at [488, 129] on div "Active Material" at bounding box center [531, 139] width 218 height 20
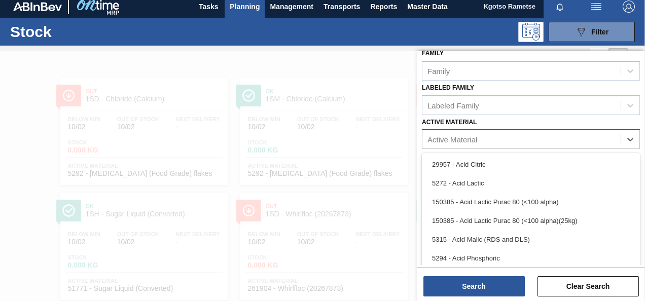
scroll to position [7, 0]
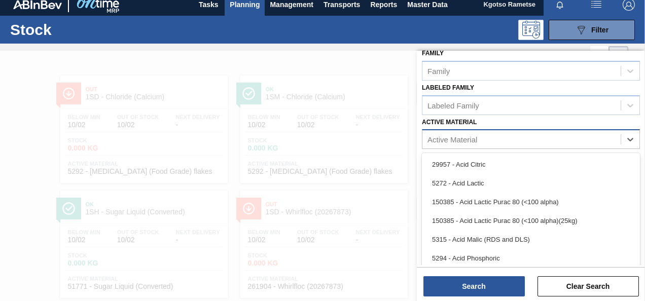
paste Material "279336"
type Material "279336"
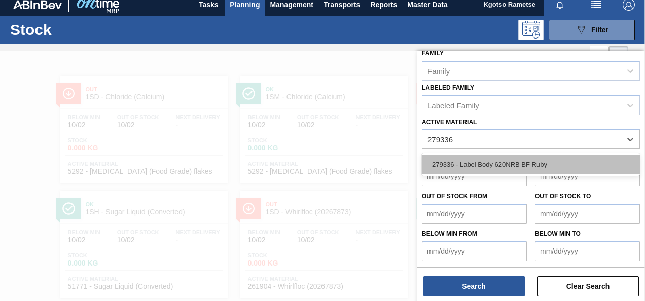
click at [529, 165] on div "279336 - Label Body 620NRB BF Ruby" at bounding box center [531, 164] width 218 height 19
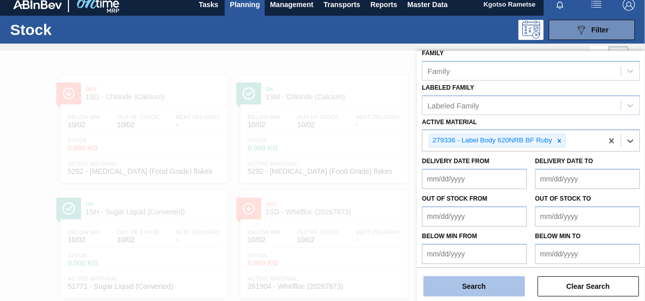
click at [484, 283] on button "Search" at bounding box center [473, 286] width 101 height 20
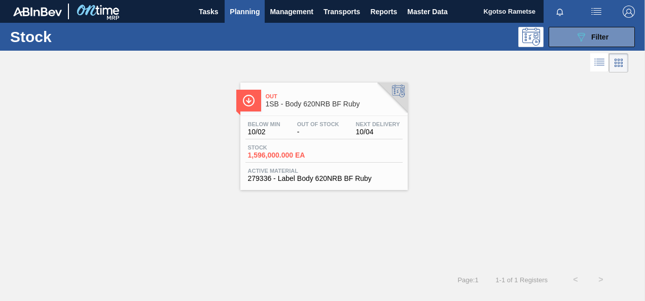
click at [310, 104] on span "1SB - Body 620NRB BF Ruby" at bounding box center [334, 104] width 137 height 8
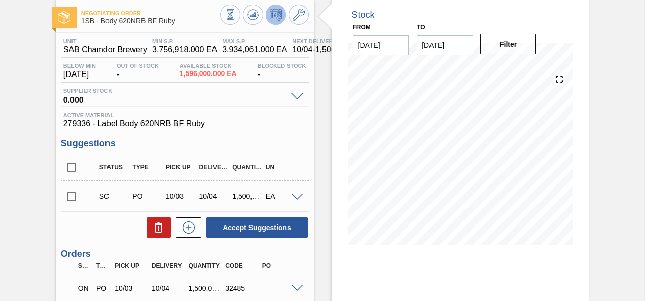
scroll to position [101, 0]
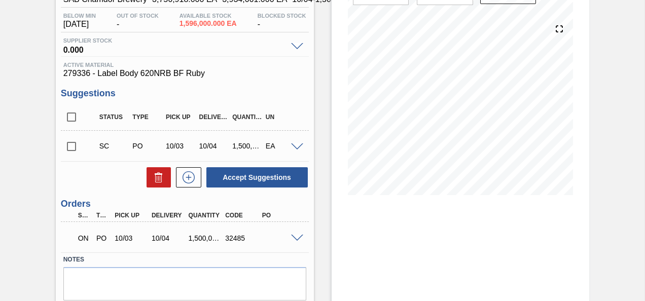
click at [295, 240] on span at bounding box center [297, 239] width 12 height 8
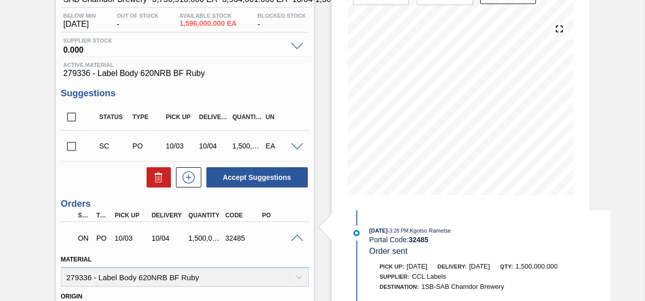
click at [295, 240] on span at bounding box center [297, 239] width 12 height 8
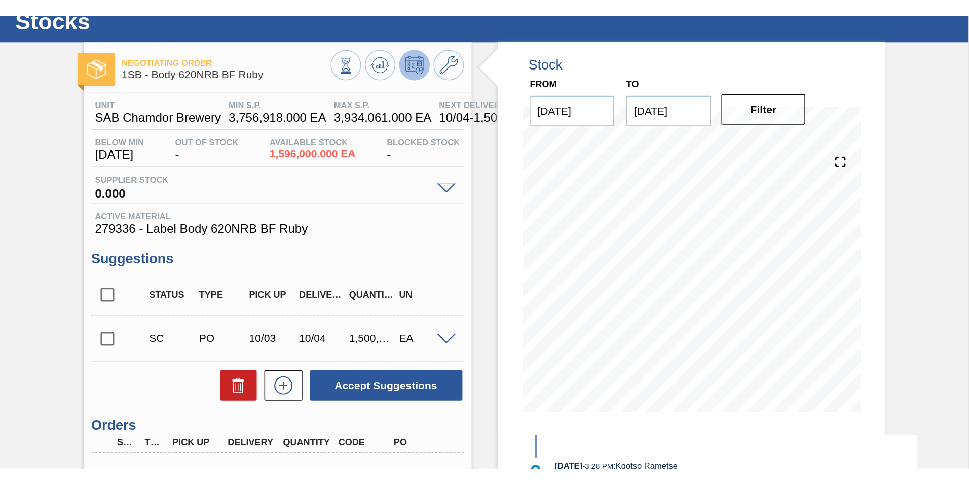
scroll to position [0, 0]
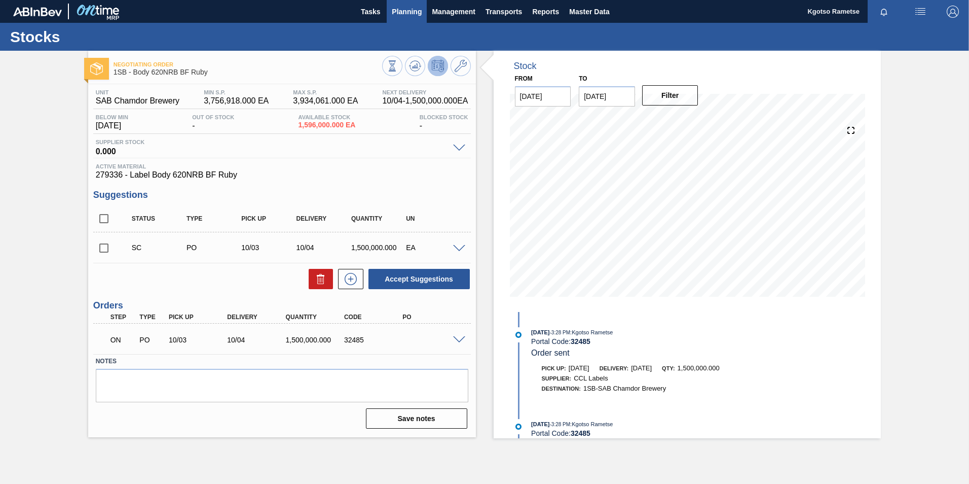
click at [405, 8] on span "Planning" at bounding box center [407, 12] width 30 height 12
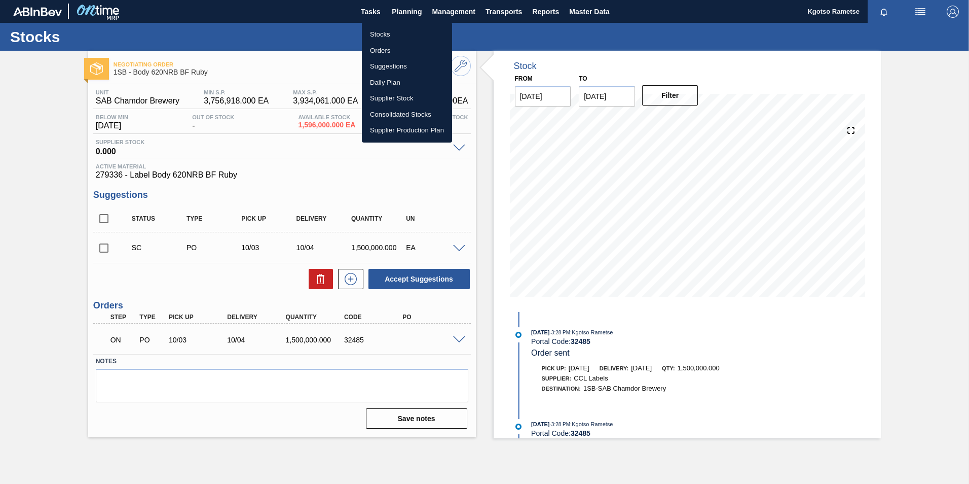
click at [408, 35] on li "Stocks" at bounding box center [407, 34] width 90 height 16
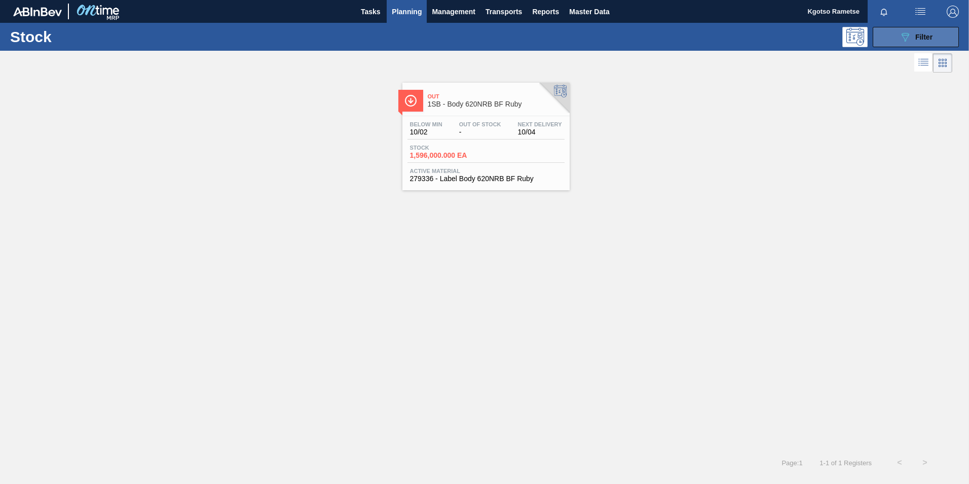
click at [924, 37] on span "Filter" at bounding box center [923, 37] width 17 height 8
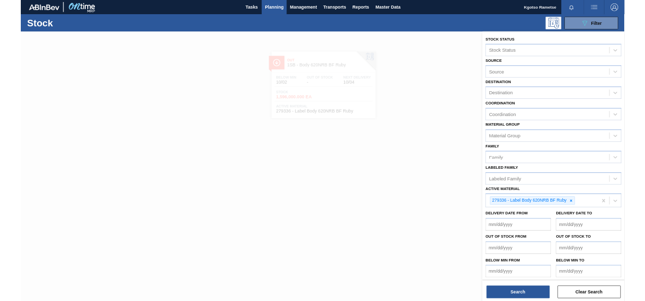
scroll to position [3, 0]
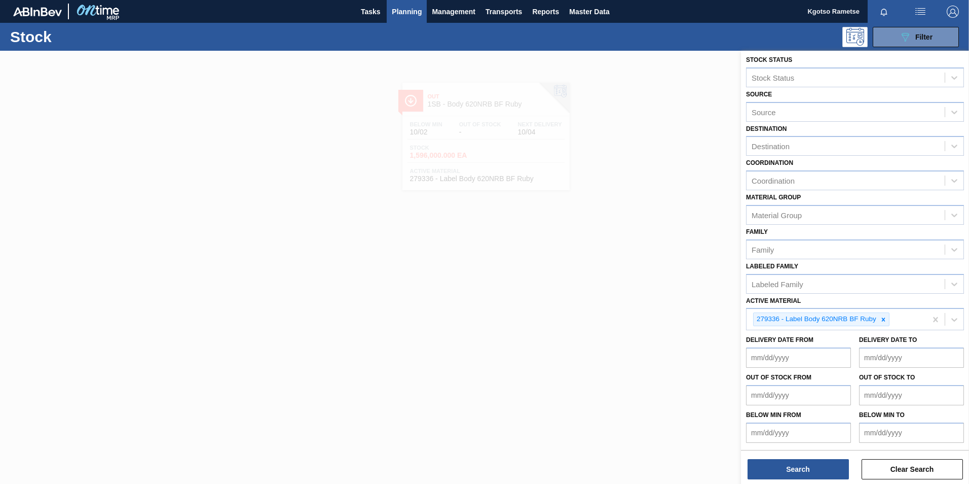
click at [396, 7] on span "Planning" at bounding box center [407, 12] width 30 height 12
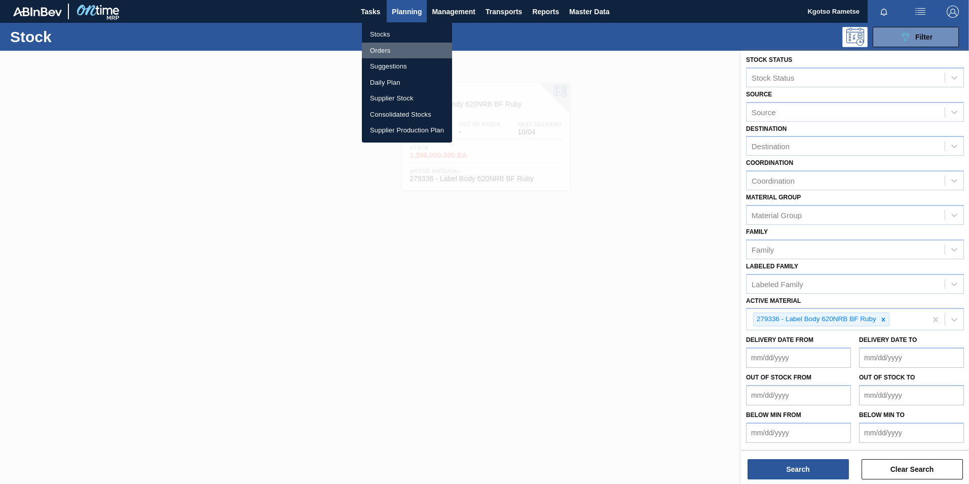
click at [387, 46] on li "Orders" at bounding box center [407, 51] width 90 height 16
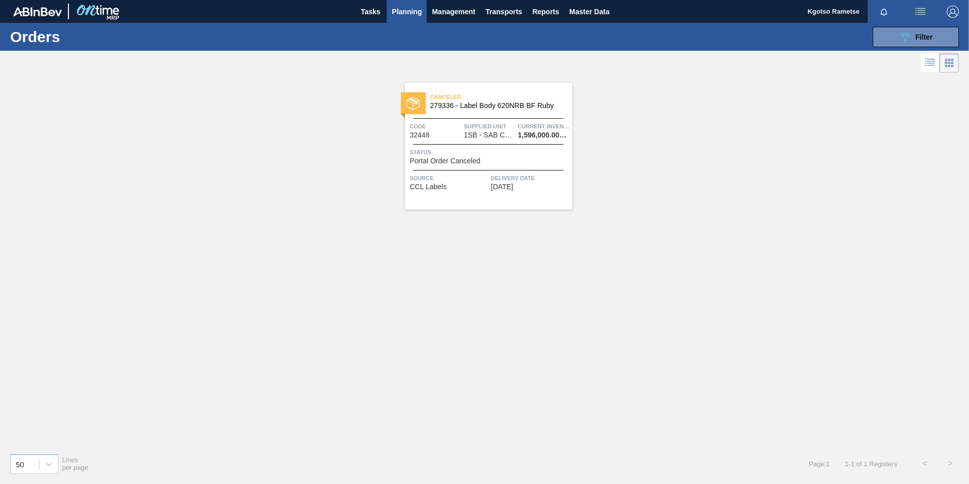
click at [402, 7] on span "Planning" at bounding box center [407, 12] width 30 height 12
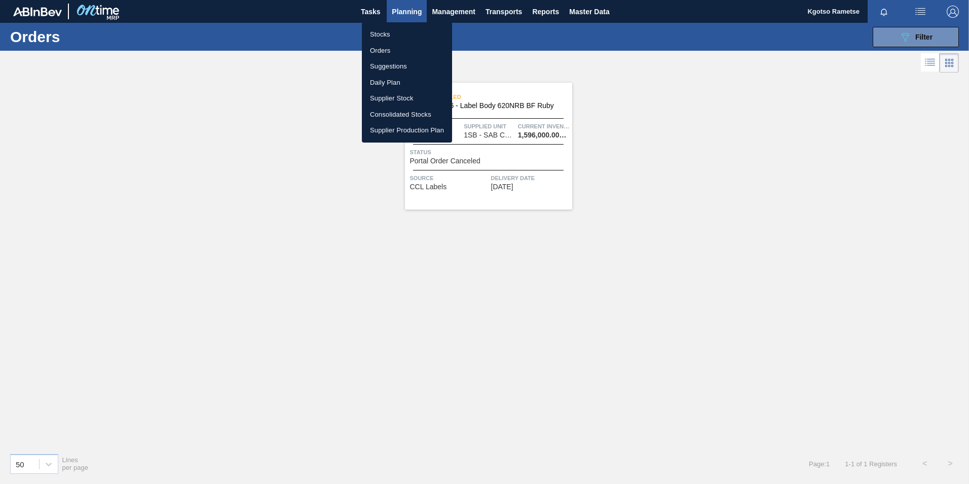
click at [886, 33] on div at bounding box center [484, 242] width 969 height 484
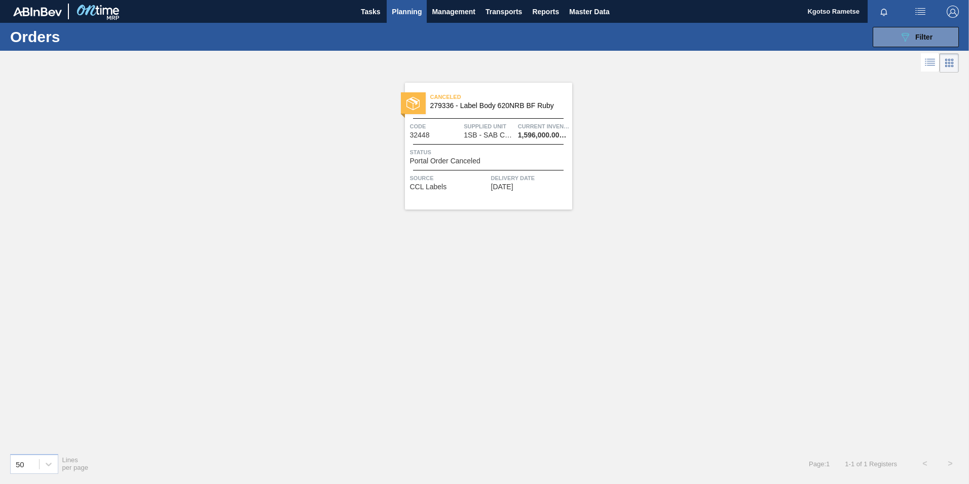
click at [886, 0] on body "Tasks Planning Management Transports Reports Master Data Kgotso Rametse Mark al…" at bounding box center [484, 0] width 969 height 0
click at [918, 41] on div "089F7B8B-B2A5-4AFE-B5C0-19BA573D28AC Filter" at bounding box center [915, 37] width 33 height 12
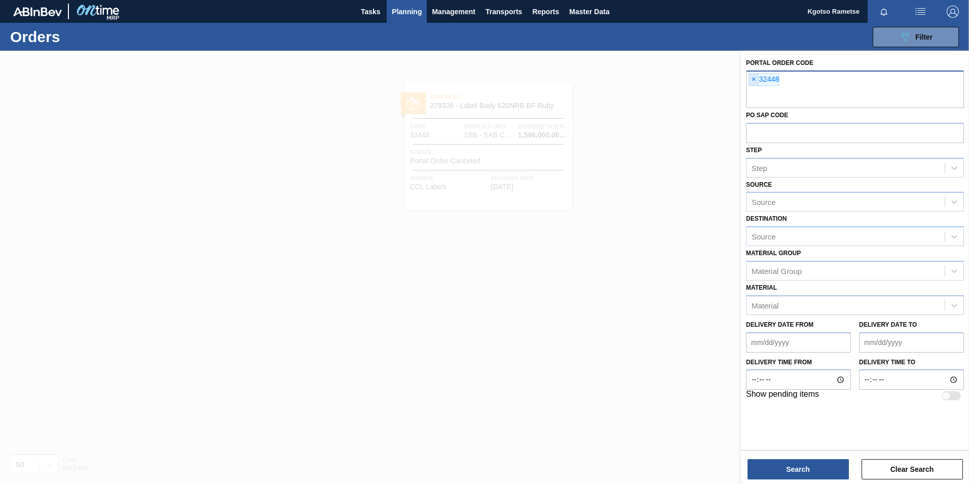
click at [752, 82] on span "×" at bounding box center [754, 79] width 10 height 12
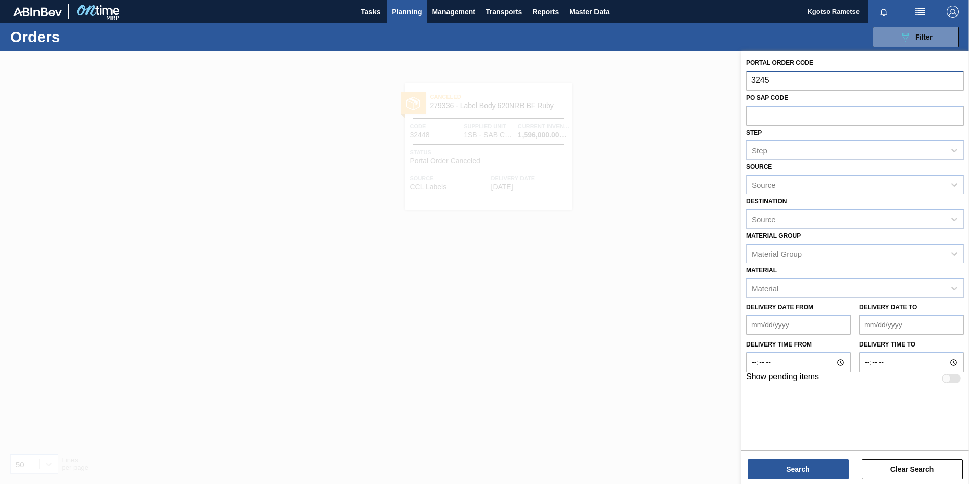
type input "32451"
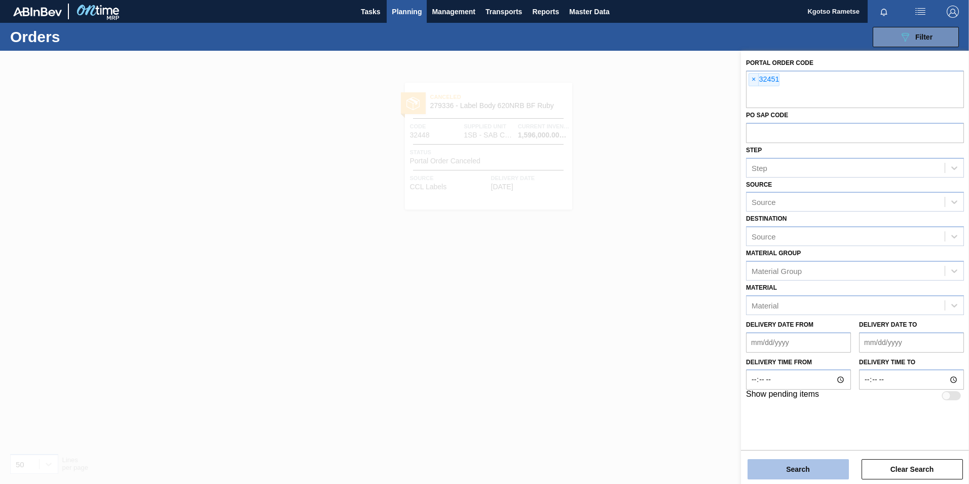
click at [802, 463] on button "Search" at bounding box center [798, 469] width 101 height 20
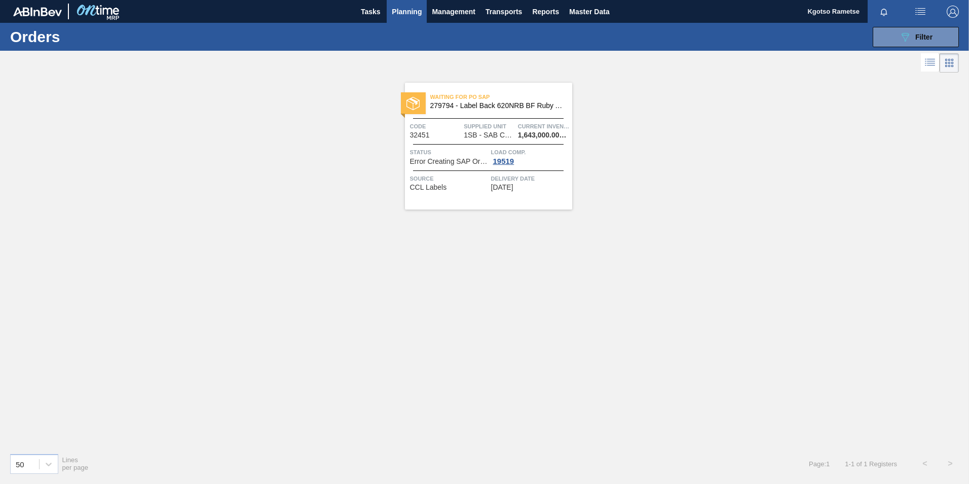
click at [488, 106] on span "279794 - Label Back 620NRB BF Ruby Apple 1x12" at bounding box center [497, 106] width 134 height 8
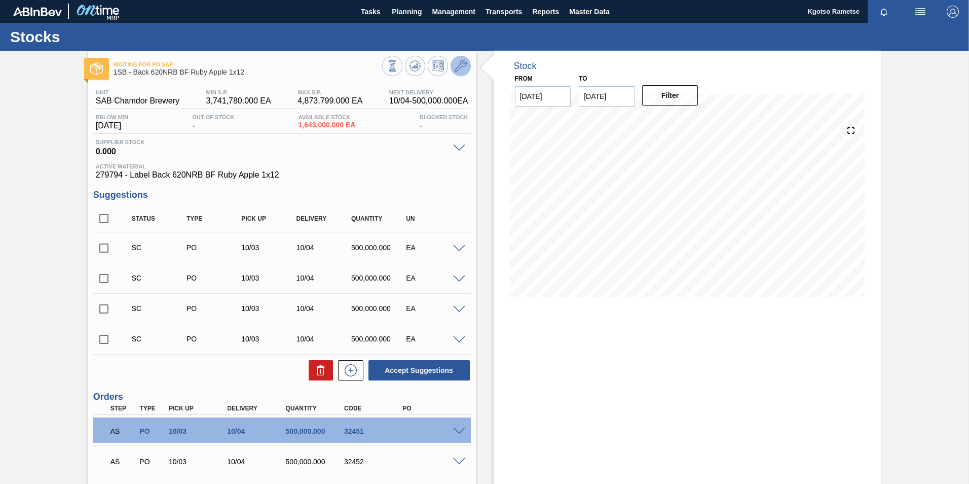
click at [458, 68] on icon at bounding box center [461, 66] width 12 height 12
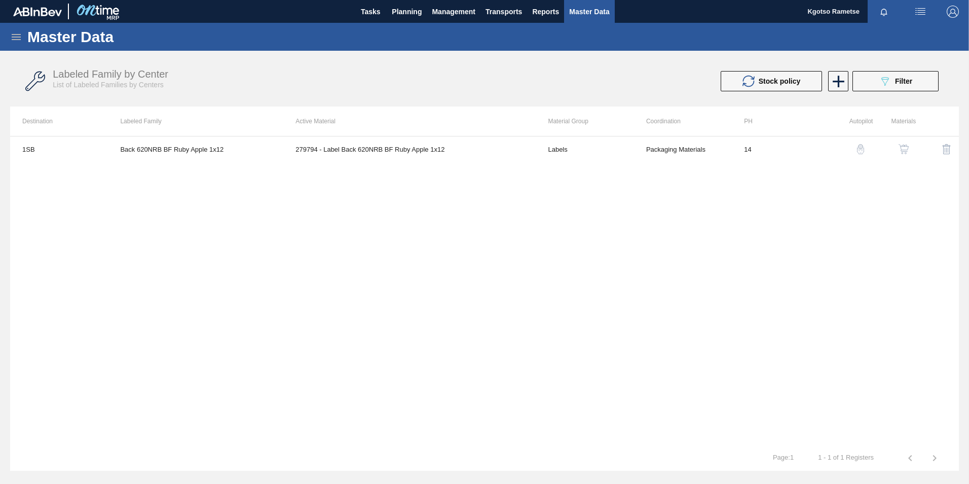
click at [906, 146] on img "button" at bounding box center [904, 149] width 10 height 10
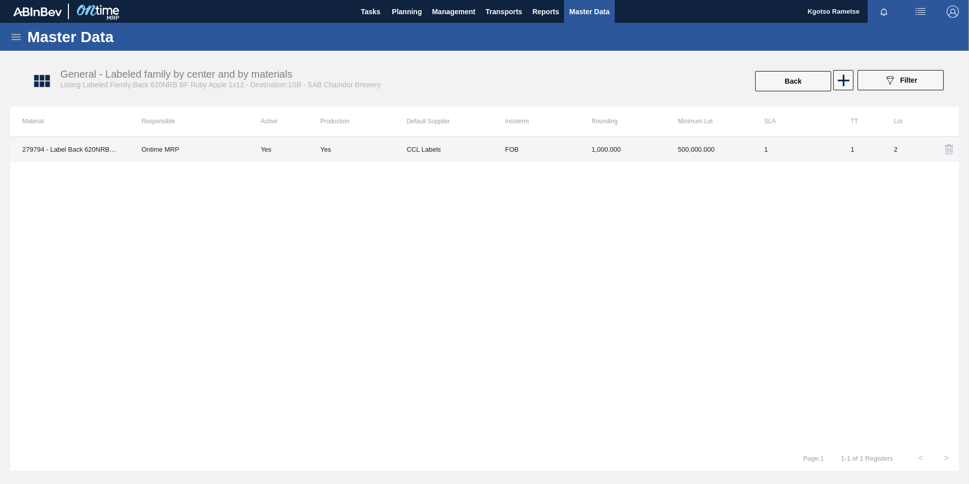
click at [617, 149] on td "1,000.000" at bounding box center [622, 148] width 86 height 25
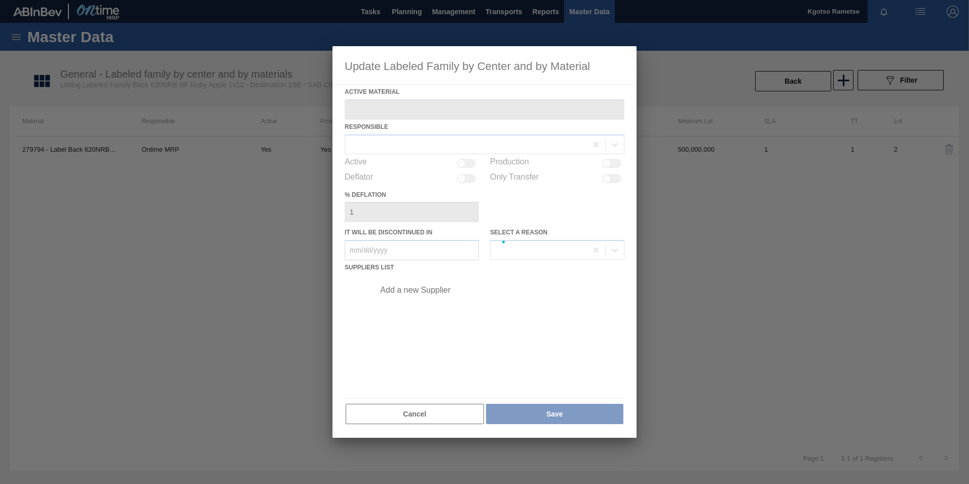
type Material "279794 - Label Back 620NRB BF Ruby Apple 1x12"
checkbox input "true"
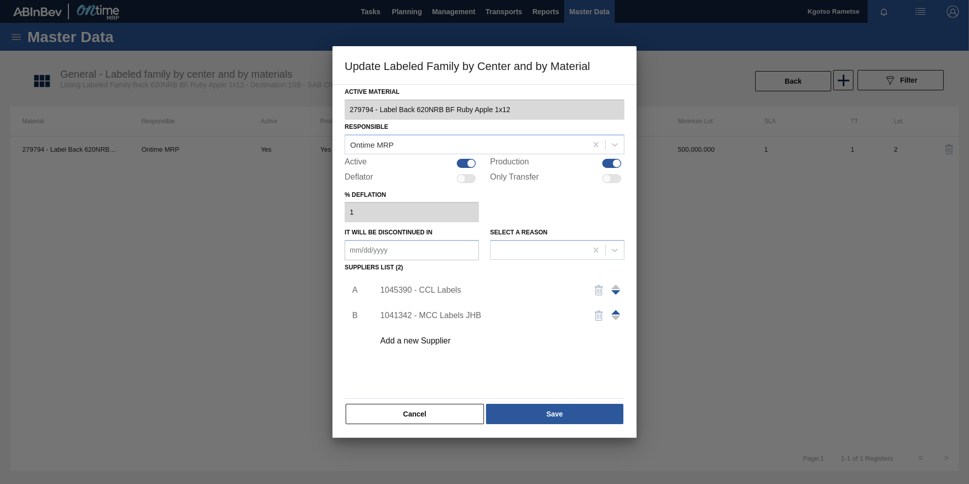
click at [450, 291] on div "1045390 - CCL Labels" at bounding box center [479, 289] width 199 height 9
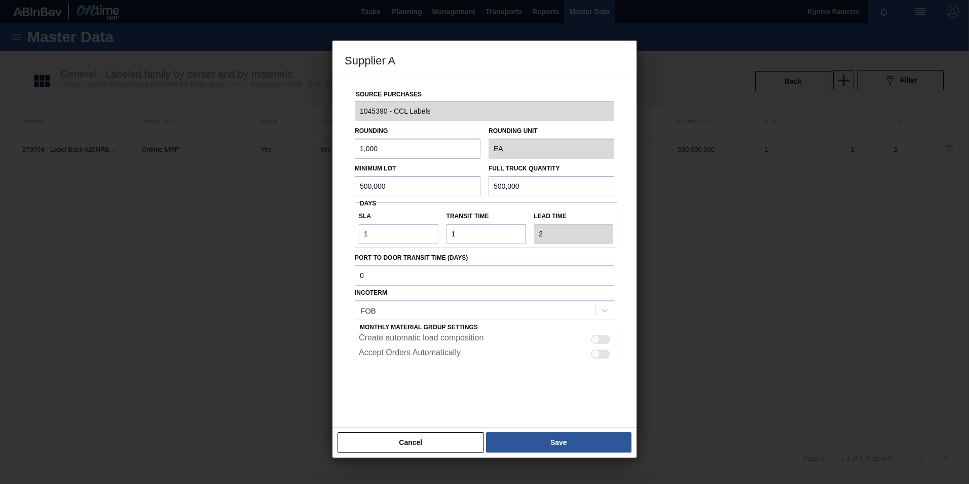
drag, startPoint x: 402, startPoint y: 192, endPoint x: 304, endPoint y: 200, distance: 98.1
click at [329, 199] on div "Supplier A Source Purchases 1045390 - CCL Labels Rounding 1,000 Rounding Unit E…" at bounding box center [484, 242] width 969 height 484
drag, startPoint x: 367, startPoint y: 200, endPoint x: 199, endPoint y: 217, distance: 169.2
click at [273, 207] on div "Supplier A Source Purchases 1045390 - CCL Labels Rounding 1,000 Rounding Unit E…" at bounding box center [484, 242] width 969 height 484
type input "1,500,000"
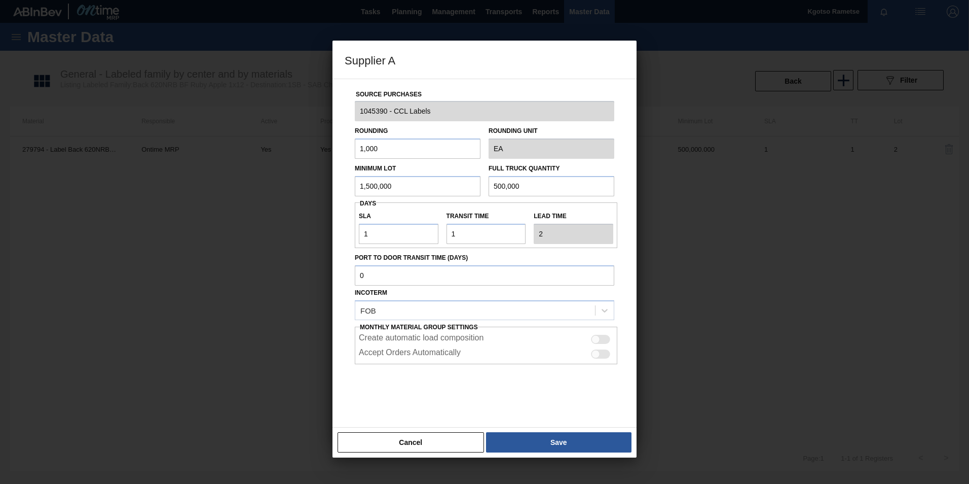
click at [506, 188] on input "500,000" at bounding box center [552, 186] width 126 height 20
paste input "1,"
type input "1,500,000"
click at [507, 436] on button "Save" at bounding box center [558, 442] width 145 height 20
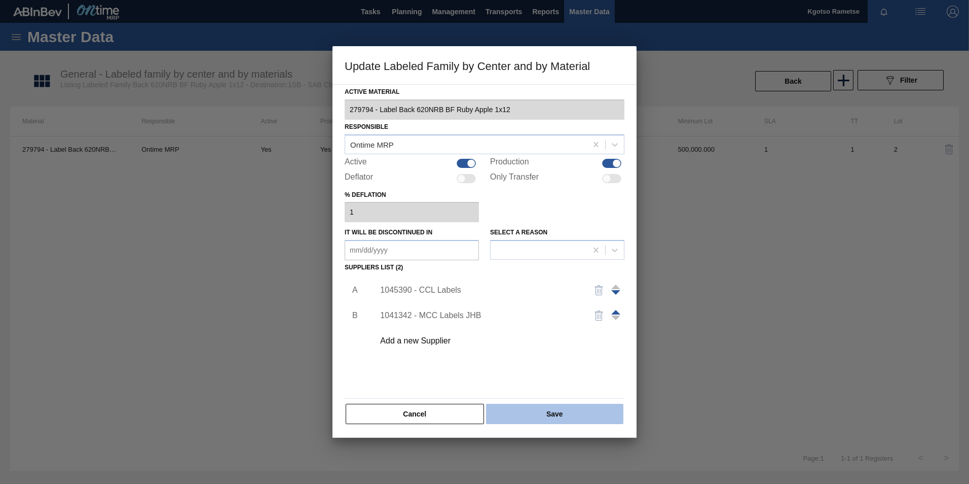
click at [506, 414] on button "Save" at bounding box center [554, 413] width 137 height 20
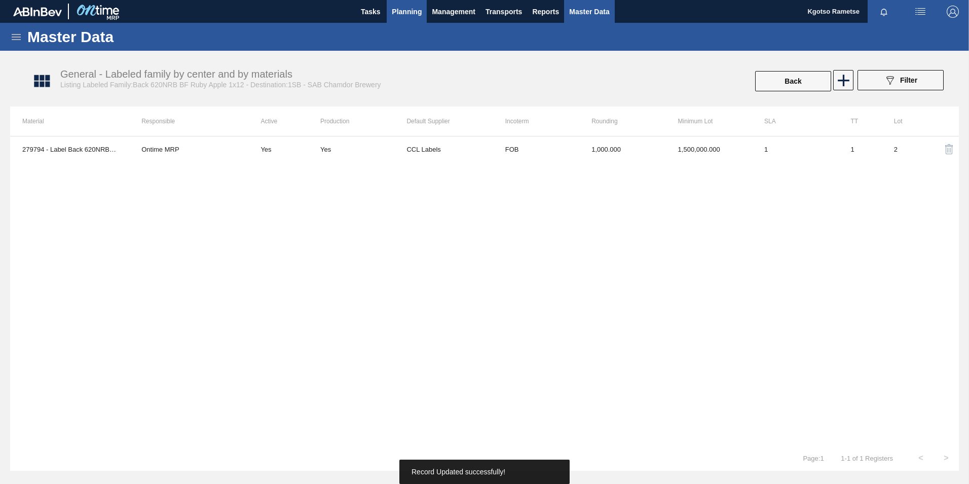
click at [408, 13] on span "Planning" at bounding box center [407, 12] width 30 height 12
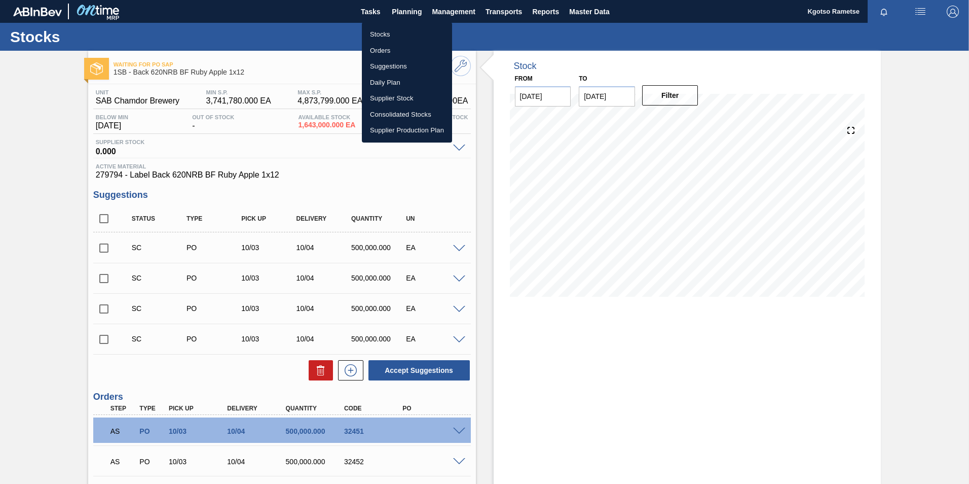
click at [341, 72] on div at bounding box center [484, 242] width 969 height 484
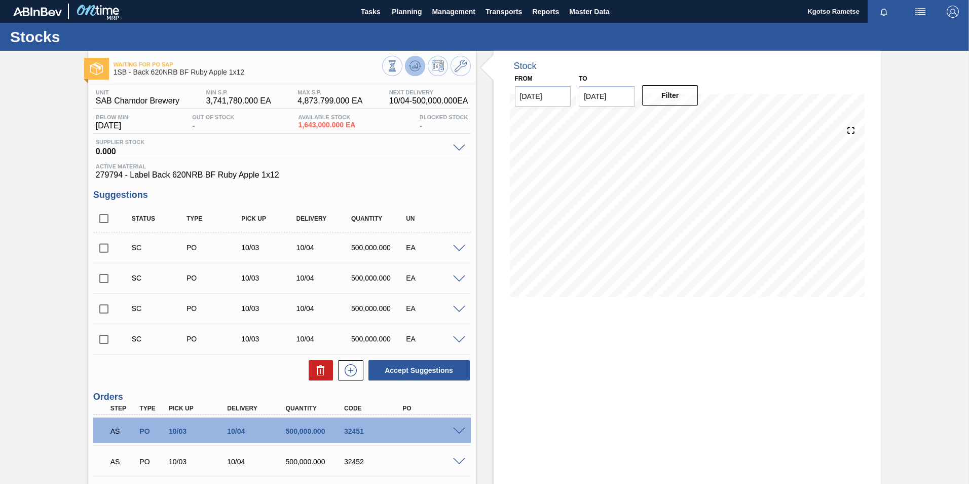
click at [409, 68] on icon at bounding box center [415, 66] width 12 height 12
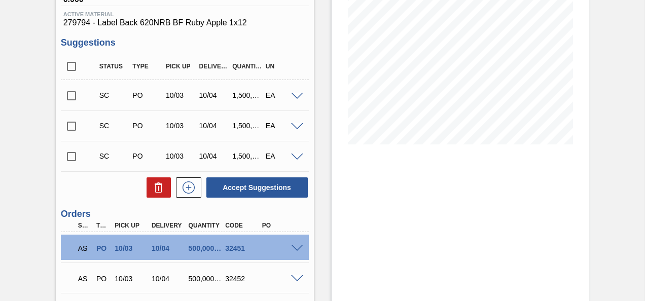
scroll to position [101, 0]
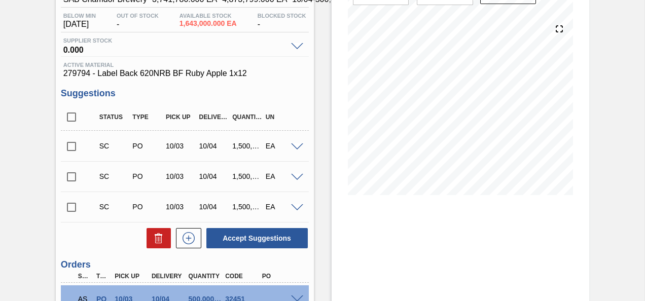
click at [67, 121] on input "checkbox" at bounding box center [71, 116] width 21 height 21
checkbox input "true"
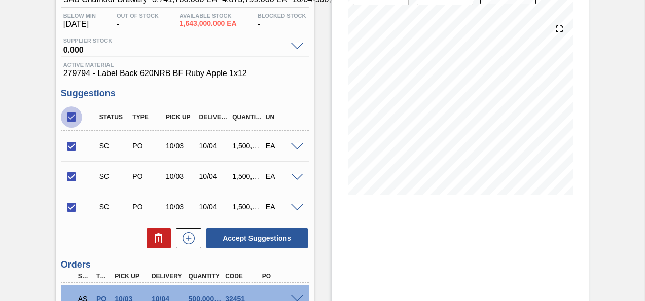
click at [71, 116] on input "checkbox" at bounding box center [71, 116] width 21 height 21
checkbox input "false"
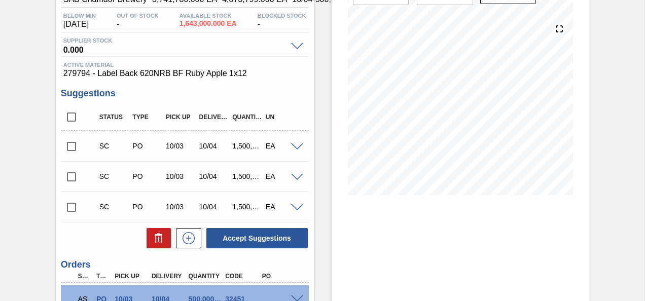
scroll to position [258, 0]
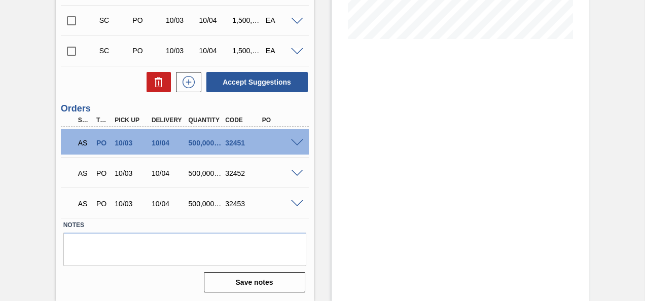
click at [292, 143] on span at bounding box center [297, 143] width 12 height 8
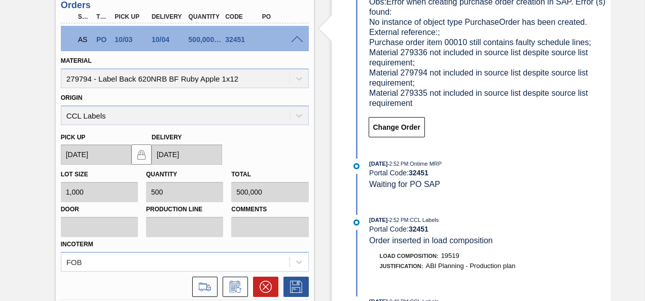
scroll to position [503, 0]
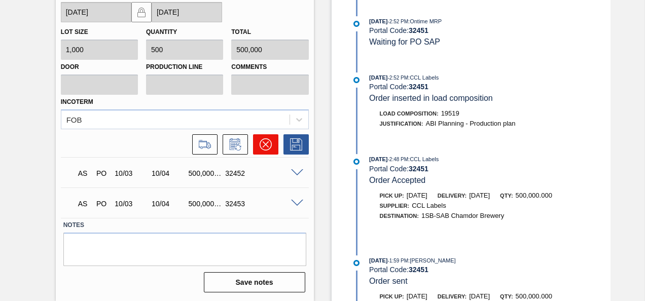
click at [271, 144] on icon at bounding box center [265, 144] width 12 height 12
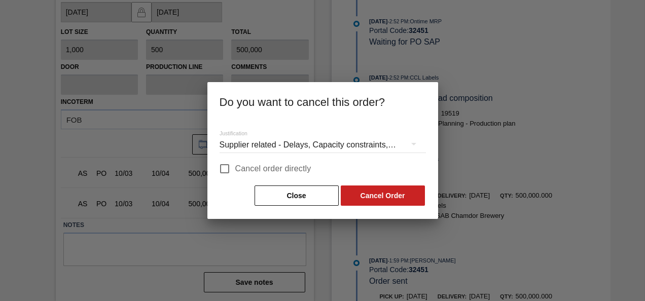
click at [228, 165] on input "Cancel order directly" at bounding box center [224, 168] width 21 height 21
checkbox input "true"
click at [381, 198] on button "Cancel Order" at bounding box center [383, 196] width 84 height 20
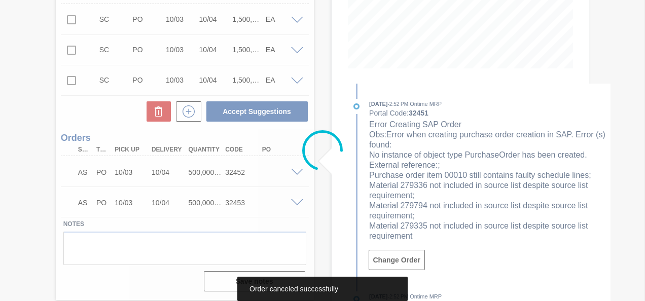
scroll to position [228, 0]
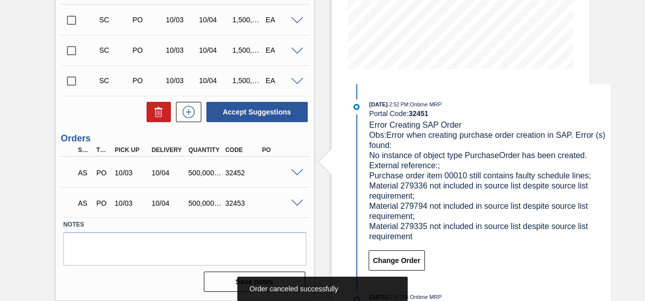
click at [296, 173] on span at bounding box center [297, 173] width 12 height 8
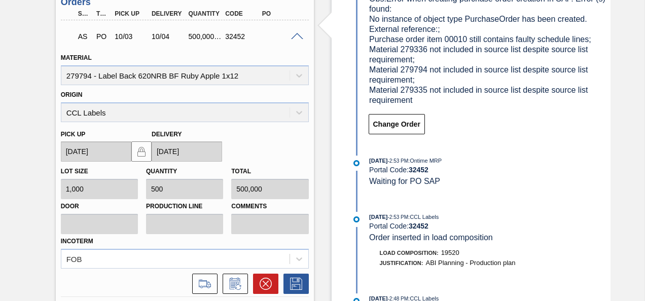
scroll to position [380, 0]
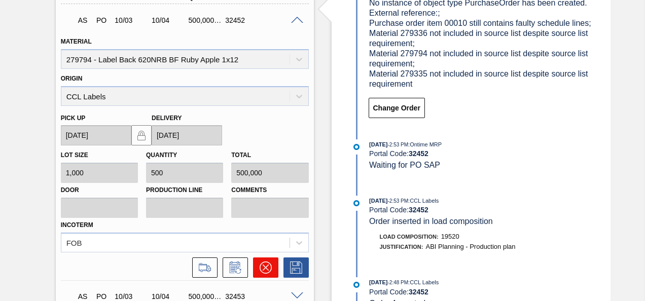
click at [264, 262] on icon at bounding box center [266, 268] width 12 height 12
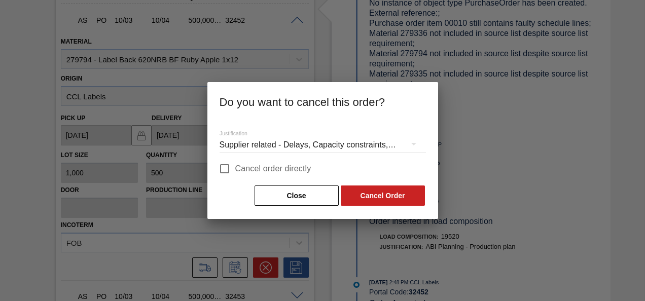
click at [227, 173] on input "Cancel order directly" at bounding box center [224, 168] width 21 height 21
checkbox input "true"
click at [378, 195] on button "Cancel Order" at bounding box center [383, 196] width 84 height 20
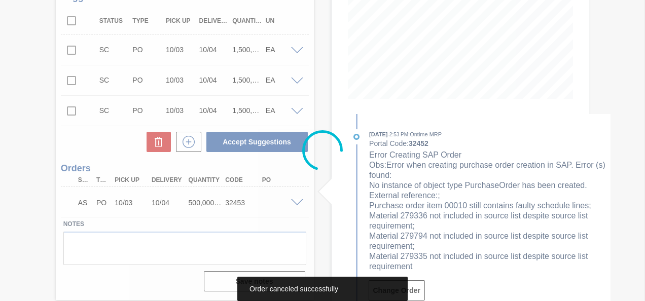
scroll to position [197, 0]
click at [297, 201] on div at bounding box center [322, 150] width 645 height 301
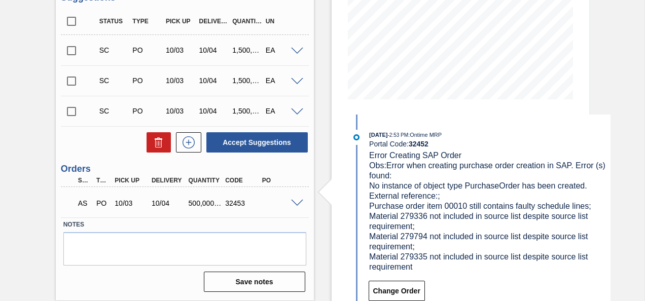
click at [297, 203] on span at bounding box center [297, 204] width 12 height 8
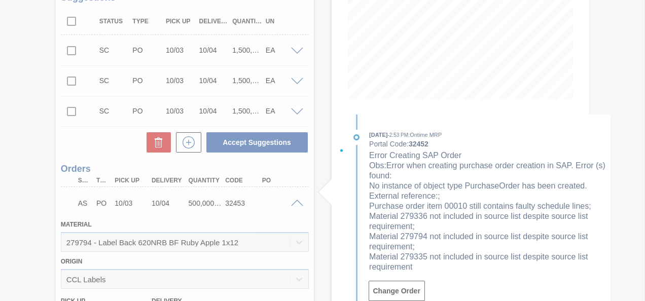
scroll to position [380, 0]
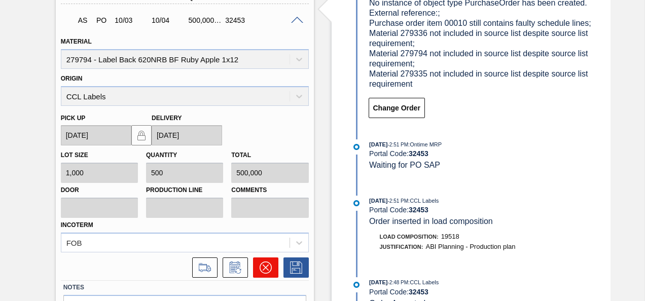
click at [264, 264] on icon at bounding box center [266, 268] width 12 height 12
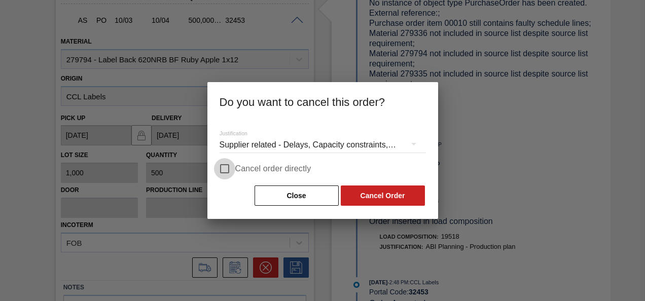
drag, startPoint x: 225, startPoint y: 171, endPoint x: 252, endPoint y: 189, distance: 32.3
click at [225, 172] on input "Cancel order directly" at bounding box center [224, 168] width 21 height 21
checkbox input "true"
click at [388, 194] on button "Cancel Order" at bounding box center [383, 196] width 84 height 20
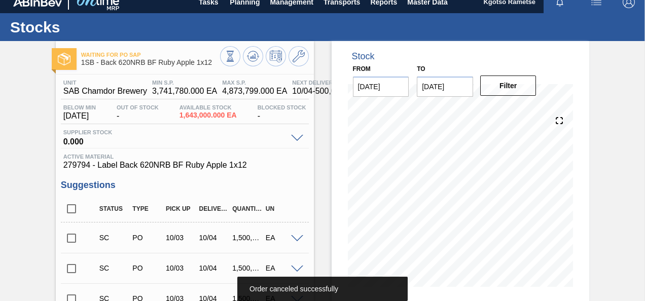
scroll to position [0, 0]
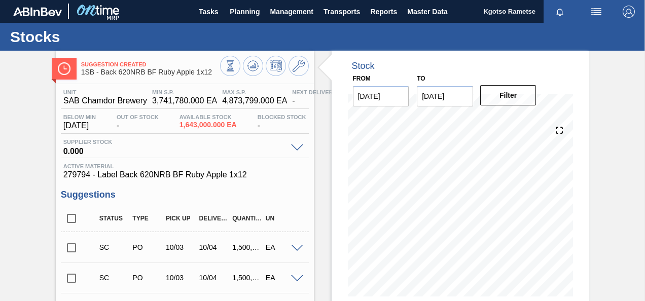
click at [75, 244] on input "checkbox" at bounding box center [71, 247] width 21 height 21
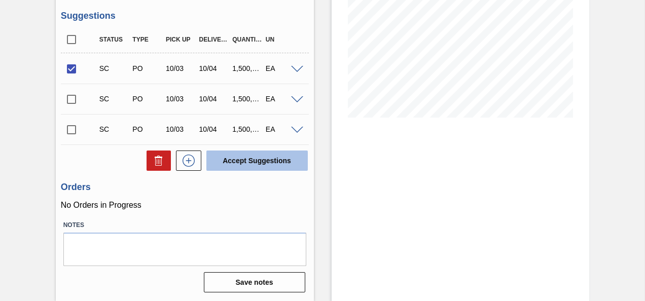
click at [254, 163] on button "Accept Suggestions" at bounding box center [256, 161] width 101 height 20
checkbox input "false"
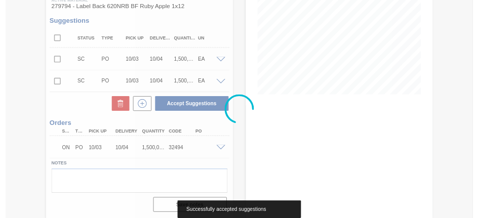
scroll to position [167, 0]
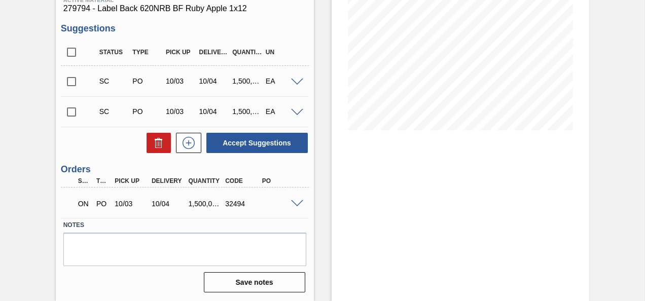
click at [298, 203] on span at bounding box center [297, 204] width 12 height 8
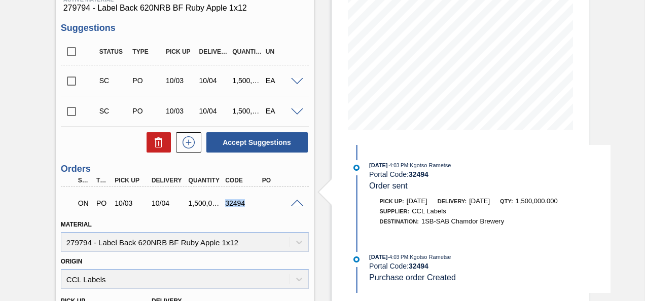
drag, startPoint x: 243, startPoint y: 205, endPoint x: 225, endPoint y: 207, distance: 17.9
click at [225, 207] on div "32494" at bounding box center [243, 203] width 40 height 8
copy div "32494"
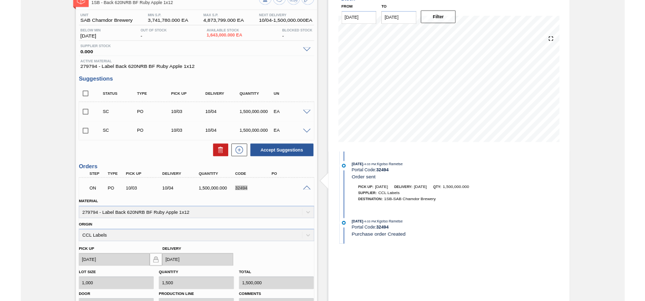
scroll to position [0, 0]
